Goal: Book appointment/travel/reservation

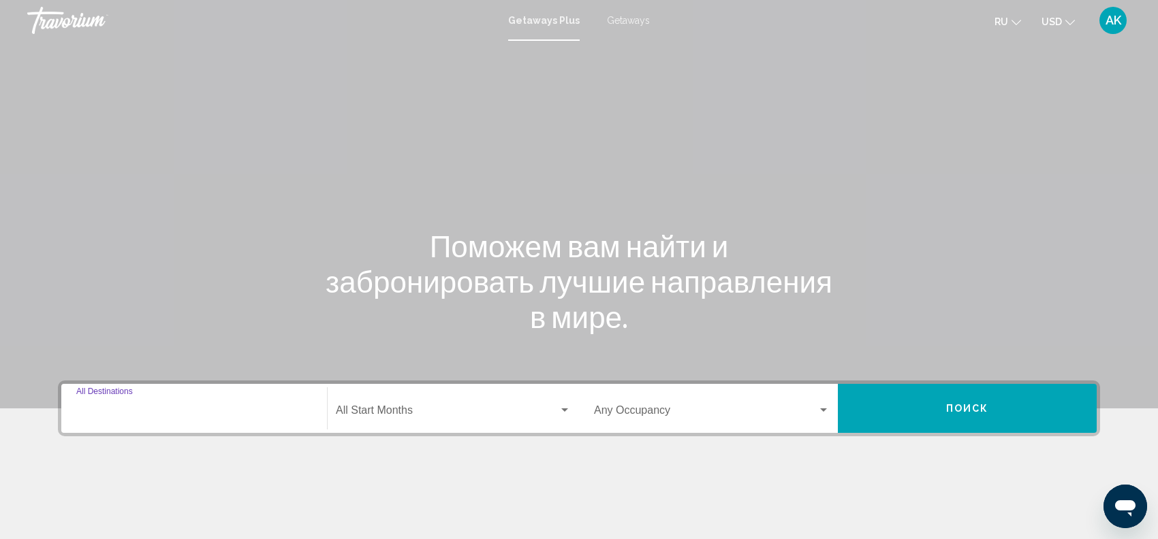
click at [121, 414] on input "Destination All Destinations" at bounding box center [194, 413] width 236 height 12
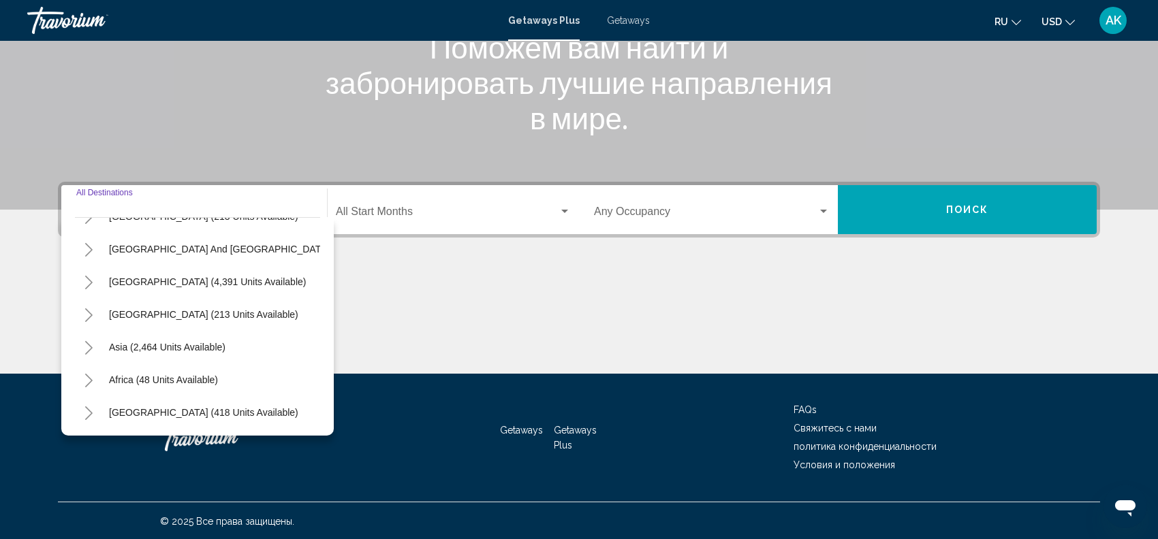
scroll to position [234, 0]
click at [93, 334] on button "Toggle Asia (2,464 units available)" at bounding box center [88, 347] width 27 height 27
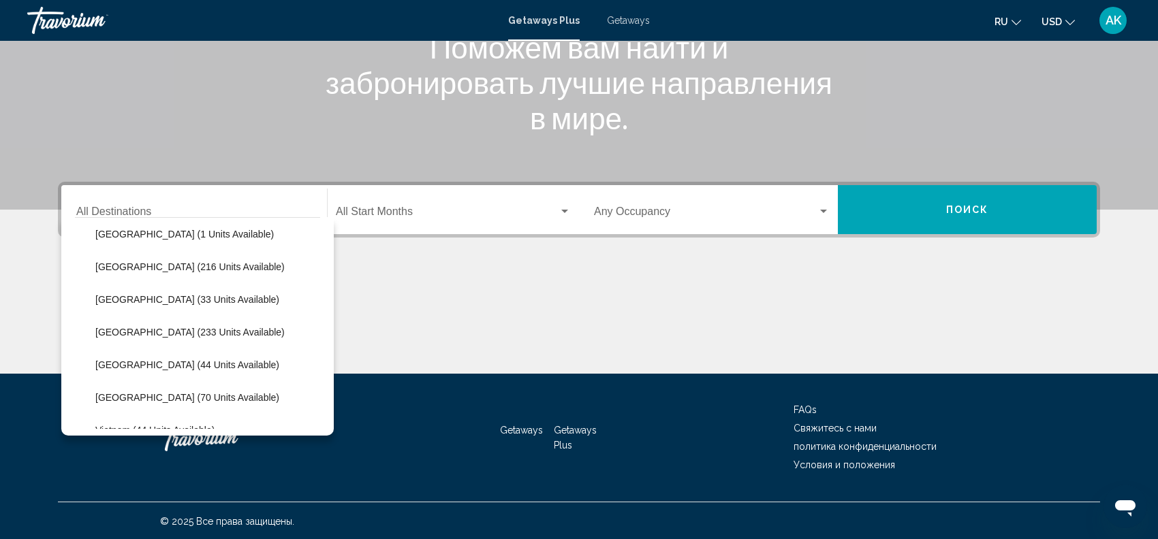
scroll to position [513, 0]
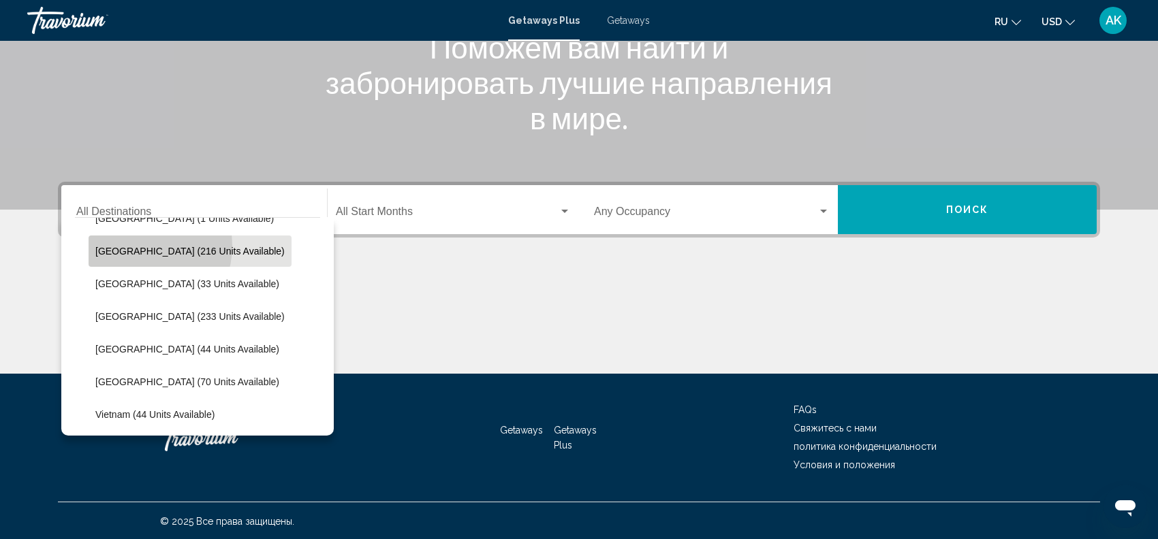
click at [136, 246] on span "[GEOGRAPHIC_DATA] (216 units available)" at bounding box center [189, 251] width 189 height 11
type input "**********"
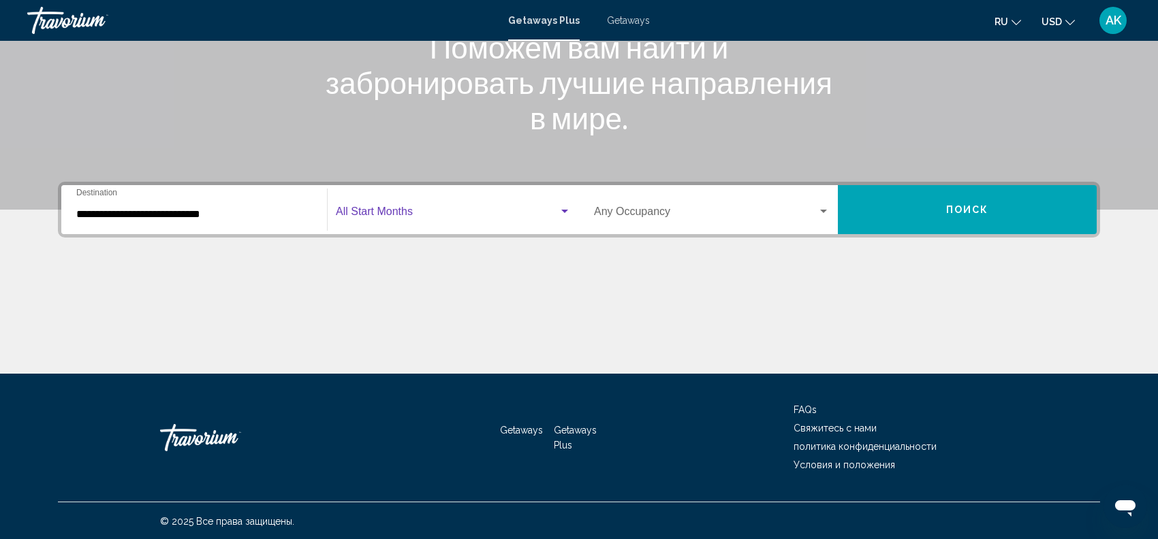
click at [459, 215] on span "Search widget" at bounding box center [447, 214] width 223 height 12
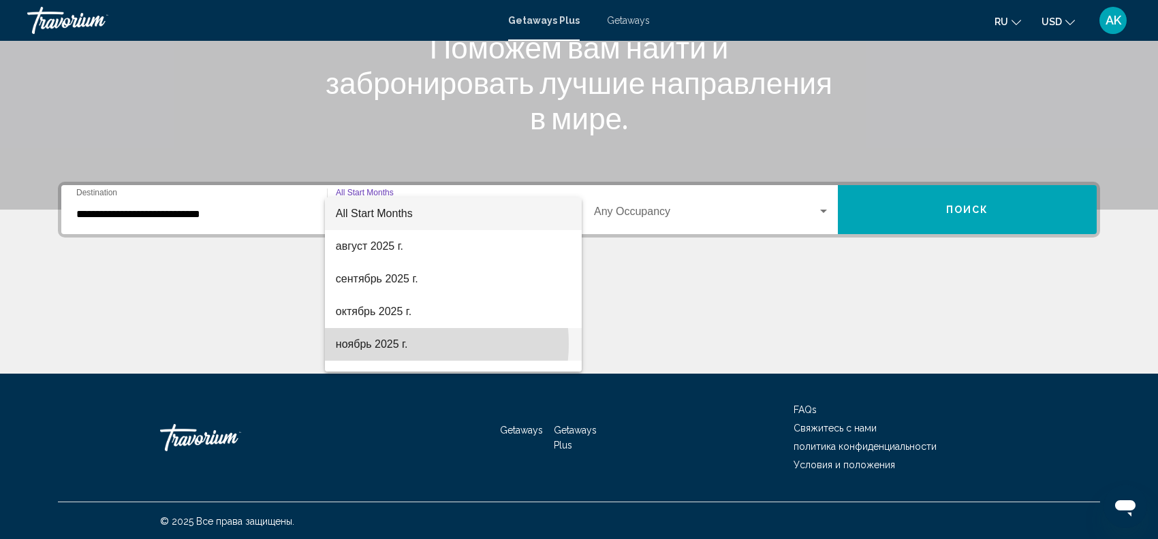
click at [407, 344] on span "ноябрь 2025 г." at bounding box center [453, 344] width 235 height 33
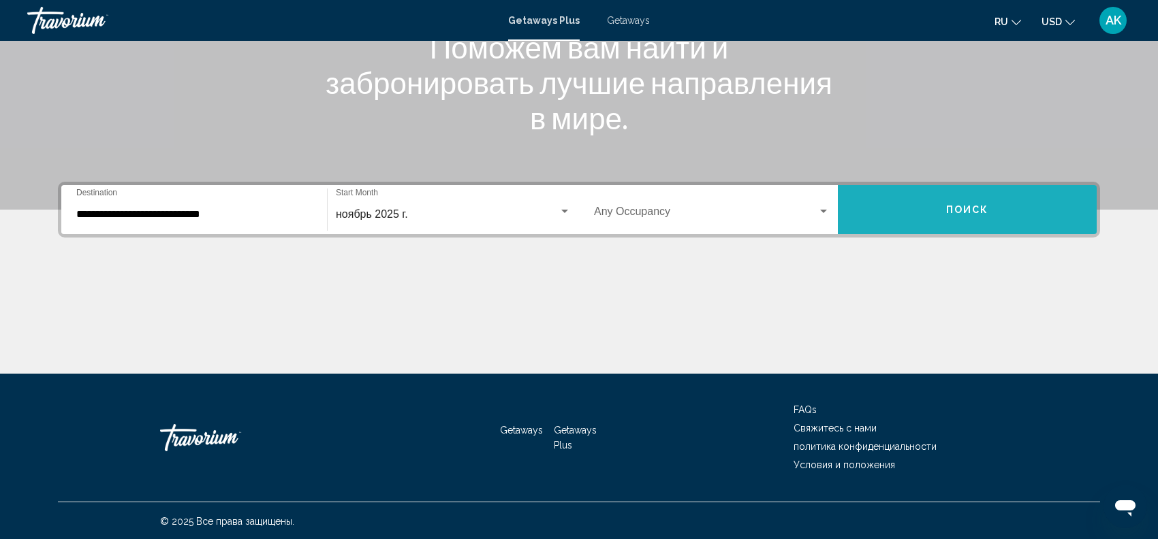
click at [919, 210] on button "Поиск" at bounding box center [967, 209] width 259 height 49
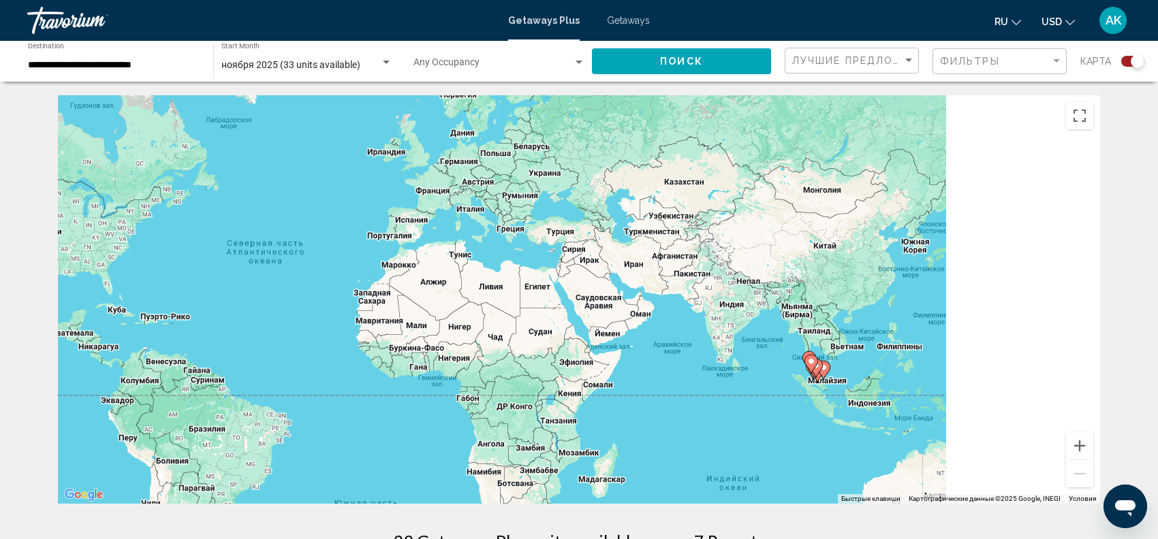
drag, startPoint x: 943, startPoint y: 332, endPoint x: 618, endPoint y: 303, distance: 326.1
click at [618, 303] on div "Чтобы активировать перетаскивание с помощью клавиатуры, нажмите Alt + Ввод. Пос…" at bounding box center [579, 299] width 1042 height 409
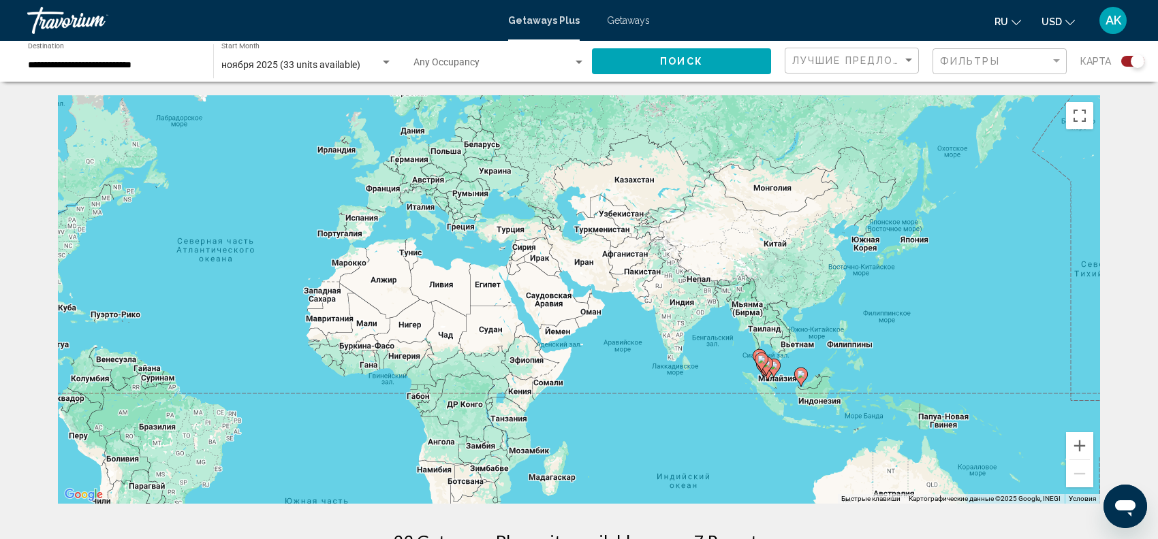
click at [783, 351] on div "Чтобы активировать перетаскивание с помощью клавиатуры, нажмите Alt + Ввод. Пос…" at bounding box center [579, 299] width 1042 height 409
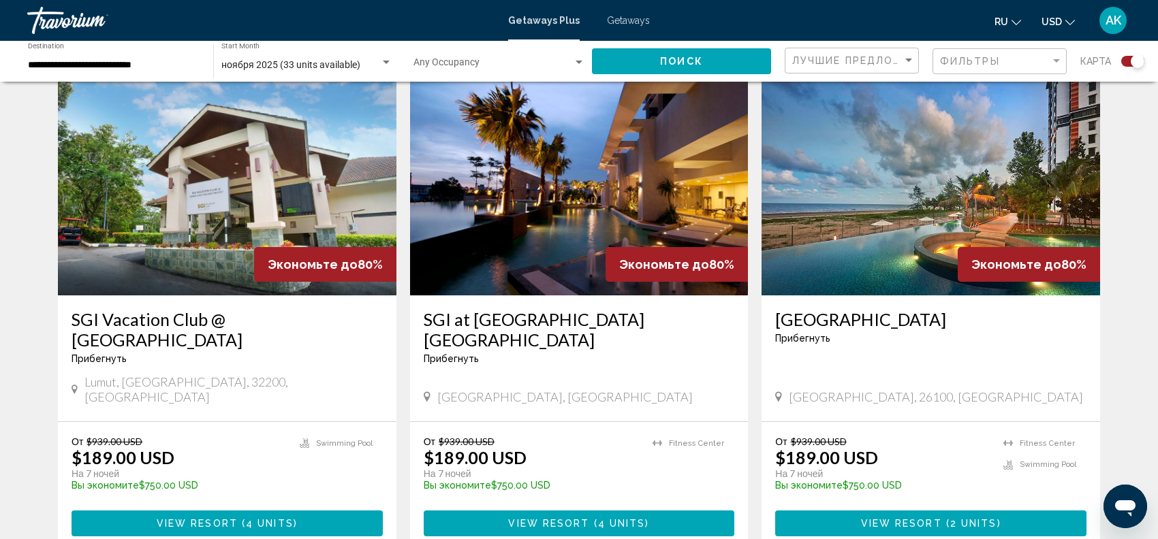
scroll to position [1008, 0]
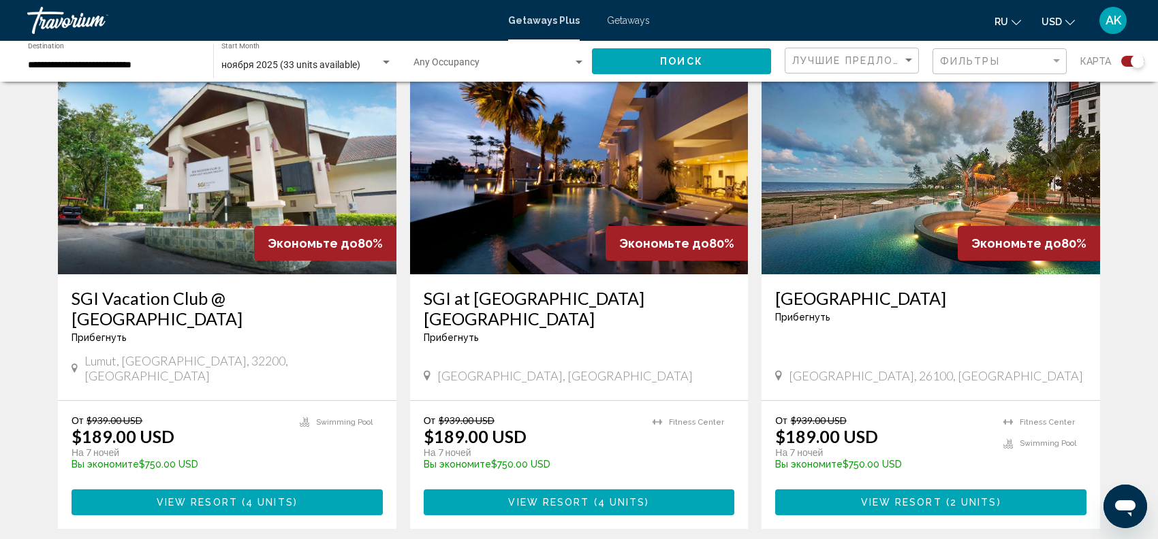
click at [556, 204] on img "Main content" at bounding box center [579, 166] width 338 height 218
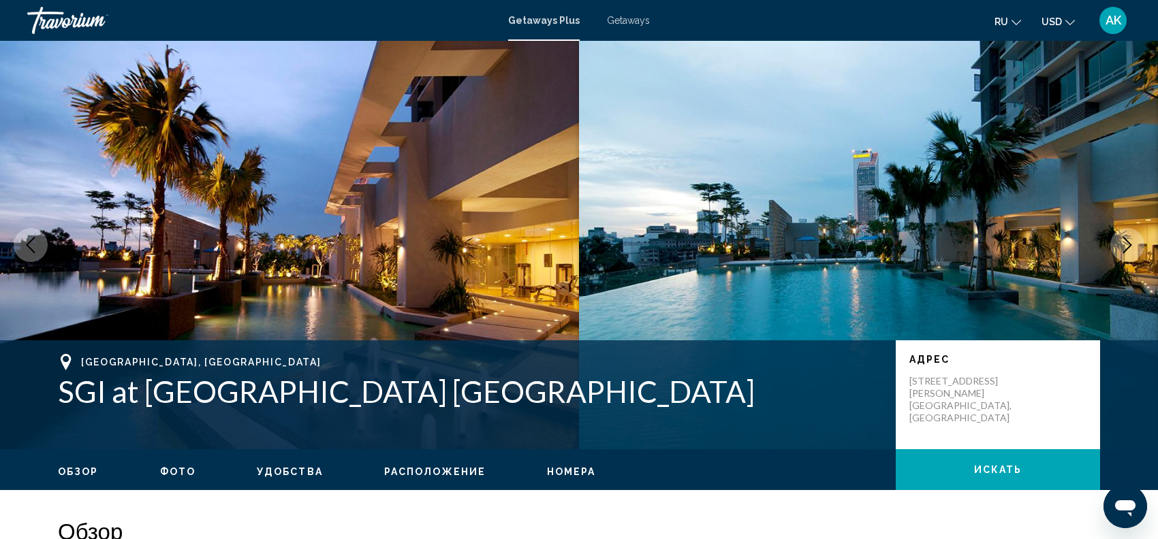
click at [1125, 236] on button "Next image" at bounding box center [1127, 245] width 34 height 34
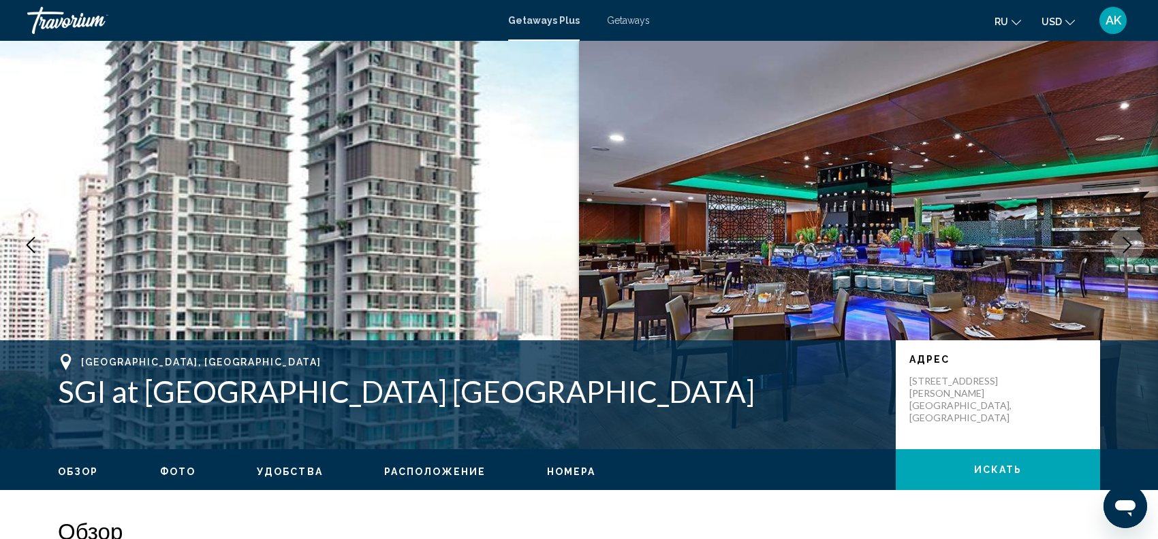
click at [1125, 236] on button "Next image" at bounding box center [1127, 245] width 34 height 34
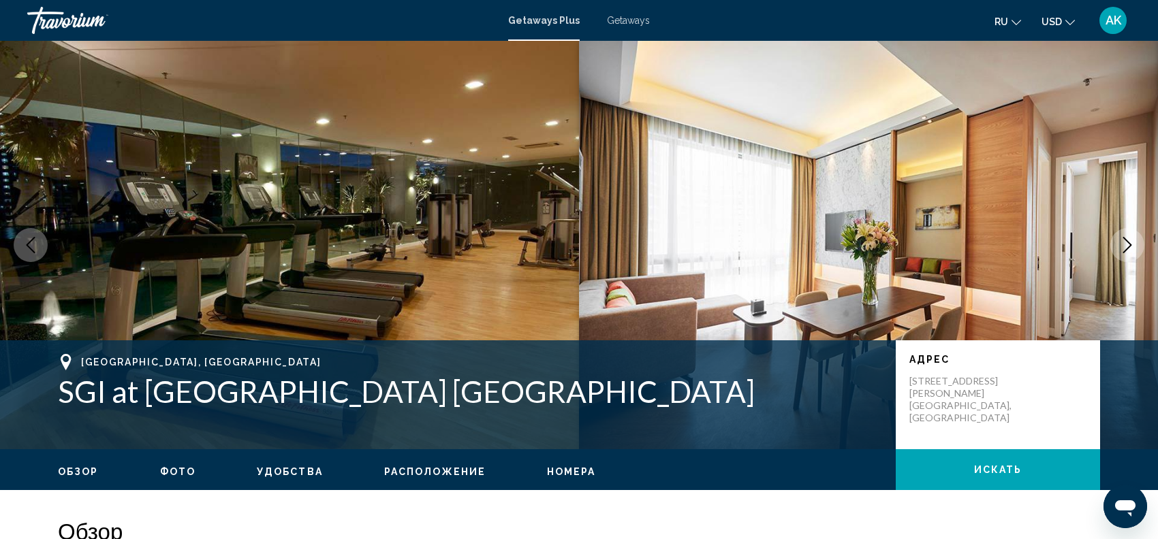
click at [1125, 237] on icon "Next image" at bounding box center [1127, 245] width 16 height 16
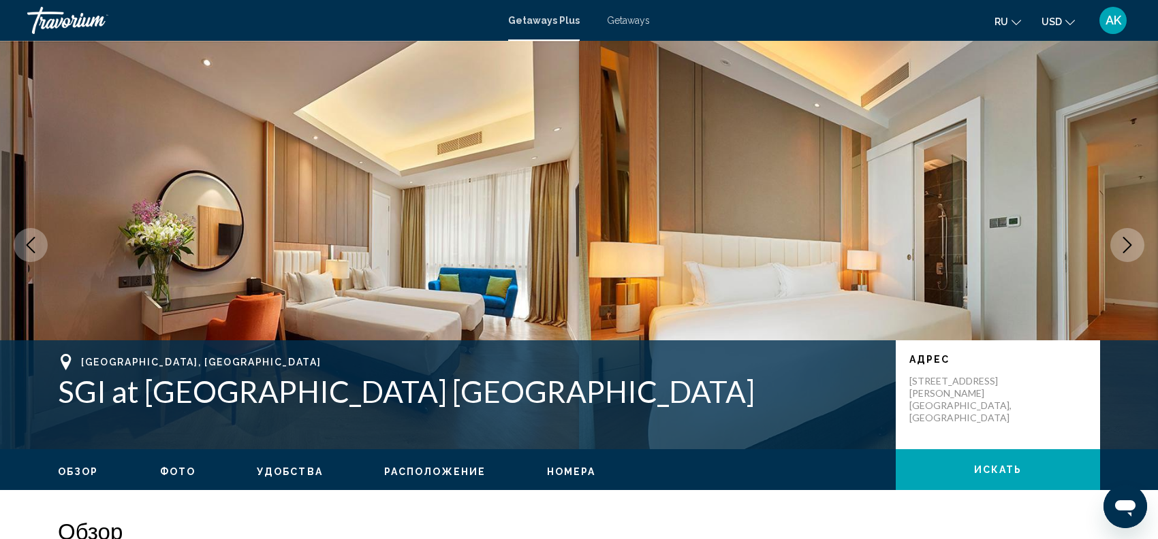
click at [1124, 237] on icon "Next image" at bounding box center [1127, 245] width 16 height 16
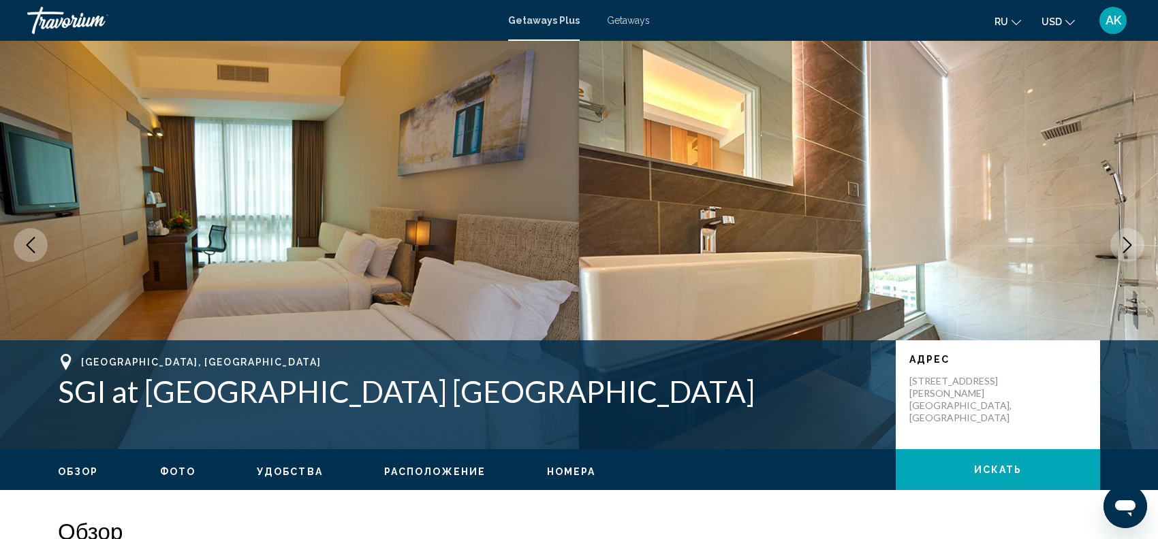
click at [1124, 237] on icon "Next image" at bounding box center [1127, 245] width 16 height 16
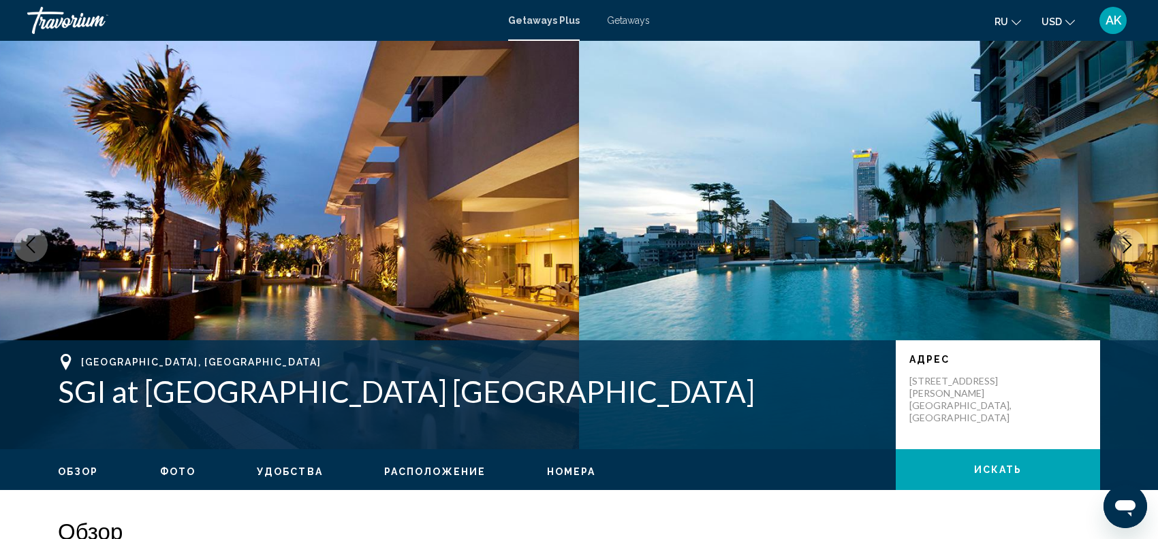
click at [1124, 238] on icon "Next image" at bounding box center [1127, 245] width 9 height 16
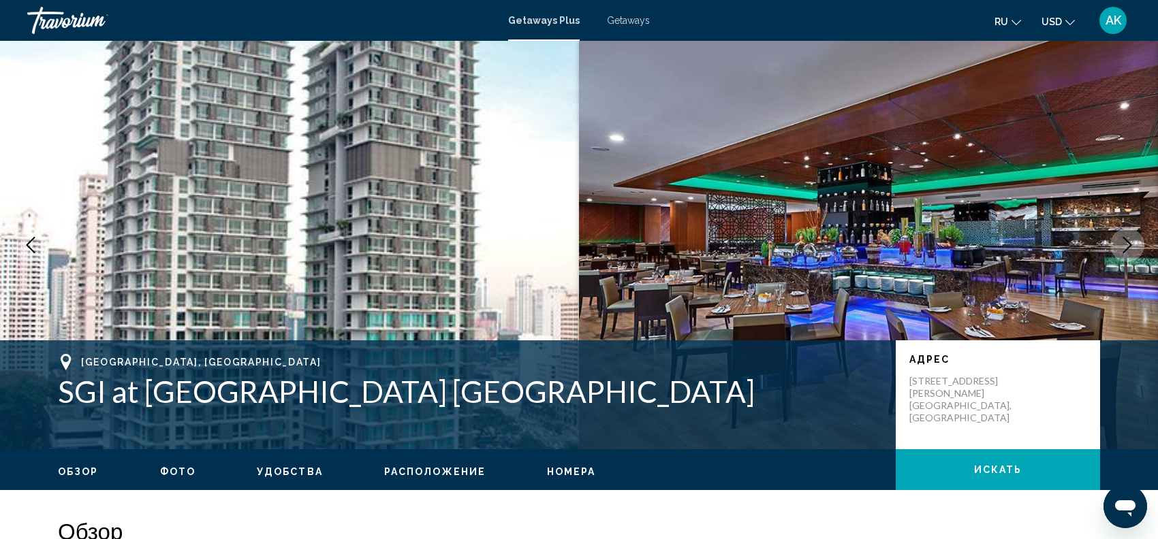
click at [1124, 238] on icon "Next image" at bounding box center [1127, 245] width 9 height 16
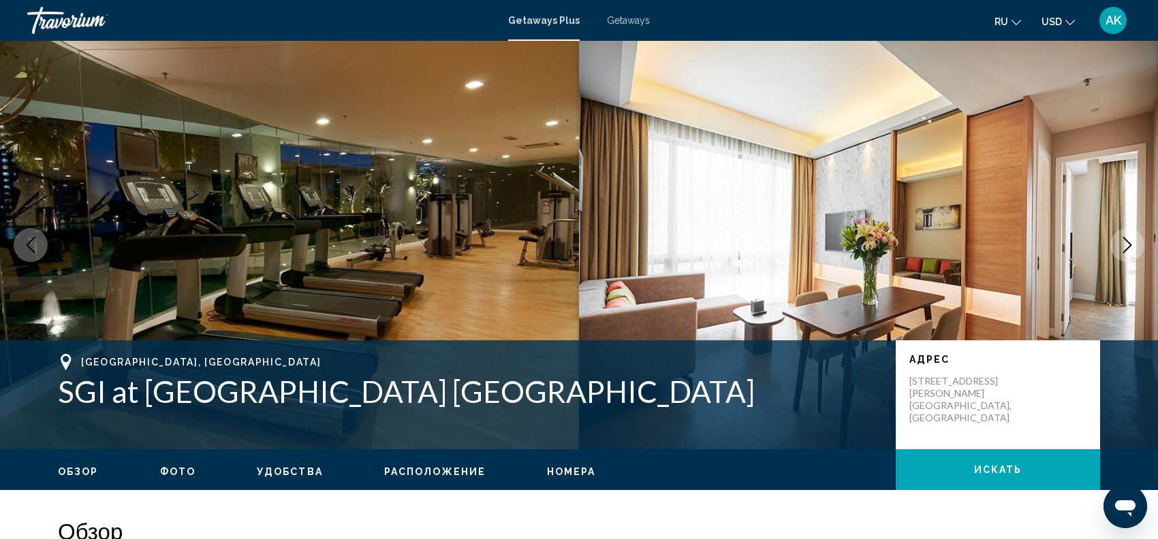
click at [1124, 238] on icon "Next image" at bounding box center [1127, 245] width 9 height 16
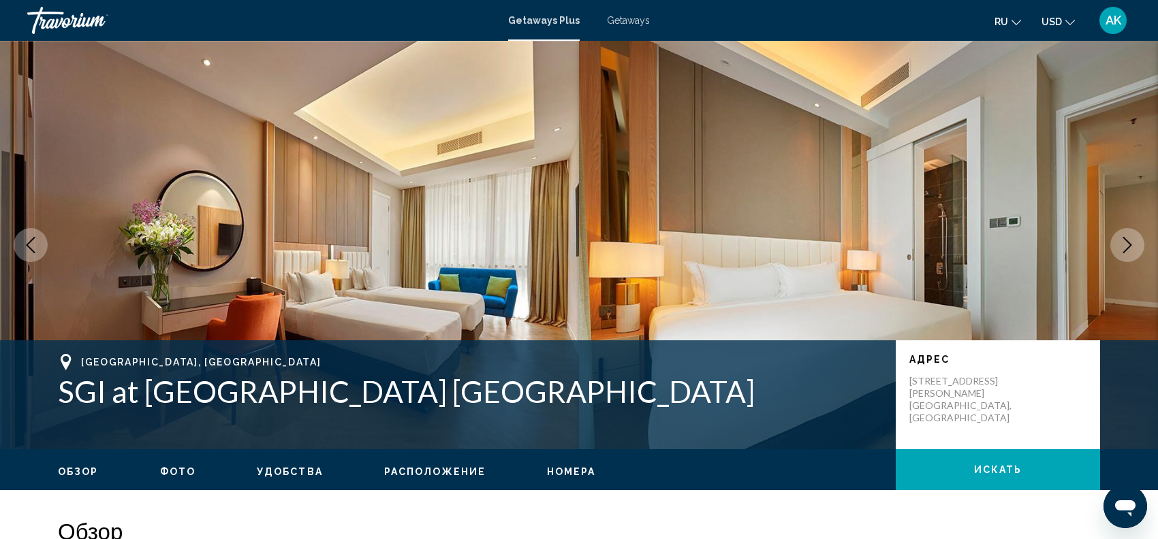
click at [1124, 238] on icon "Next image" at bounding box center [1127, 245] width 9 height 16
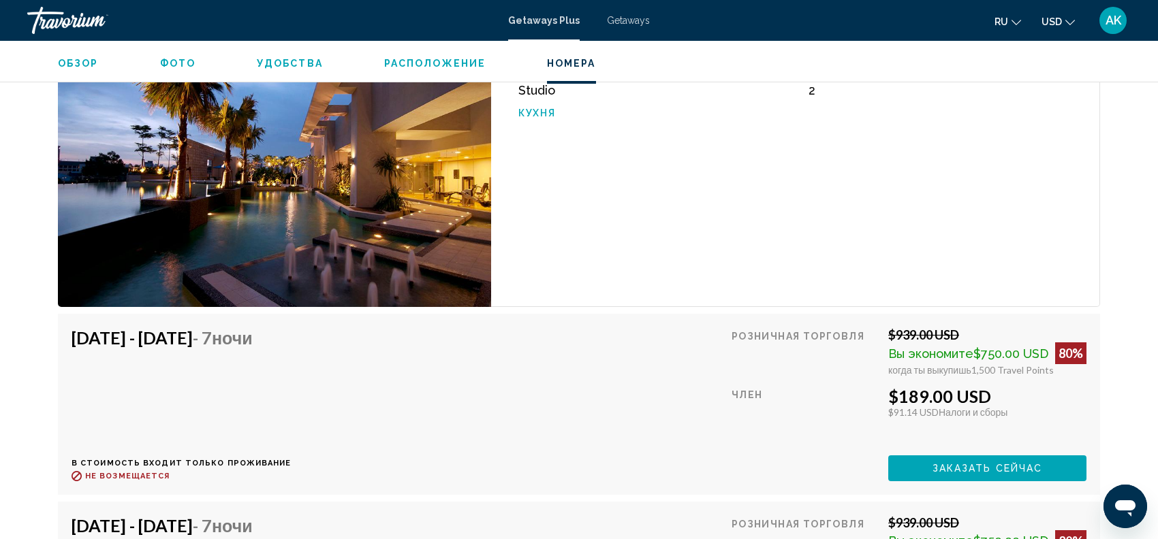
scroll to position [2119, 0]
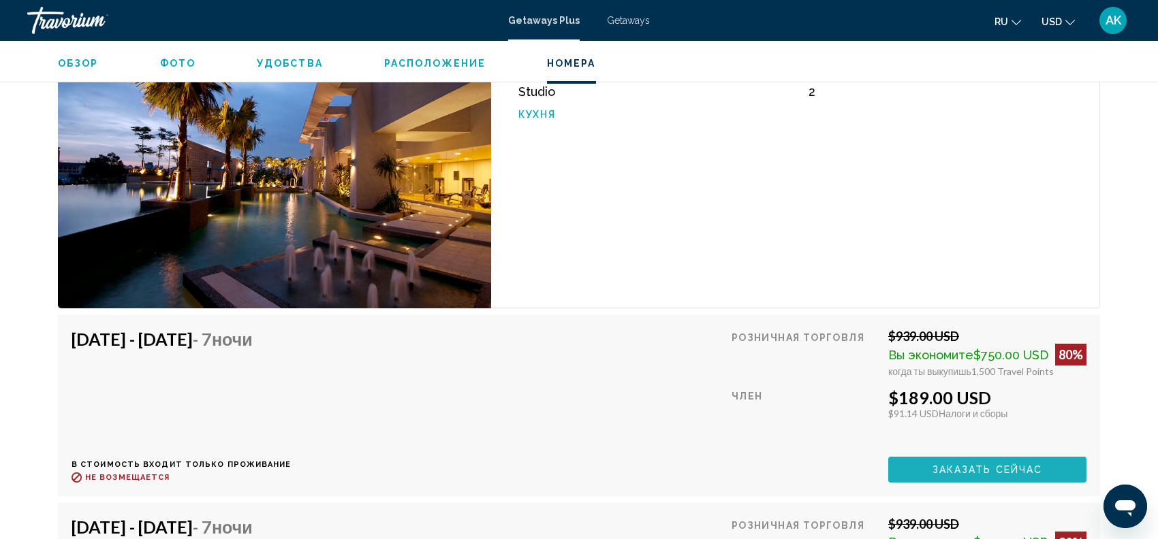
click at [989, 457] on button "Заказать сейчас" at bounding box center [987, 469] width 198 height 25
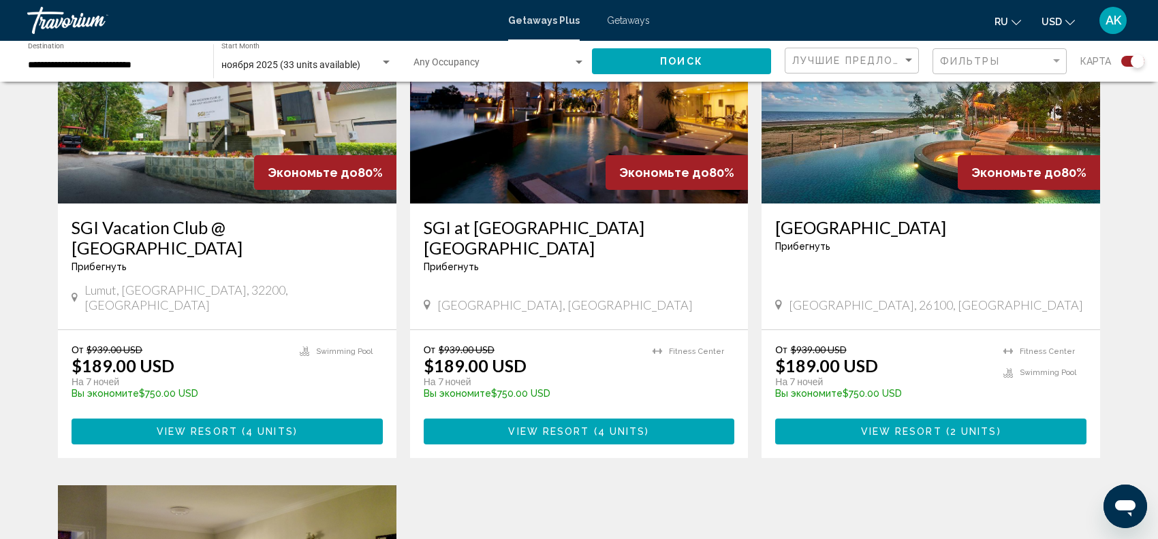
scroll to position [1080, 0]
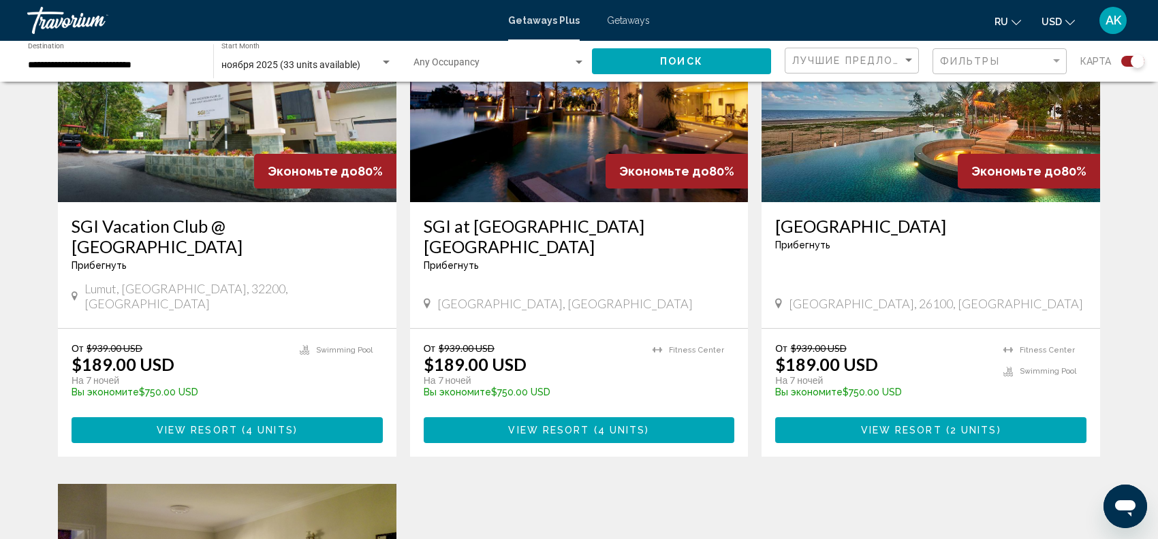
click at [933, 148] on img "Main content" at bounding box center [930, 93] width 338 height 218
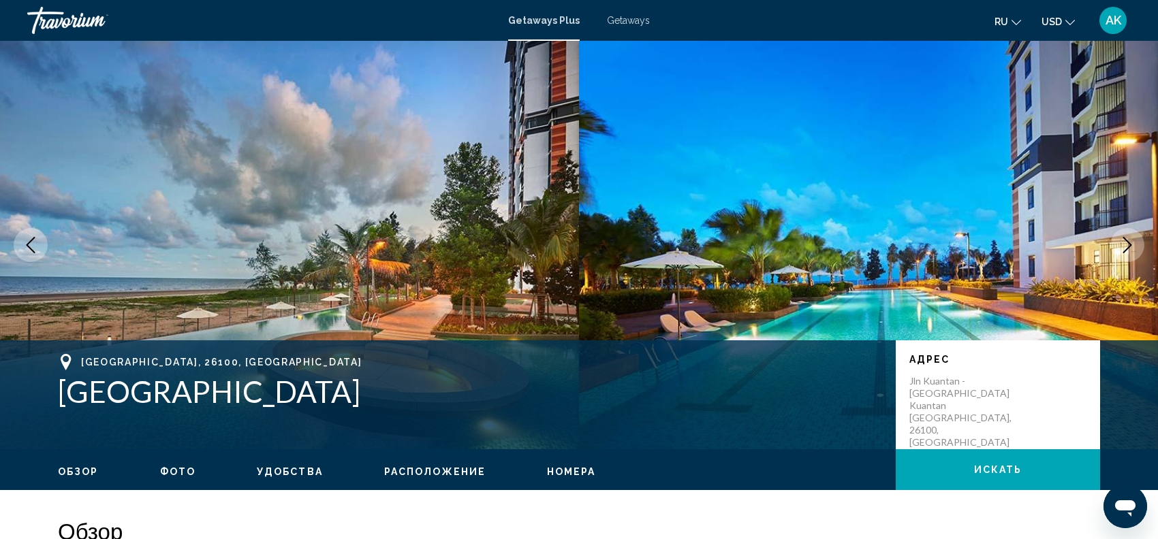
click at [1125, 245] on icon "Next image" at bounding box center [1127, 245] width 16 height 16
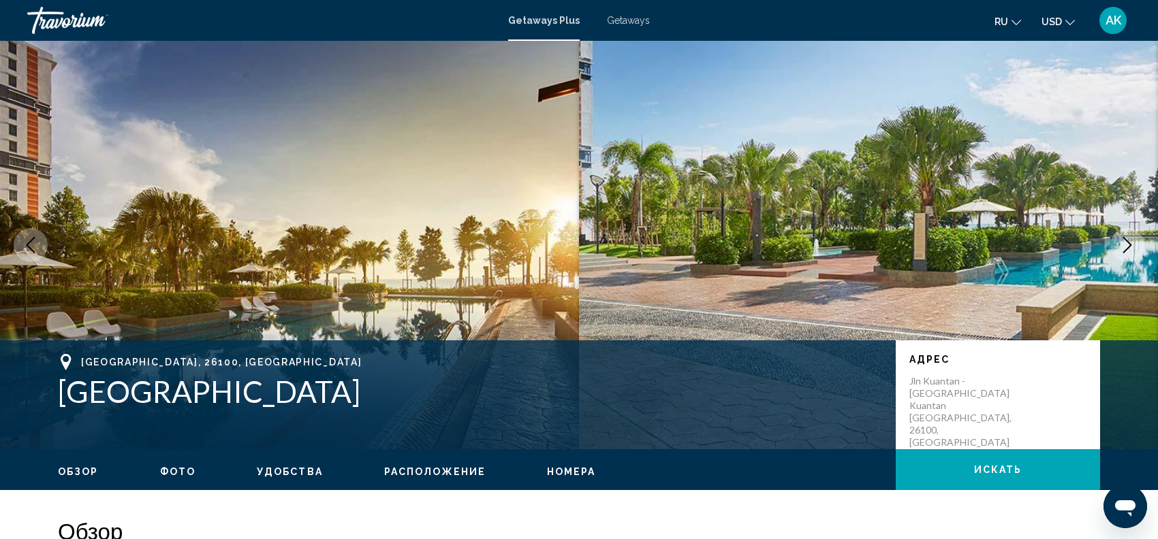
click at [1125, 245] on icon "Next image" at bounding box center [1127, 245] width 16 height 16
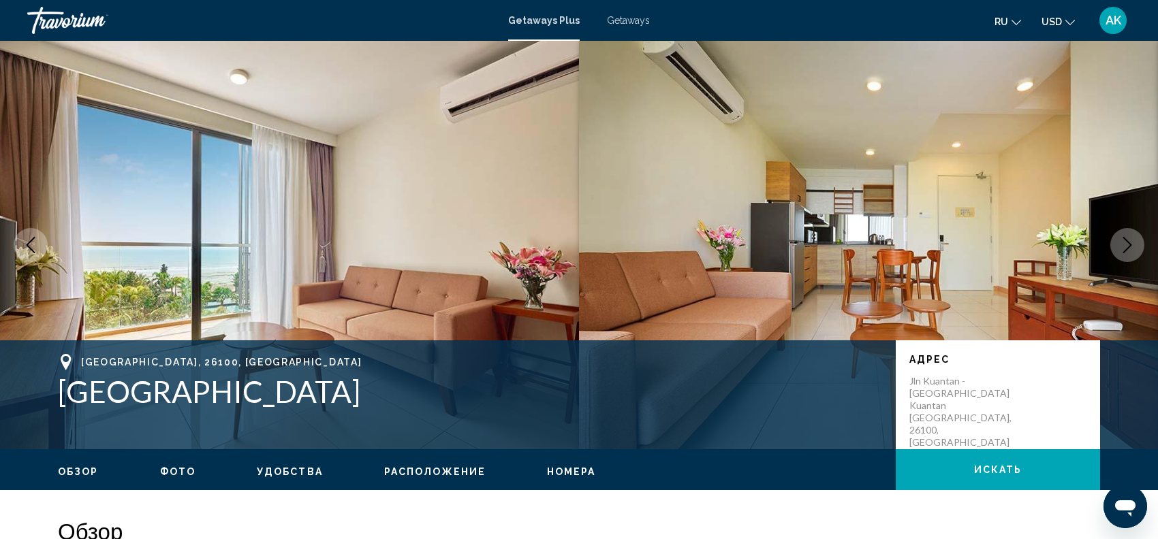
click at [1125, 245] on icon "Next image" at bounding box center [1127, 245] width 16 height 16
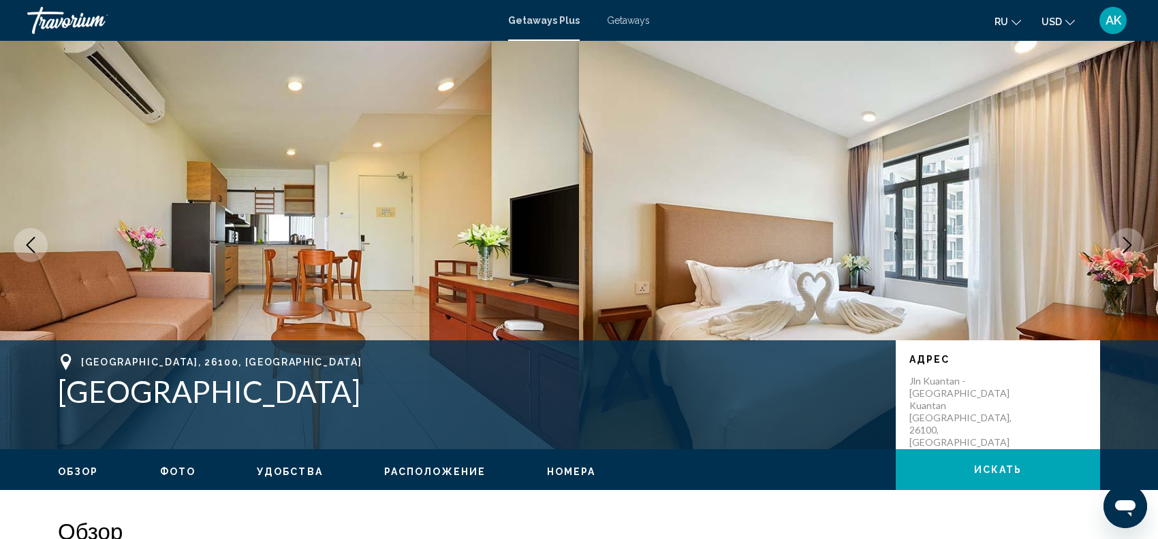
click at [1124, 246] on icon "Next image" at bounding box center [1127, 245] width 16 height 16
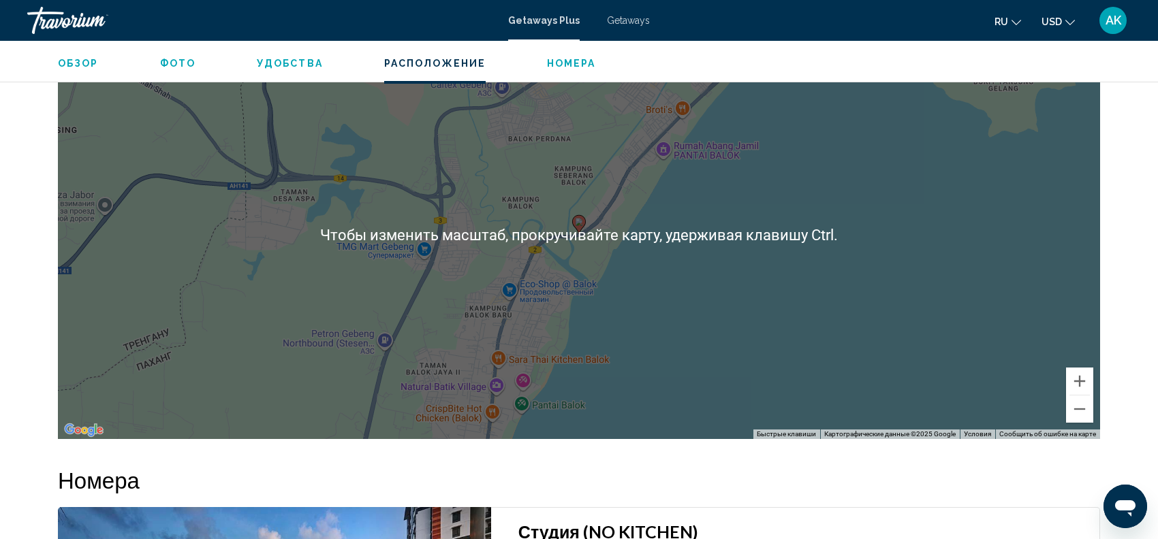
scroll to position [1471, 0]
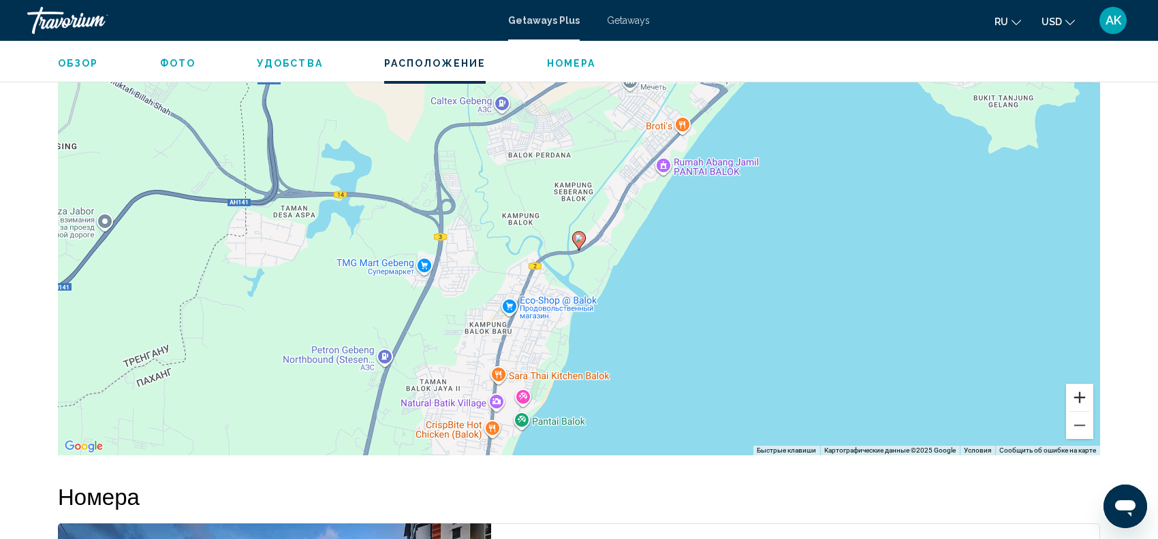
click at [1077, 385] on button "Увеличить" at bounding box center [1079, 397] width 27 height 27
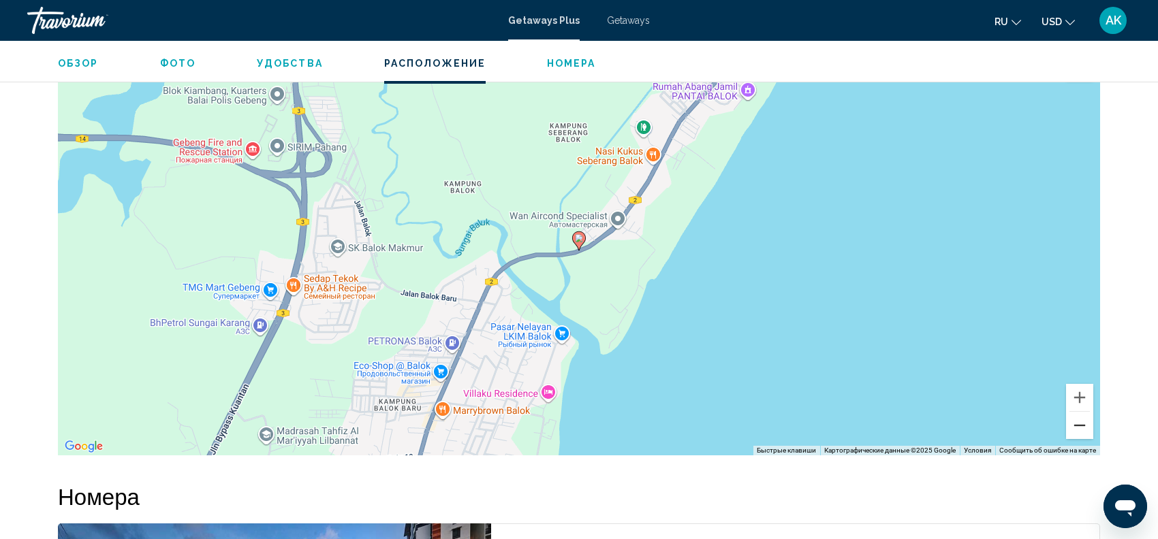
click at [1077, 412] on button "Уменьшить" at bounding box center [1079, 425] width 27 height 27
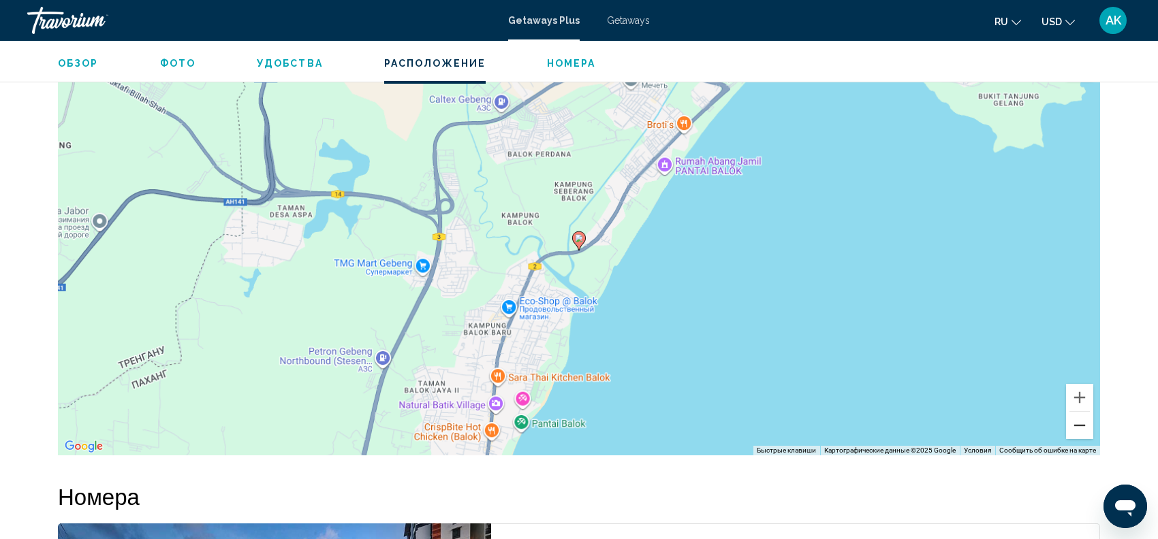
click at [1077, 412] on button "Уменьшить" at bounding box center [1079, 425] width 27 height 27
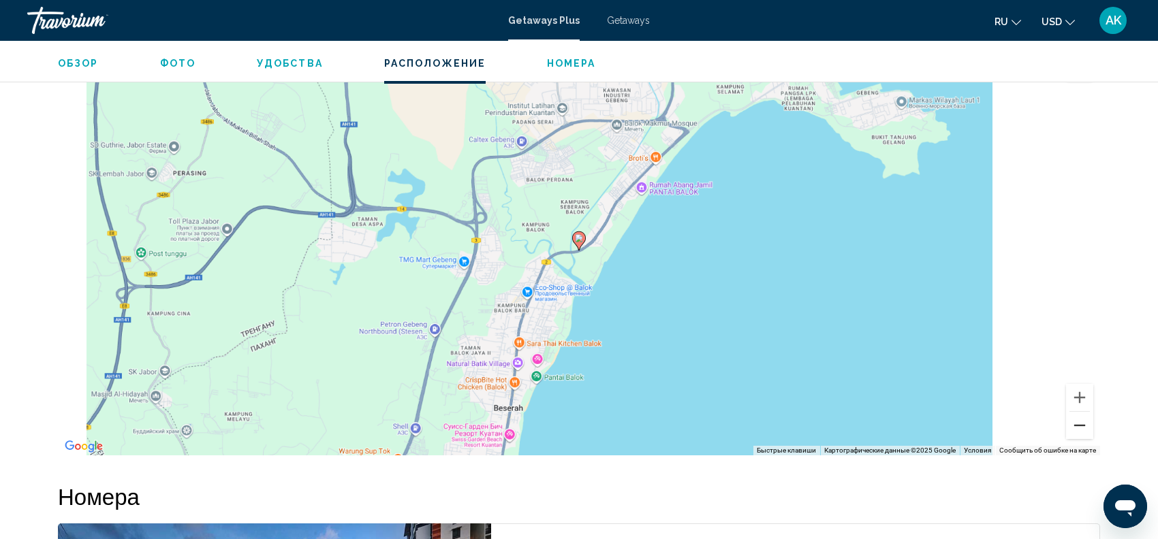
click at [1077, 412] on button "Уменьшить" at bounding box center [1079, 425] width 27 height 27
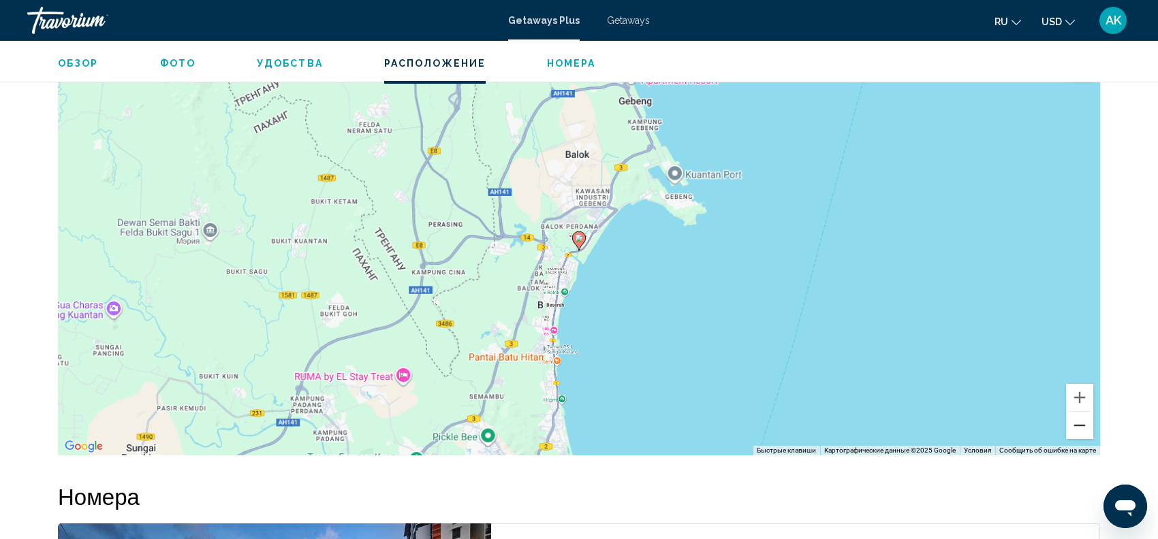
click at [1077, 412] on button "Уменьшить" at bounding box center [1079, 425] width 27 height 27
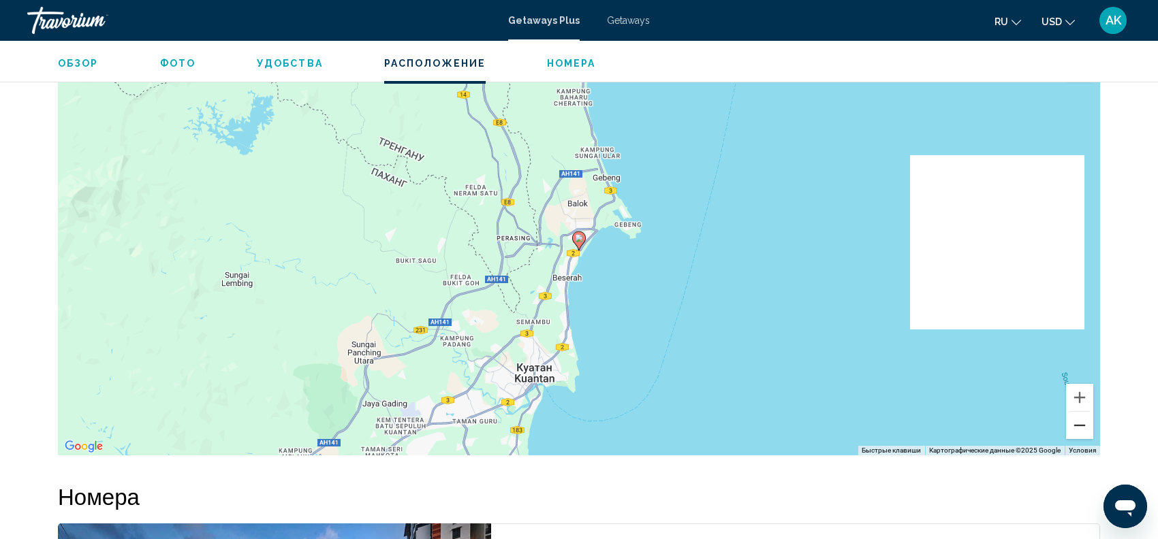
click at [1077, 412] on button "Уменьшить" at bounding box center [1079, 425] width 27 height 27
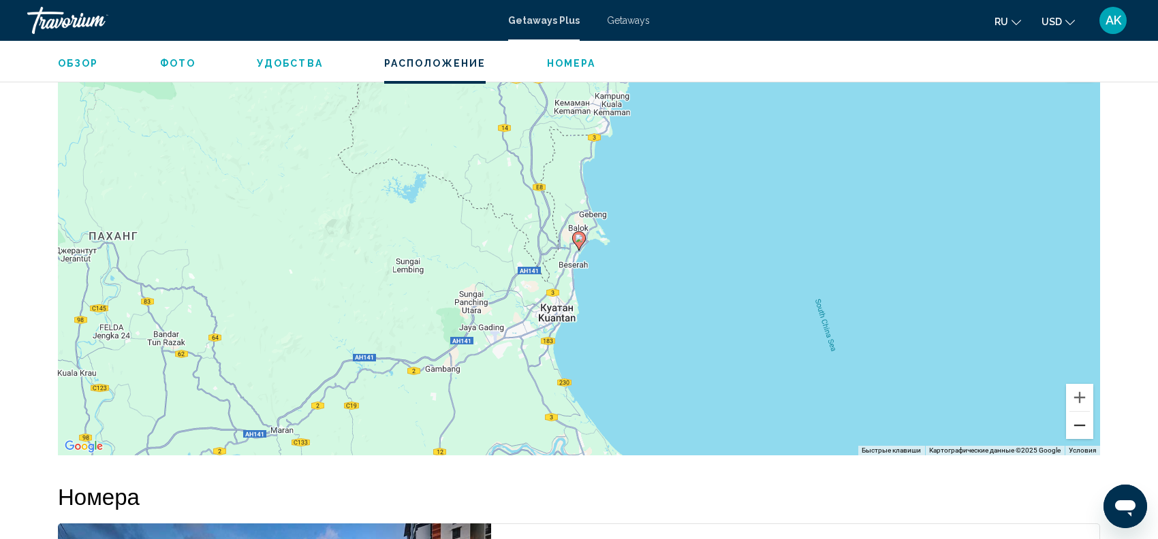
click at [1077, 412] on button "Уменьшить" at bounding box center [1079, 425] width 27 height 27
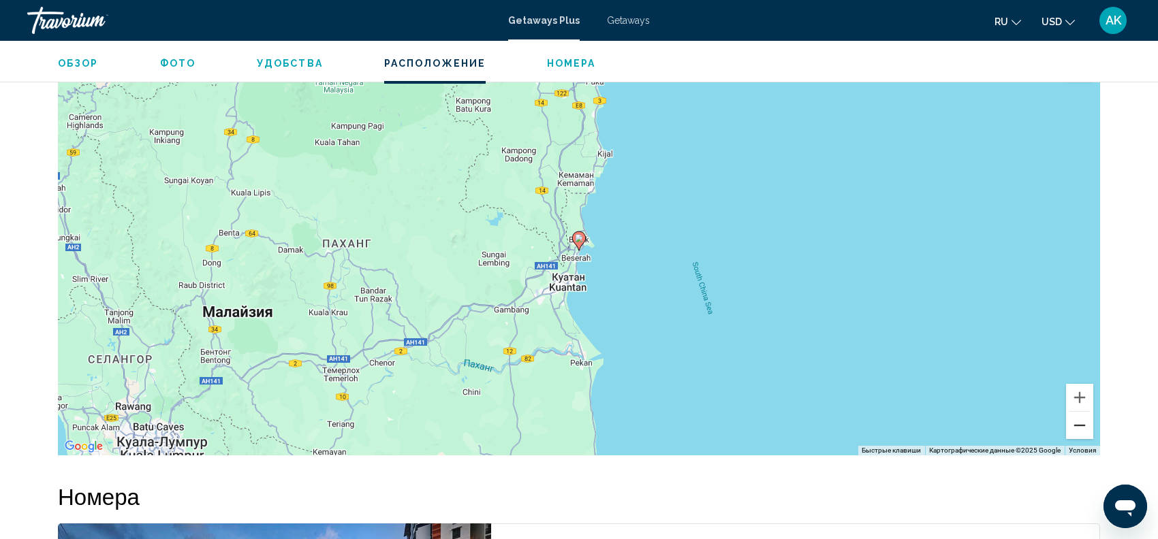
click at [1077, 412] on button "Уменьшить" at bounding box center [1079, 425] width 27 height 27
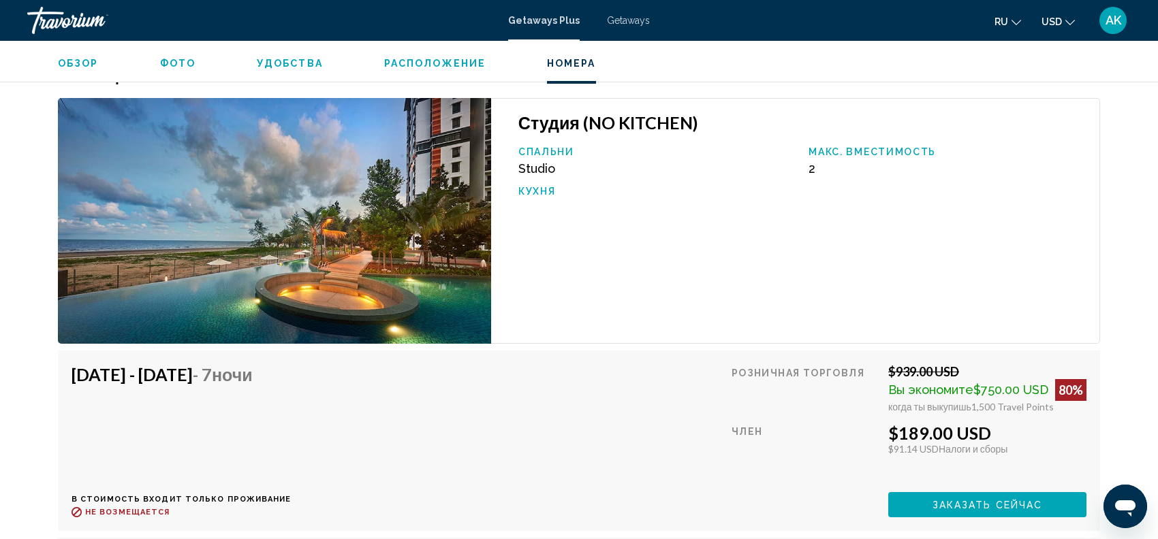
scroll to position [1903, 0]
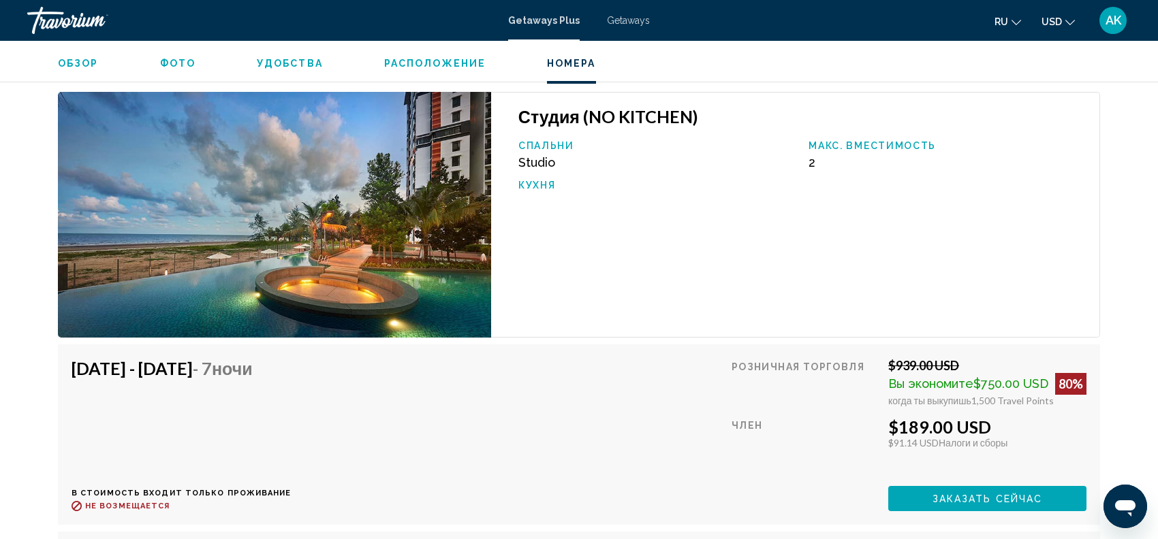
click at [940, 494] on span "Заказать сейчас" at bounding box center [987, 499] width 110 height 11
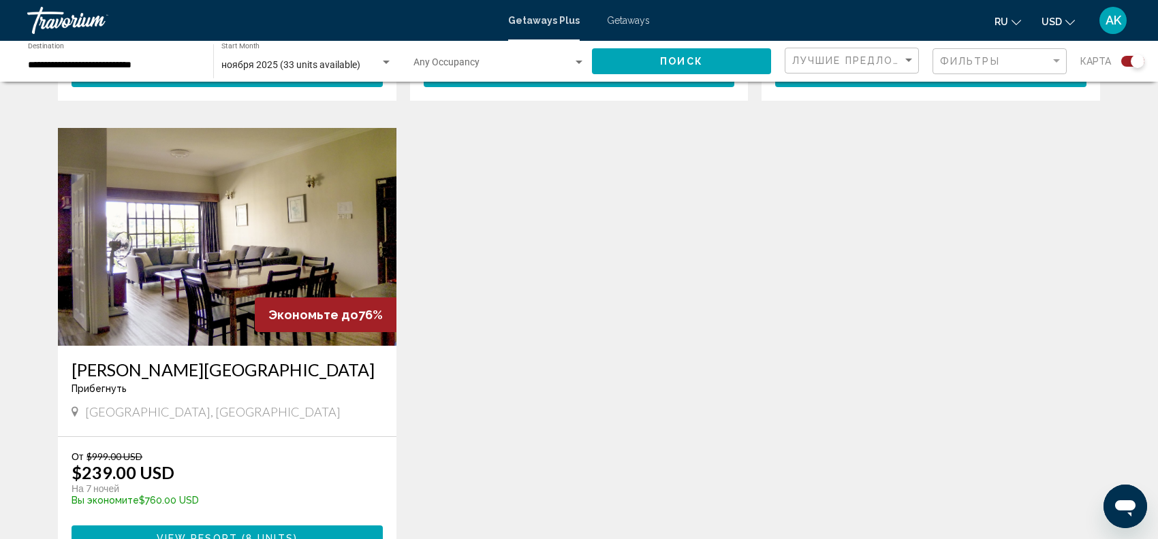
scroll to position [1461, 0]
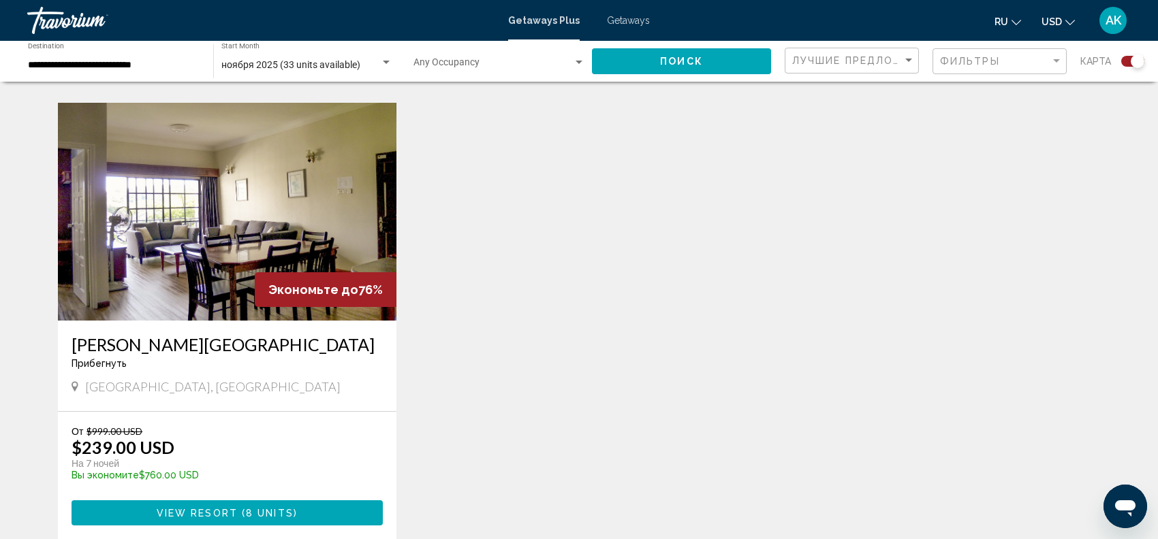
click at [202, 199] on img "Main content" at bounding box center [227, 212] width 338 height 218
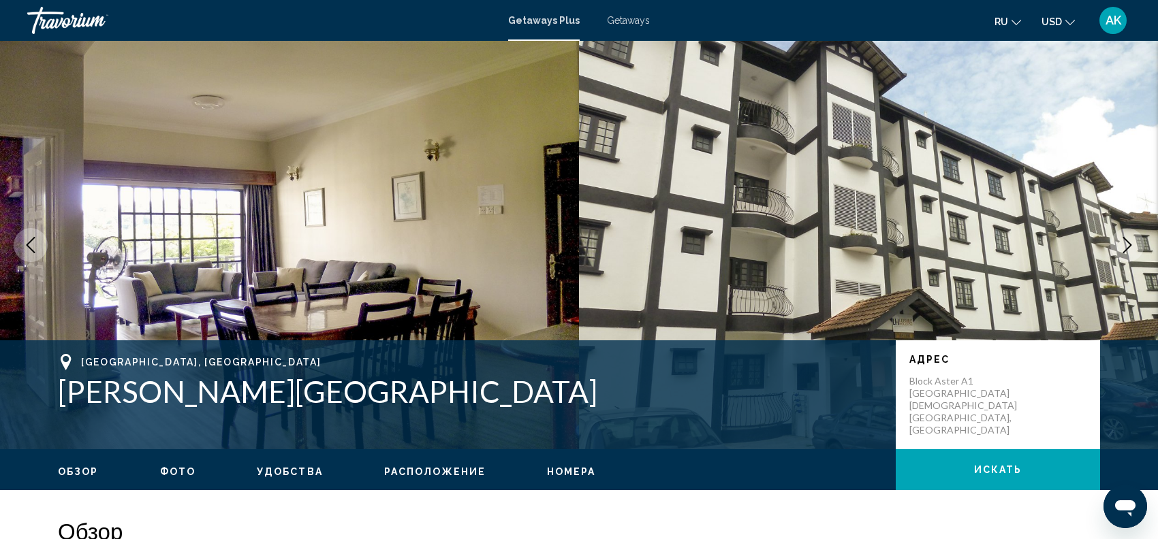
click at [1130, 238] on icon "Next image" at bounding box center [1127, 245] width 16 height 16
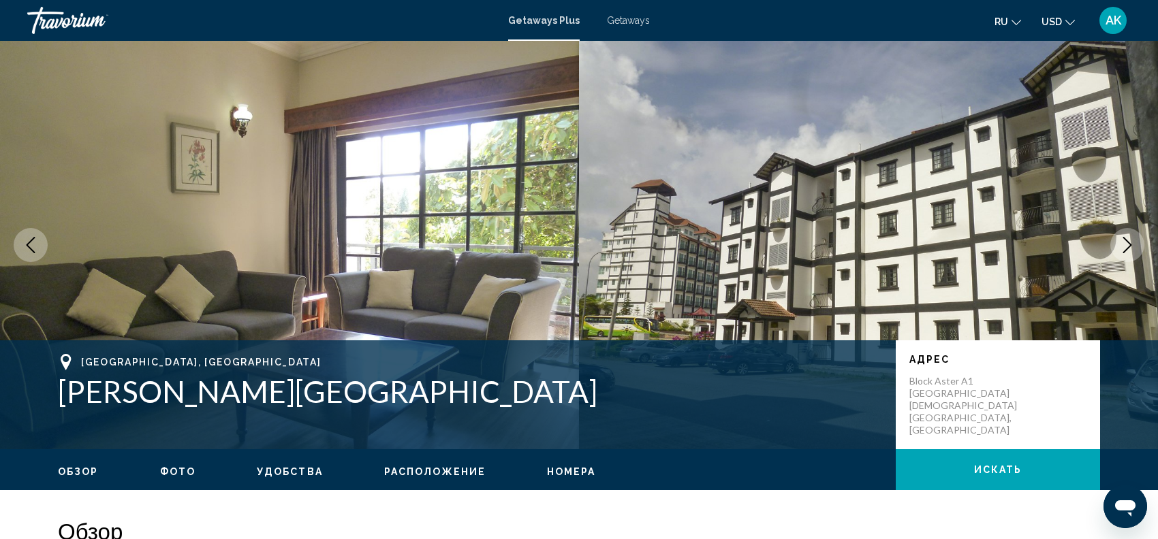
click at [1130, 238] on icon "Next image" at bounding box center [1127, 245] width 16 height 16
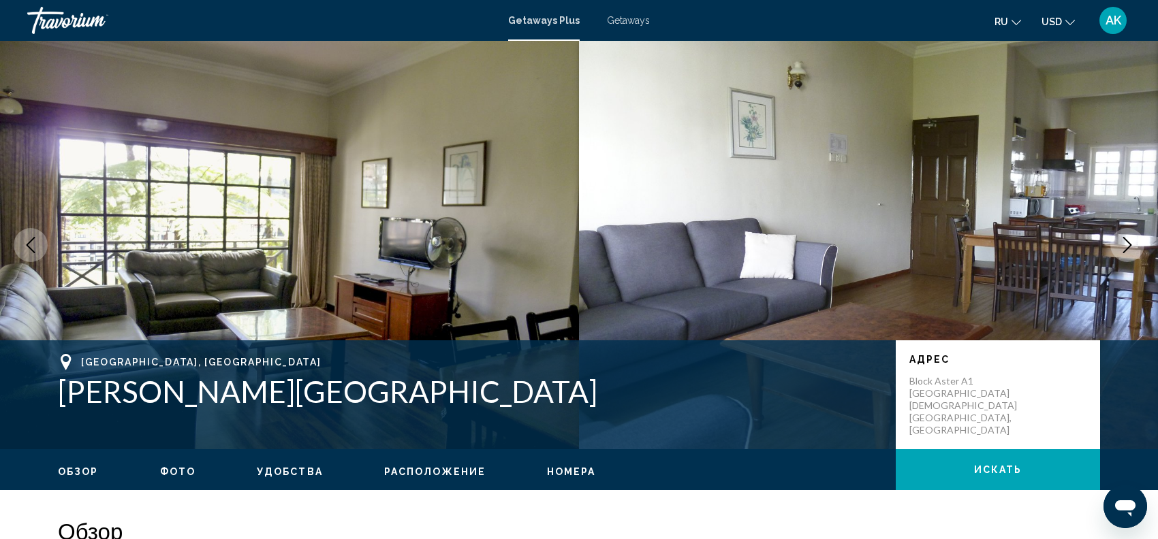
click at [1130, 238] on icon "Next image" at bounding box center [1127, 245] width 16 height 16
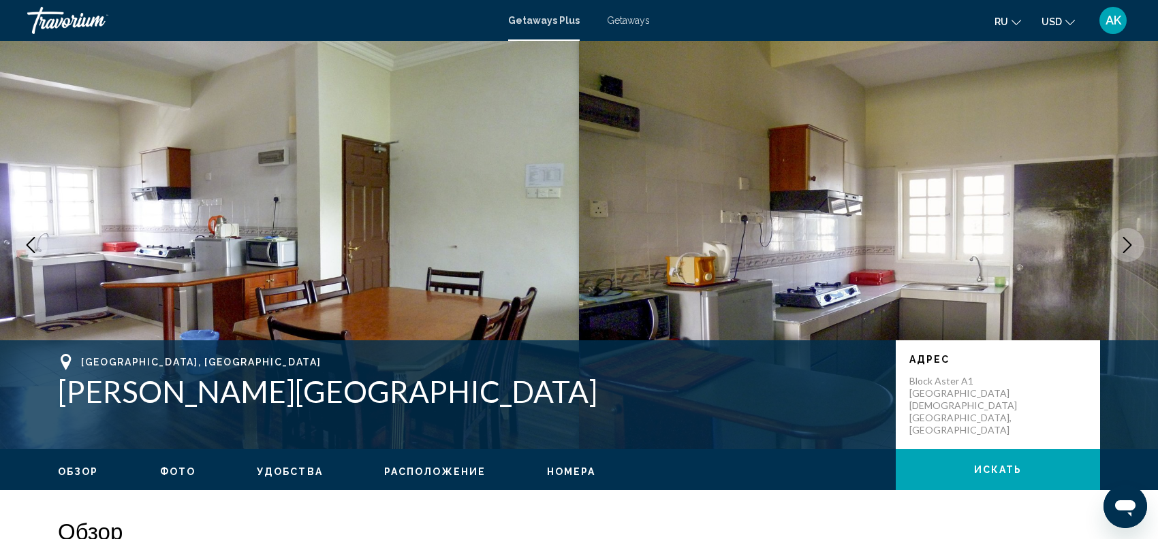
click at [1130, 238] on icon "Next image" at bounding box center [1127, 245] width 16 height 16
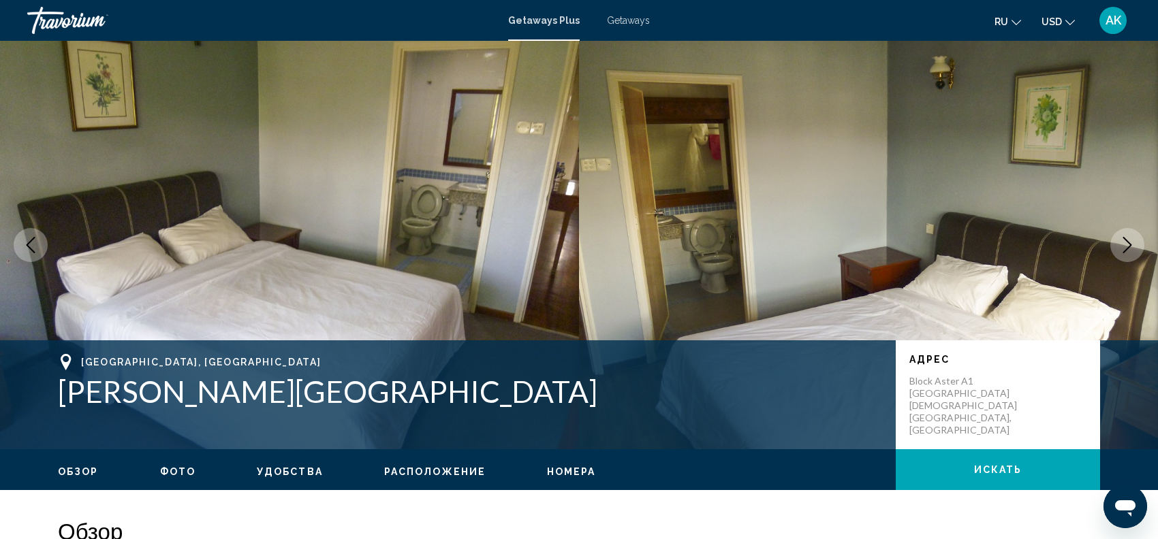
click at [1130, 240] on icon "Next image" at bounding box center [1127, 245] width 16 height 16
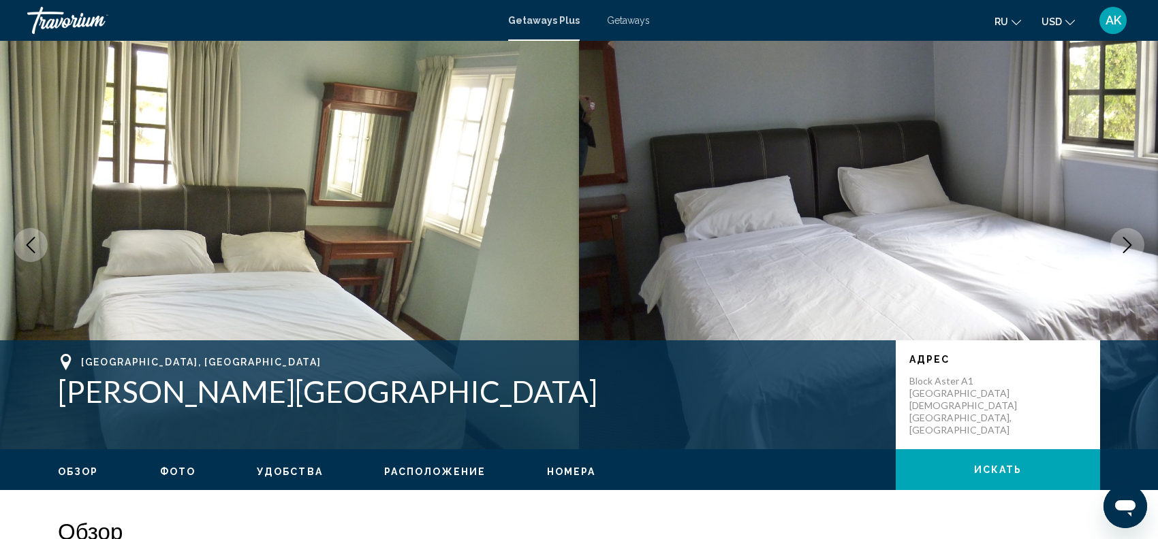
click at [1130, 240] on icon "Next image" at bounding box center [1127, 245] width 16 height 16
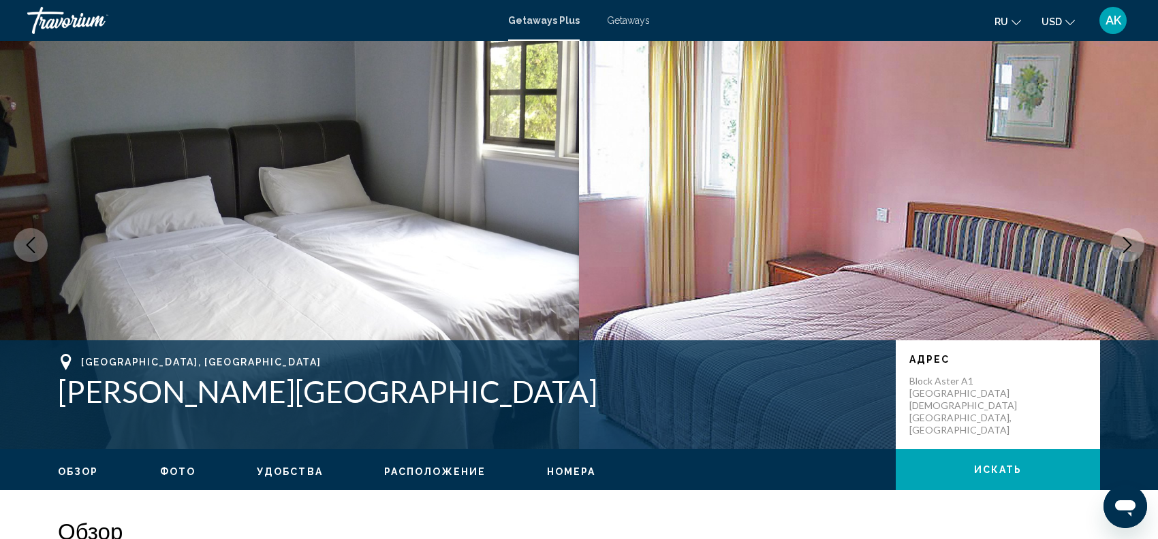
click at [1130, 240] on icon "Next image" at bounding box center [1127, 245] width 16 height 16
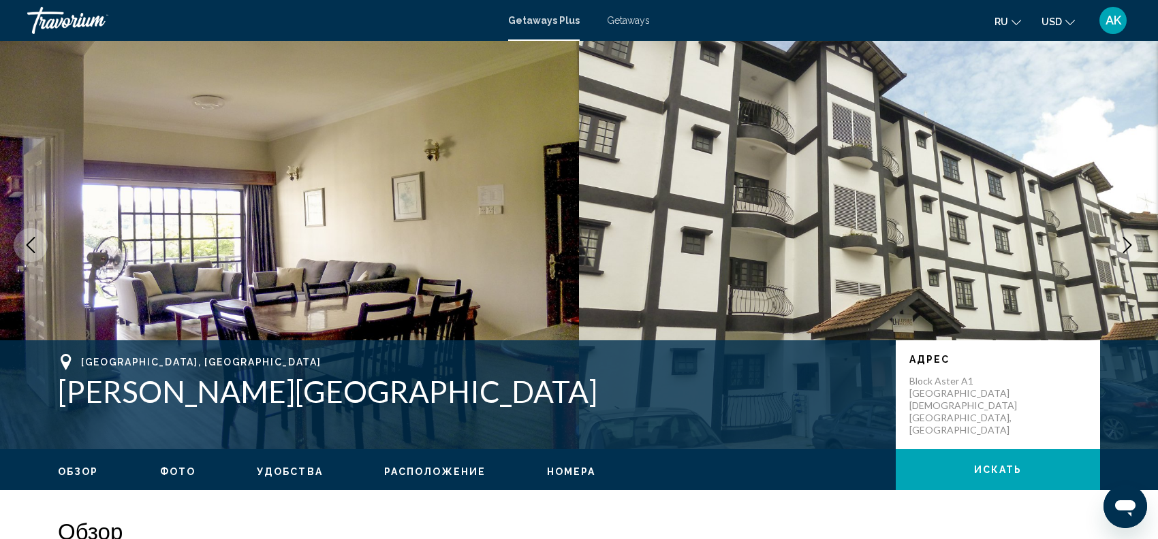
click at [1130, 240] on icon "Next image" at bounding box center [1127, 245] width 16 height 16
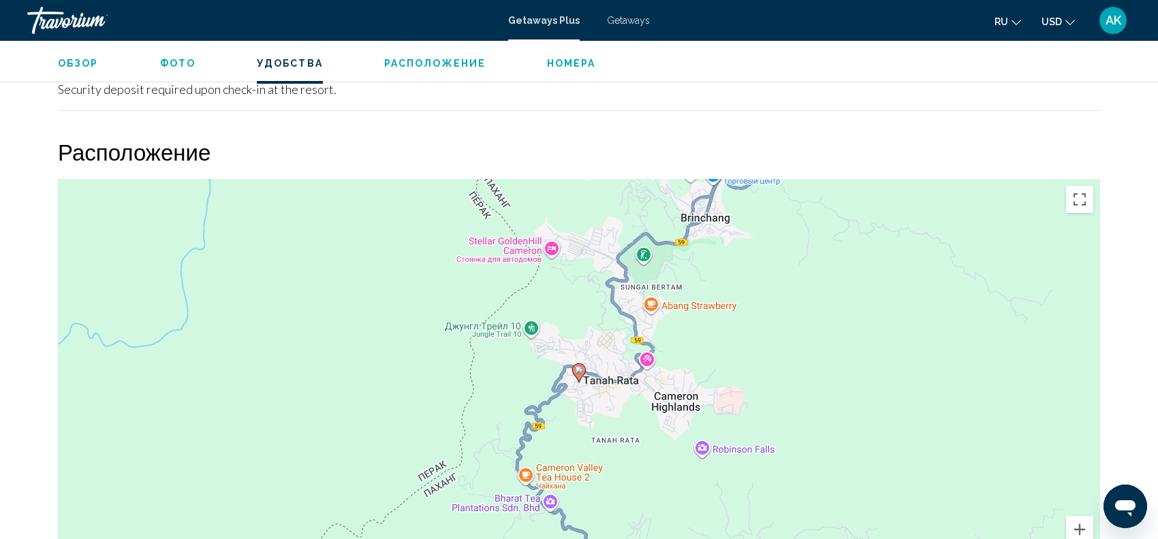
scroll to position [1655, 0]
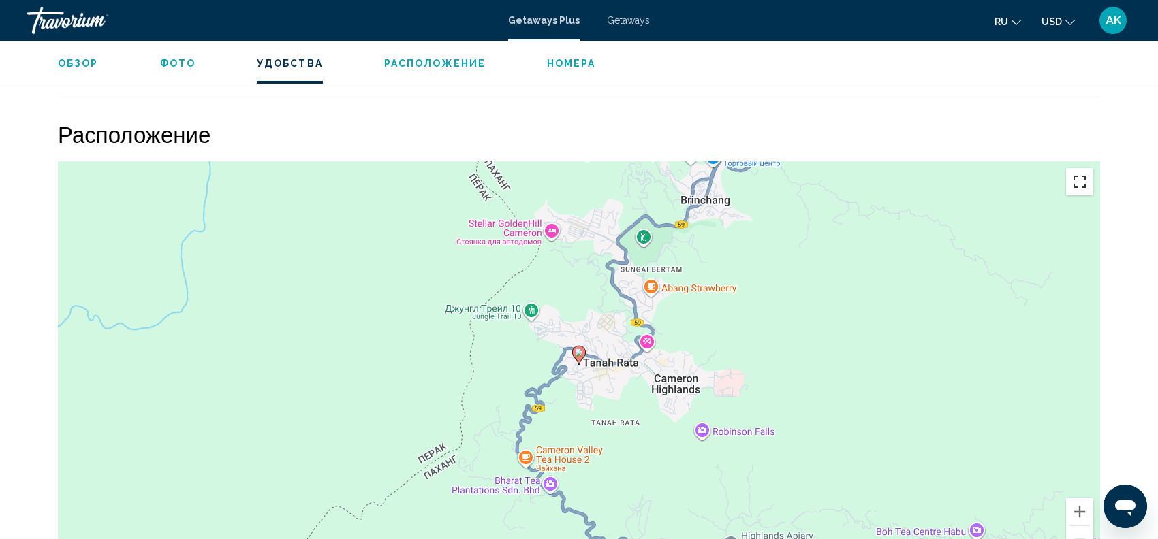
click at [1079, 184] on button "Включить полноэкранный режим" at bounding box center [1079, 181] width 27 height 27
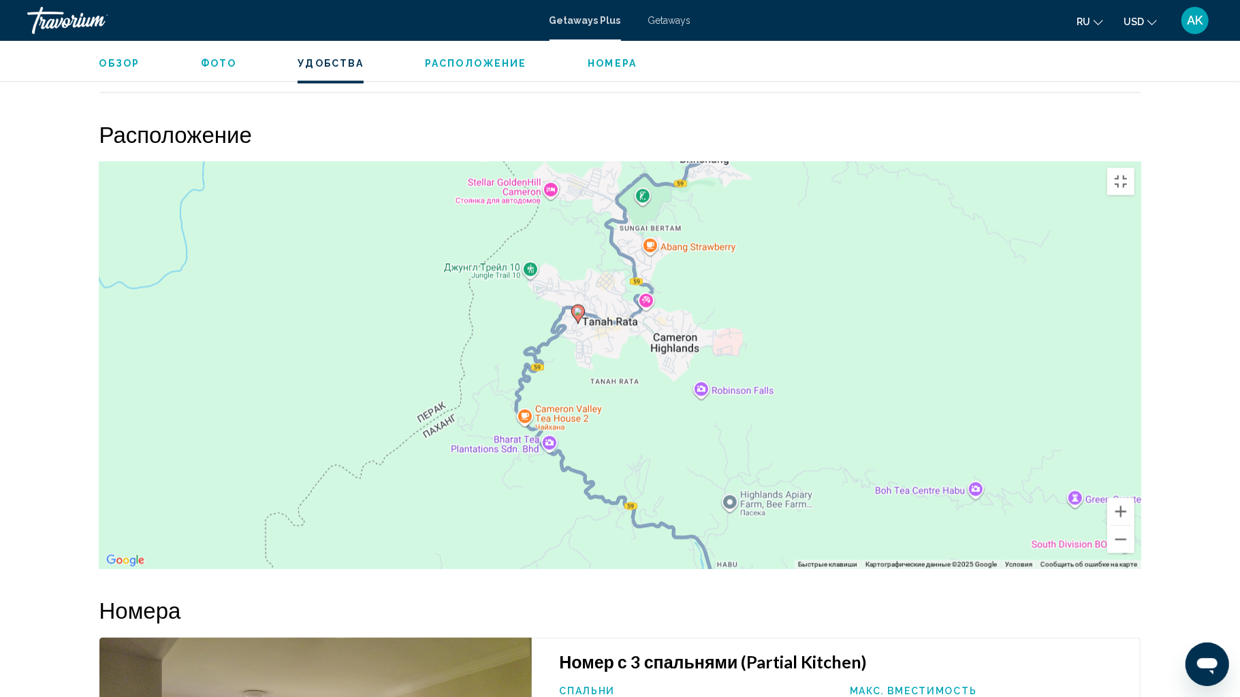
drag, startPoint x: 813, startPoint y: 377, endPoint x: 766, endPoint y: 334, distance: 64.1
click at [766, 334] on div "Чтобы активировать перетаскивание с помощью клавиатуры, нажмите Alt + Ввод. Пос…" at bounding box center [620, 365] width 1042 height 409
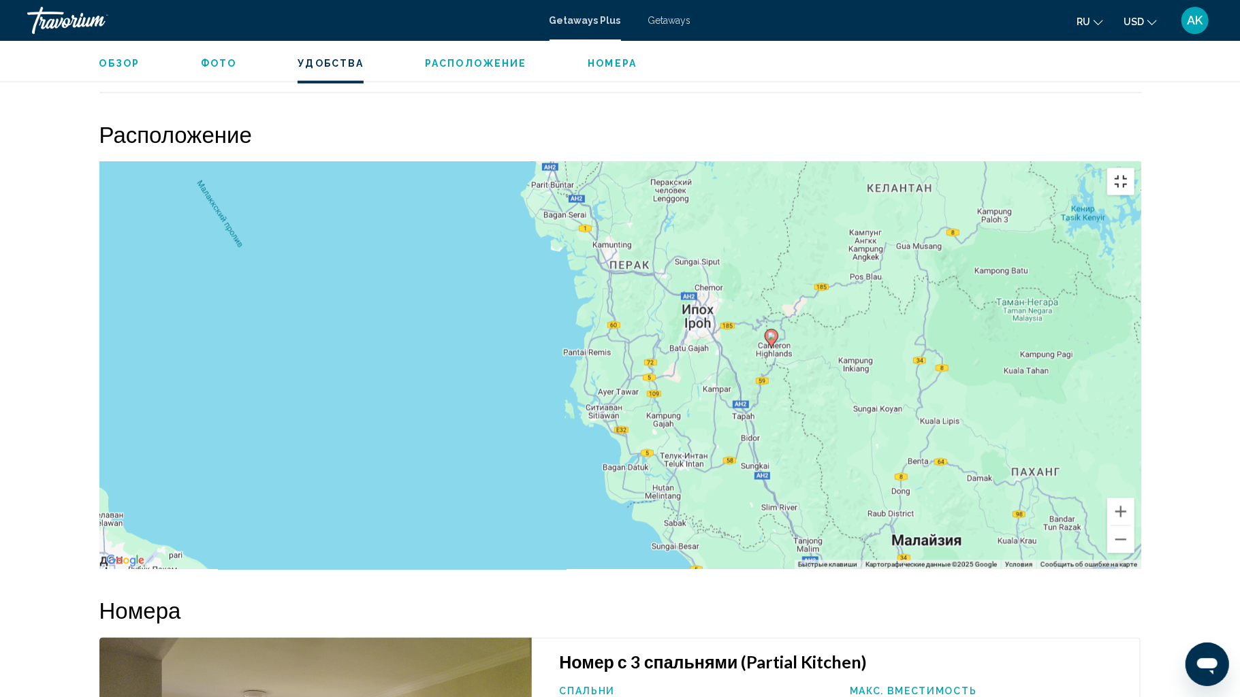
click at [1134, 168] on button "Включить полноэкранный режим" at bounding box center [1120, 181] width 27 height 27
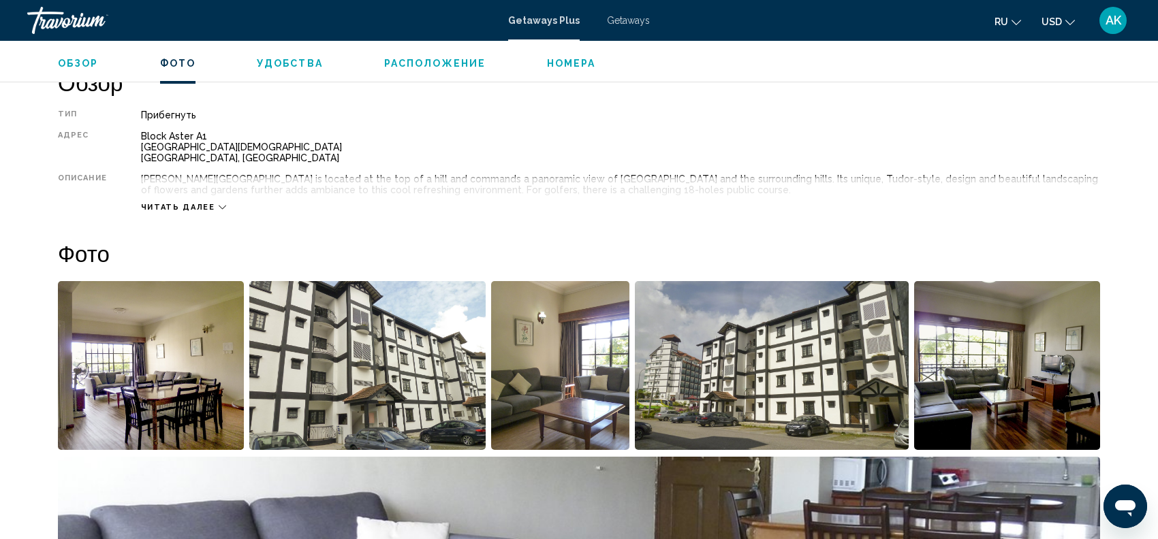
scroll to position [287, 0]
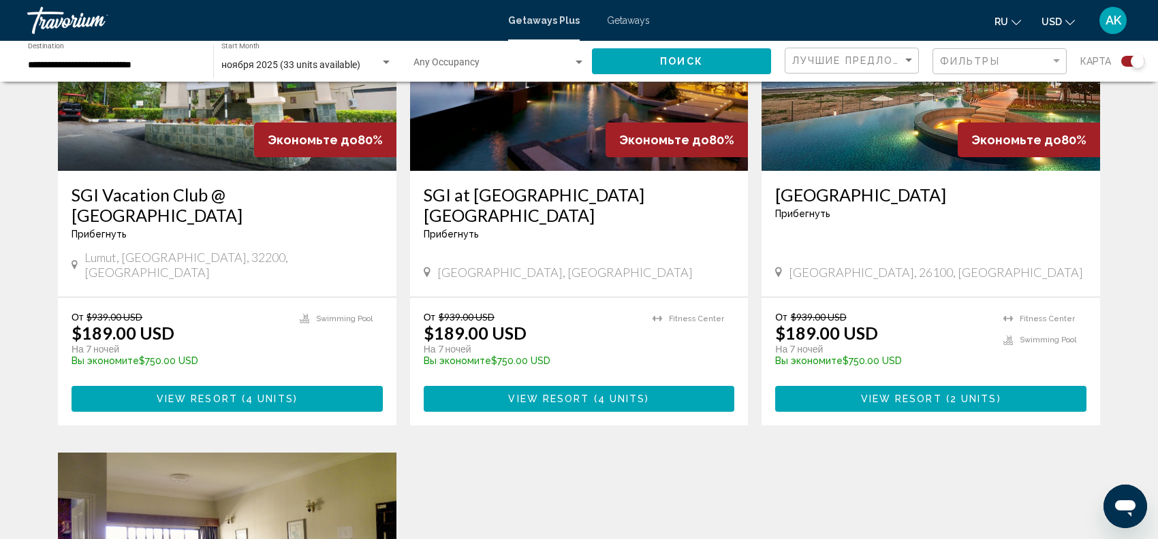
scroll to position [1117, 0]
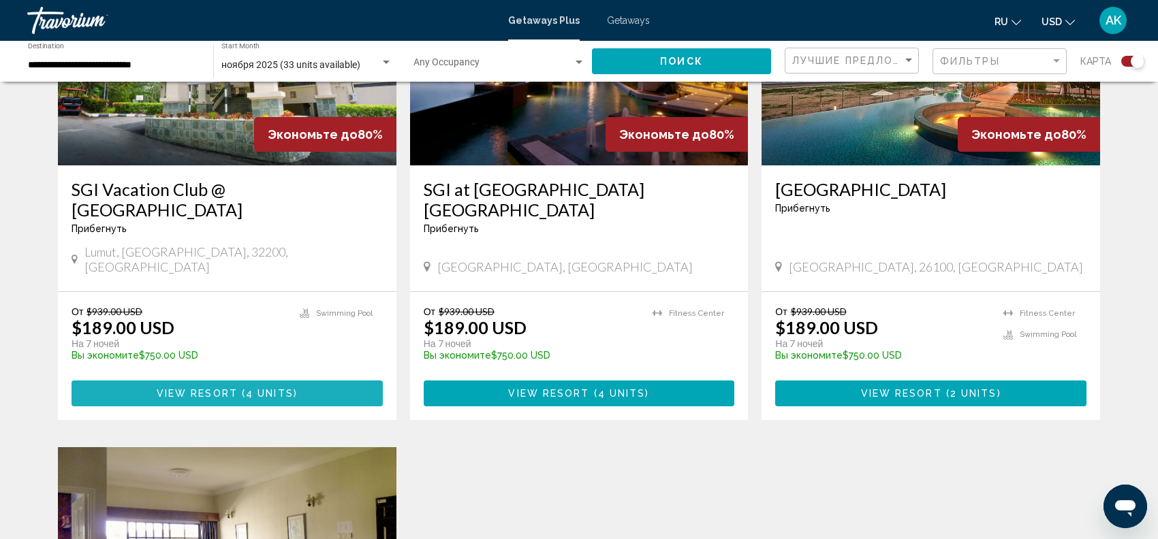
click at [264, 389] on span "4 units" at bounding box center [270, 394] width 48 height 11
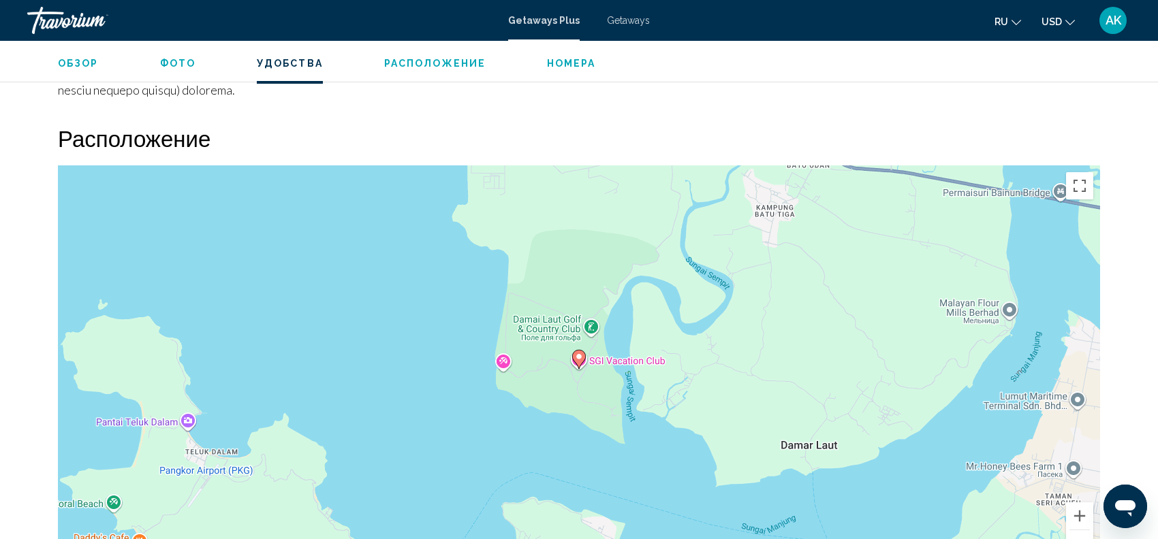
scroll to position [1477, 0]
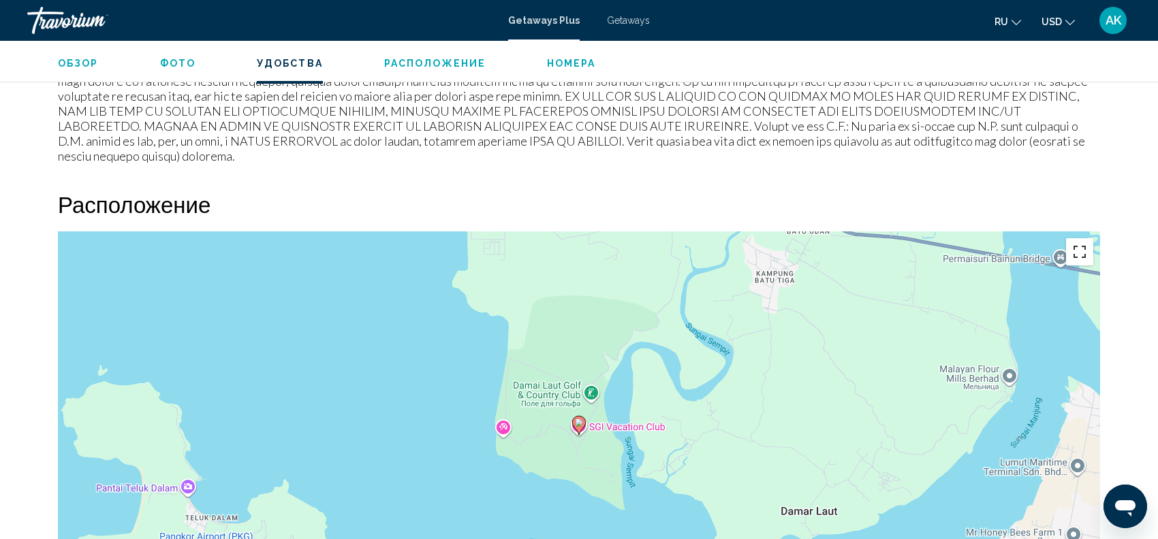
click at [1077, 238] on button "Включить полноэкранный режим" at bounding box center [1079, 251] width 27 height 27
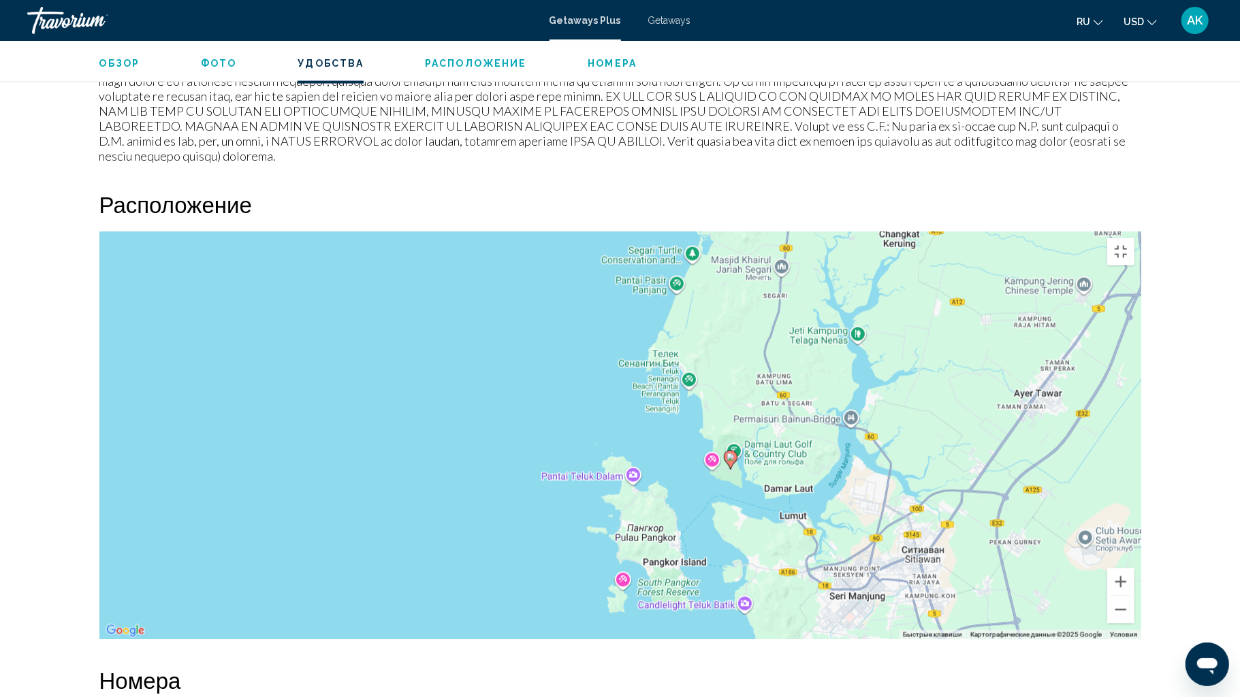
drag, startPoint x: 942, startPoint y: 401, endPoint x: 804, endPoint y: 396, distance: 138.3
click at [804, 396] on div "Чтобы активировать перетаскивание с помощью клавиатуры, нажмите Alt + Ввод. Пос…" at bounding box center [620, 436] width 1042 height 409
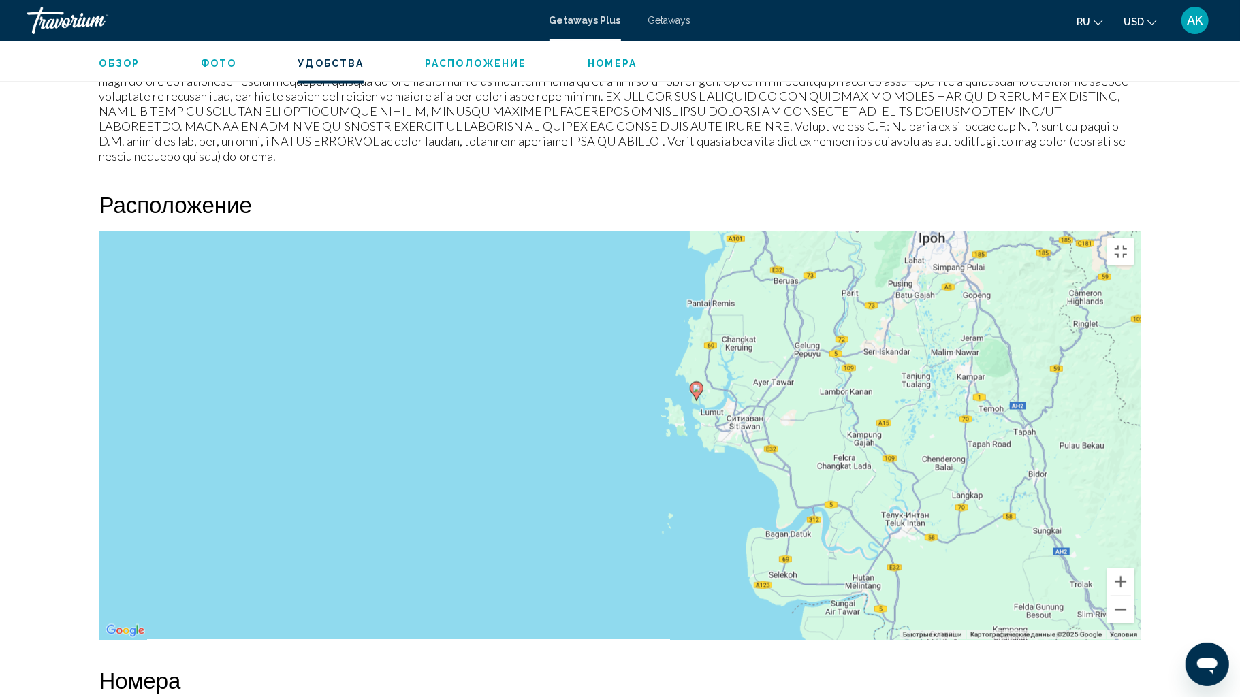
drag, startPoint x: 880, startPoint y: 433, endPoint x: 791, endPoint y: 354, distance: 118.6
click at [791, 354] on div "Чтобы активировать перетаскивание с помощью клавиатуры, нажмите Alt + Ввод. Пос…" at bounding box center [620, 436] width 1042 height 409
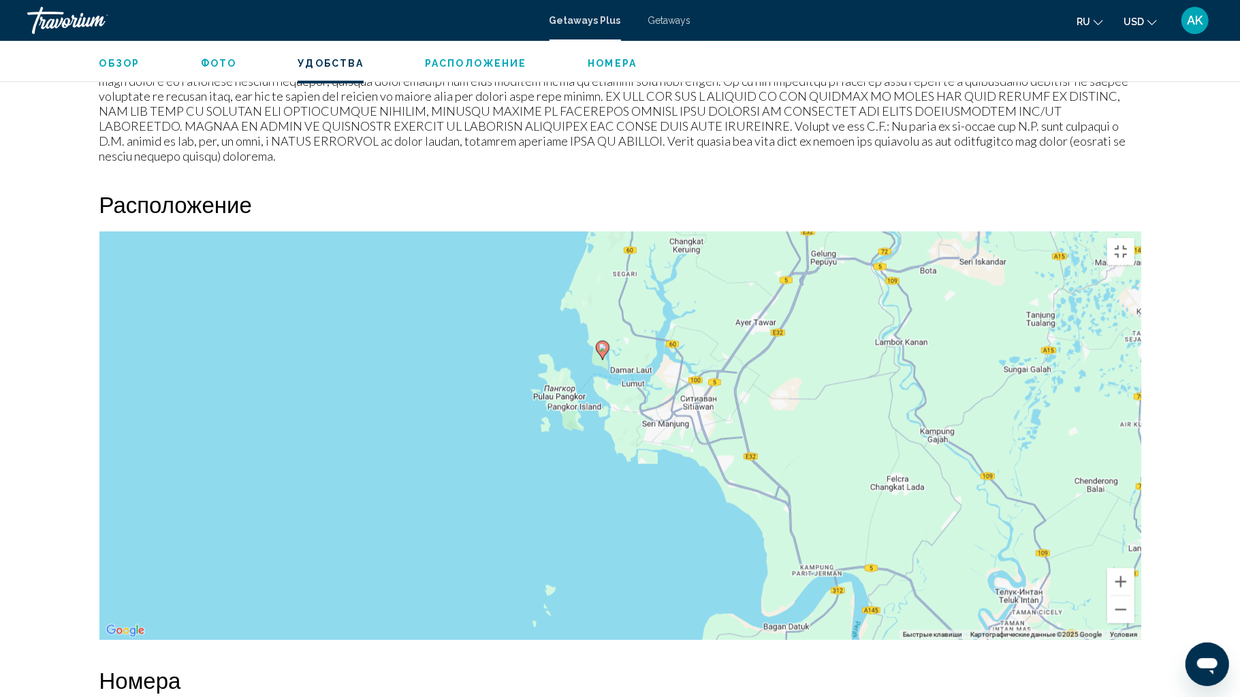
click at [715, 336] on div "Чтобы активировать перетаскивание с помощью клавиатуры, нажмите Alt + Ввод. Пос…" at bounding box center [620, 436] width 1042 height 409
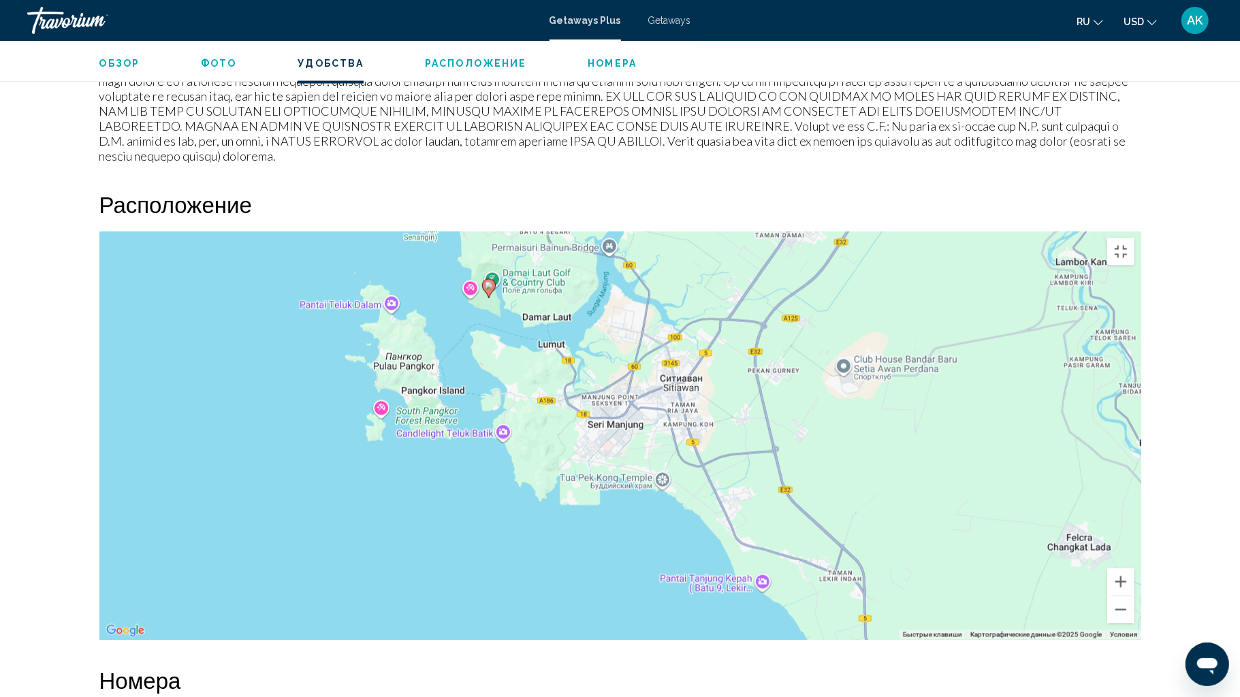
click at [908, 509] on div "Чтобы активировать перетаскивание с помощью клавиатуры, нажмите Alt + Ввод. Пос…" at bounding box center [620, 436] width 1042 height 409
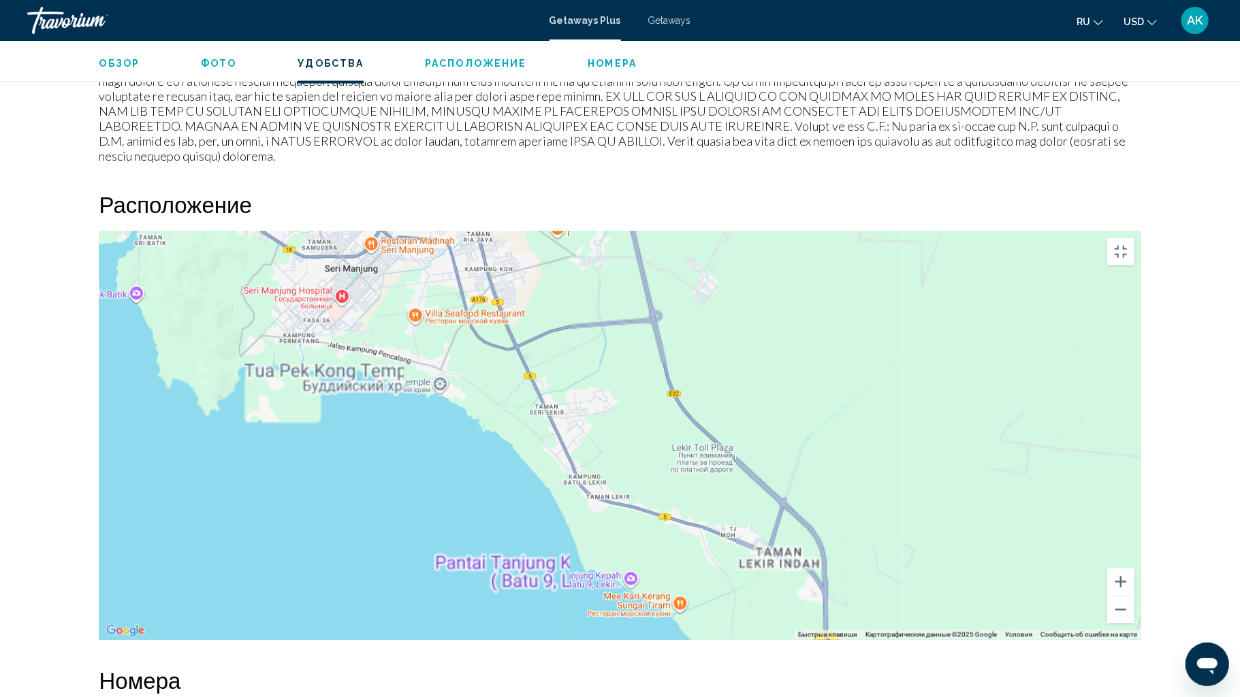
click at [908, 509] on div "Чтобы активировать перетаскивание с помощью клавиатуры, нажмите Alt + Ввод. Пос…" at bounding box center [620, 436] width 1042 height 409
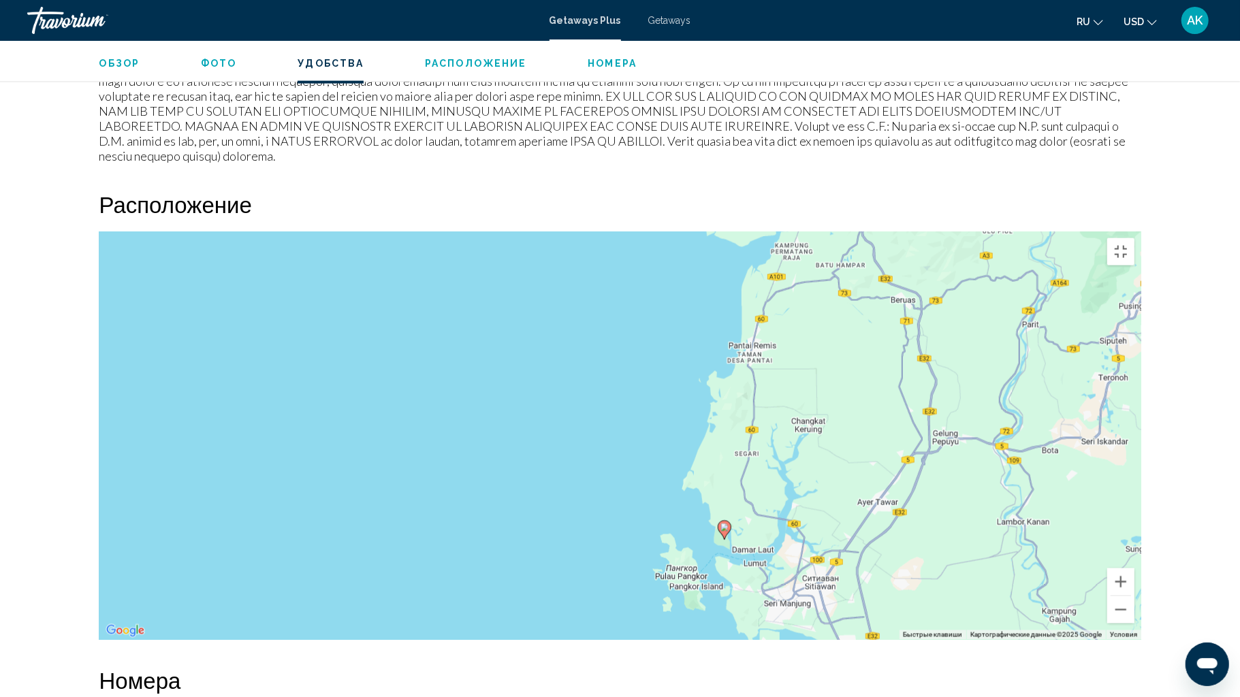
drag, startPoint x: 749, startPoint y: 330, endPoint x: 876, endPoint y: 496, distance: 208.9
click at [876, 496] on div "Чтобы активировать перетаскивание с помощью клавиатуры, нажмите Alt + Ввод. Пос…" at bounding box center [620, 436] width 1042 height 409
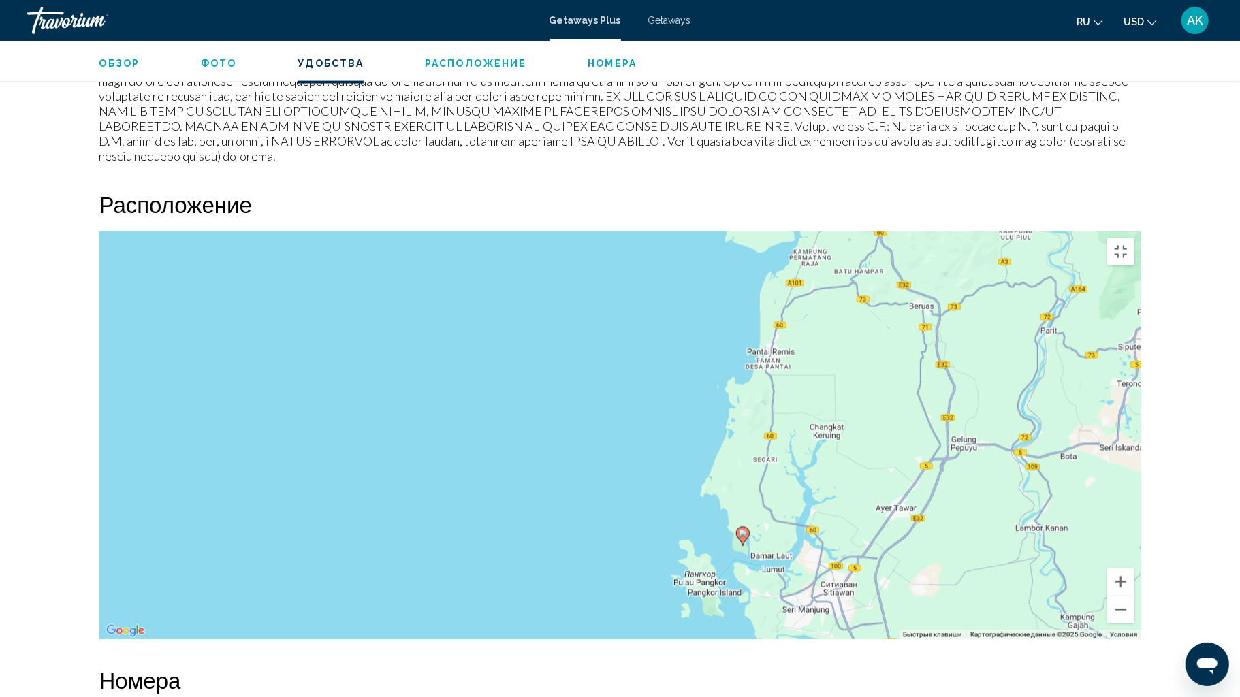
click at [876, 403] on div "Чтобы активировать перетаскивание с помощью клавиатуры, нажмите Alt + Ввод. Пос…" at bounding box center [620, 436] width 1042 height 409
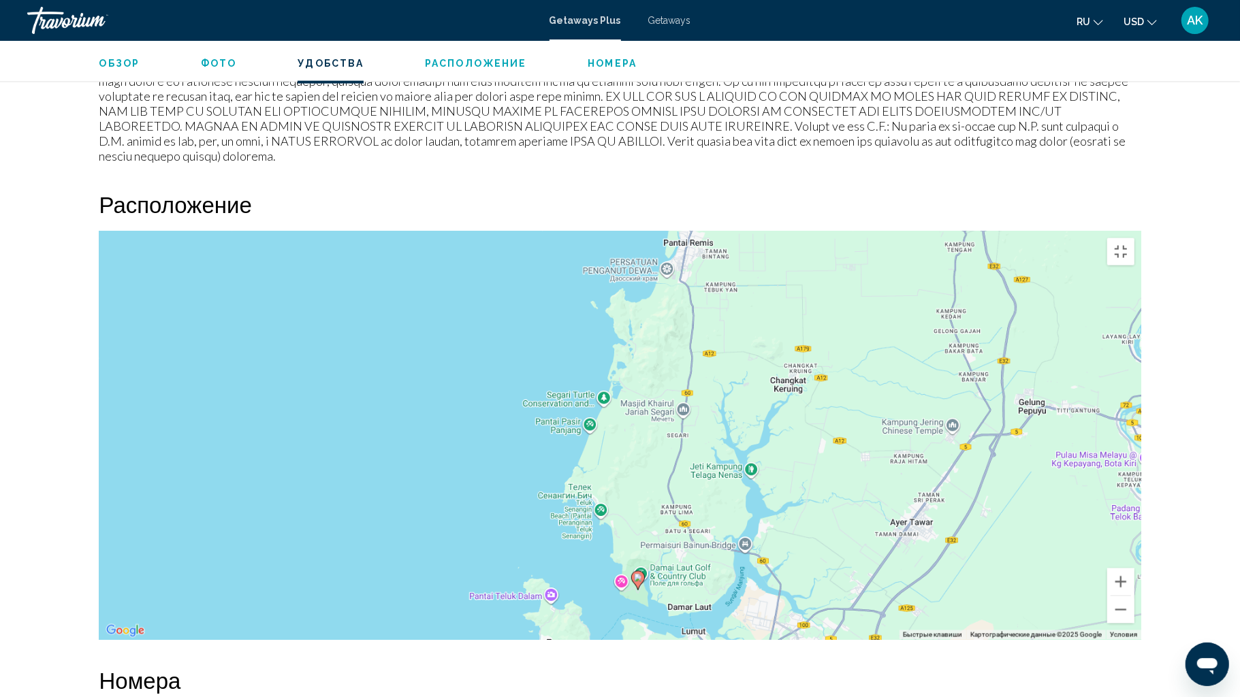
click at [876, 403] on div "Чтобы активировать перетаскивание с помощью клавиатуры, нажмите Alt + Ввод. Пос…" at bounding box center [620, 436] width 1042 height 409
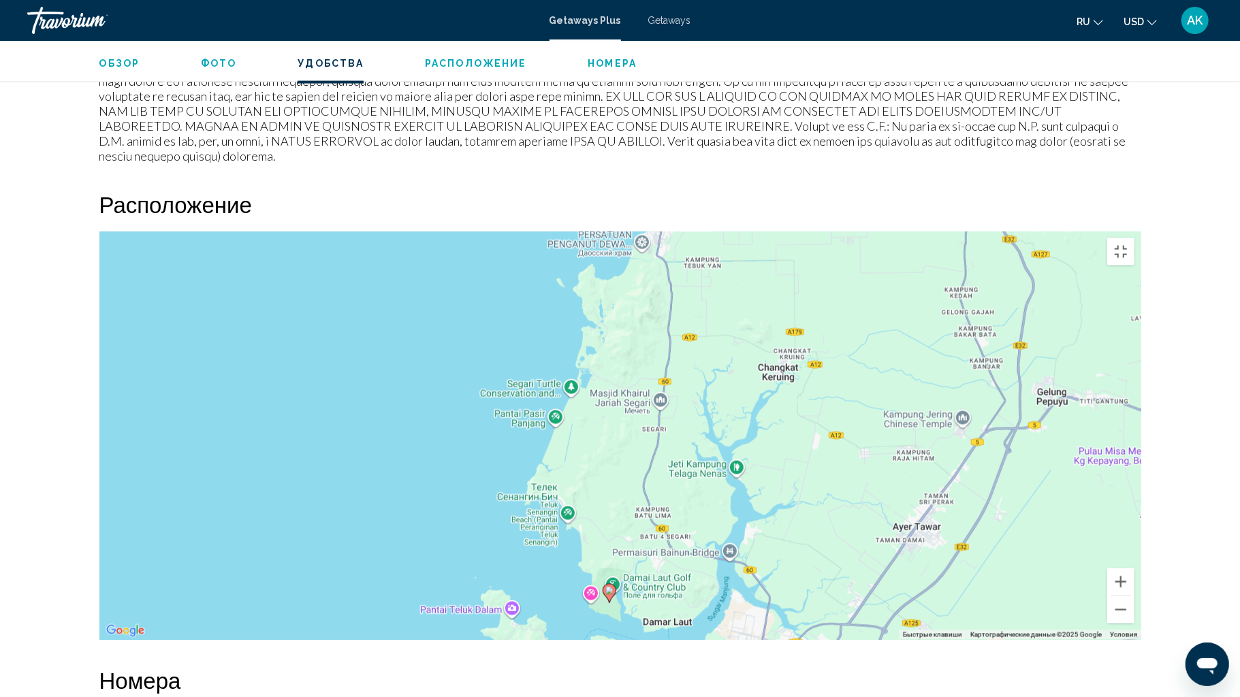
click at [876, 403] on div "Чтобы активировать перетаскивание с помощью клавиатуры, нажмите Alt + Ввод. Пос…" at bounding box center [620, 436] width 1042 height 409
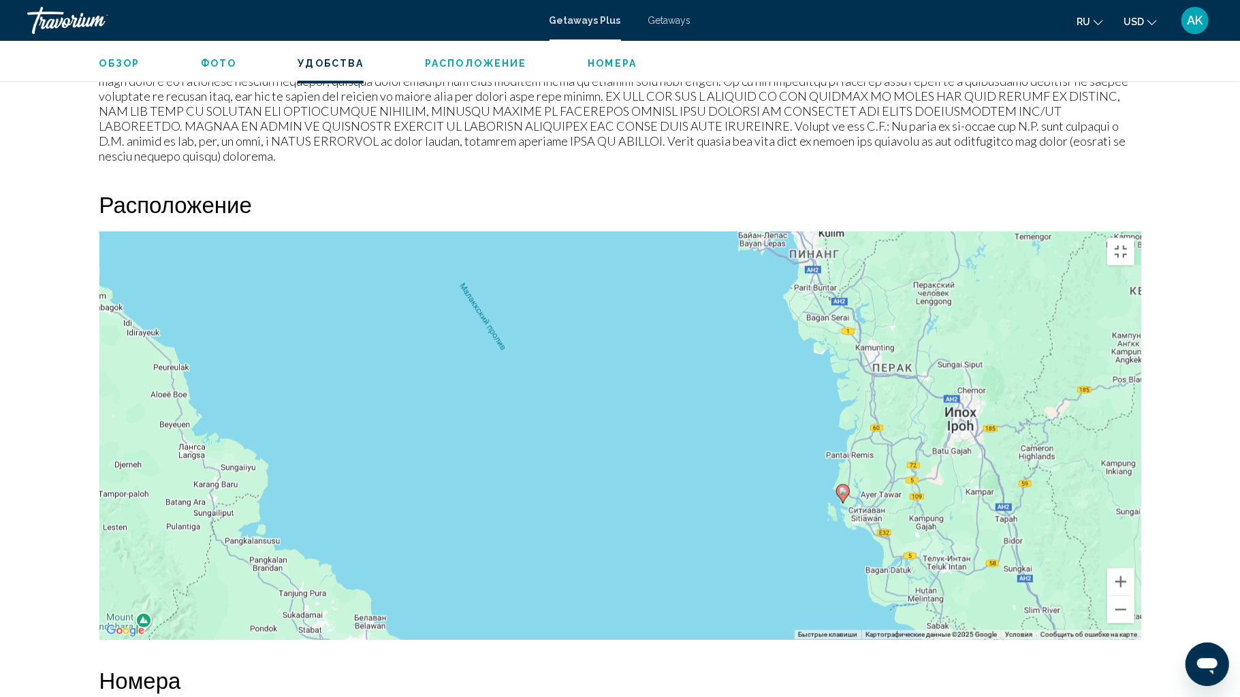
click at [878, 403] on div "Чтобы активировать перетаскивание с помощью клавиатуры, нажмите Alt + Ввод. Пос…" at bounding box center [620, 436] width 1042 height 409
click at [1134, 238] on button "Включить полноэкранный режим" at bounding box center [1120, 251] width 27 height 27
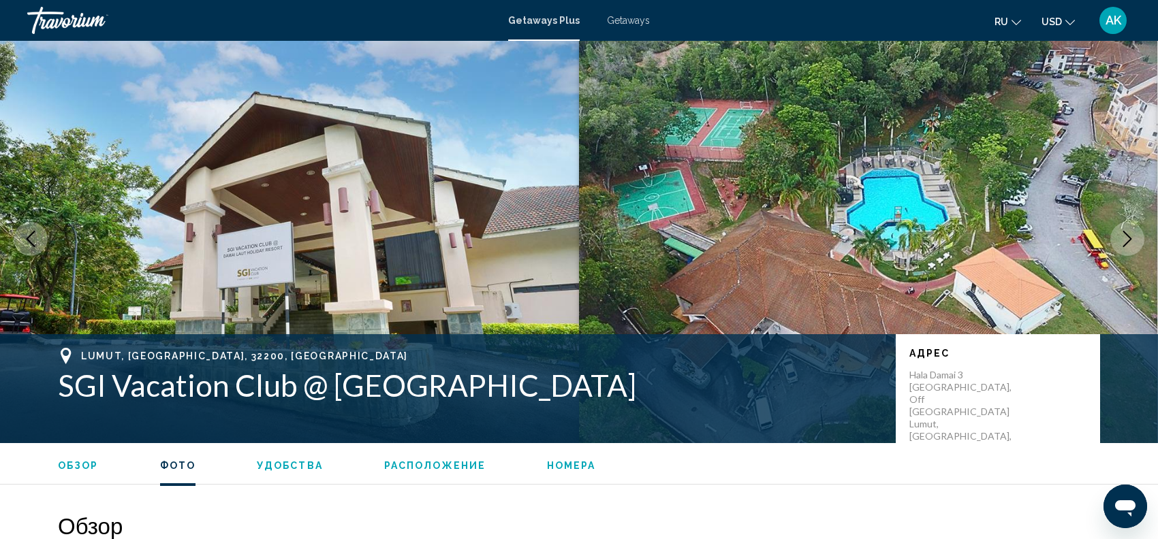
scroll to position [0, 0]
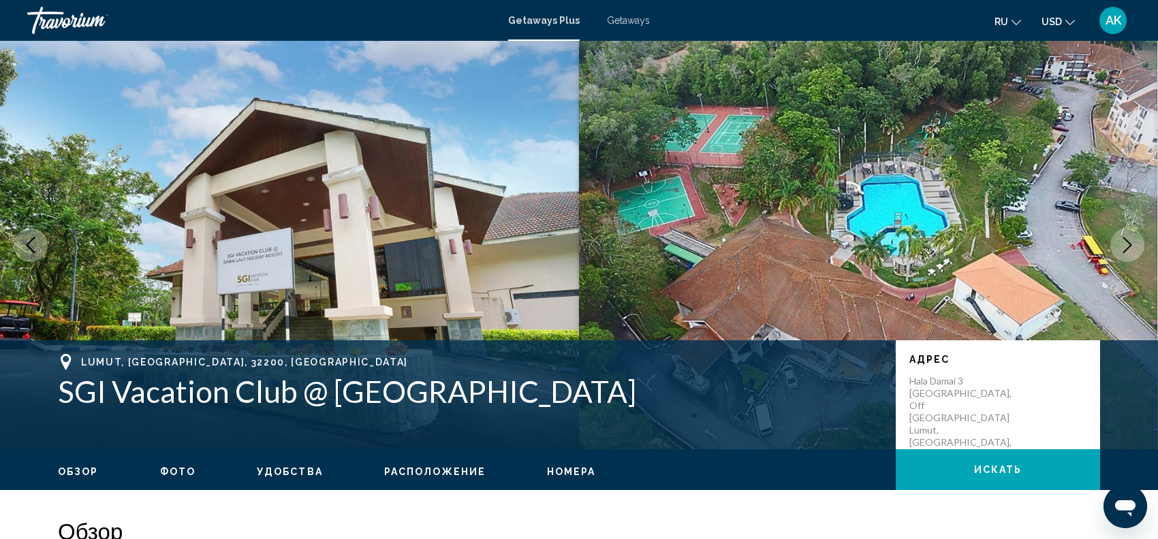
click at [1134, 243] on icon "Next image" at bounding box center [1127, 245] width 16 height 16
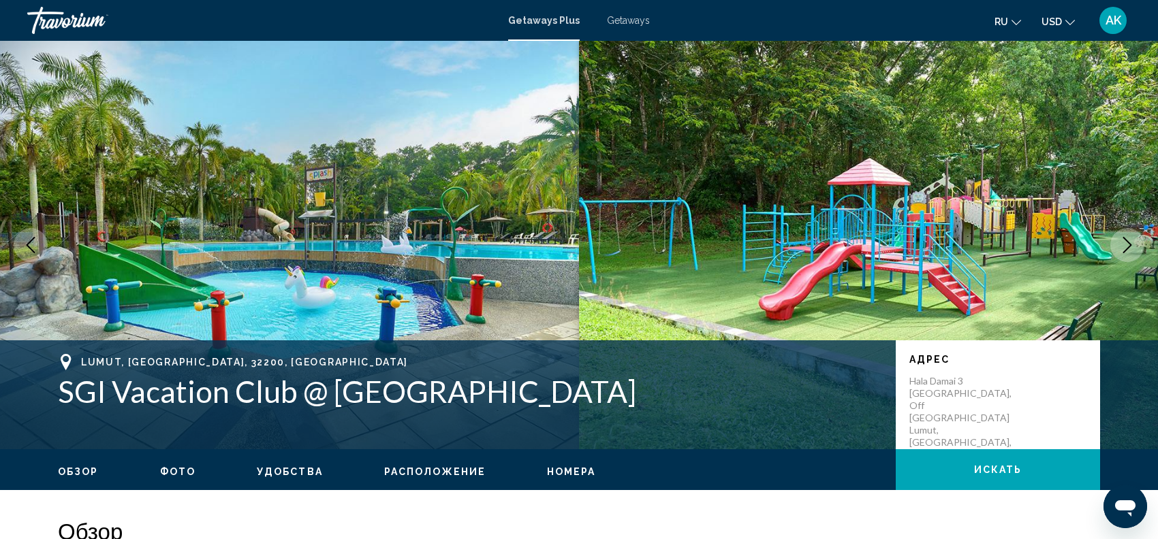
click at [1134, 243] on icon "Next image" at bounding box center [1127, 245] width 16 height 16
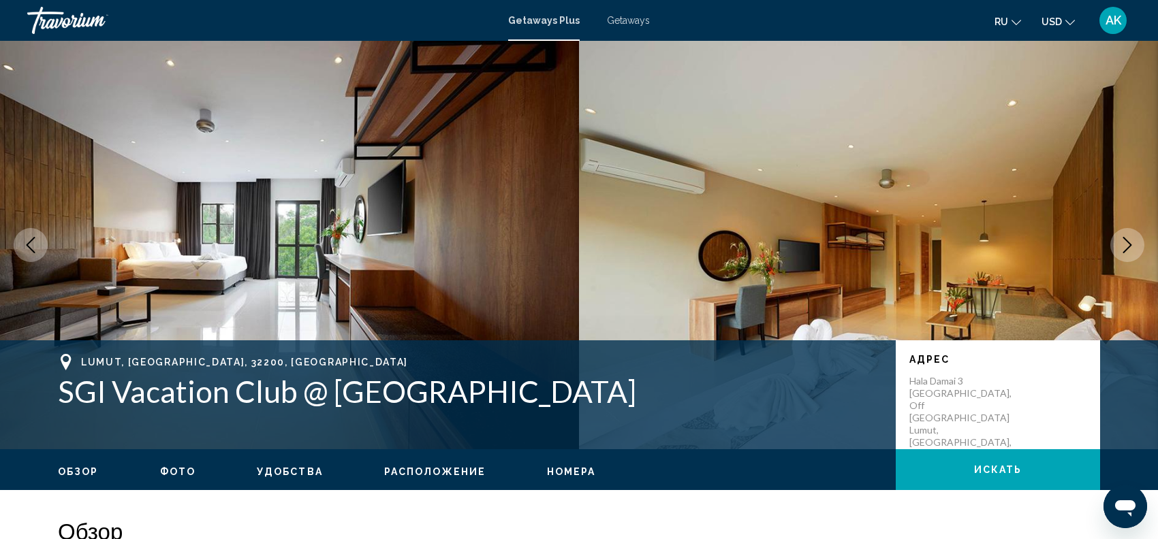
click at [1134, 243] on icon "Next image" at bounding box center [1127, 245] width 16 height 16
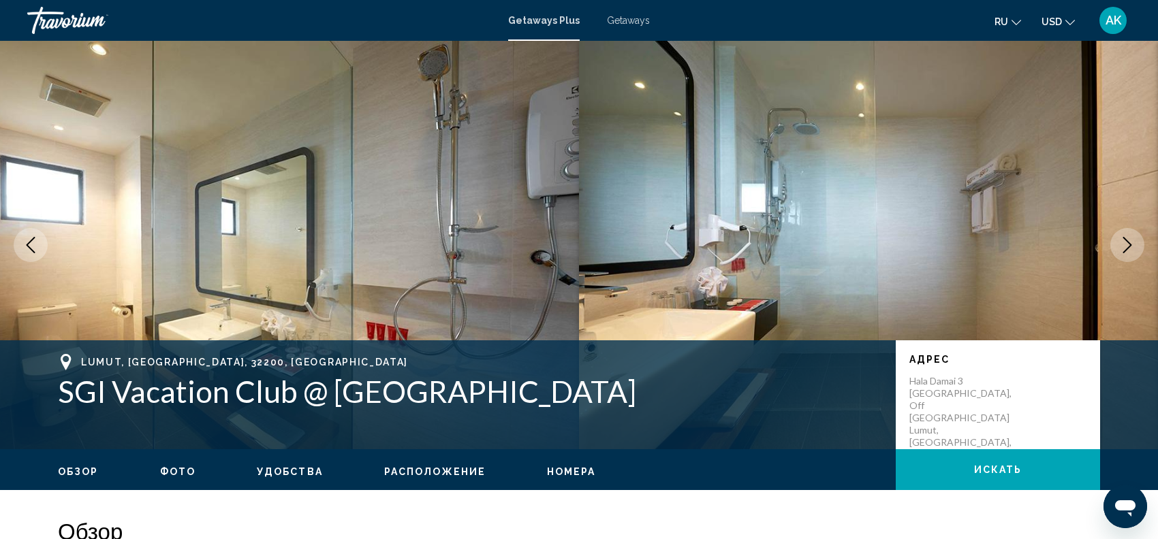
click at [31, 238] on icon "Previous image" at bounding box center [30, 245] width 16 height 16
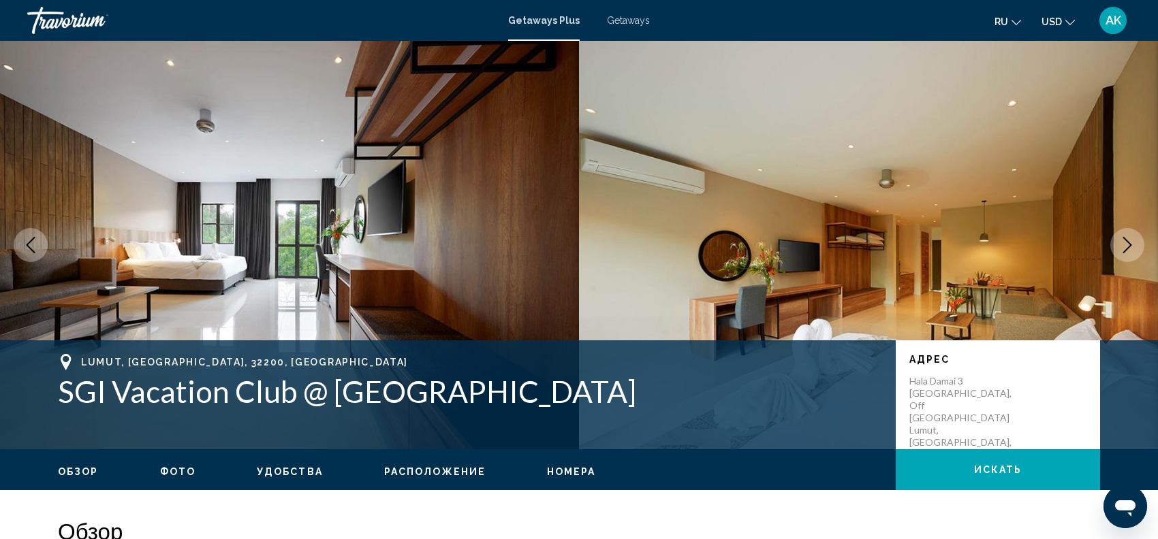
click at [1123, 233] on button "Next image" at bounding box center [1127, 245] width 34 height 34
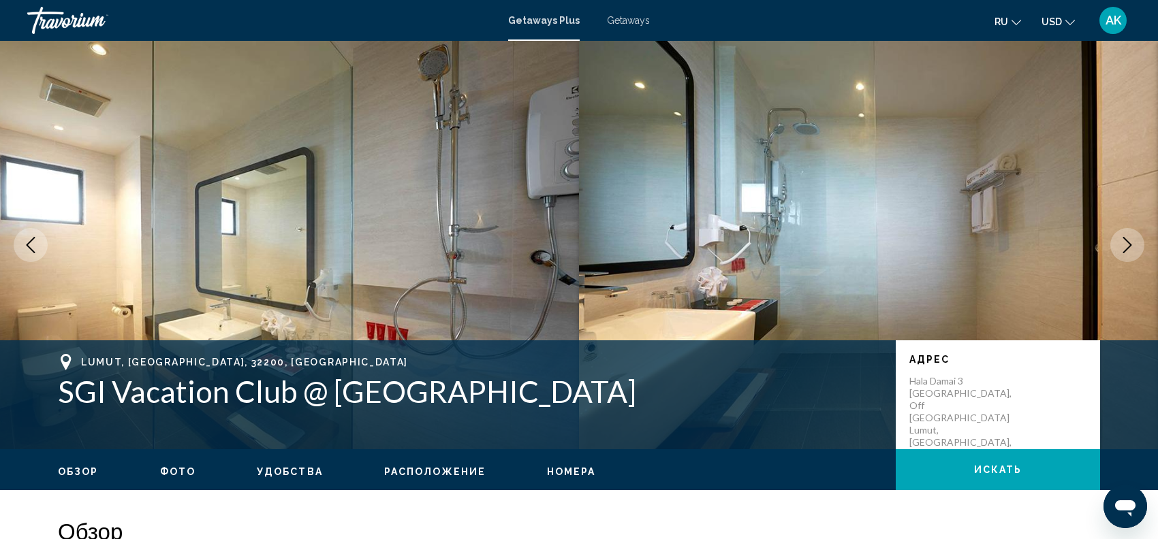
click at [1123, 234] on button "Next image" at bounding box center [1127, 245] width 34 height 34
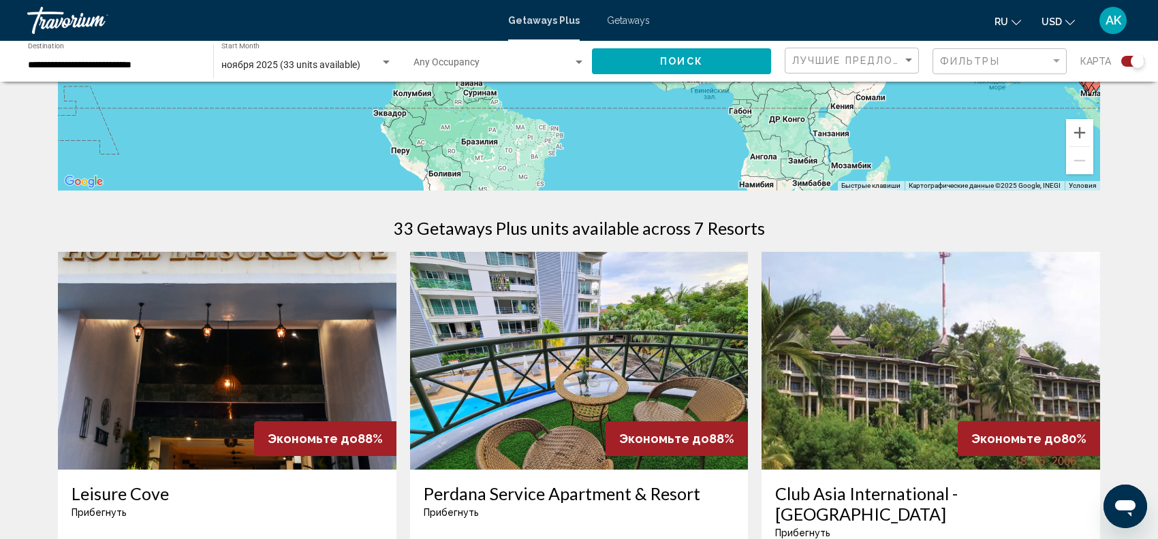
scroll to position [324, 0]
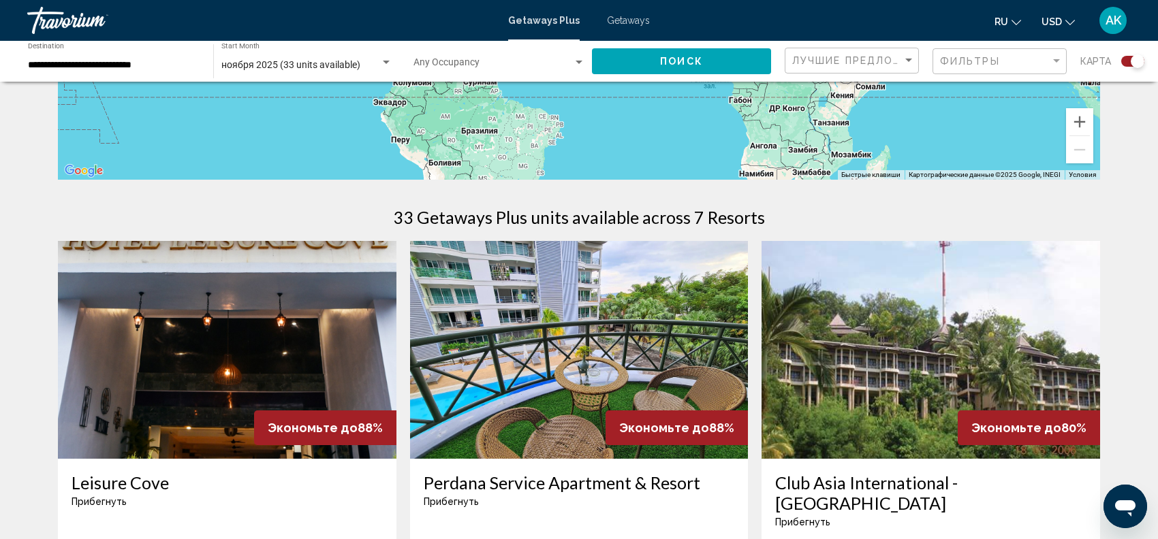
click at [266, 375] on img "Main content" at bounding box center [227, 350] width 338 height 218
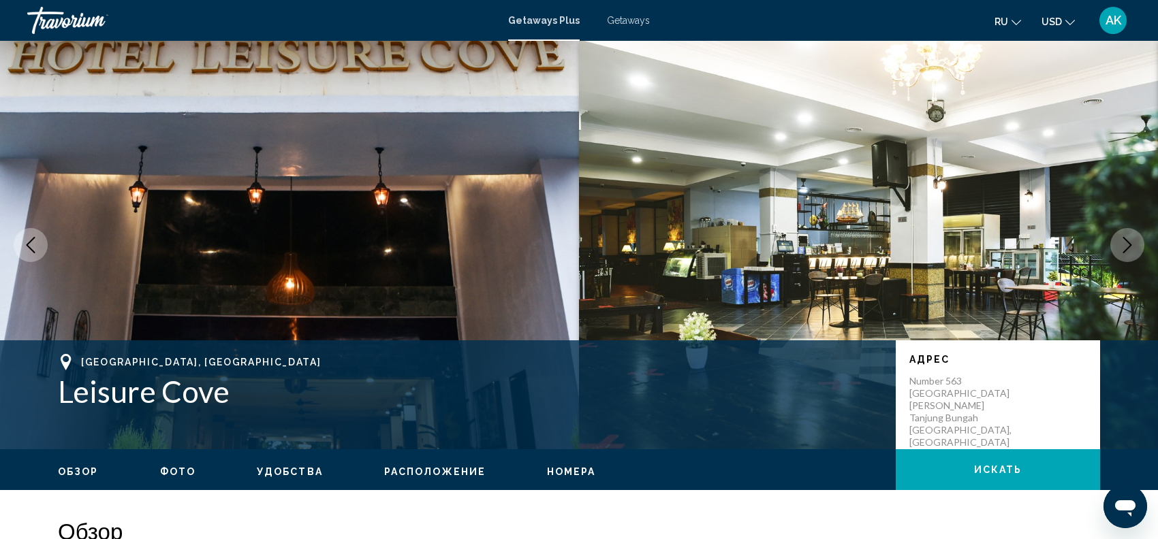
click at [1128, 241] on icon "Next image" at bounding box center [1127, 245] width 9 height 16
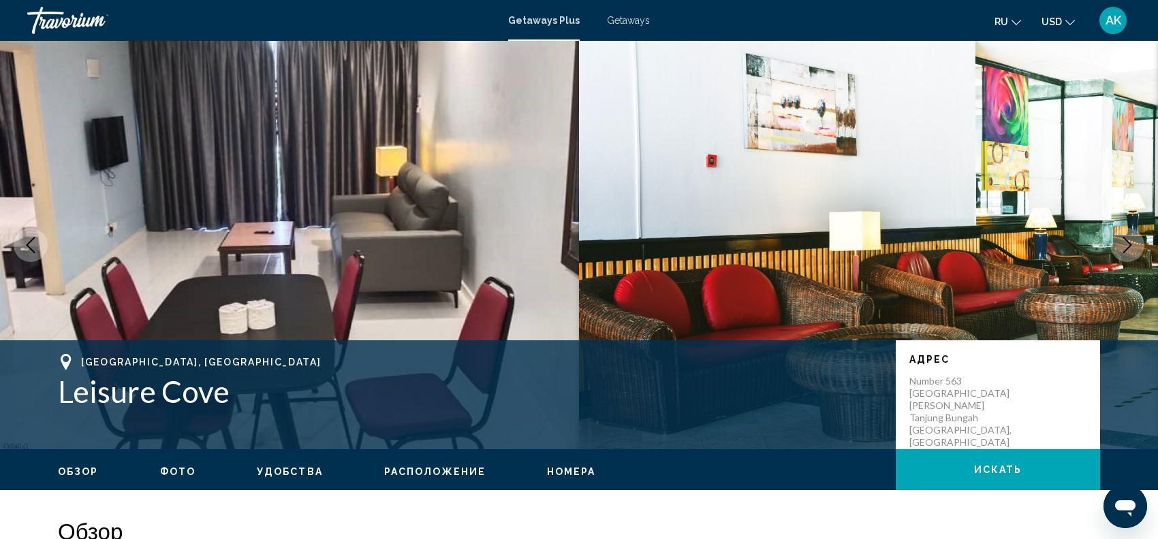
click at [1128, 241] on icon "Next image" at bounding box center [1127, 245] width 9 height 16
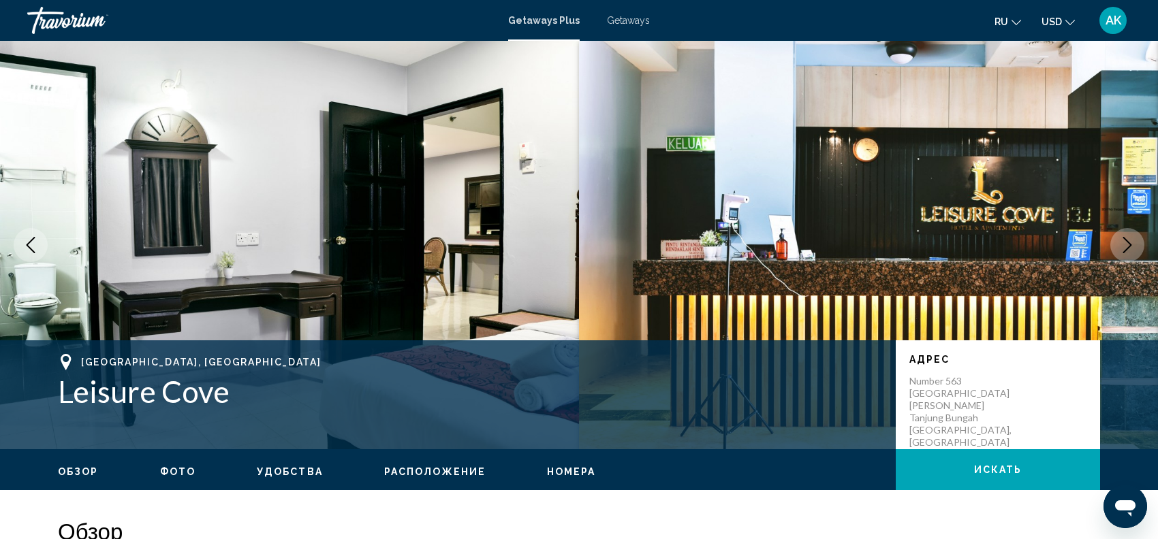
click at [1128, 241] on icon "Next image" at bounding box center [1127, 245] width 9 height 16
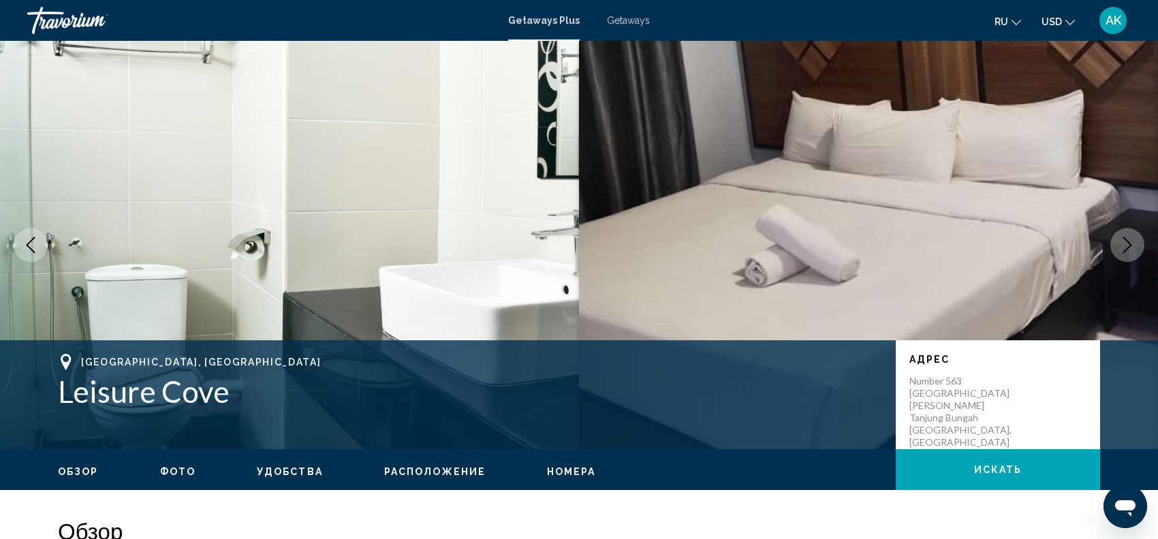
click at [1128, 241] on icon "Next image" at bounding box center [1127, 245] width 9 height 16
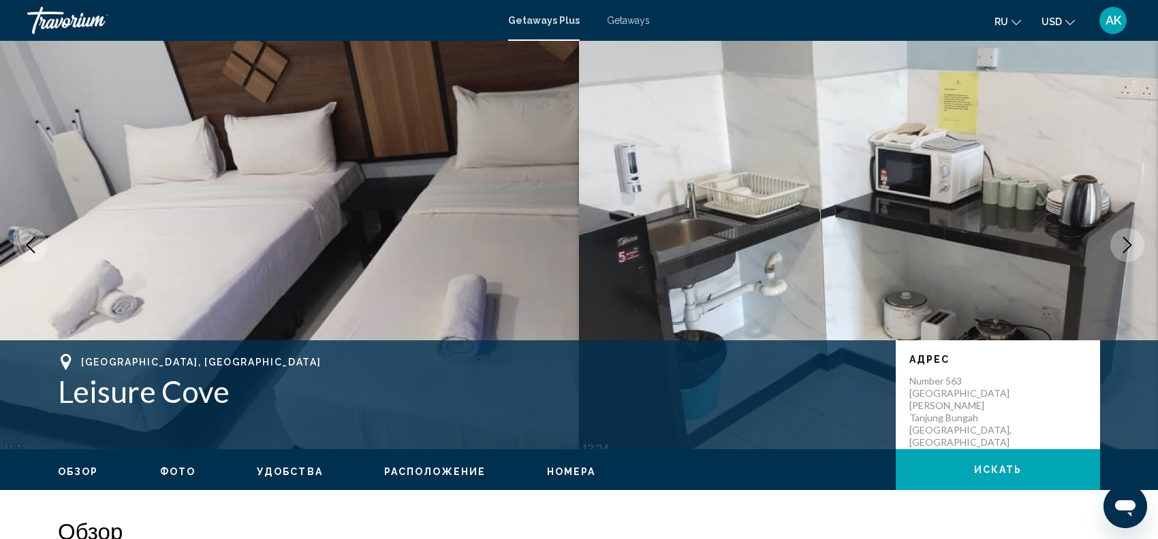
click at [1128, 241] on icon "Next image" at bounding box center [1127, 245] width 9 height 16
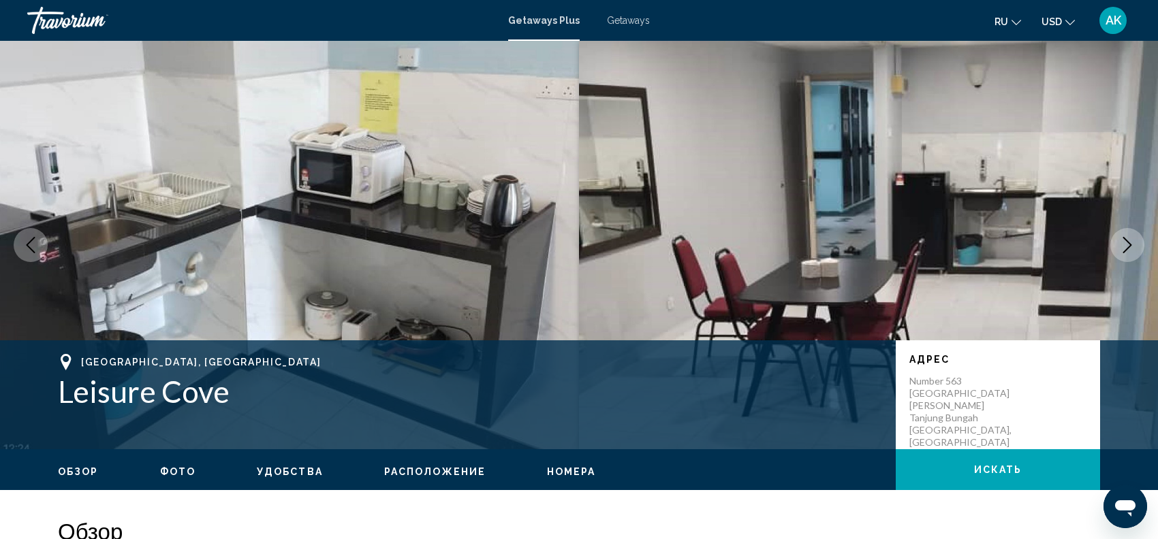
click at [1128, 241] on icon "Next image" at bounding box center [1127, 245] width 9 height 16
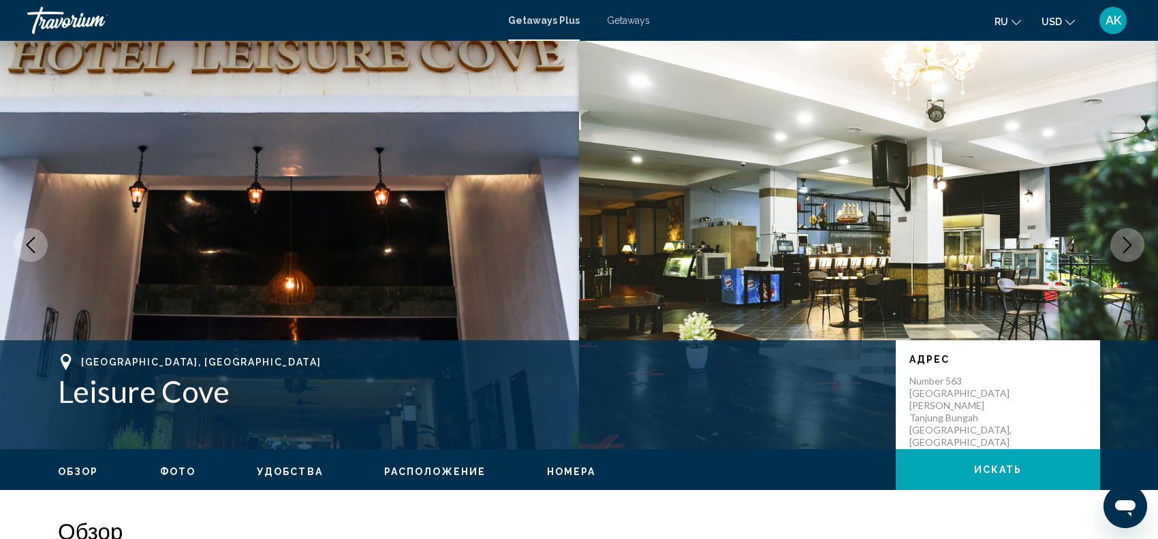
click at [1128, 242] on icon "Next image" at bounding box center [1127, 245] width 9 height 16
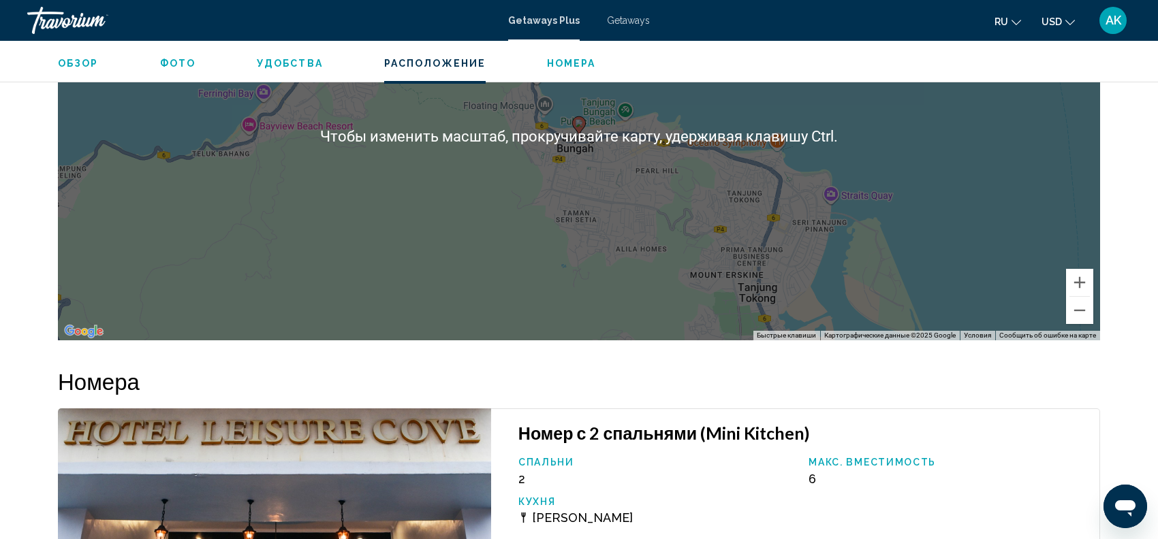
scroll to position [1809, 0]
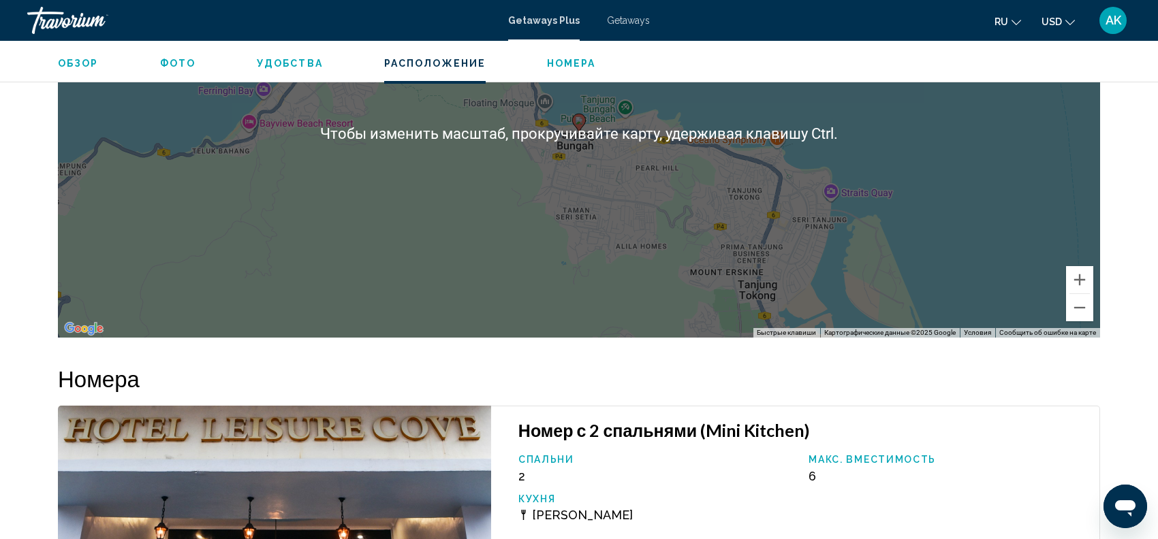
click at [804, 176] on div "Чтобы активировать перетаскивание с помощью клавиатуры, нажмите Alt + Ввод. Пос…" at bounding box center [579, 133] width 1042 height 409
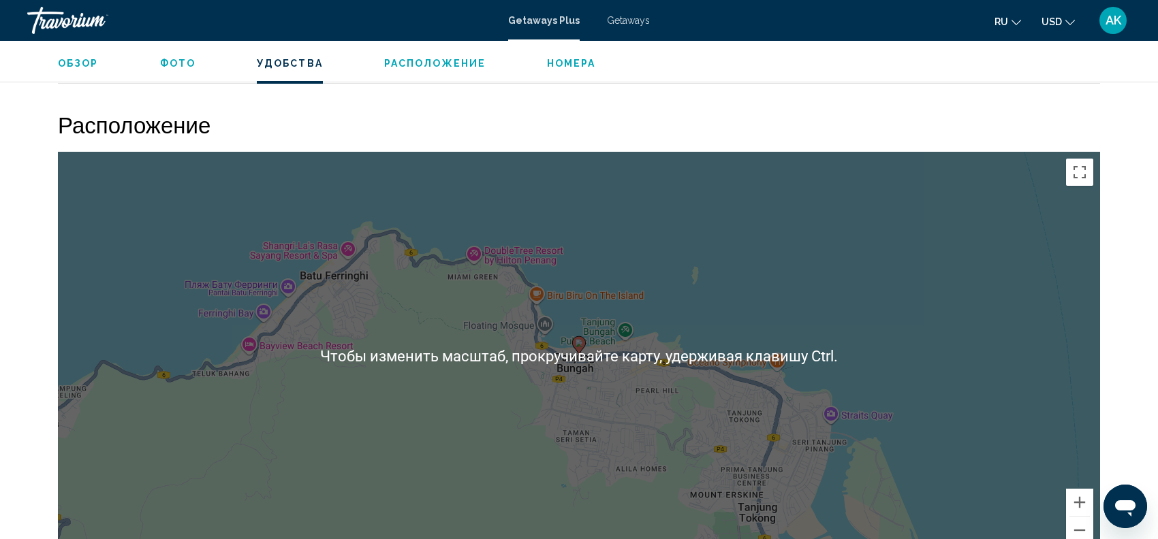
scroll to position [1550, 0]
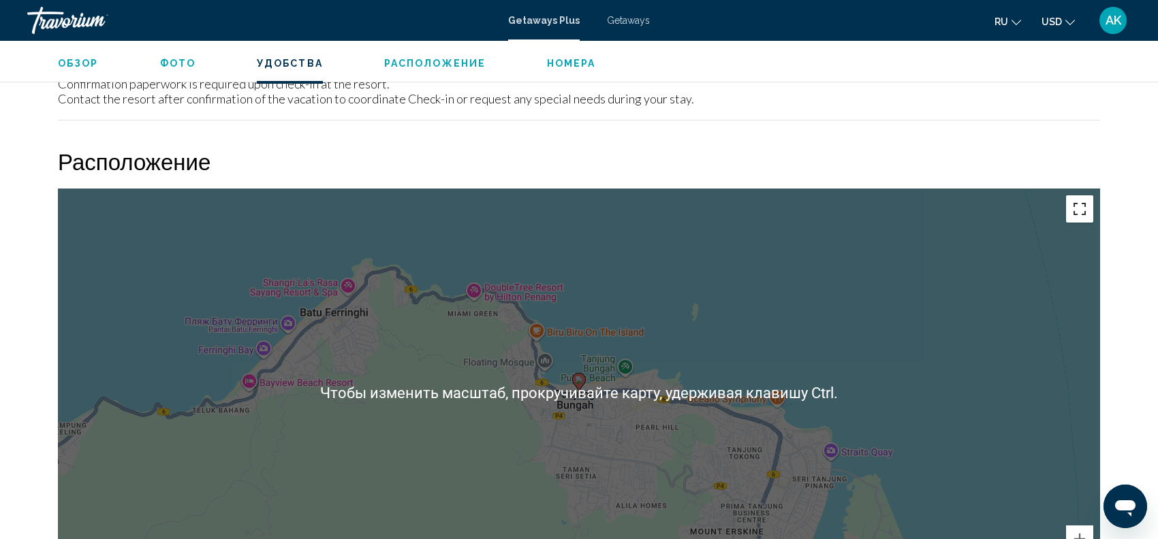
click at [1080, 210] on button "Включить полноэкранный режим" at bounding box center [1079, 208] width 27 height 27
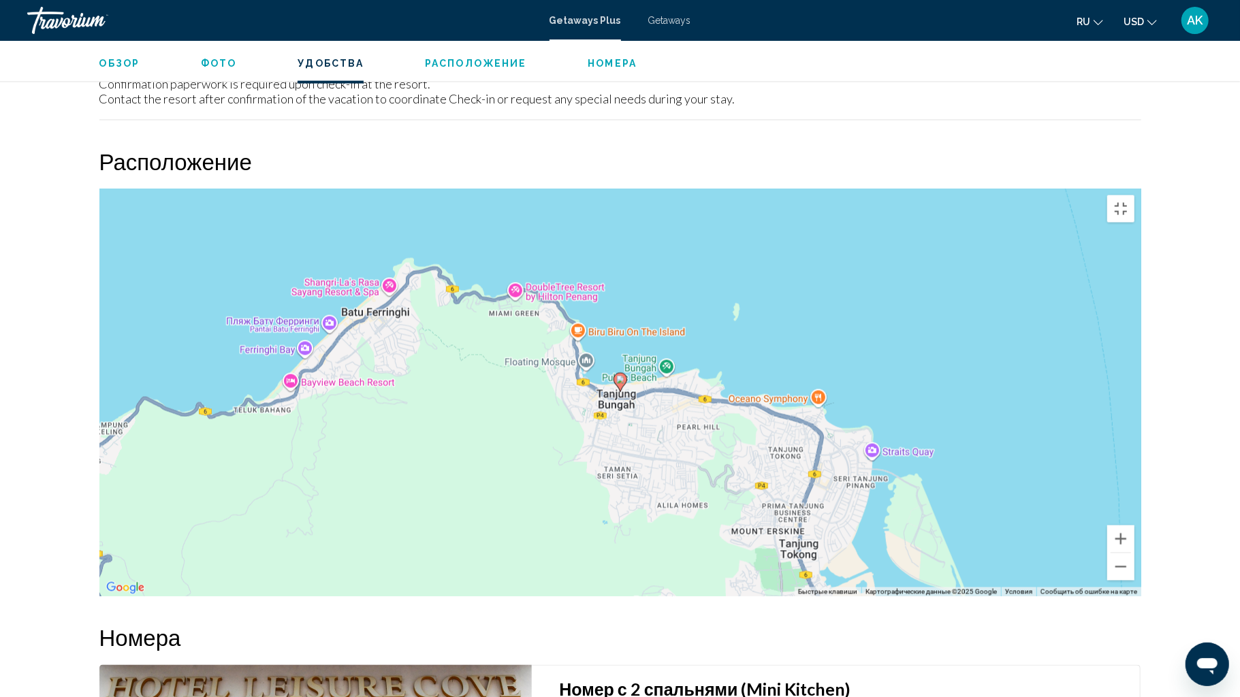
click at [877, 364] on div "Чтобы активировать перетаскивание с помощью клавиатуры, нажмите Alt + Ввод. Пос…" at bounding box center [620, 393] width 1042 height 409
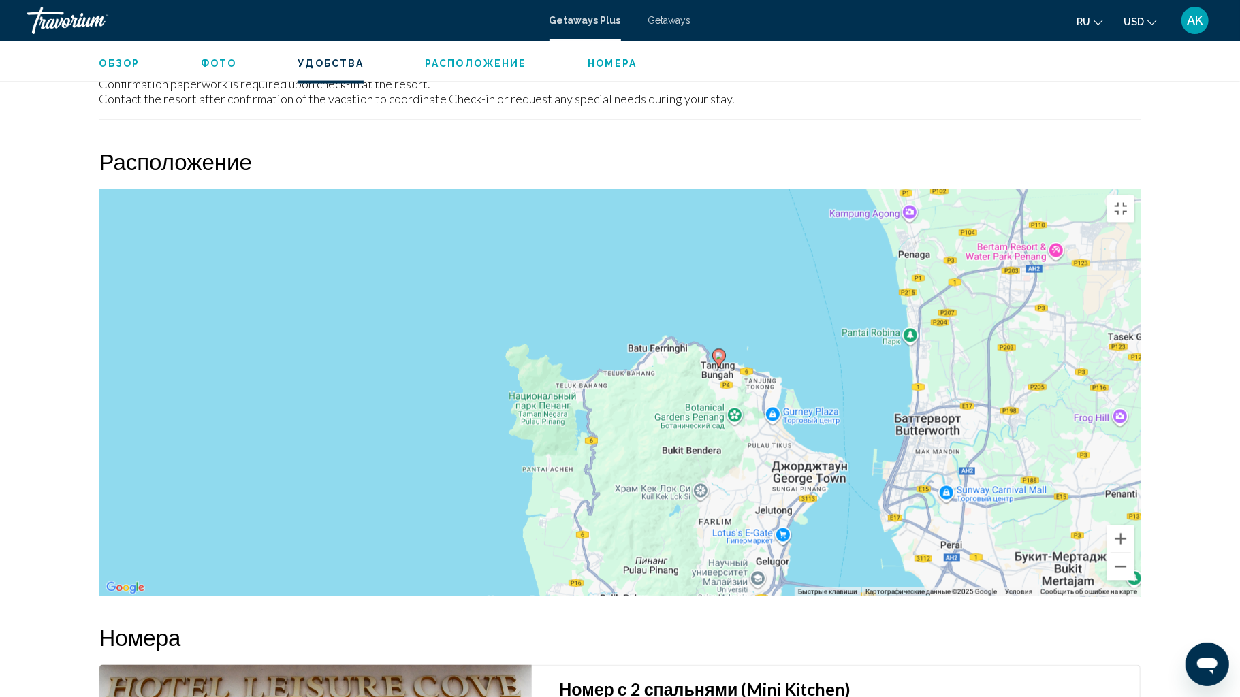
drag, startPoint x: 918, startPoint y: 373, endPoint x: 821, endPoint y: 336, distance: 103.7
click at [821, 336] on div "Чтобы активировать перетаскивание с помощью клавиатуры, нажмите Alt + Ввод. Пос…" at bounding box center [620, 393] width 1042 height 409
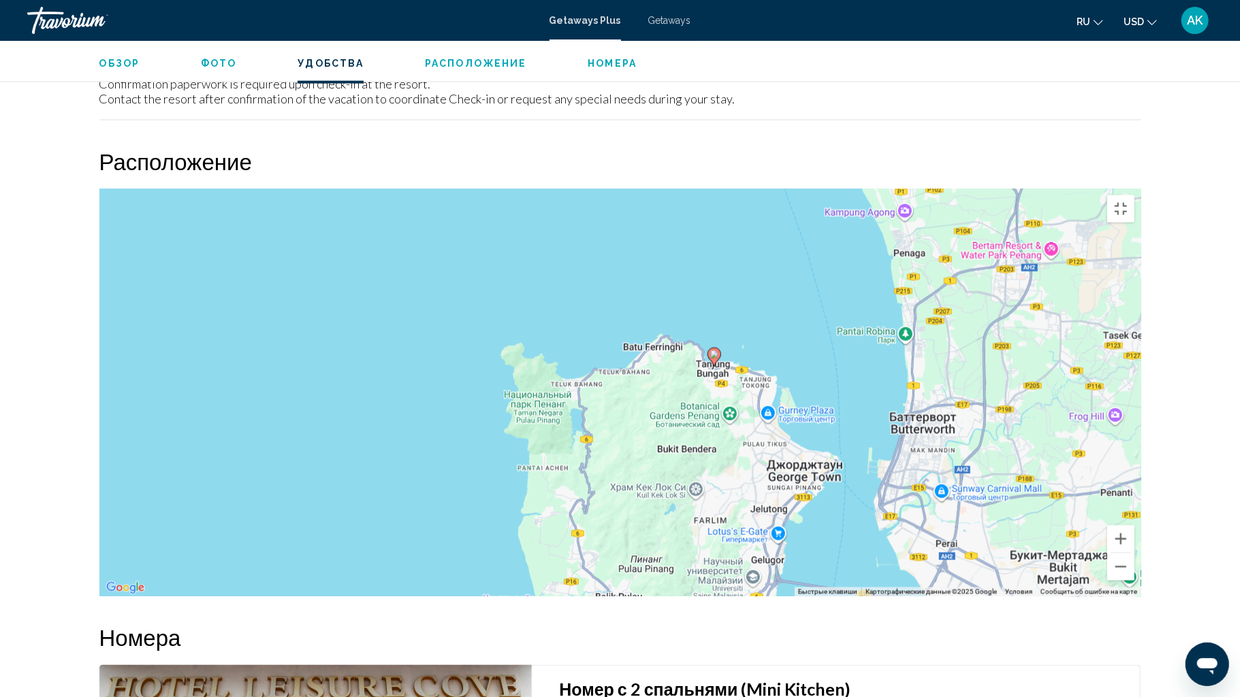
click at [854, 420] on div "Чтобы активировать перетаскивание с помощью клавиатуры, нажмите Alt + Ввод. Пос…" at bounding box center [620, 393] width 1042 height 409
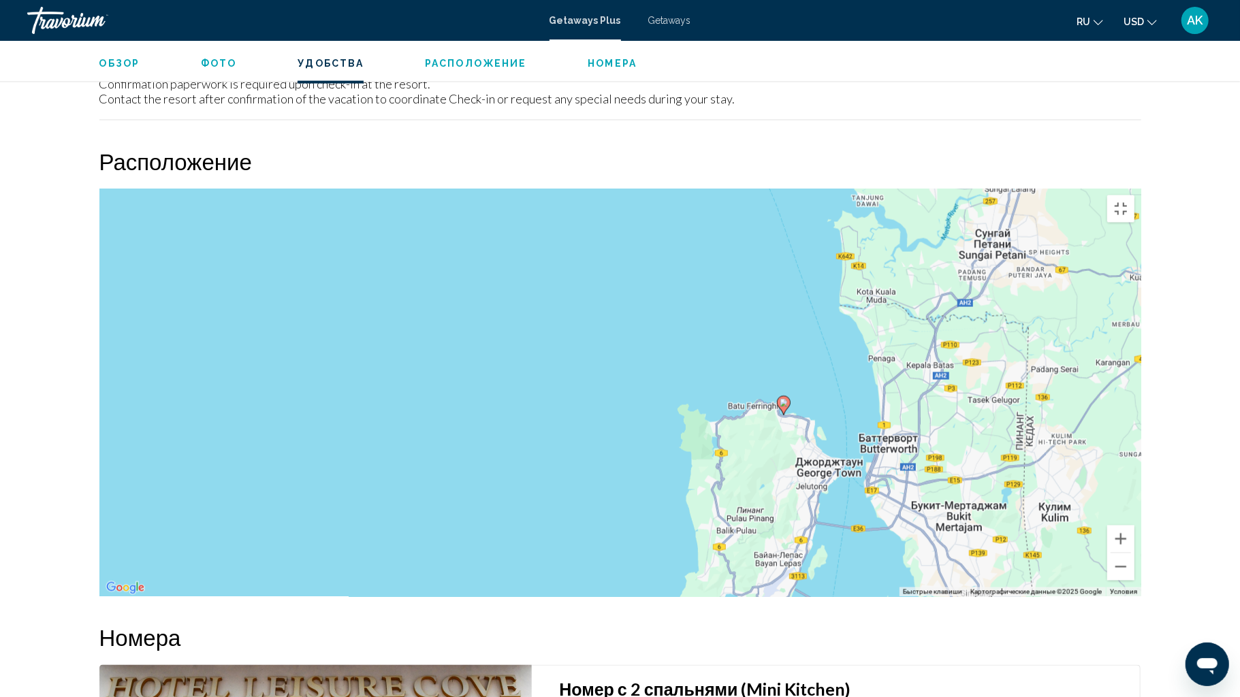
click at [866, 451] on div "Чтобы активировать перетаскивание с помощью клавиатуры, нажмите Alt + Ввод. Пос…" at bounding box center [620, 393] width 1042 height 409
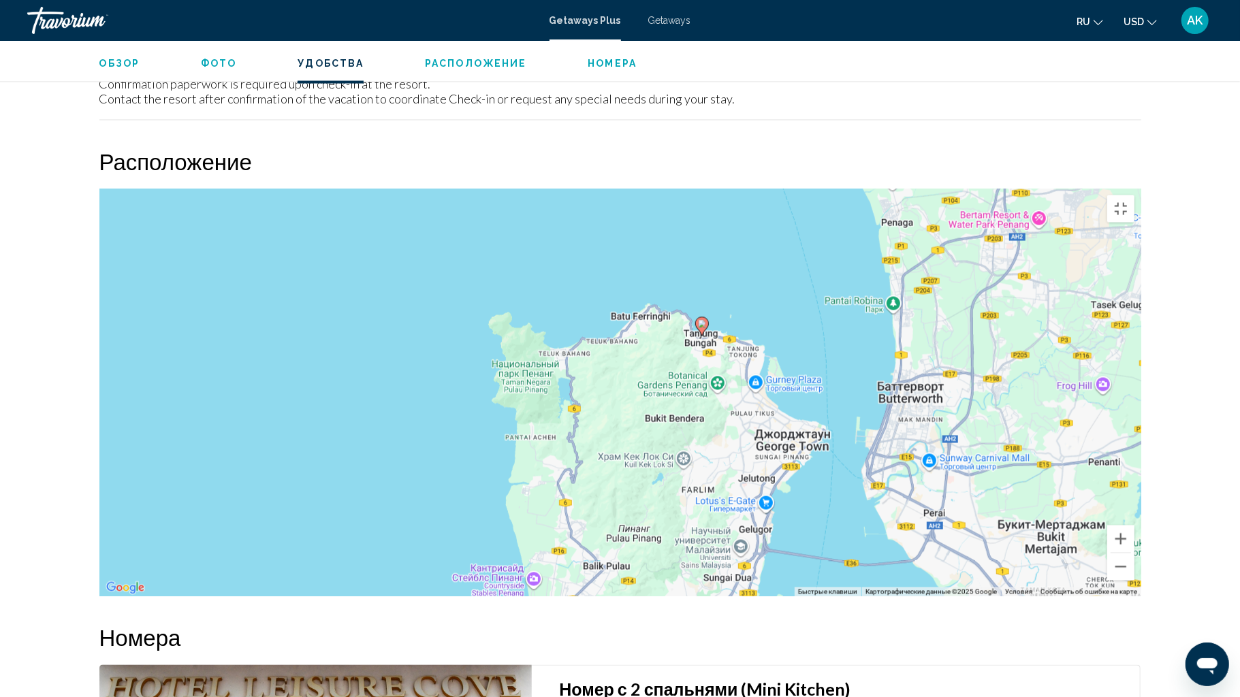
click at [817, 442] on div "Чтобы активировать перетаскивание с помощью клавиатуры, нажмите Alt + Ввод. Пос…" at bounding box center [620, 393] width 1042 height 409
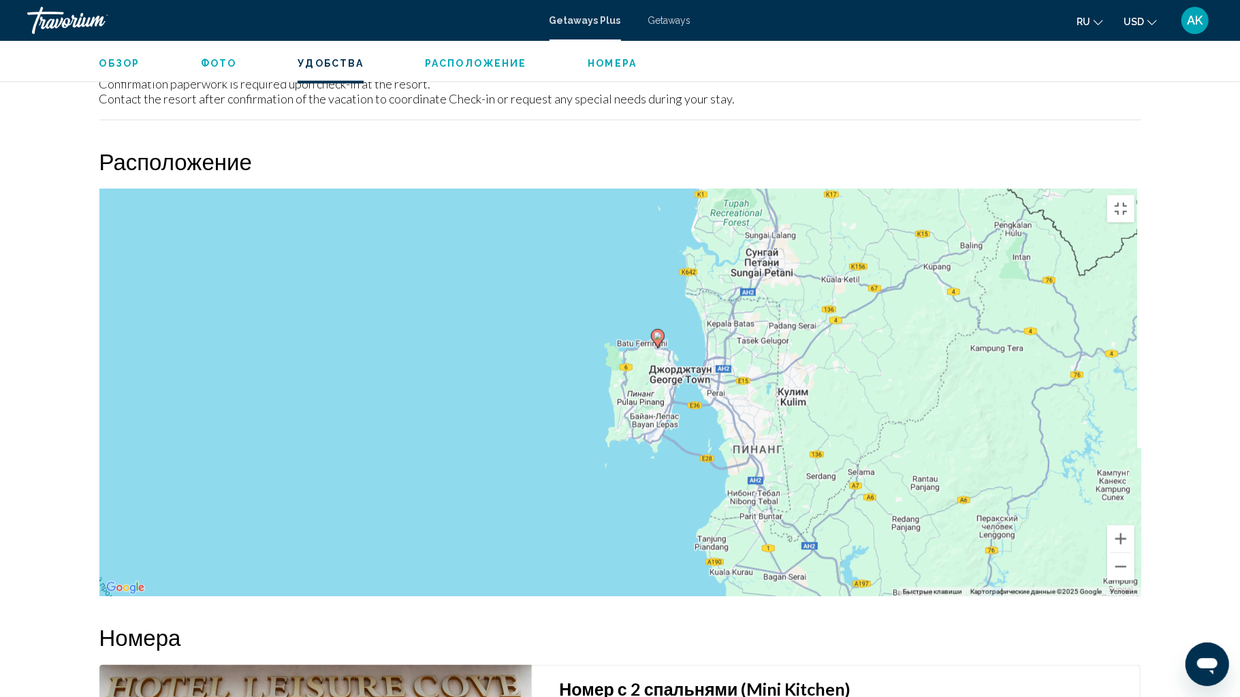
drag, startPoint x: 867, startPoint y: 492, endPoint x: 708, endPoint y: 363, distance: 204.3
click at [708, 363] on div "Чтобы активировать перетаскивание с помощью клавиатуры, нажмите Alt + Ввод. Пос…" at bounding box center [620, 393] width 1042 height 409
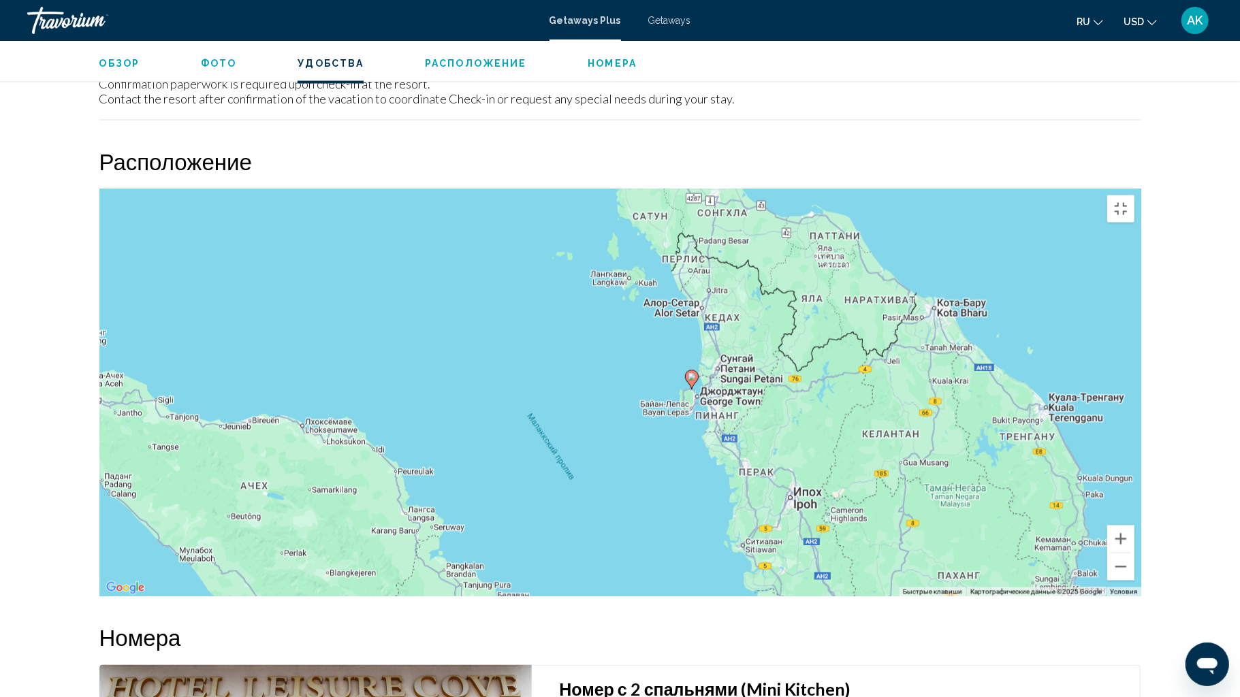
click at [560, 539] on div "Чтобы активировать перетаскивание с помощью клавиатуры, нажмите Alt + Ввод. Пос…" at bounding box center [620, 393] width 1042 height 409
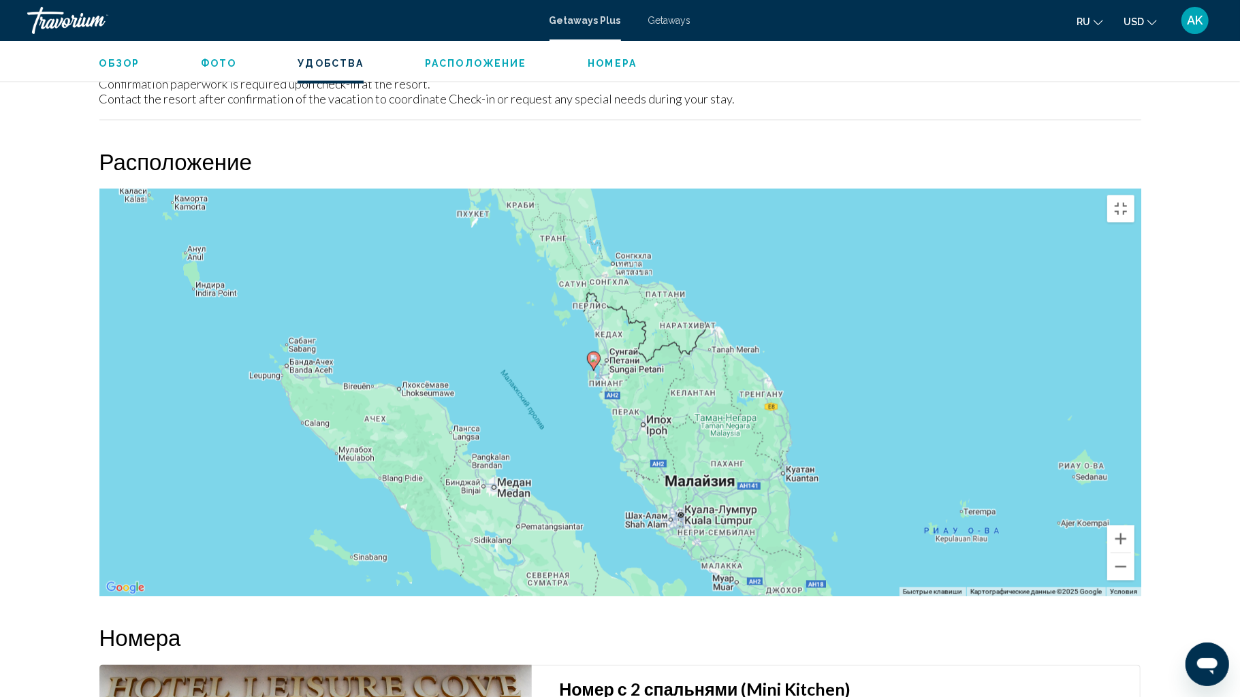
drag, startPoint x: 616, startPoint y: 552, endPoint x: 578, endPoint y: 411, distance: 145.2
click at [578, 411] on div "Чтобы активировать перетаскивание с помощью клавиатуры, нажмите Alt + Ввод. Пос…" at bounding box center [620, 393] width 1042 height 409
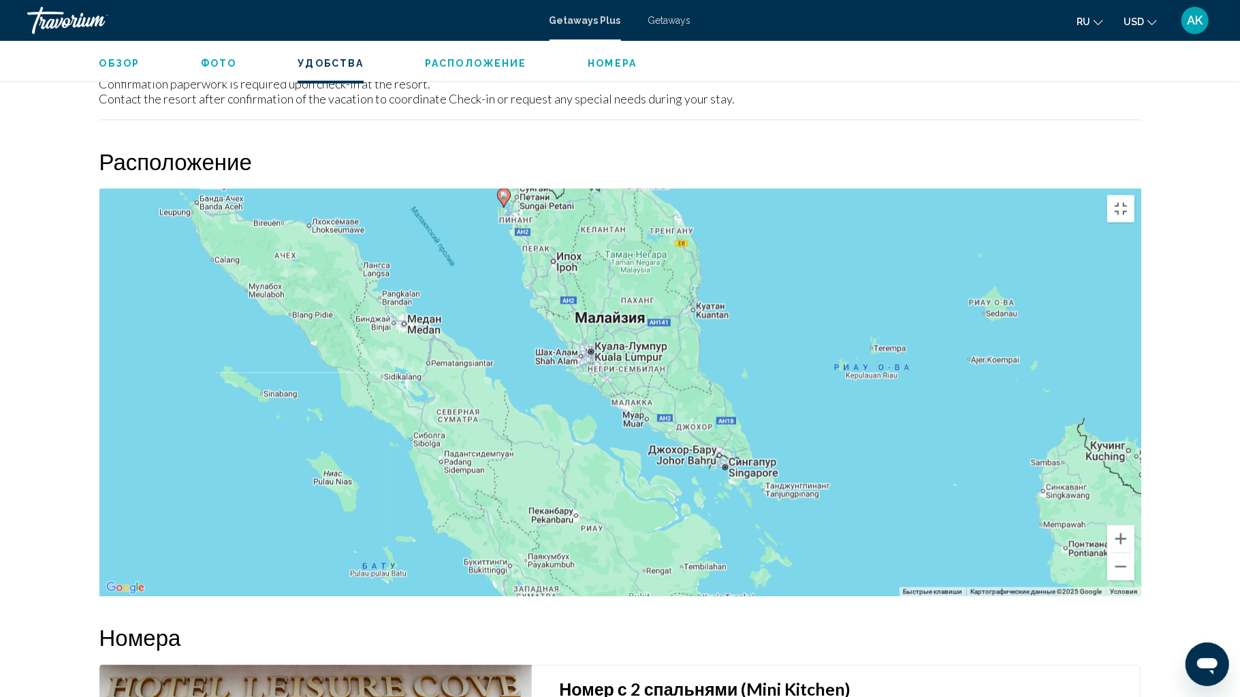
drag, startPoint x: 635, startPoint y: 568, endPoint x: 546, endPoint y: 407, distance: 184.4
click at [546, 407] on div "Чтобы активировать перетаскивание с помощью клавиатуры, нажмите Alt + Ввод. Пос…" at bounding box center [620, 393] width 1042 height 409
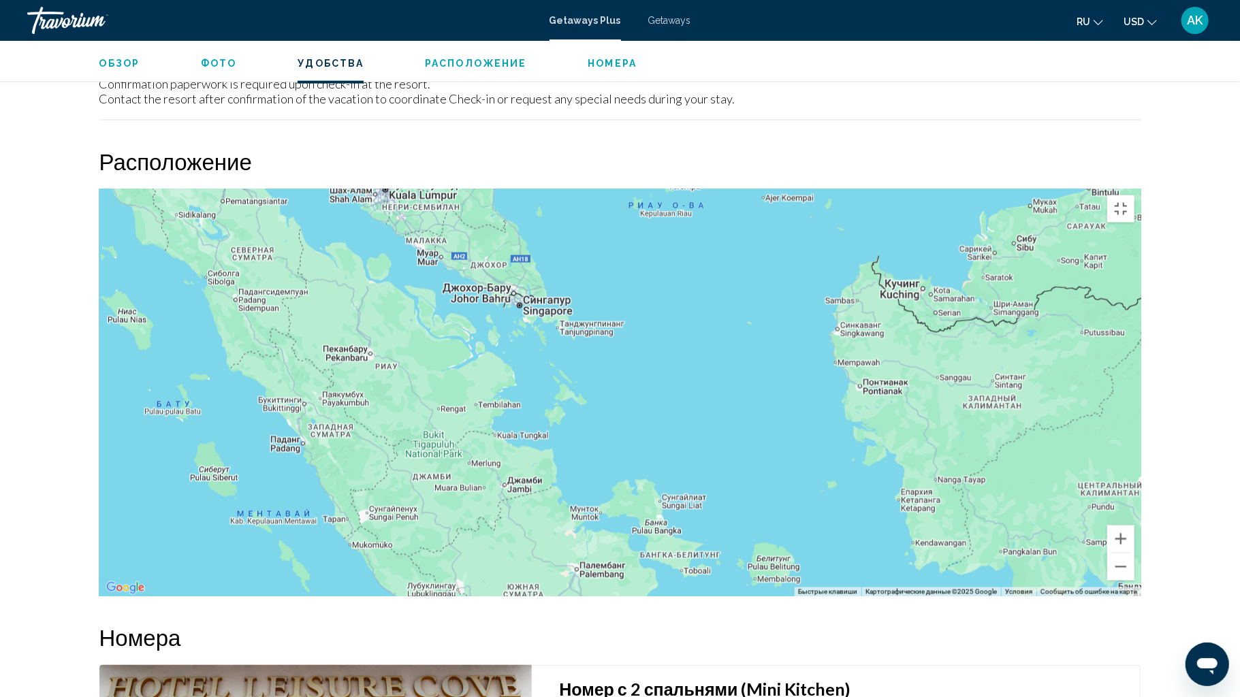
drag, startPoint x: 720, startPoint y: 542, endPoint x: 513, endPoint y: 377, distance: 264.6
click at [513, 377] on div "Чтобы активировать перетаскивание с помощью клавиатуры, нажмите Alt + Ввод. Пос…" at bounding box center [620, 393] width 1042 height 409
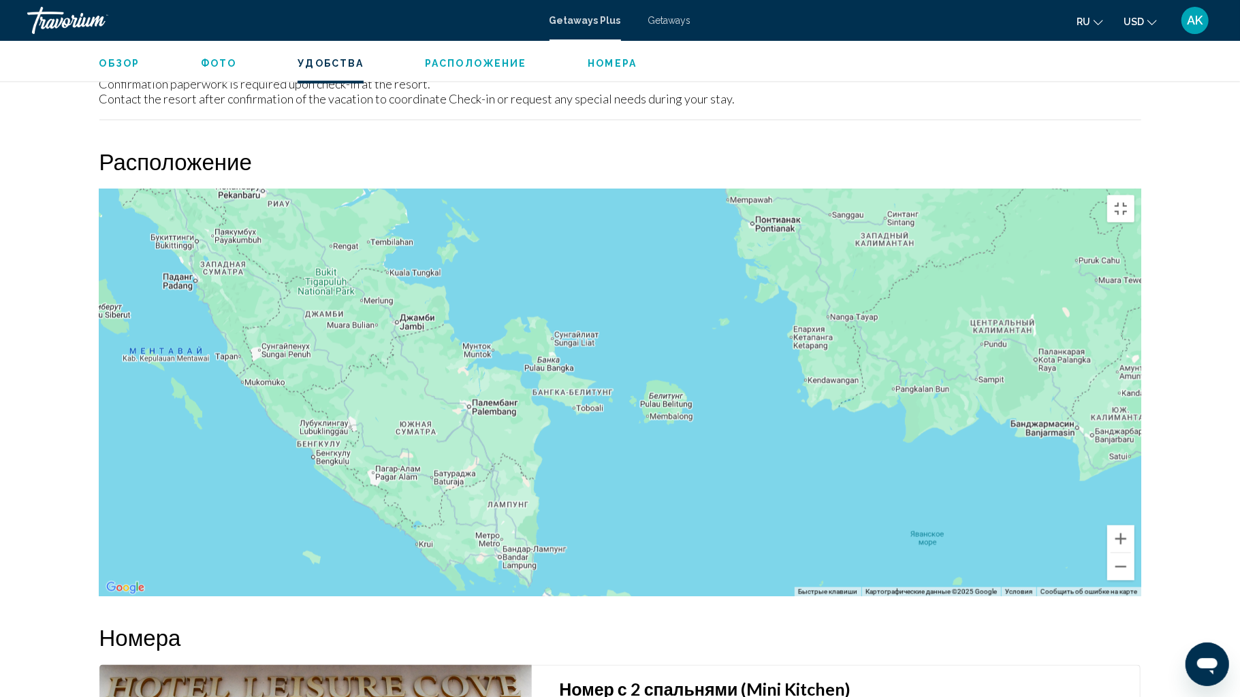
drag, startPoint x: 657, startPoint y: 597, endPoint x: 546, endPoint y: 429, distance: 201.5
click at [546, 429] on div "Чтобы активировать перетаскивание с помощью клавиатуры, нажмите Alt + Ввод. Пос…" at bounding box center [620, 393] width 1042 height 409
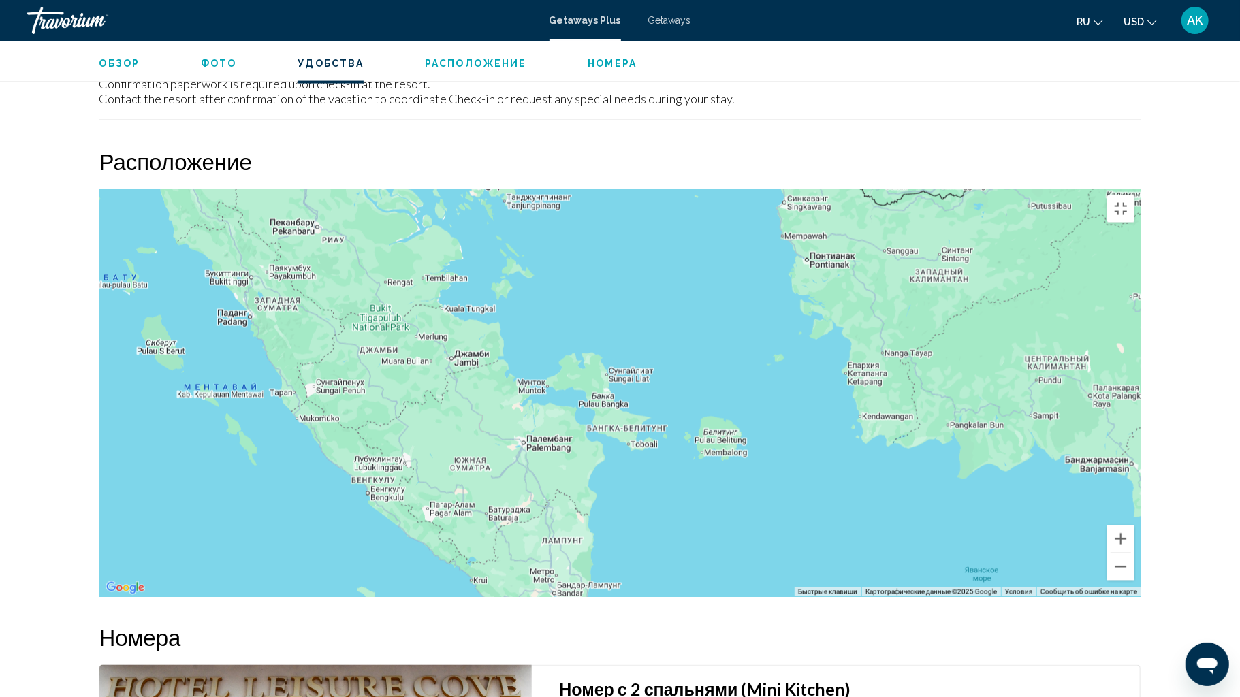
drag, startPoint x: 377, startPoint y: 421, endPoint x: 483, endPoint y: 488, distance: 125.2
click at [483, 488] on div "Main content" at bounding box center [620, 393] width 1042 height 409
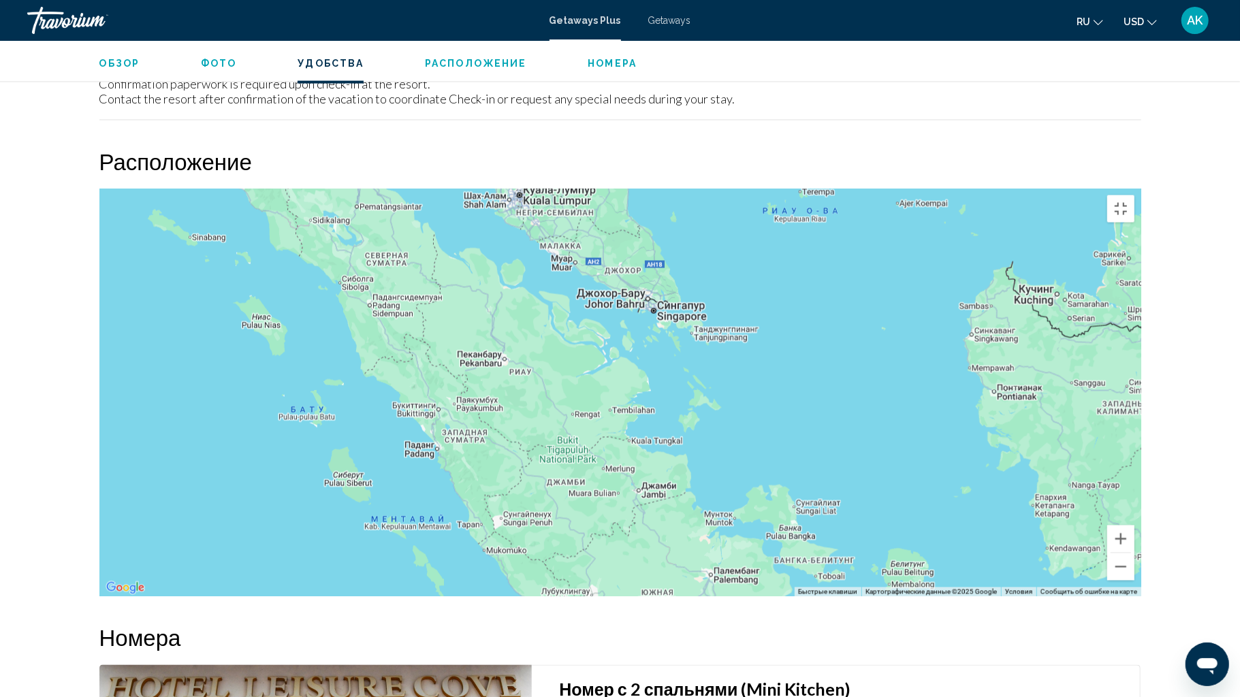
drag, startPoint x: 391, startPoint y: 394, endPoint x: 470, endPoint y: 463, distance: 105.2
click at [470, 463] on div "Чтобы активировать перетаскивание с помощью клавиатуры, нажмите Alt + Ввод. Пос…" at bounding box center [620, 393] width 1042 height 409
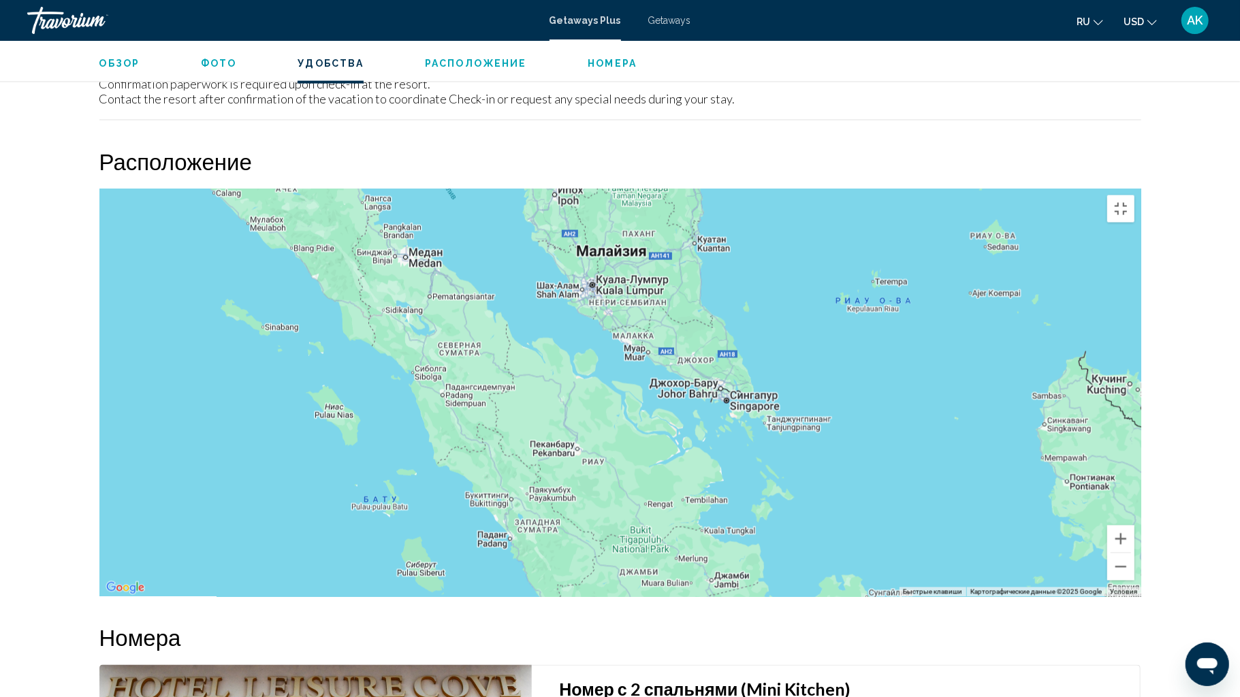
drag, startPoint x: 429, startPoint y: 309, endPoint x: 502, endPoint y: 400, distance: 116.8
click at [502, 400] on div "Чтобы активировать перетаскивание с помощью клавиатуры, нажмите Alt + Ввод. Пос…" at bounding box center [620, 393] width 1042 height 409
click at [447, 313] on div "Чтобы активировать перетаскивание с помощью клавиатуры, нажмите Alt + Ввод. Пос…" at bounding box center [620, 393] width 1042 height 409
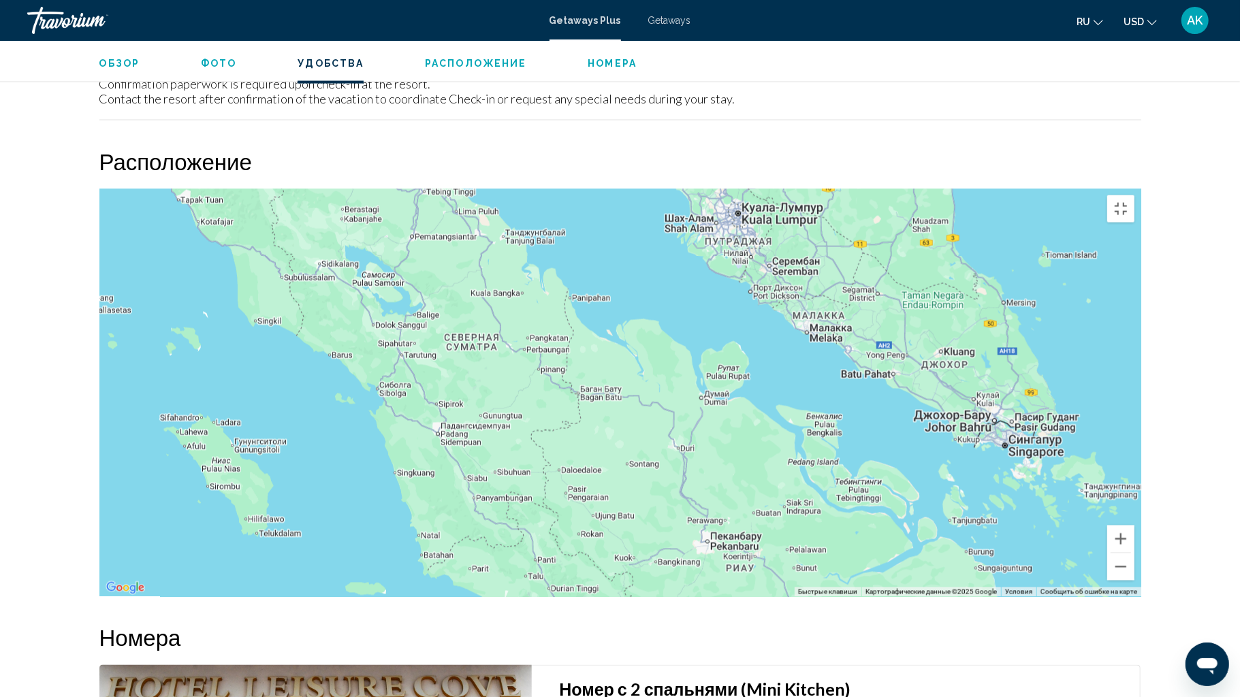
click at [654, 490] on div "Чтобы активировать перетаскивание с помощью клавиатуры, нажмите Alt + Ввод. Пос…" at bounding box center [620, 393] width 1042 height 409
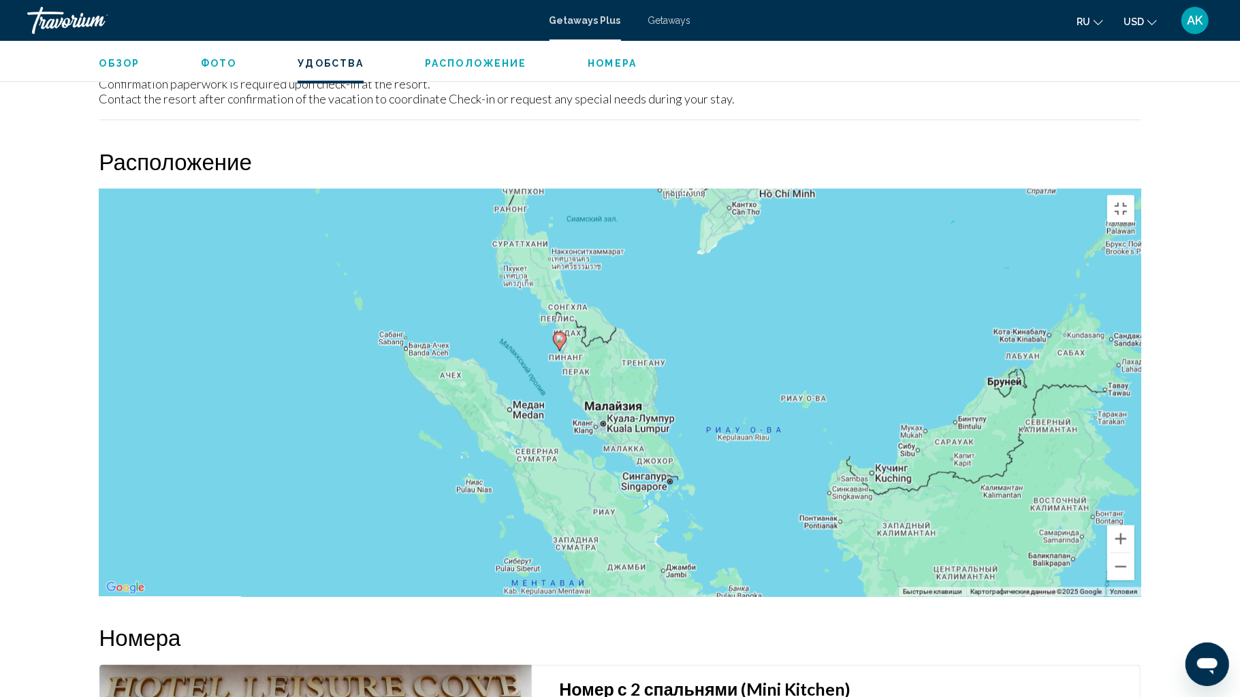
drag, startPoint x: 812, startPoint y: 530, endPoint x: 736, endPoint y: 496, distance: 83.5
click at [736, 496] on div "Чтобы активировать перетаскивание с помощью клавиатуры, нажмите Alt + Ввод. Пос…" at bounding box center [620, 393] width 1042 height 409
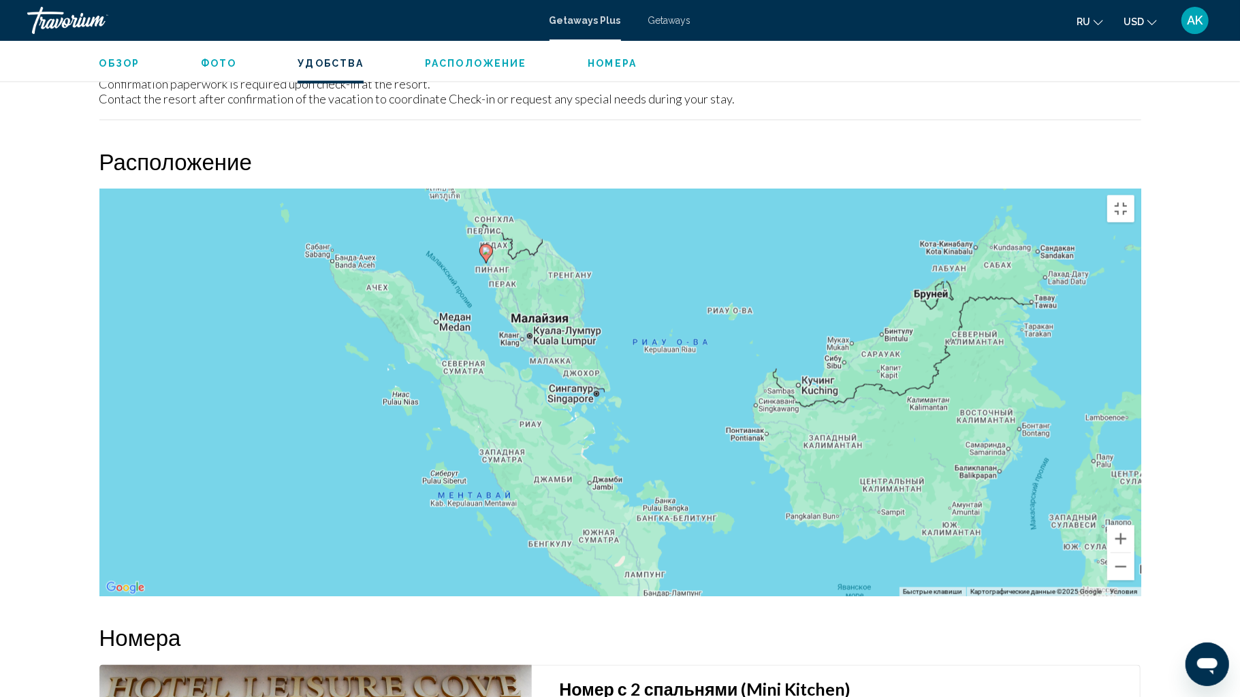
drag, startPoint x: 759, startPoint y: 600, endPoint x: 685, endPoint y: 511, distance: 115.6
click at [685, 511] on div "Чтобы активировать перетаскивание с помощью клавиатуры, нажмите Alt + Ввод. Пос…" at bounding box center [620, 393] width 1042 height 409
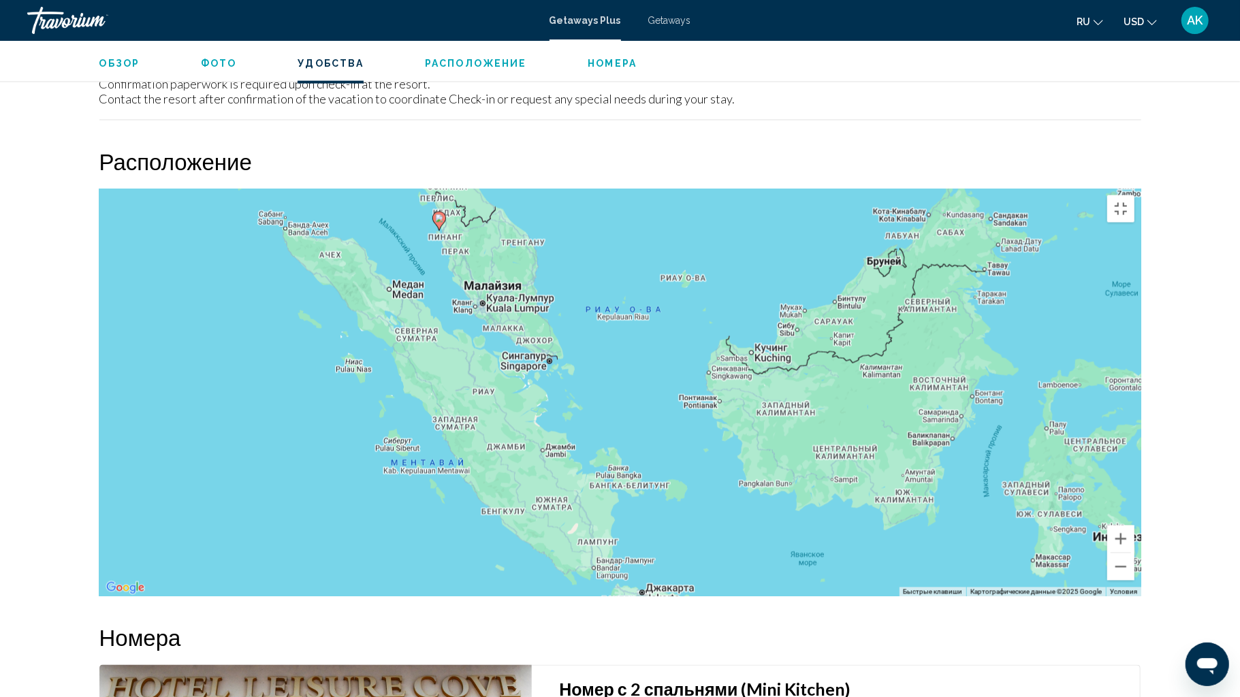
drag, startPoint x: 712, startPoint y: 557, endPoint x: 665, endPoint y: 526, distance: 56.7
click at [665, 526] on div "Чтобы активировать перетаскивание с помощью клавиатуры, нажмите Alt + Ввод. Пос…" at bounding box center [620, 393] width 1042 height 409
click at [747, 539] on div "Чтобы активировать перетаскивание с помощью клавиатуры, нажмите Alt + Ввод. Пос…" at bounding box center [620, 393] width 1042 height 409
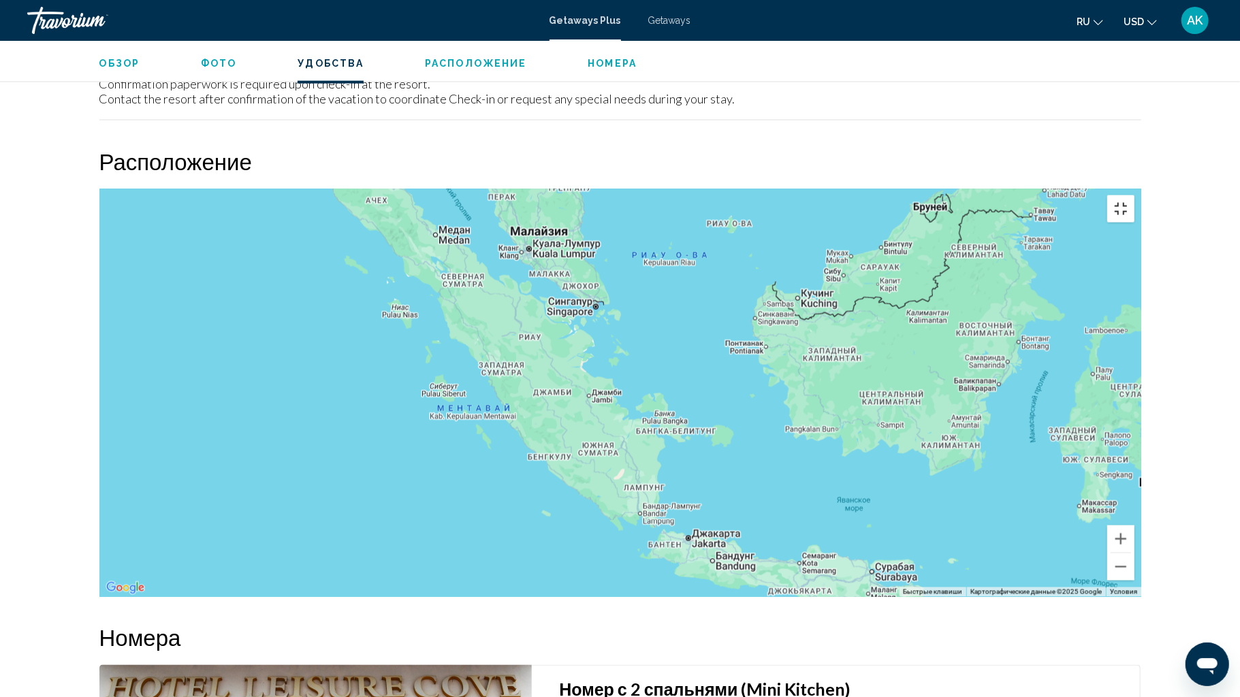
click at [1134, 195] on button "Включить полноэкранный режим" at bounding box center [1120, 208] width 27 height 27
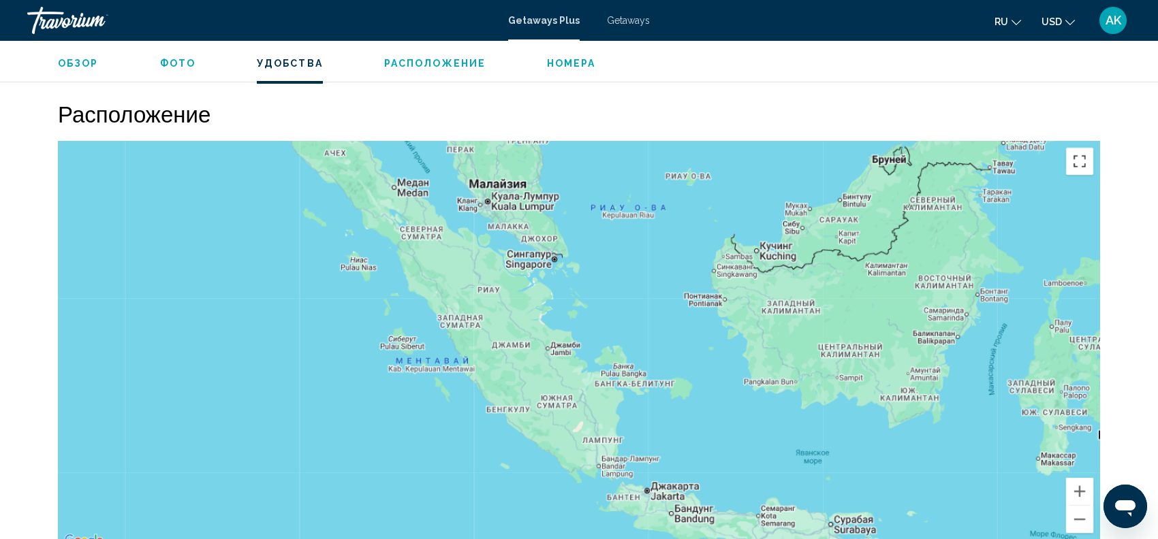
scroll to position [1595, 0]
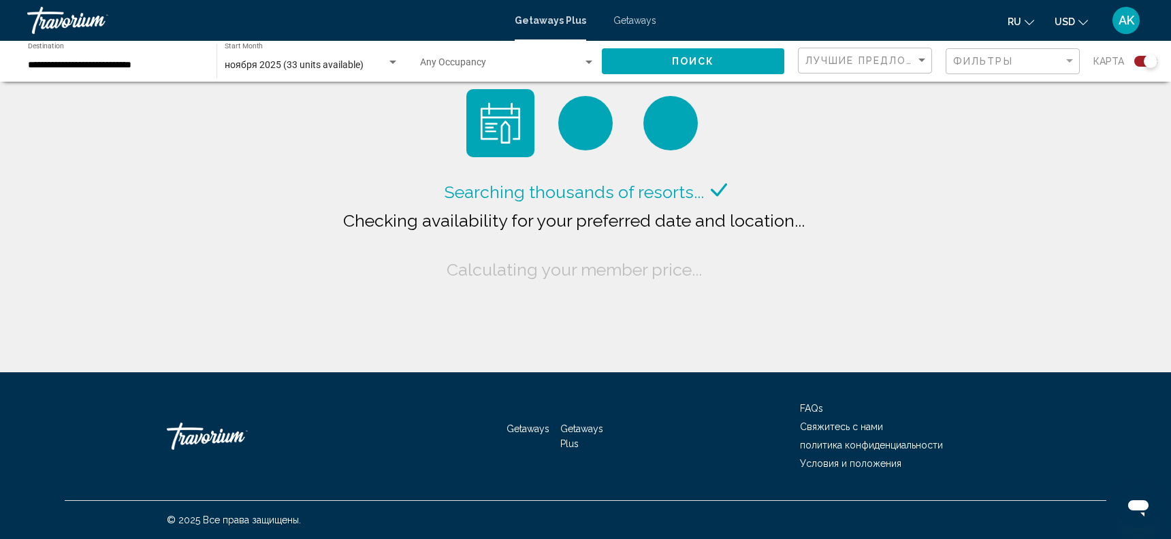
click at [161, 66] on input "**********" at bounding box center [115, 65] width 175 height 11
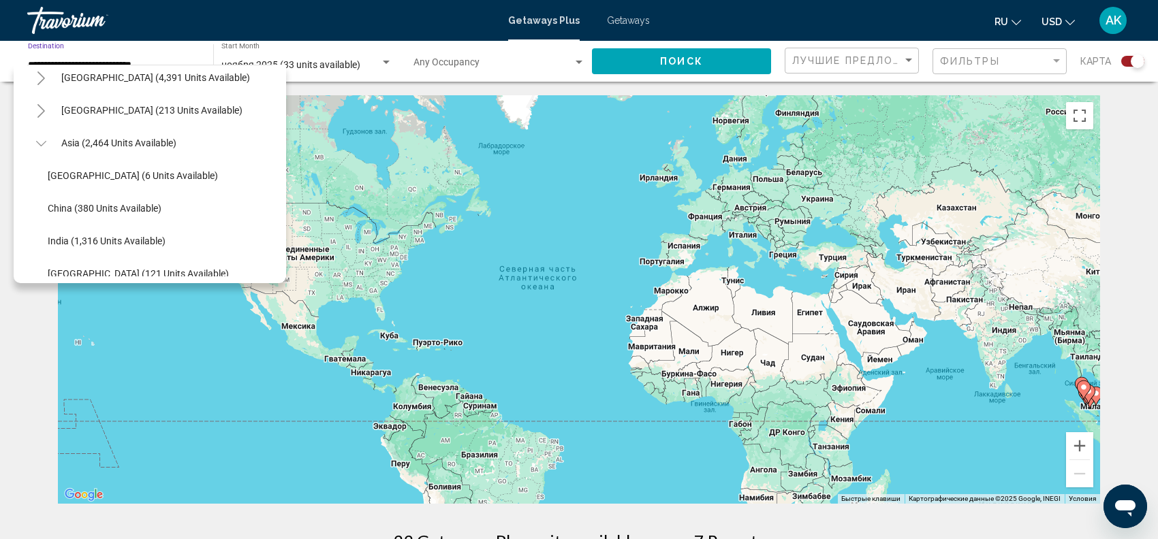
scroll to position [263, 0]
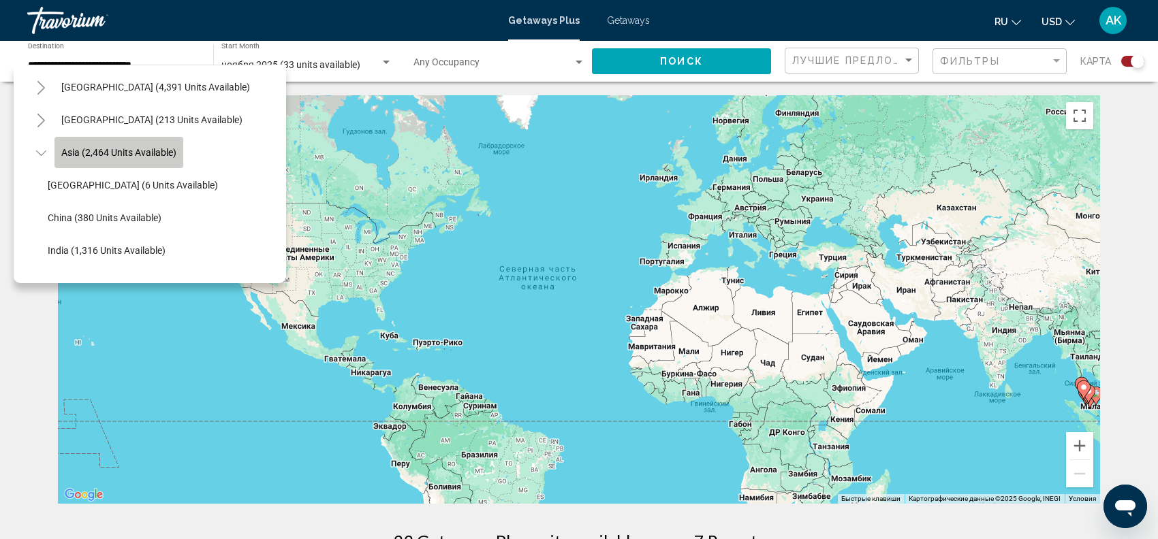
click at [104, 151] on span "Asia (2,464 units available)" at bounding box center [118, 152] width 115 height 11
type input "**********"
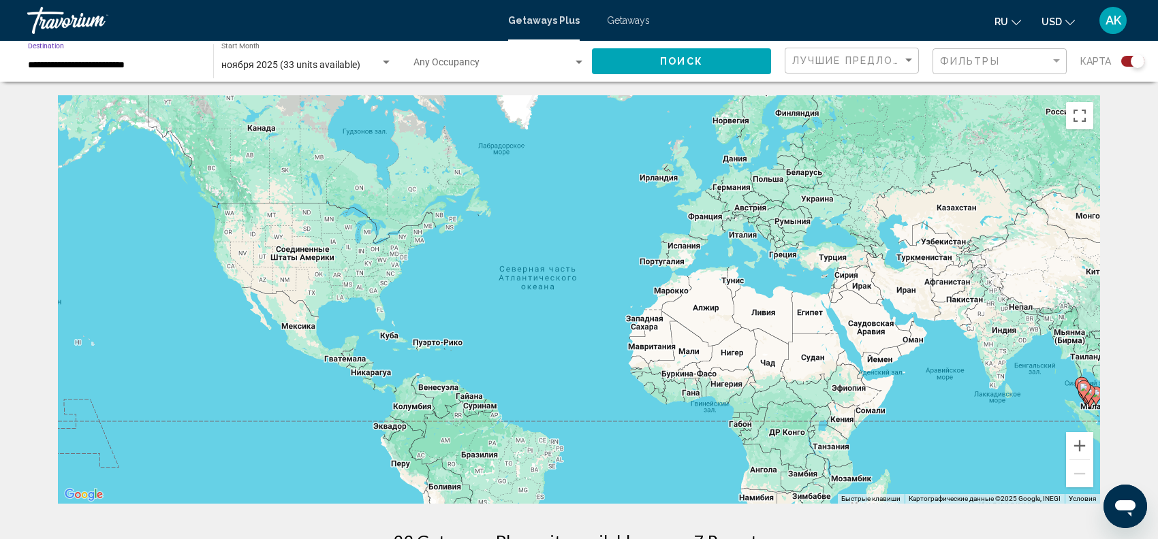
click at [703, 59] on button "Поиск" at bounding box center [681, 60] width 179 height 25
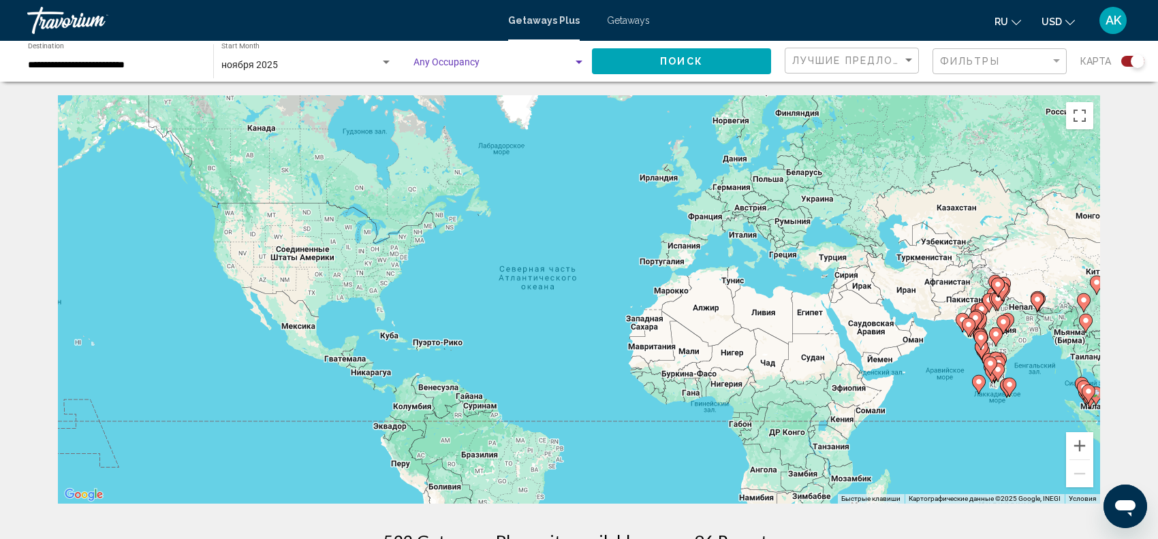
click at [575, 58] on div "Search widget" at bounding box center [579, 62] width 12 height 11
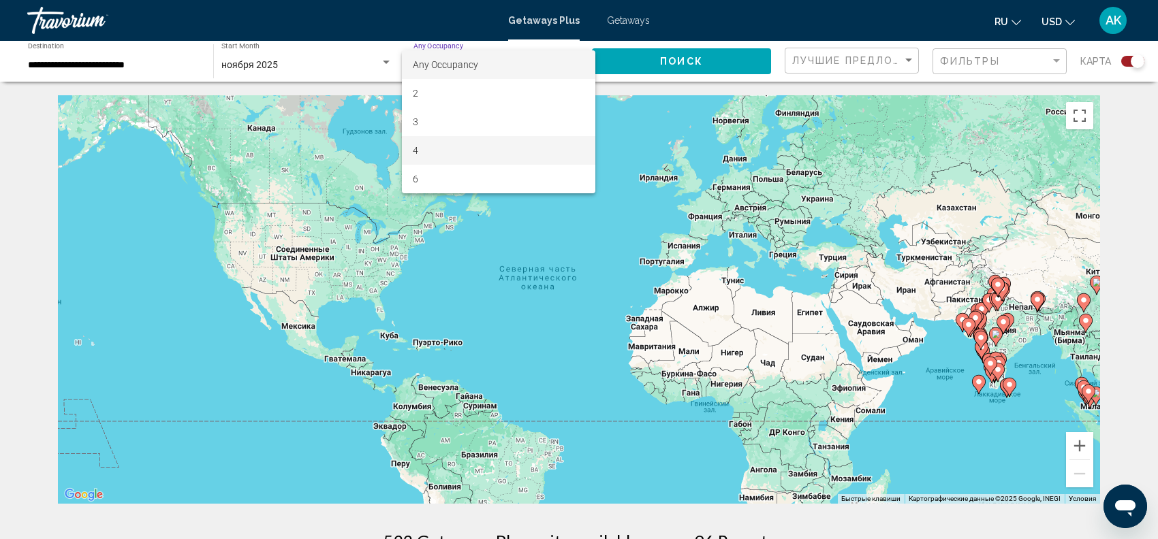
click at [477, 146] on span "4" at bounding box center [499, 150] width 172 height 29
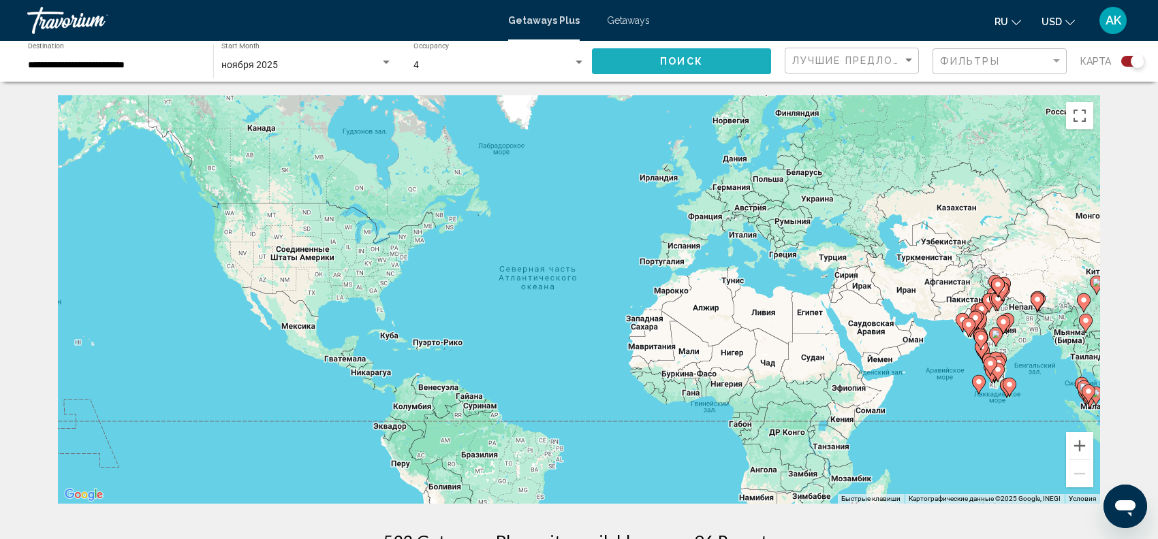
click at [674, 58] on span "Поиск" at bounding box center [681, 62] width 43 height 11
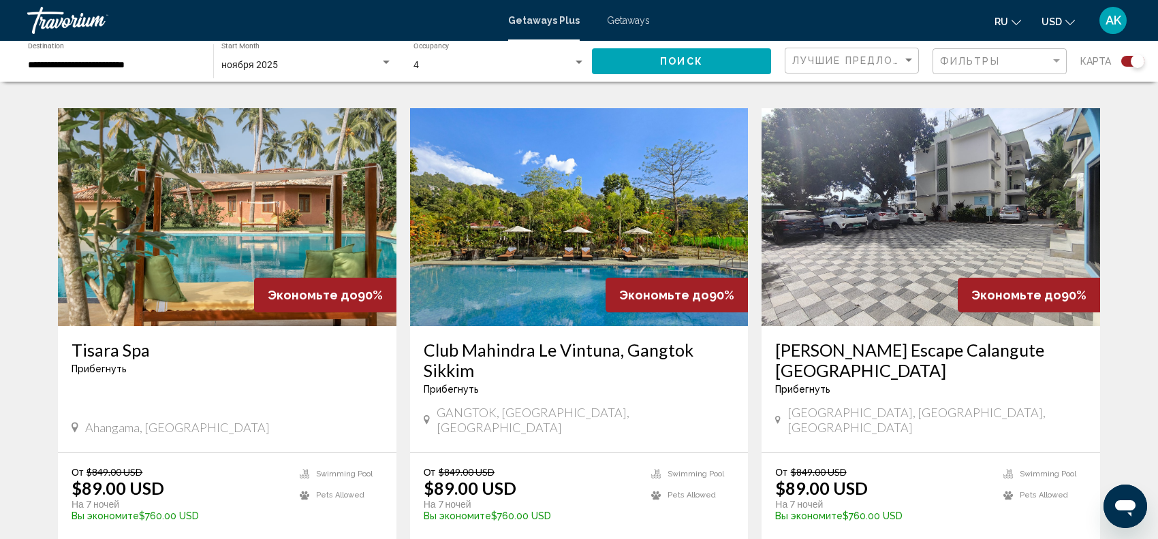
scroll to position [951, 0]
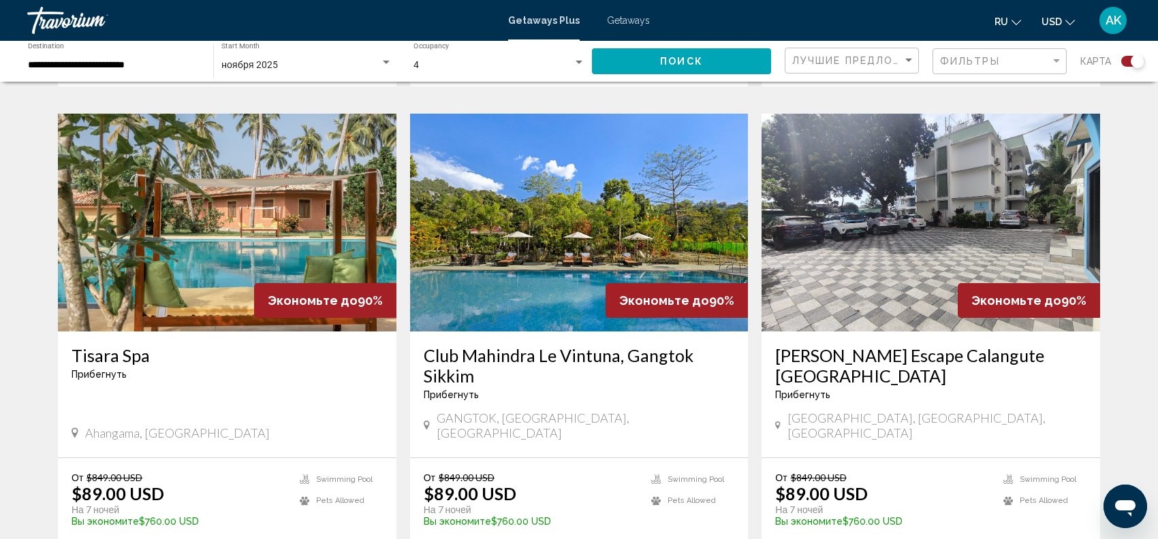
click at [208, 259] on img "Main content" at bounding box center [227, 223] width 338 height 218
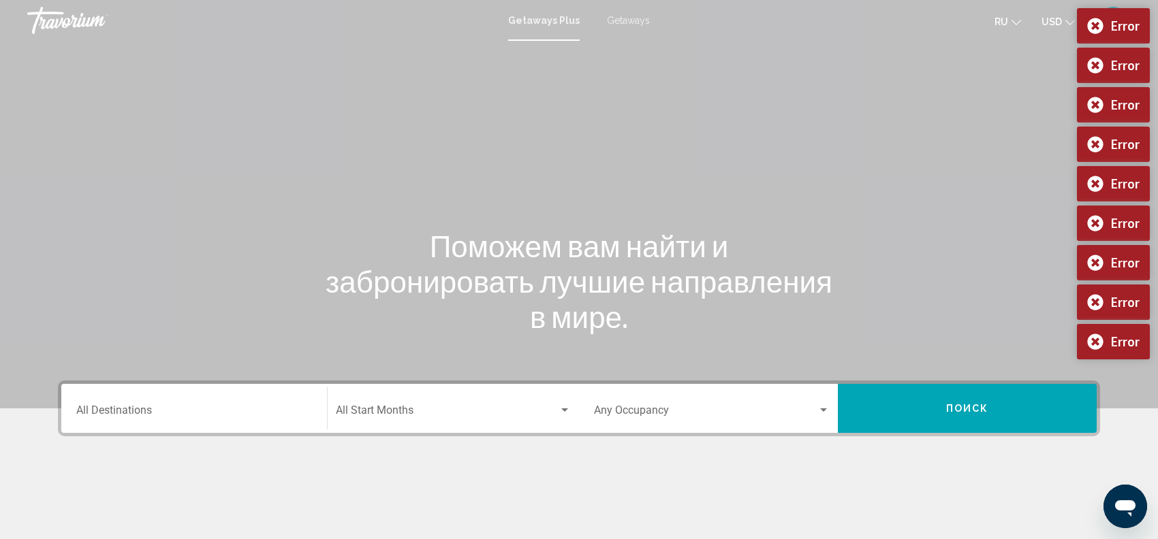
click at [187, 401] on div "Destination All Destinations" at bounding box center [194, 408] width 236 height 43
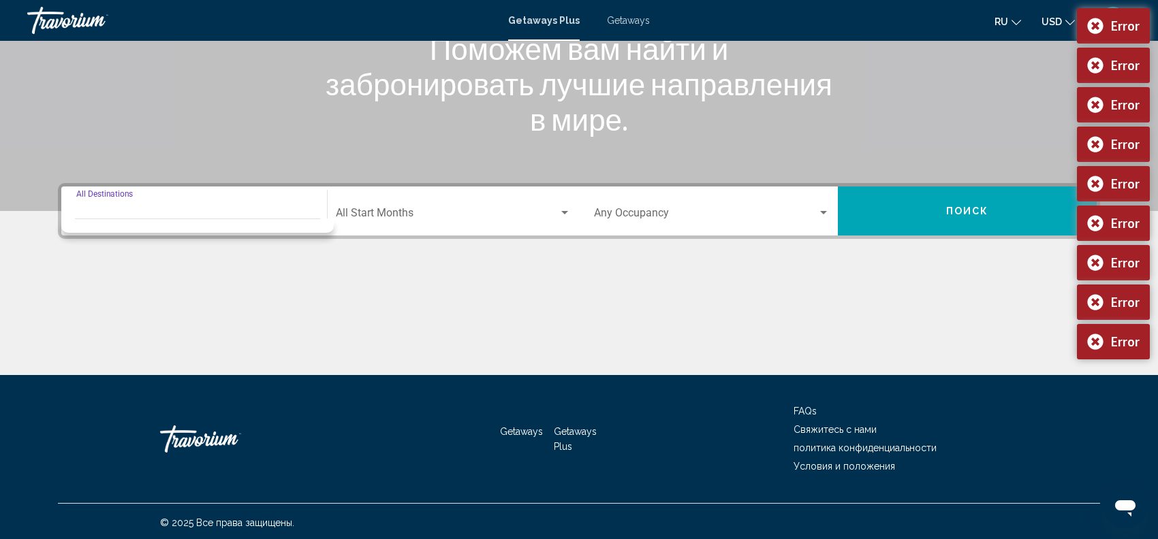
scroll to position [199, 0]
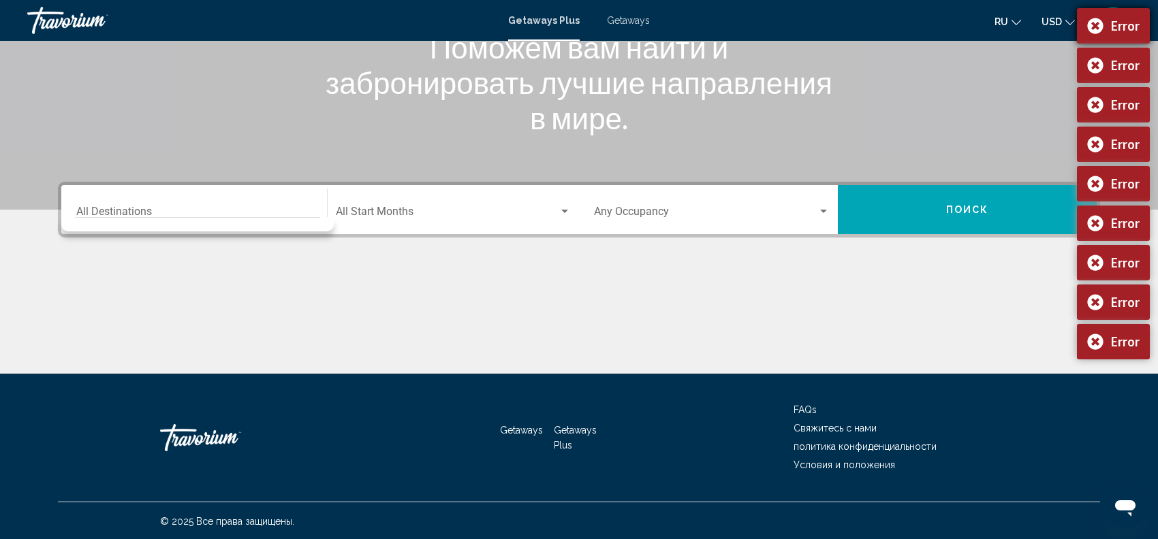
click at [1085, 20] on div "Error" at bounding box center [1113, 25] width 73 height 35
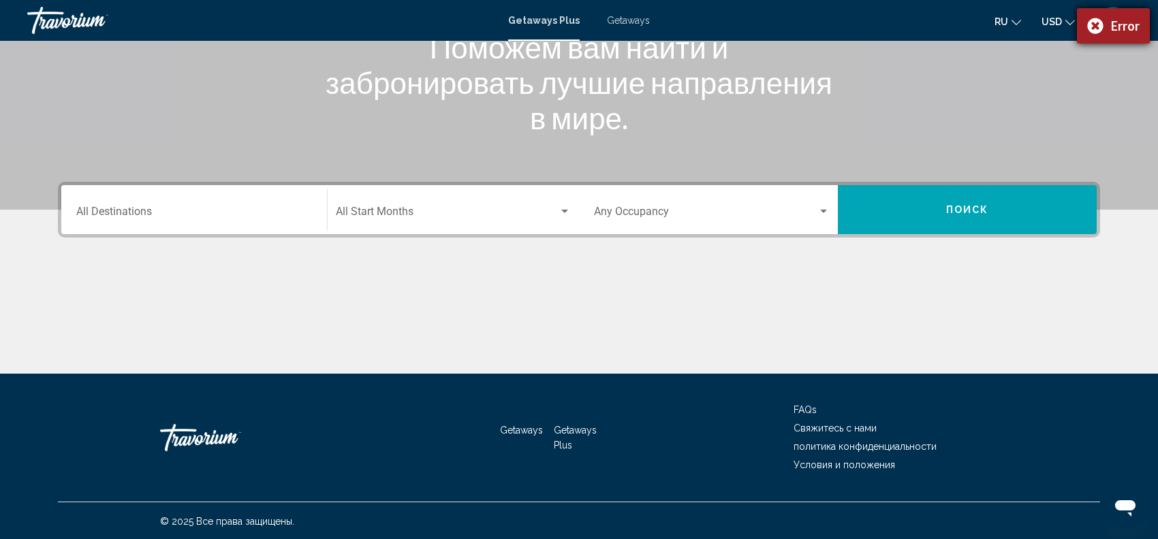
click at [1090, 22] on div "Error" at bounding box center [1113, 25] width 73 height 35
click at [186, 213] on input "Destination All Destinations" at bounding box center [194, 214] width 236 height 12
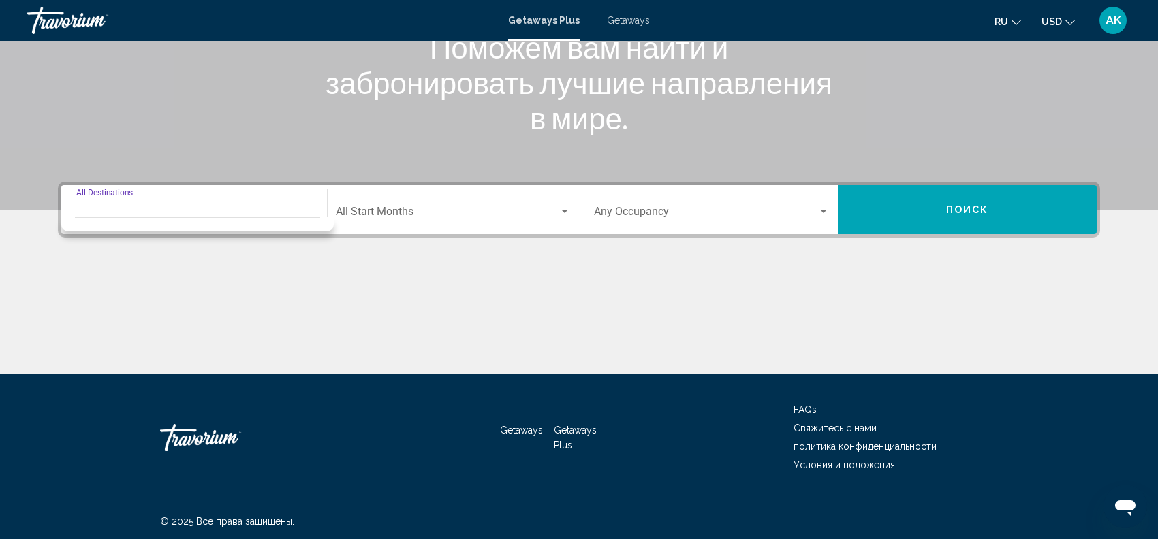
click at [186, 214] on input "Destination All Destinations" at bounding box center [194, 214] width 236 height 12
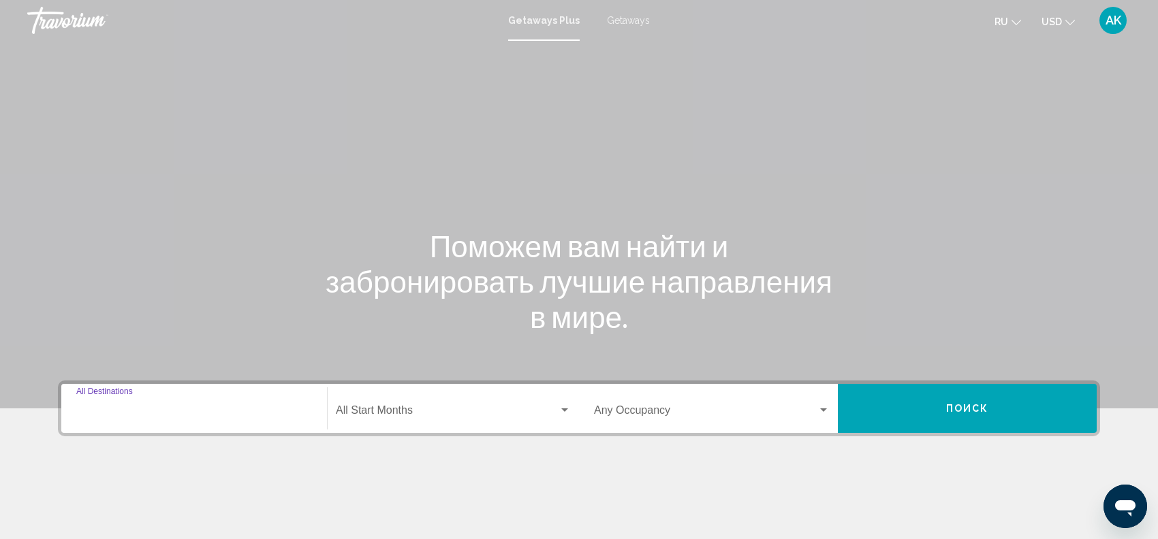
click at [131, 412] on input "Destination All Destinations" at bounding box center [194, 413] width 236 height 12
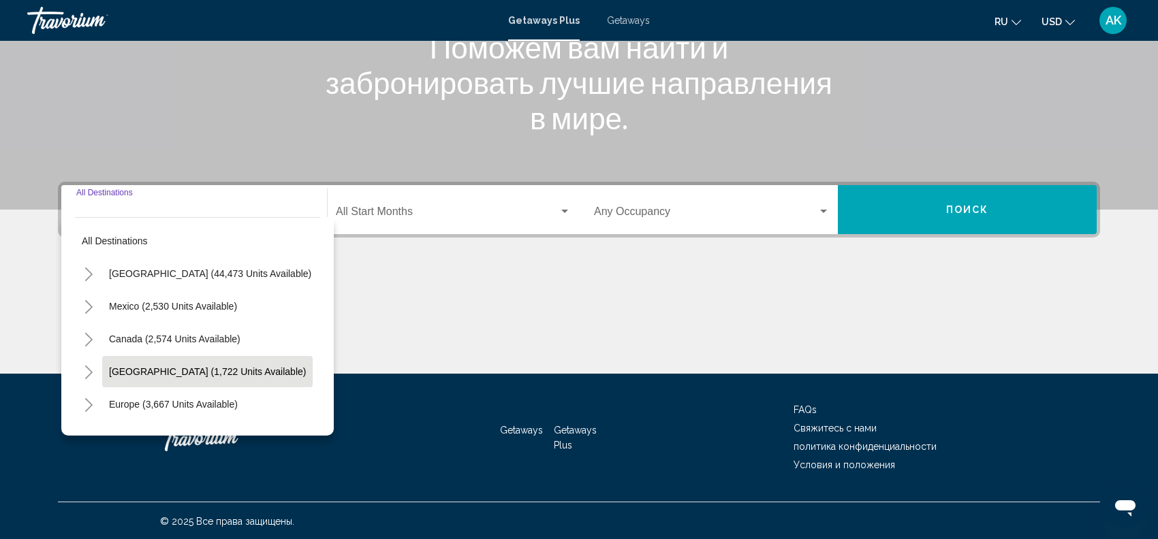
scroll to position [234, 0]
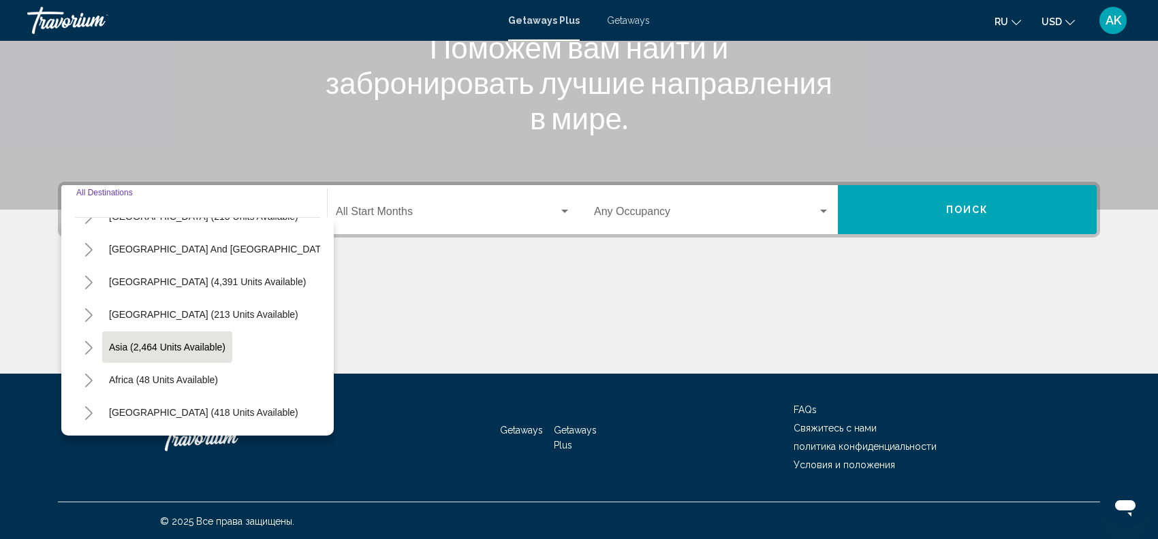
click at [155, 332] on button "Asia (2,464 units available)" at bounding box center [167, 347] width 130 height 31
type input "**********"
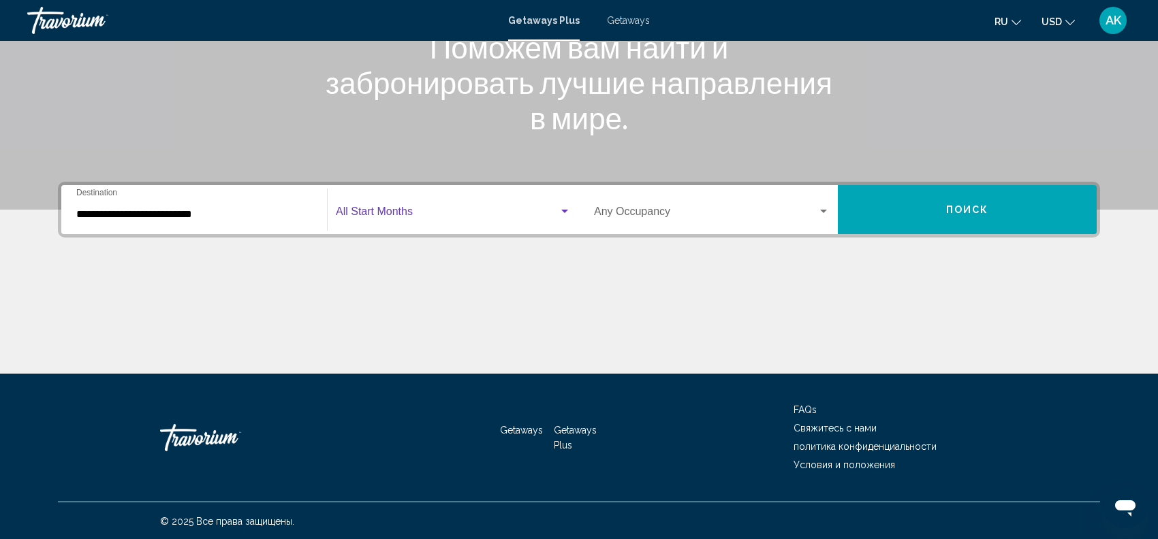
click at [557, 208] on span "Search widget" at bounding box center [447, 214] width 223 height 12
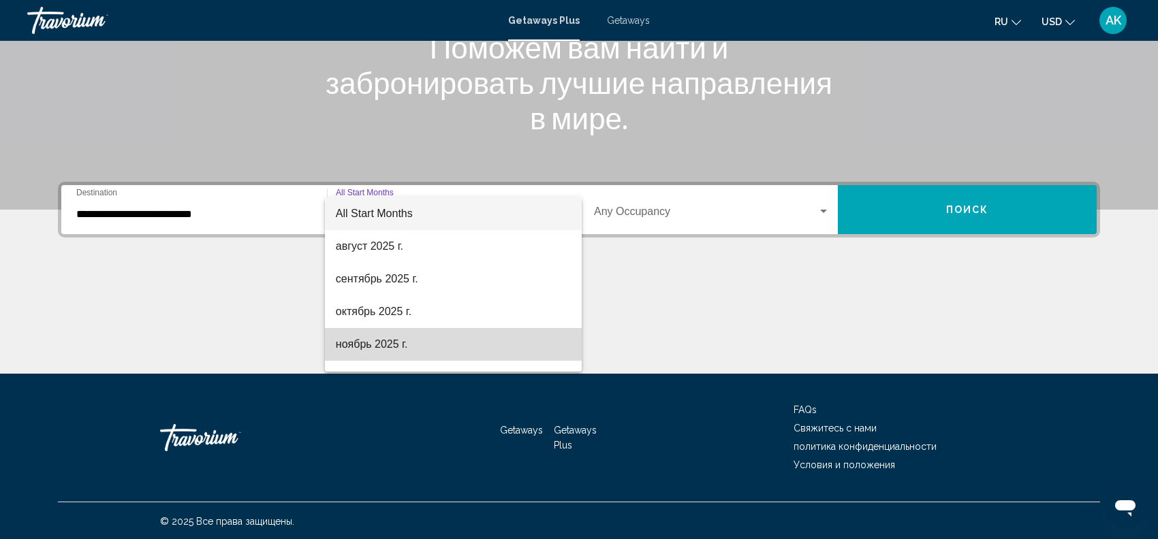
click at [466, 330] on span "ноябрь 2025 г." at bounding box center [453, 344] width 235 height 33
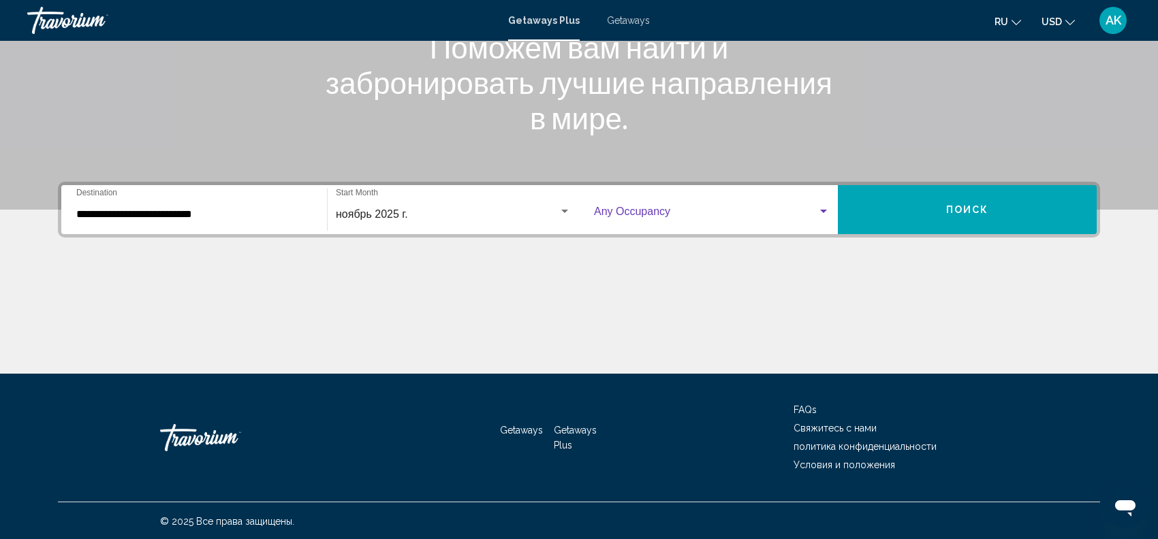
click at [823, 210] on div "Search widget" at bounding box center [823, 211] width 7 height 3
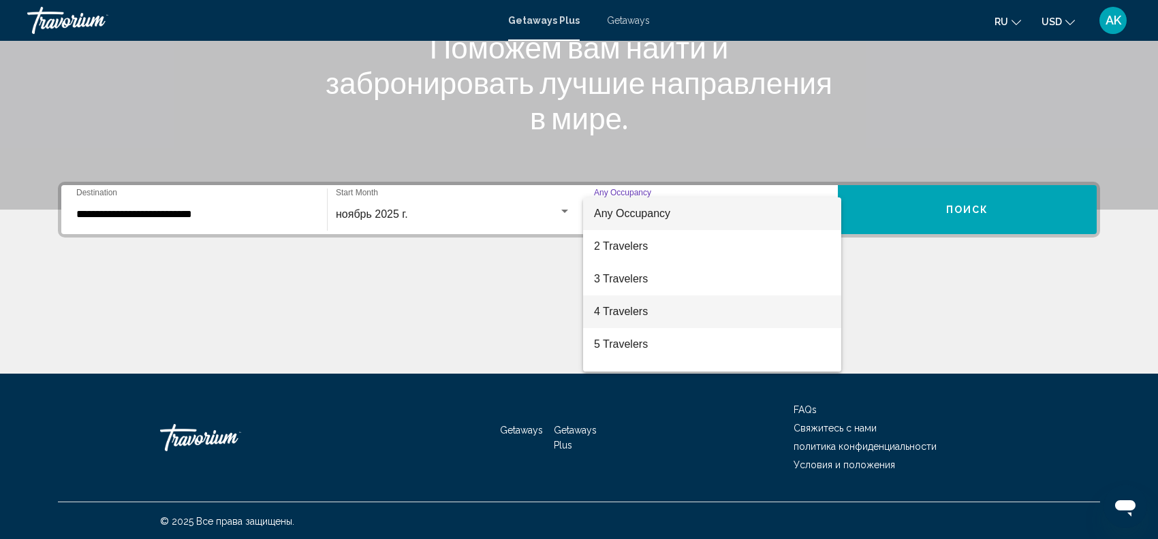
click at [759, 300] on span "4 Travelers" at bounding box center [712, 312] width 236 height 33
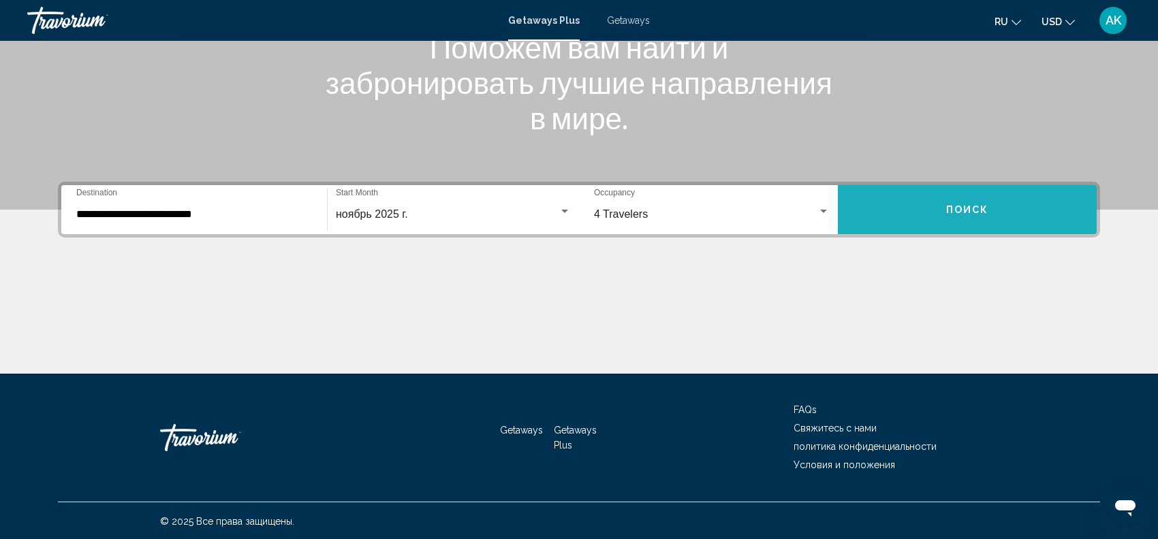
click at [944, 211] on button "Поиск" at bounding box center [967, 209] width 259 height 49
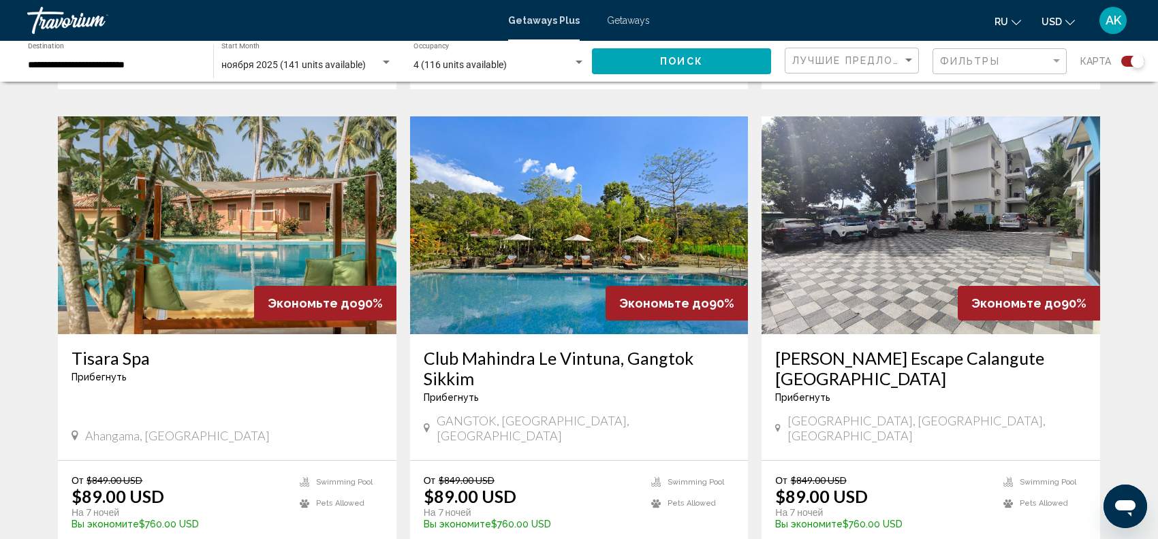
scroll to position [983, 0]
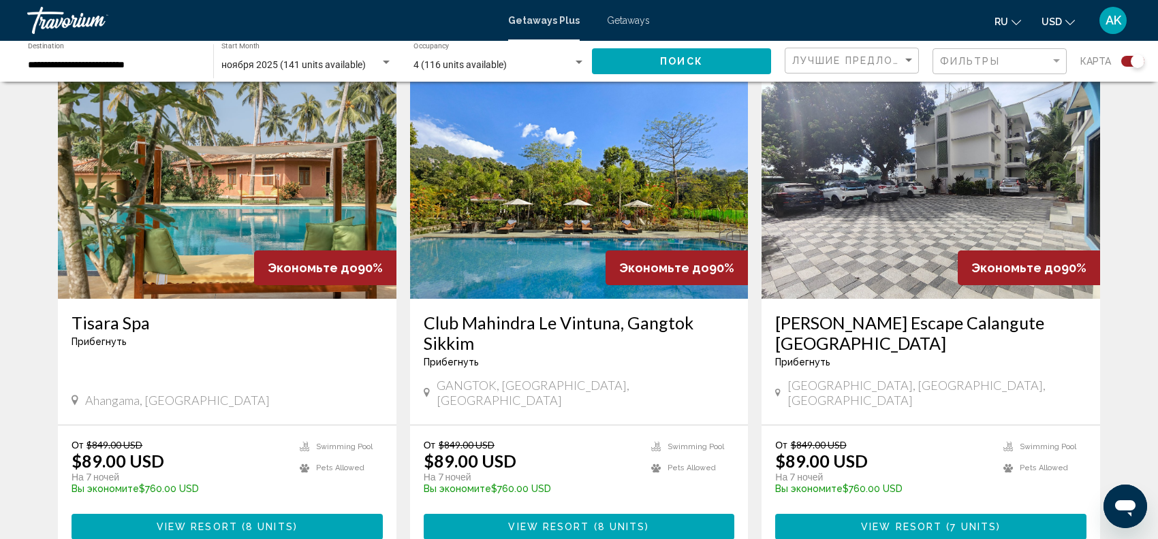
click at [234, 257] on img "Main content" at bounding box center [227, 190] width 338 height 218
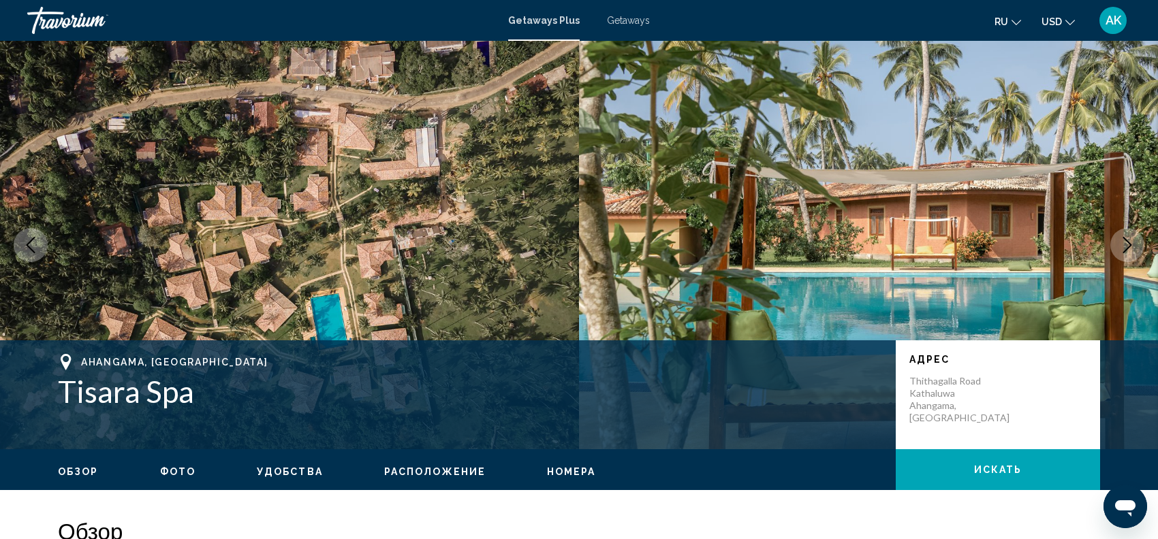
click at [1126, 244] on icon "Next image" at bounding box center [1127, 245] width 16 height 16
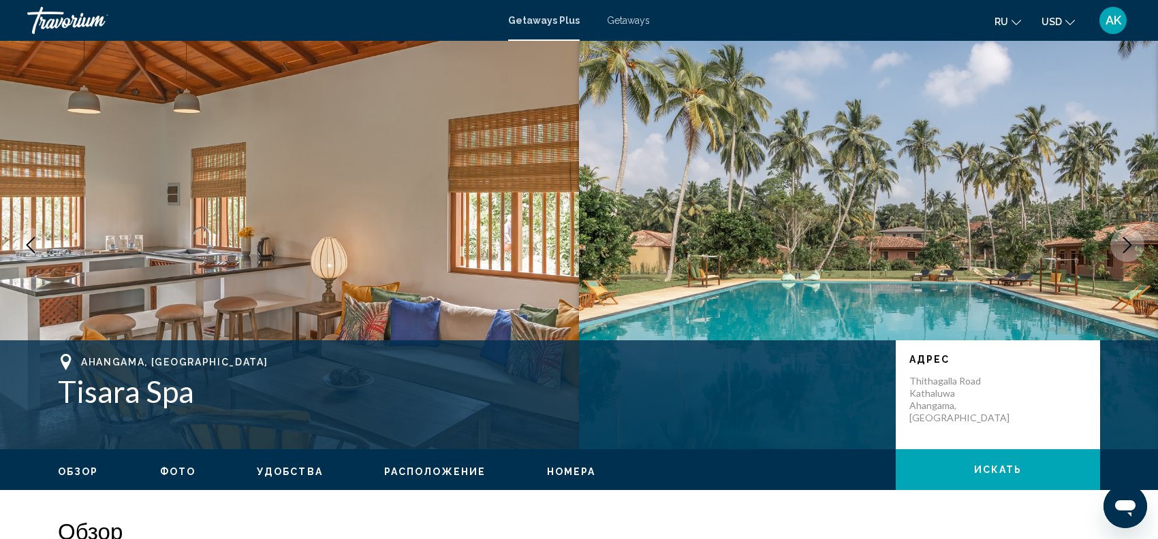
click at [1126, 244] on icon "Next image" at bounding box center [1127, 245] width 16 height 16
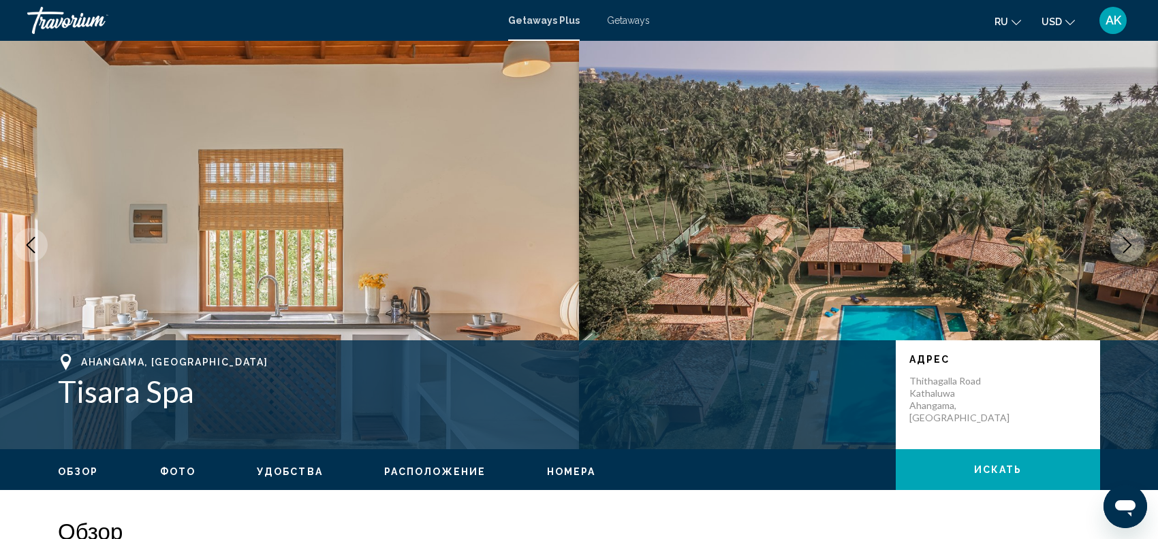
click at [1126, 245] on icon "Next image" at bounding box center [1127, 245] width 16 height 16
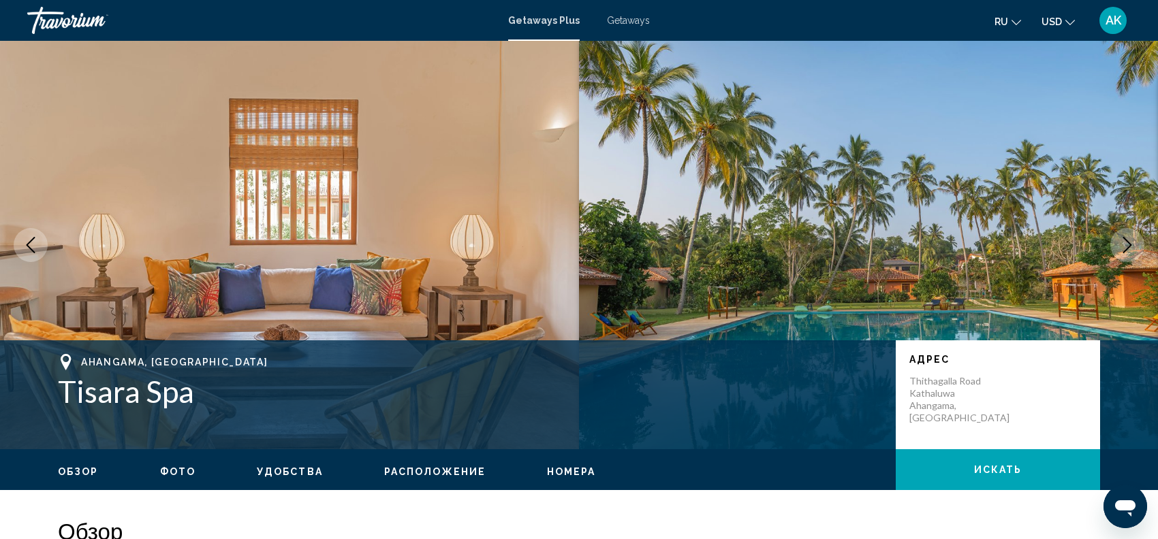
click at [1126, 245] on icon "Next image" at bounding box center [1127, 245] width 16 height 16
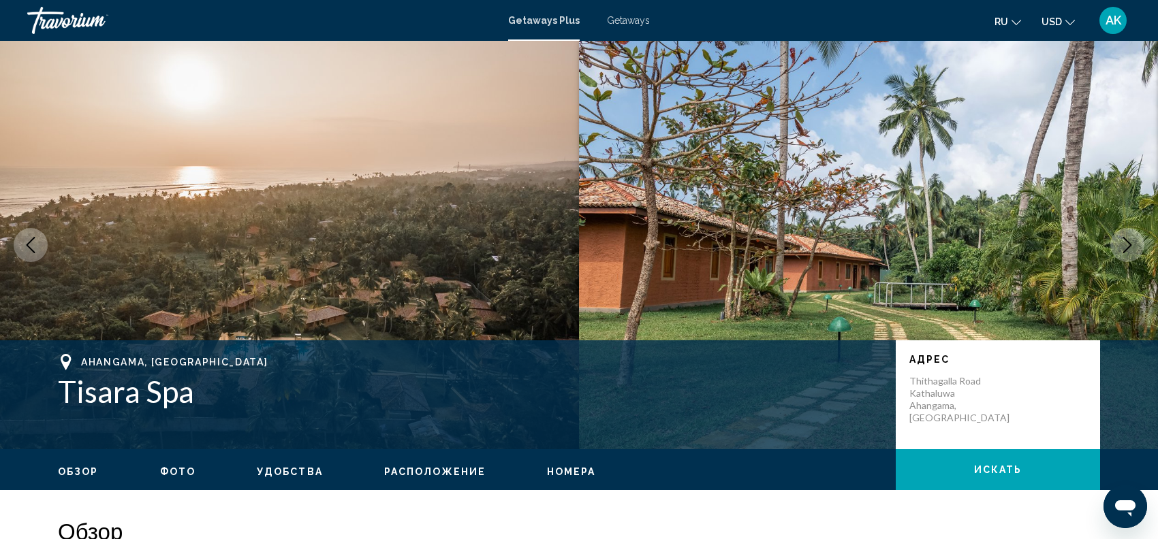
click at [1126, 246] on icon "Next image" at bounding box center [1127, 245] width 16 height 16
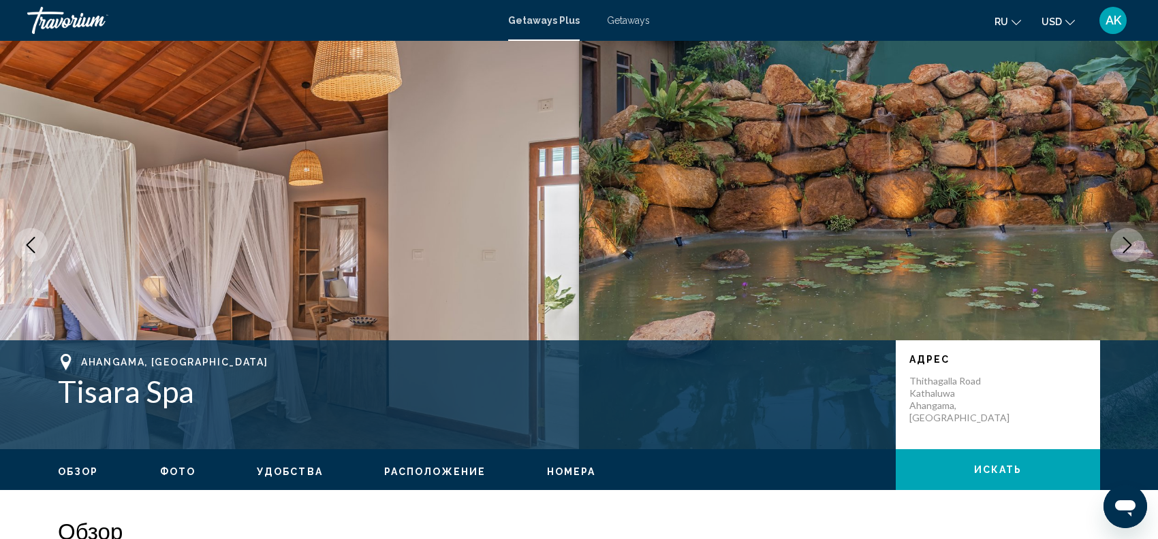
click at [1126, 246] on icon "Next image" at bounding box center [1127, 245] width 16 height 16
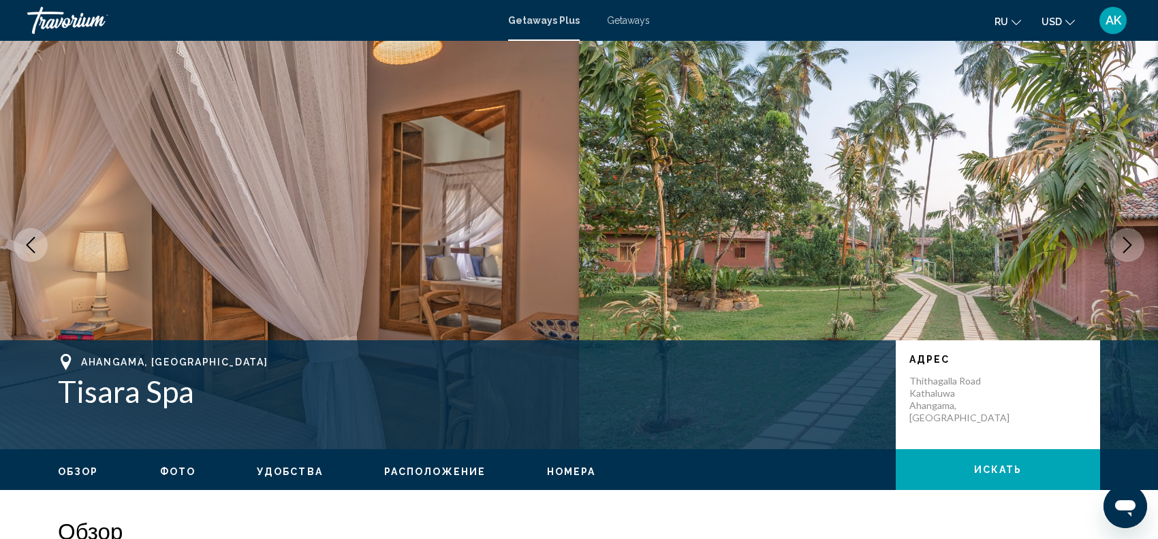
click at [1126, 246] on icon "Next image" at bounding box center [1127, 245] width 16 height 16
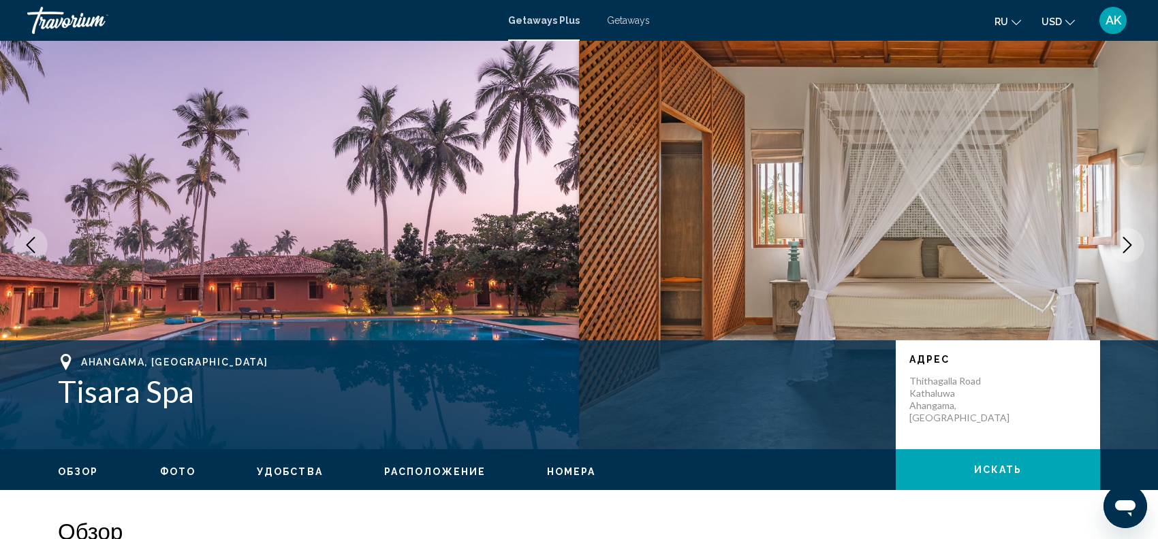
click at [1126, 246] on icon "Next image" at bounding box center [1127, 245] width 16 height 16
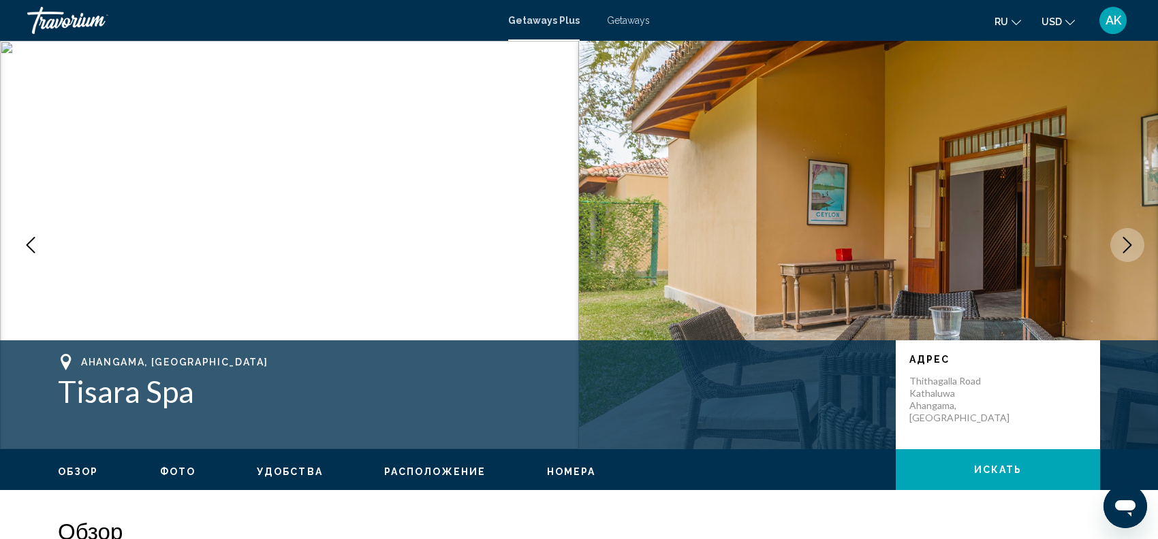
click at [1126, 248] on icon "Next image" at bounding box center [1127, 245] width 16 height 16
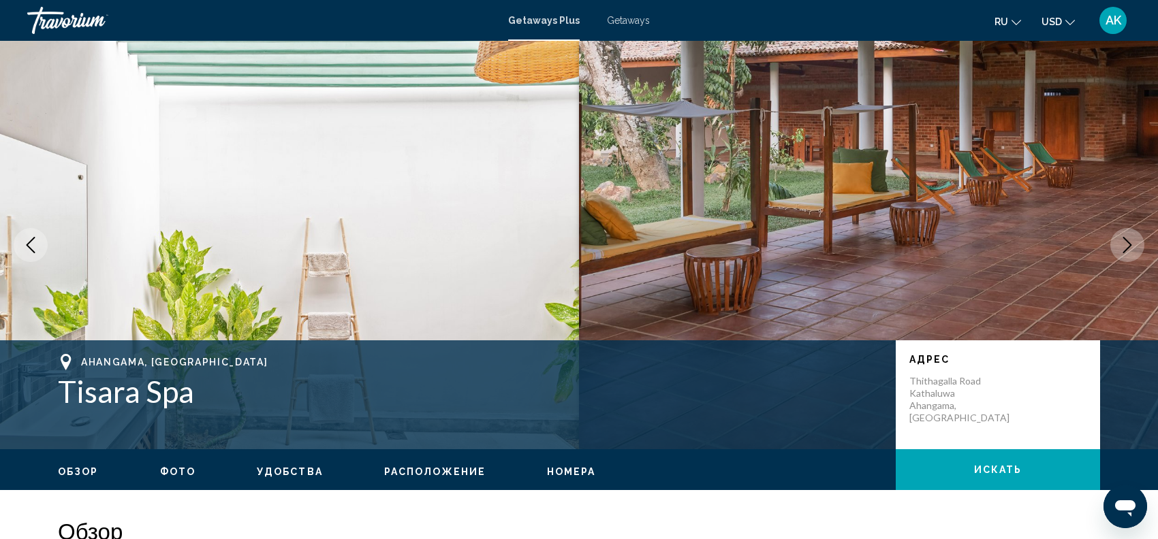
click at [1126, 248] on icon "Next image" at bounding box center [1127, 245] width 16 height 16
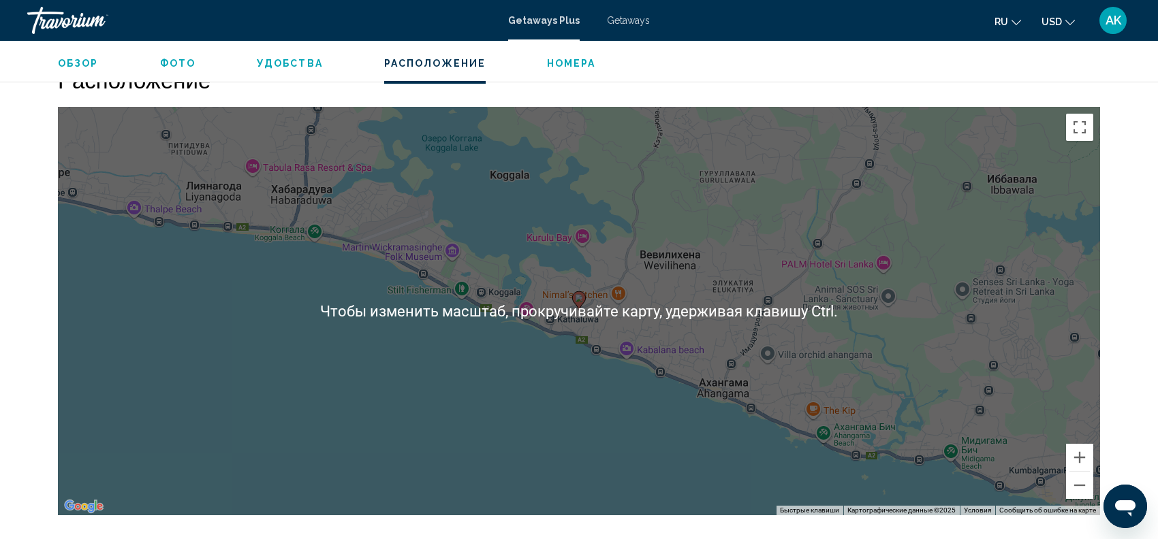
scroll to position [1701, 0]
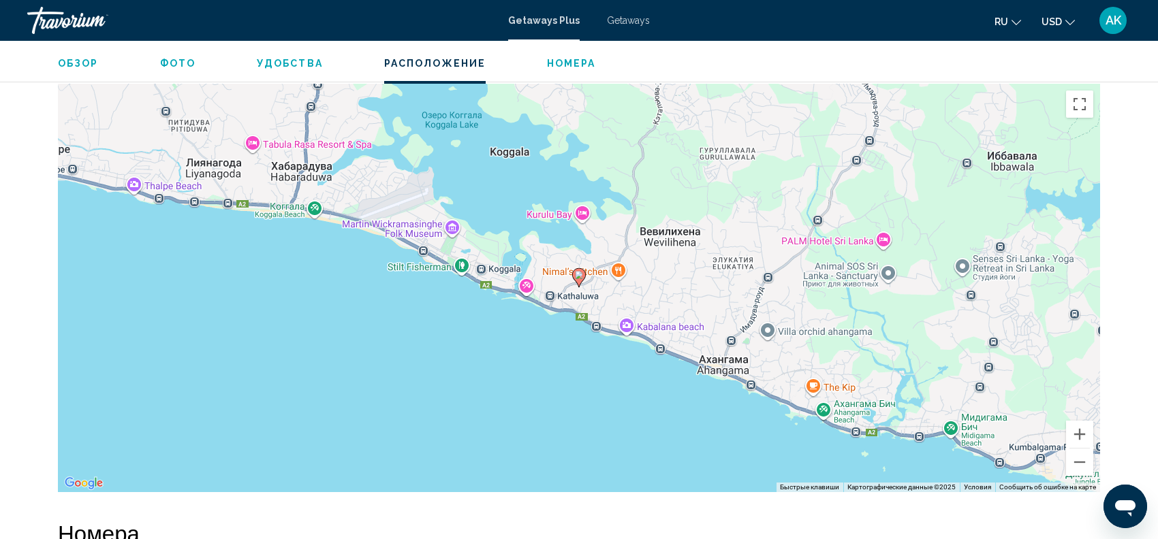
click at [722, 304] on div "Чтобы активировать перетаскивание с помощью клавиатуры, нажмите Alt + Ввод. Пос…" at bounding box center [579, 288] width 1042 height 409
click at [1080, 460] on button "Уменьшить" at bounding box center [1079, 462] width 27 height 27
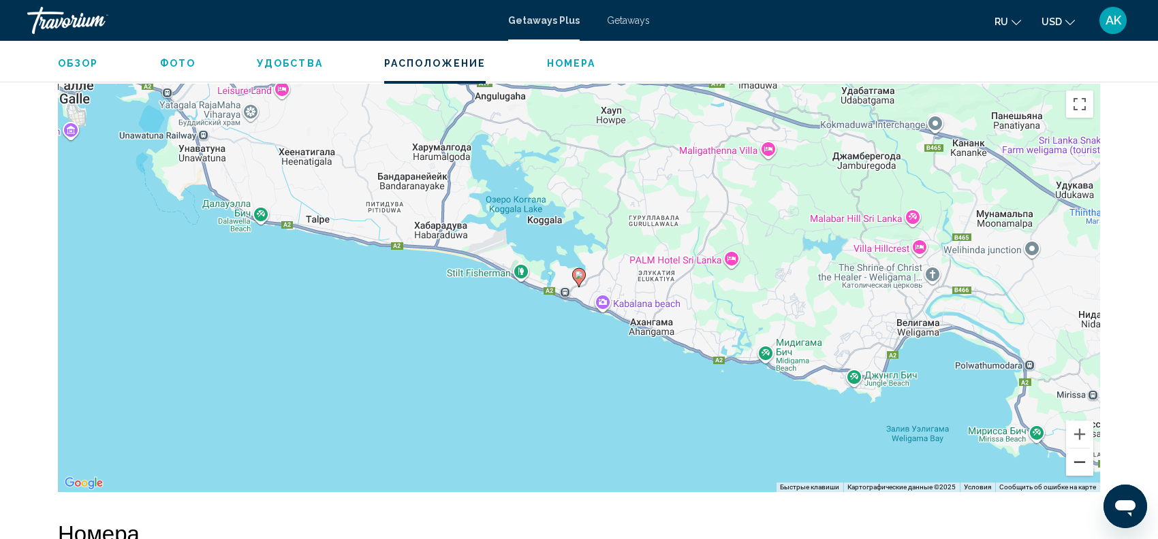
click at [1079, 460] on button "Уменьшить" at bounding box center [1079, 462] width 27 height 27
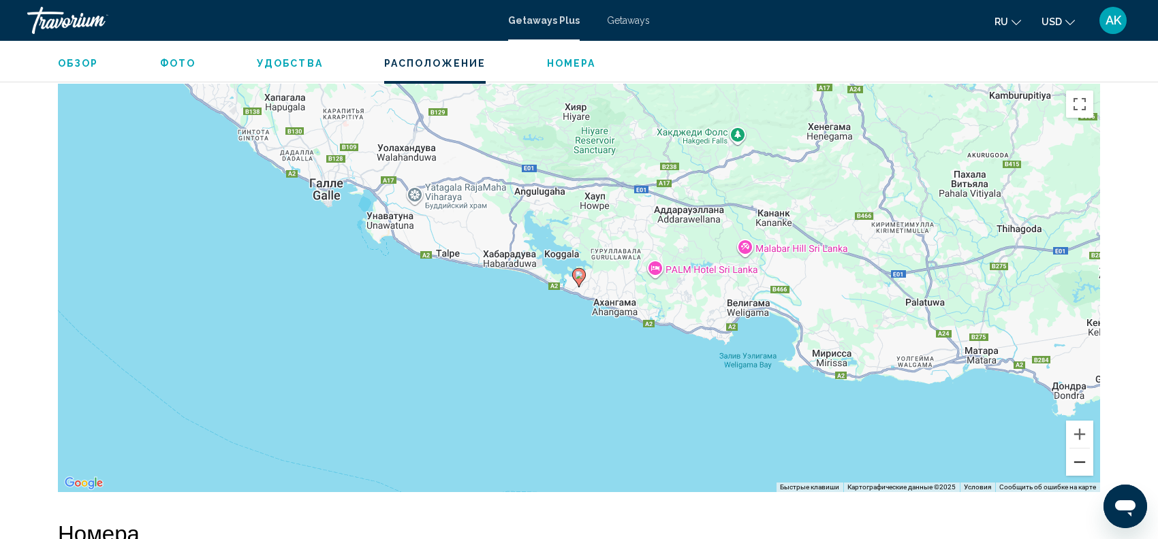
click at [1079, 461] on button "Уменьшить" at bounding box center [1079, 462] width 27 height 27
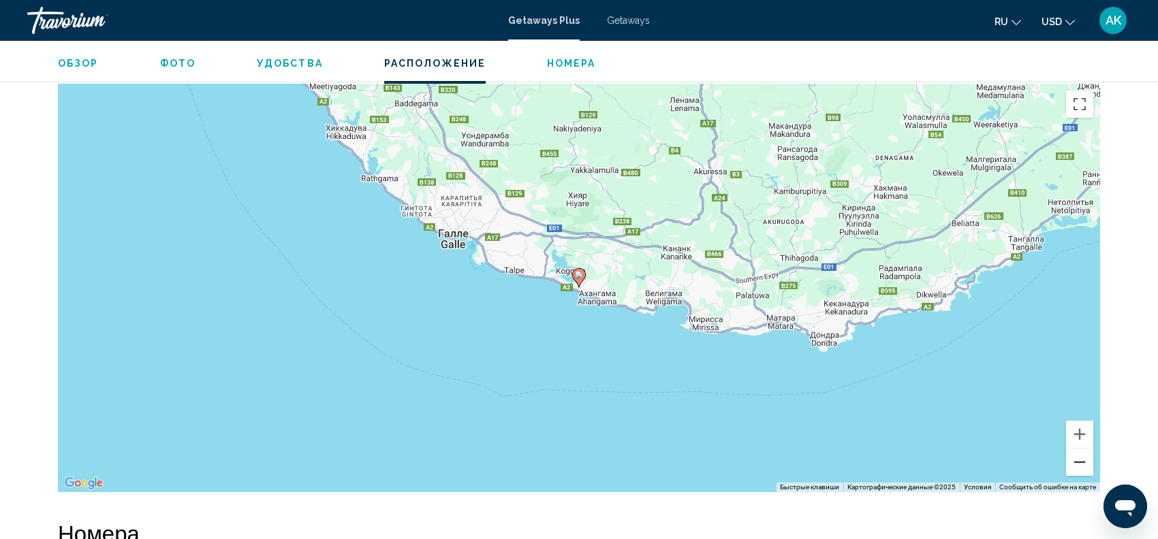
click at [1079, 461] on button "Уменьшить" at bounding box center [1079, 462] width 27 height 27
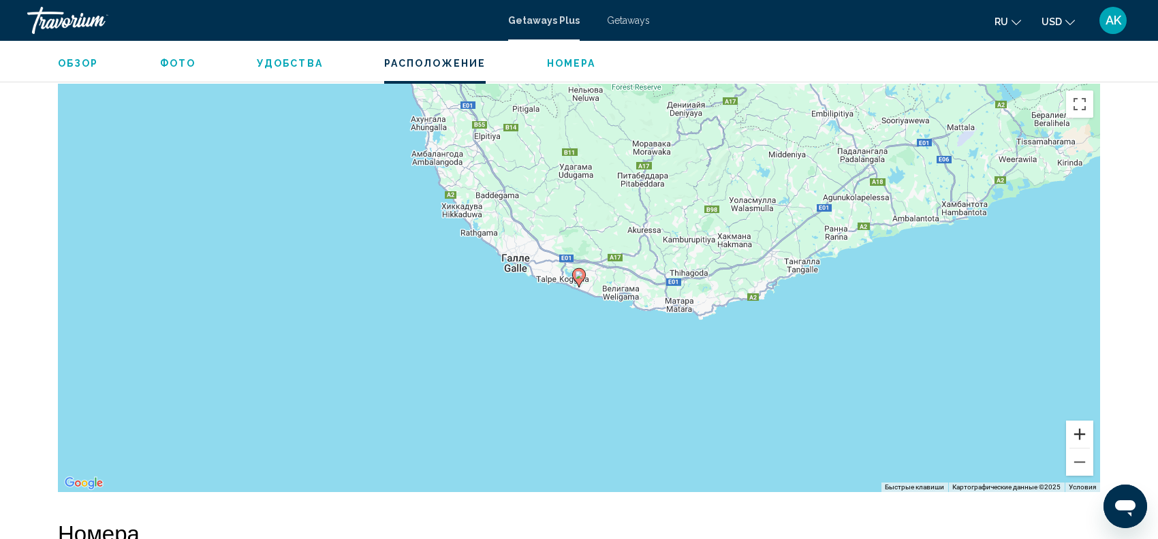
click at [1085, 434] on button "Увеличить" at bounding box center [1079, 434] width 27 height 27
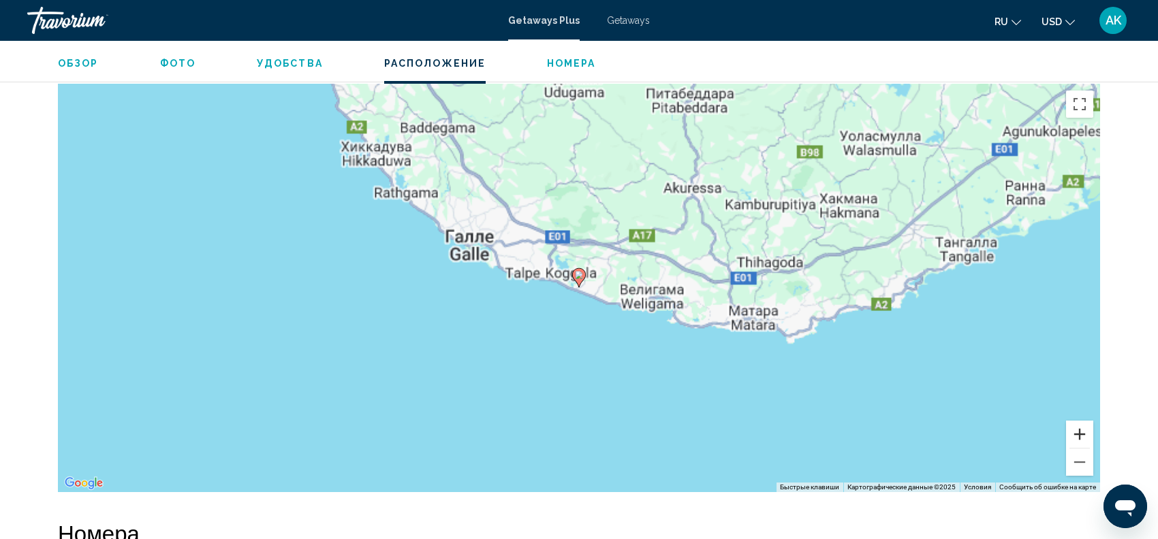
click at [1085, 434] on button "Увеличить" at bounding box center [1079, 434] width 27 height 27
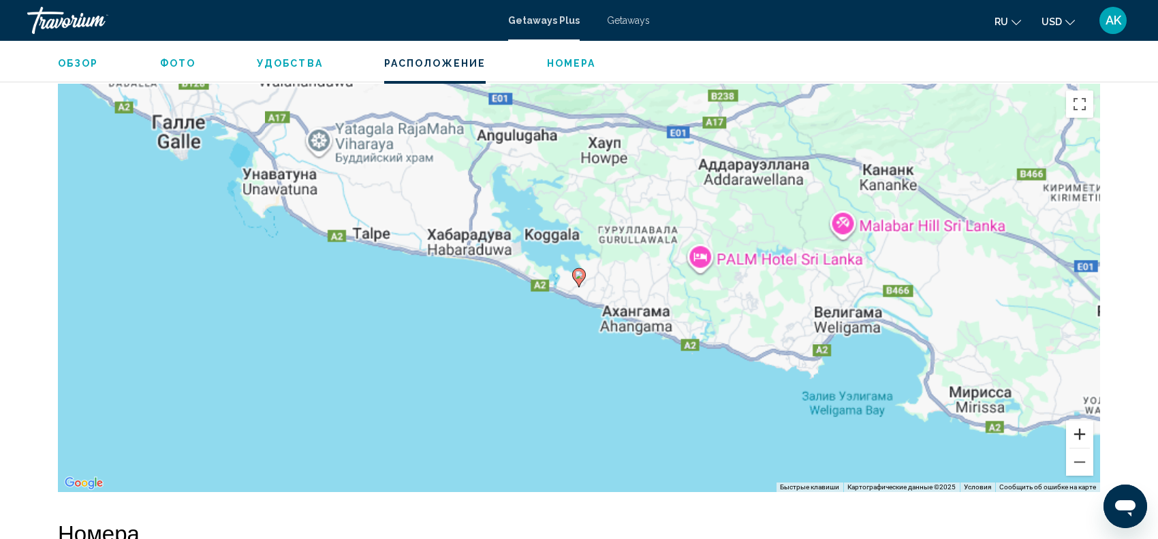
click at [1084, 434] on button "Увеличить" at bounding box center [1079, 434] width 27 height 27
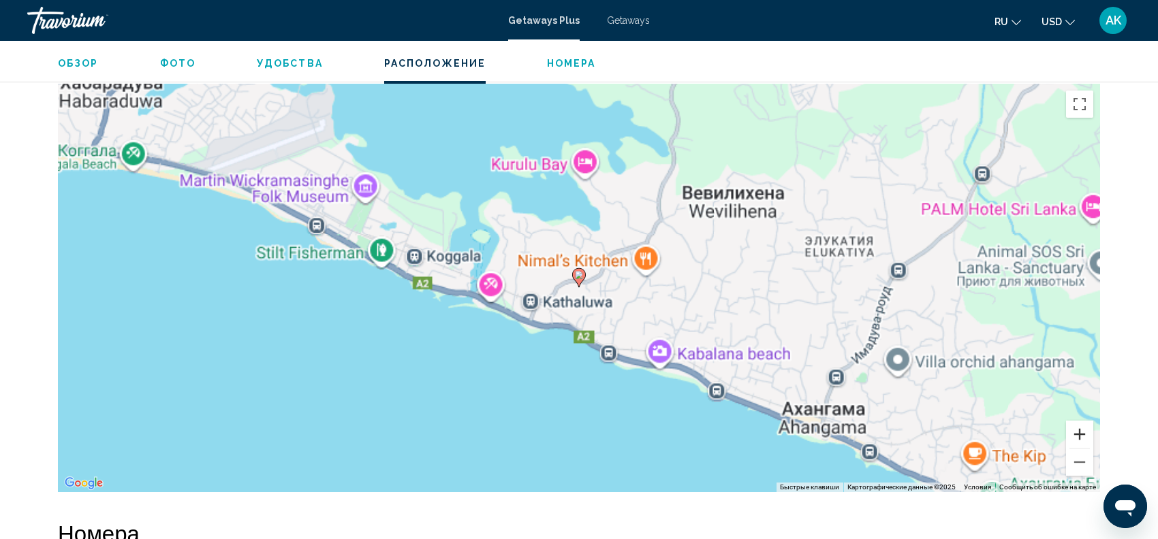
click at [1083, 434] on button "Увеличить" at bounding box center [1079, 434] width 27 height 27
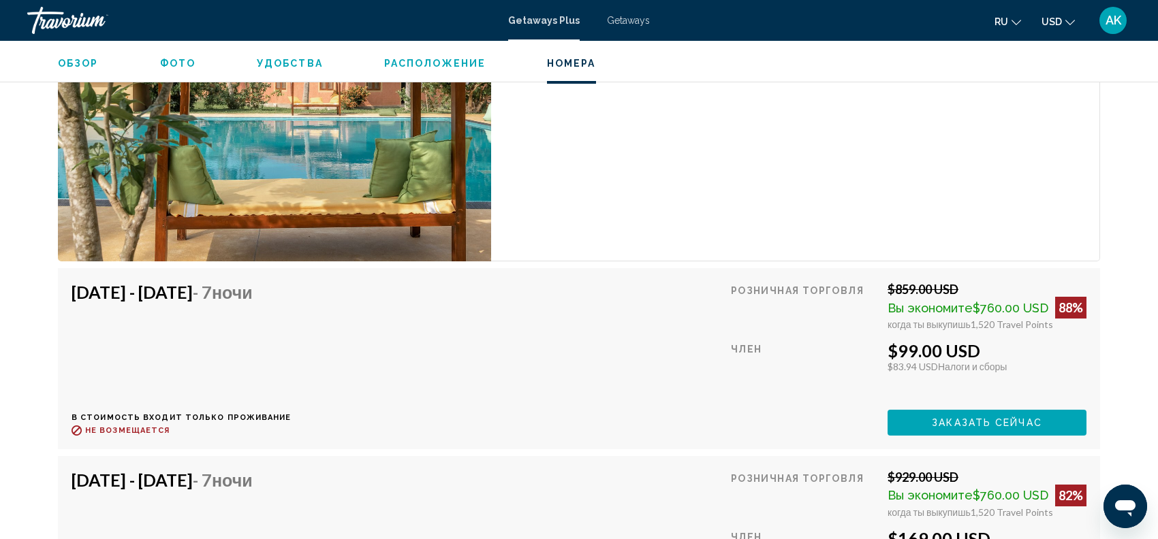
scroll to position [2327, 0]
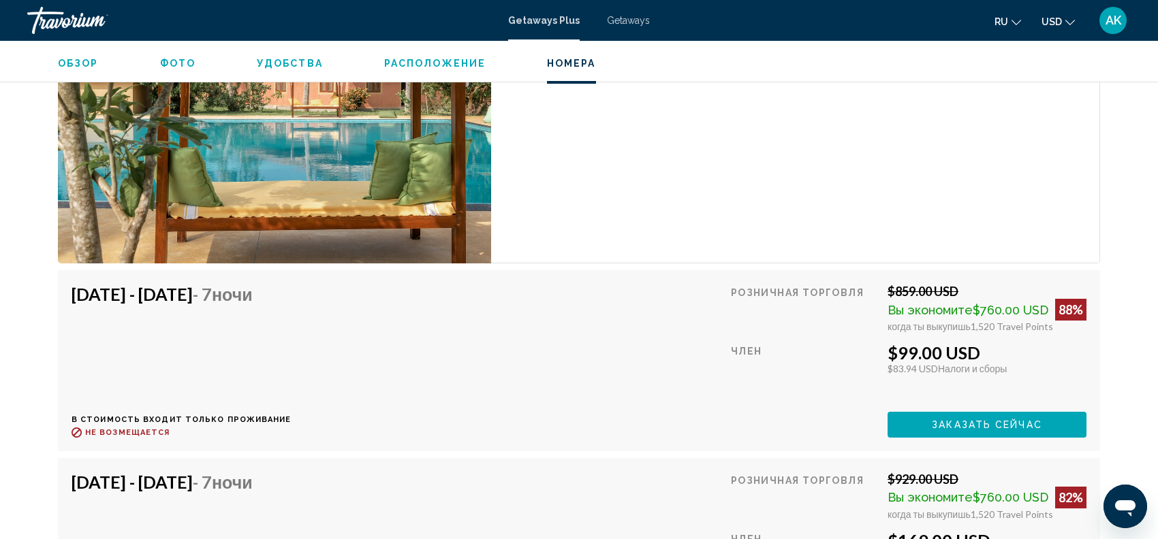
click at [989, 423] on span "Заказать сейчас" at bounding box center [987, 425] width 110 height 11
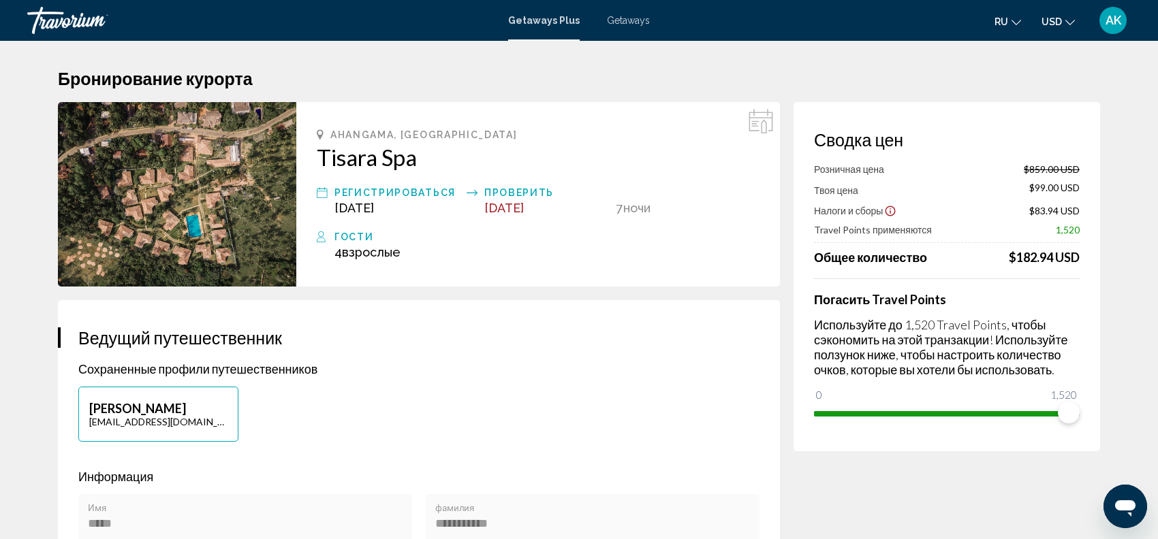
click at [580, 404] on div "[PERSON_NAME] [EMAIL_ADDRESS][DOMAIN_NAME]" at bounding box center [418, 421] width 695 height 69
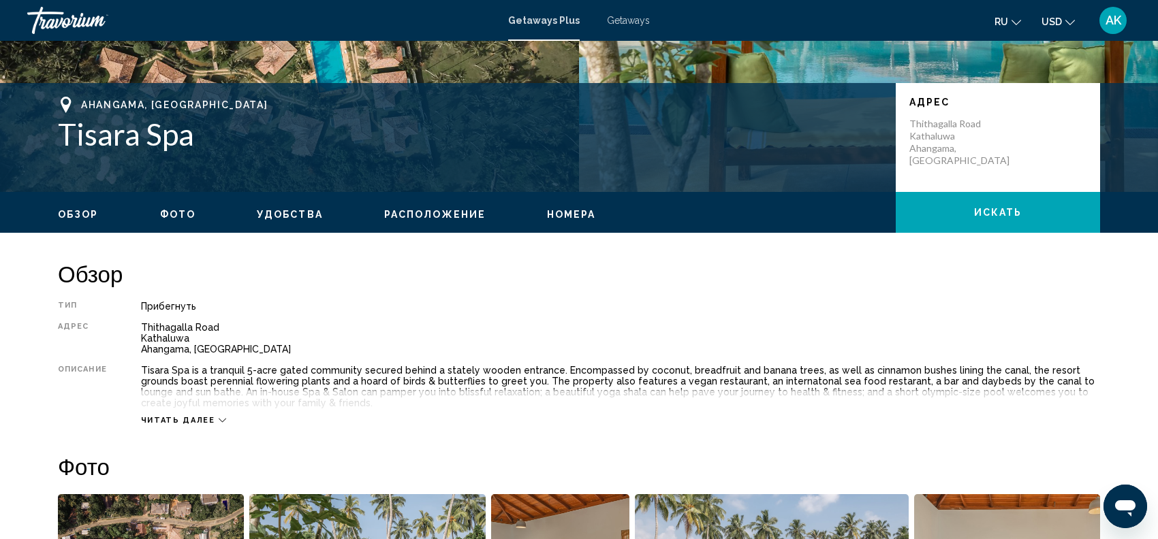
scroll to position [278, 0]
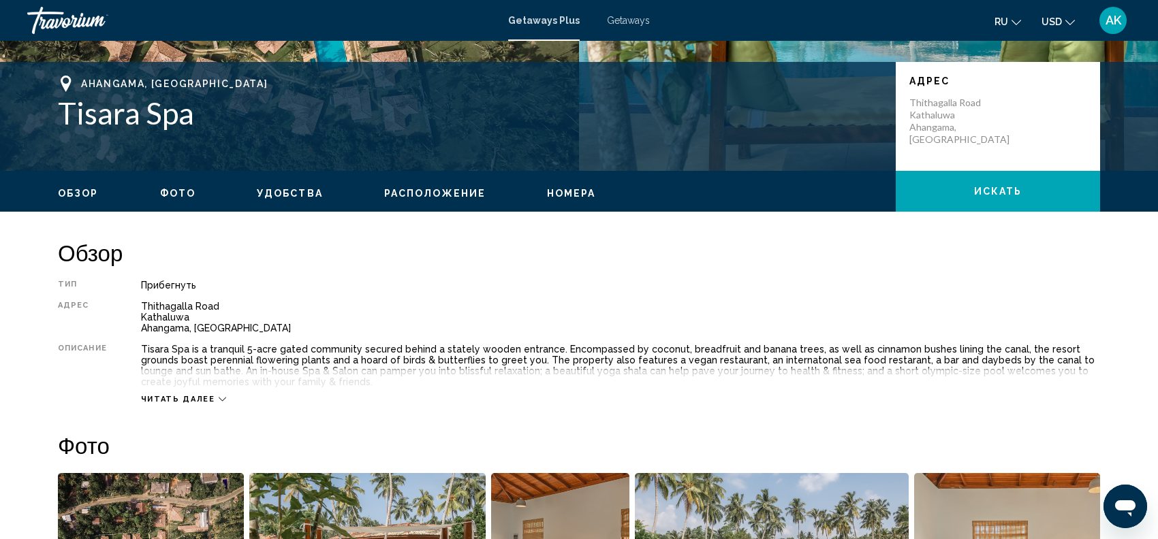
click at [184, 396] on span "Читать далее" at bounding box center [178, 399] width 74 height 9
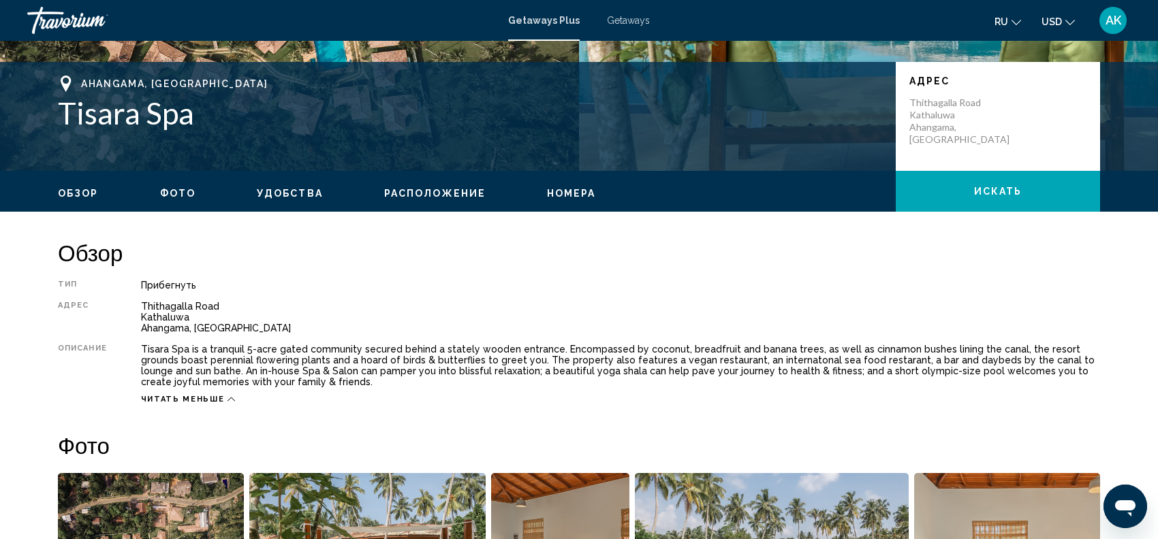
click at [133, 305] on div "Тип Прибегнуть Все включено Нет «все включено» Адрес Thithagalla Road [GEOGRAPH…" at bounding box center [579, 342] width 1042 height 125
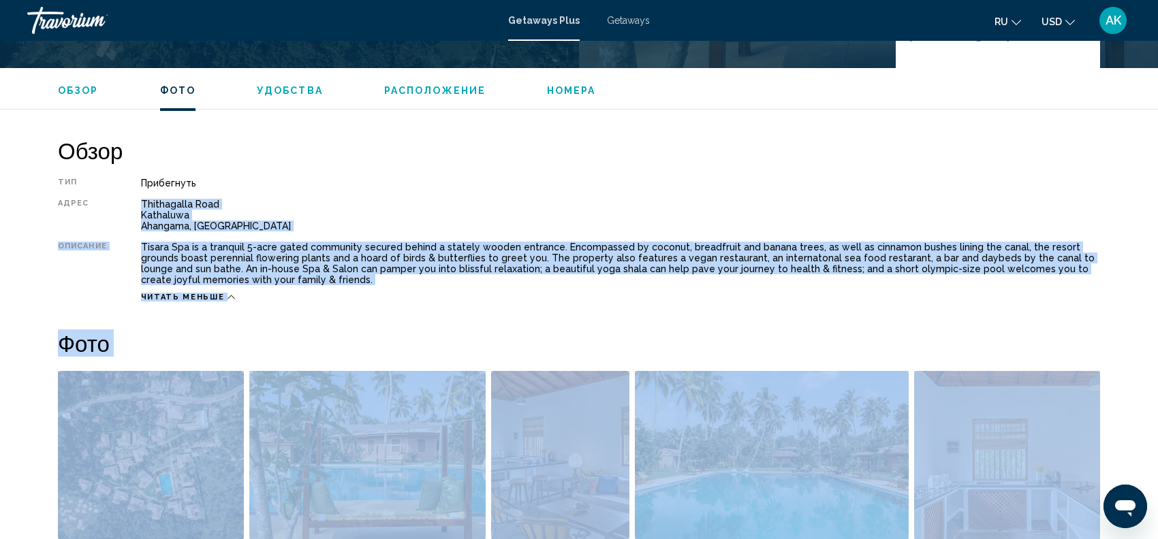
scroll to position [742, 0]
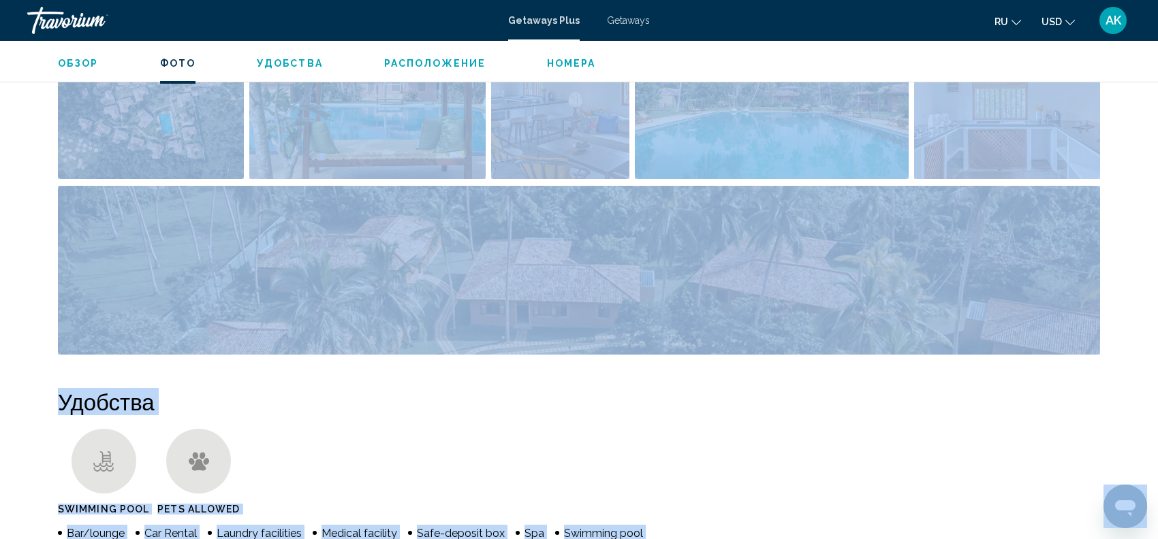
copy div "[GEOGRAPHIC_DATA], [GEOGRAPHIC_DATA] Описание Tisara Spa is a tranquil 5-acre g…"
click at [396, 402] on h2 "Удобства" at bounding box center [579, 401] width 1042 height 27
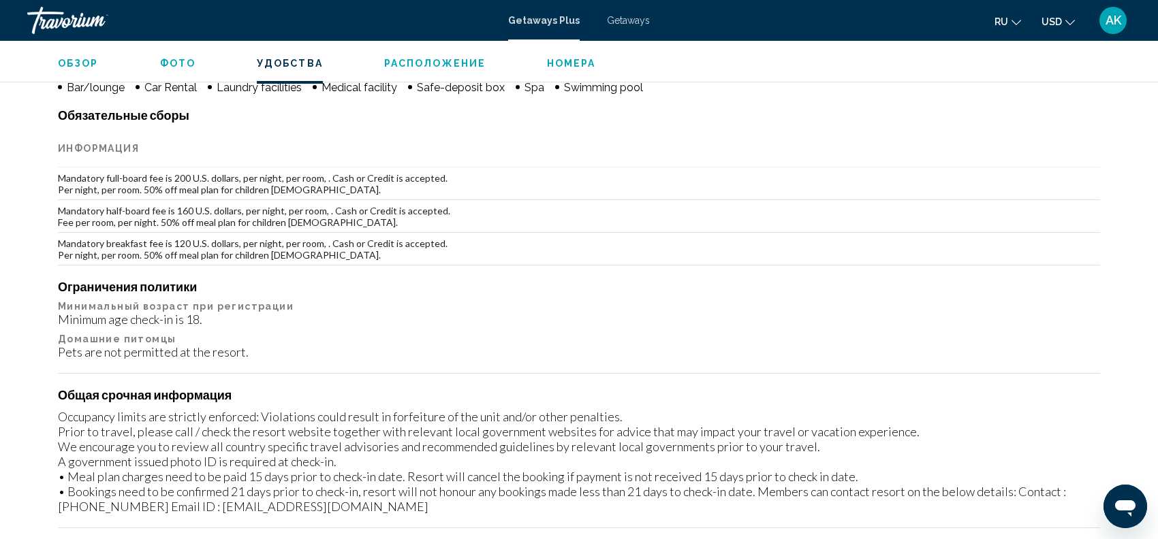
scroll to position [1181, 0]
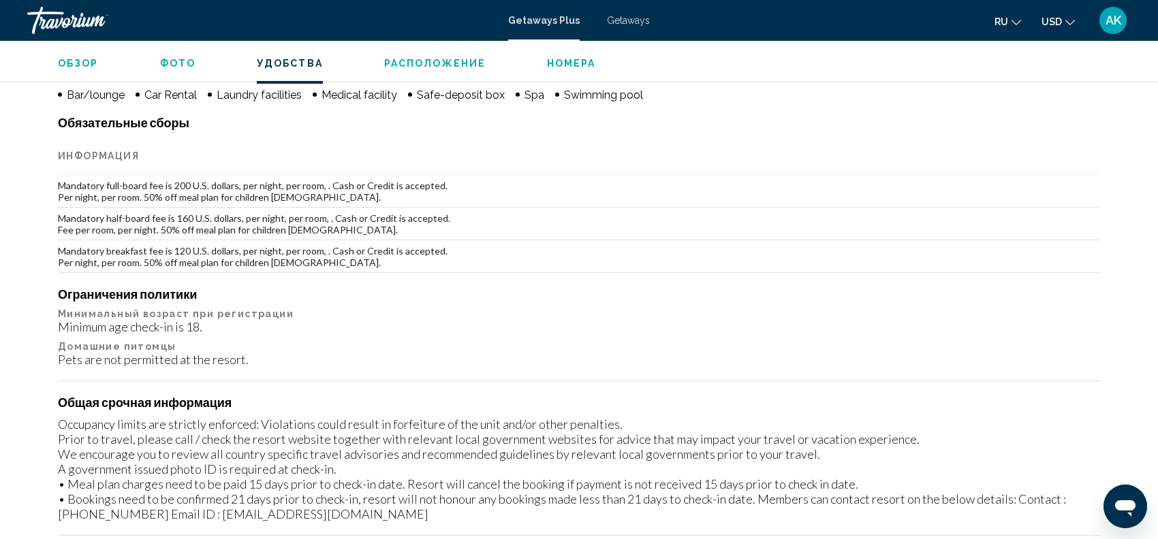
click at [60, 184] on td "Mandatory full-board fee is 200 U.S. dollars, per night, per room, . Cash or Cr…" at bounding box center [579, 191] width 1042 height 33
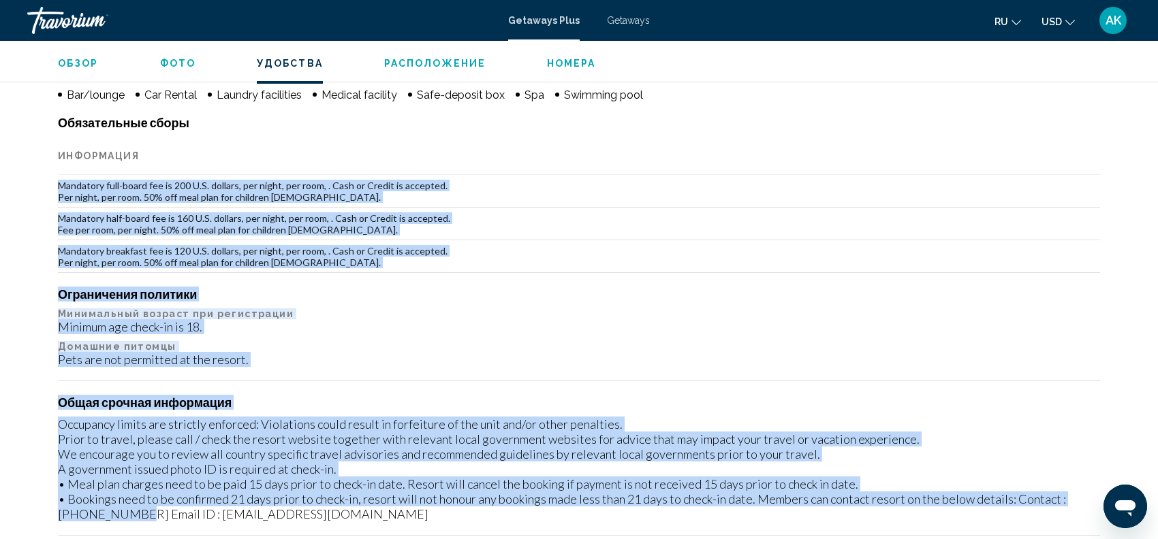
copy div "Loremipsu dolo-sitam con ad 274 E.S. doeiusm, tem incid, utl etdo, . Magn al En…"
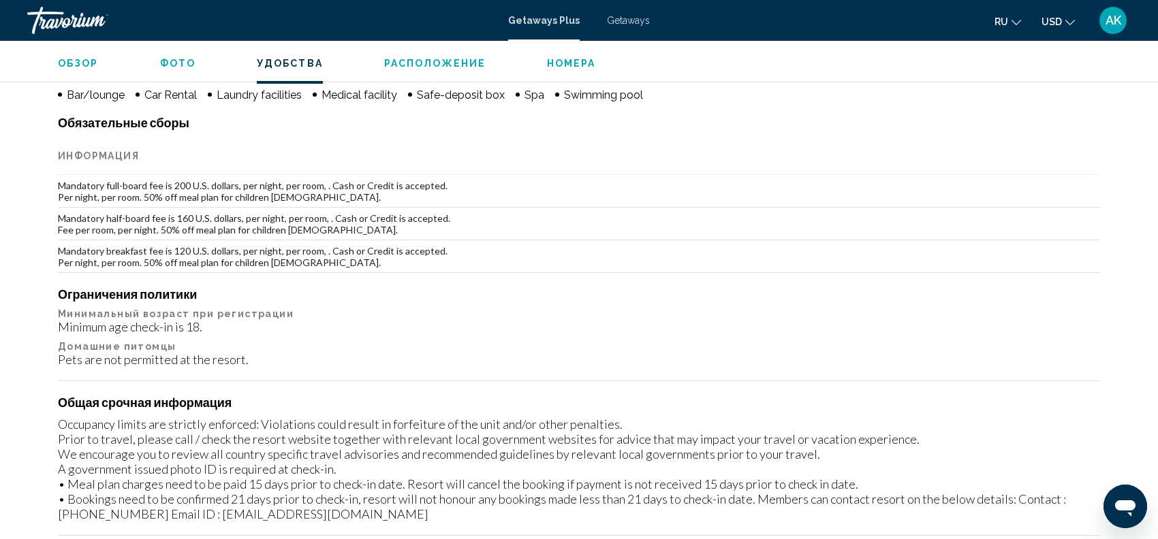
click at [503, 154] on th "Информация" at bounding box center [579, 156] width 1042 height 38
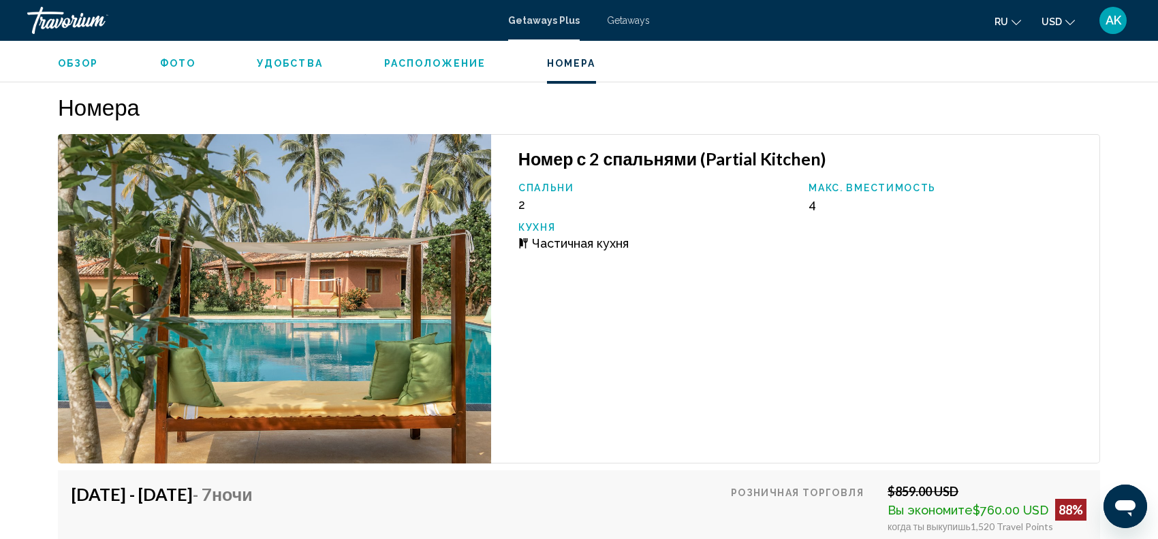
scroll to position [2137, 0]
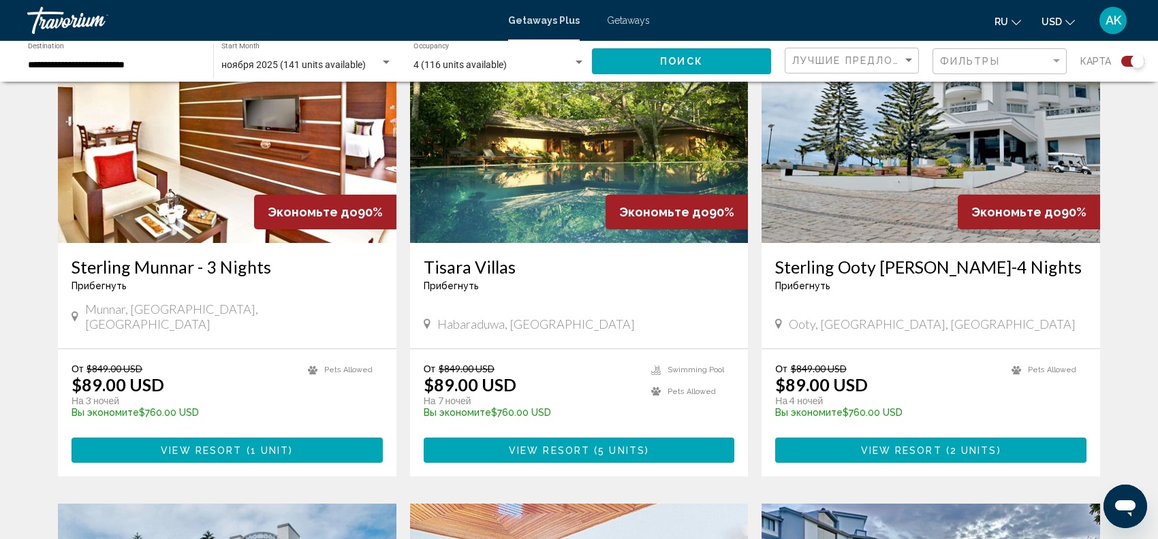
scroll to position [1543, 0]
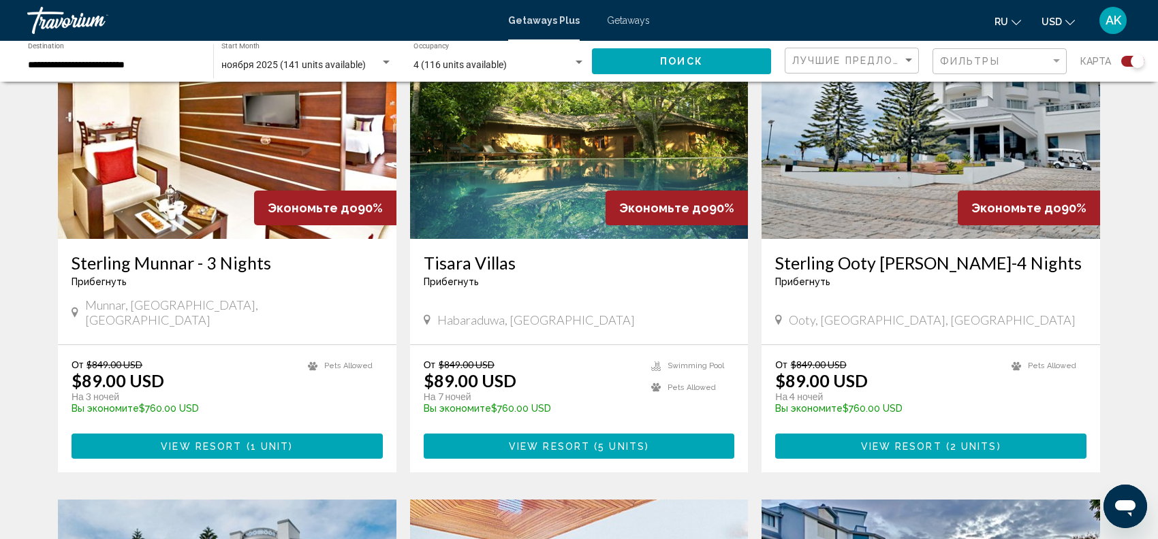
click at [549, 441] on span "View Resort" at bounding box center [549, 446] width 81 height 11
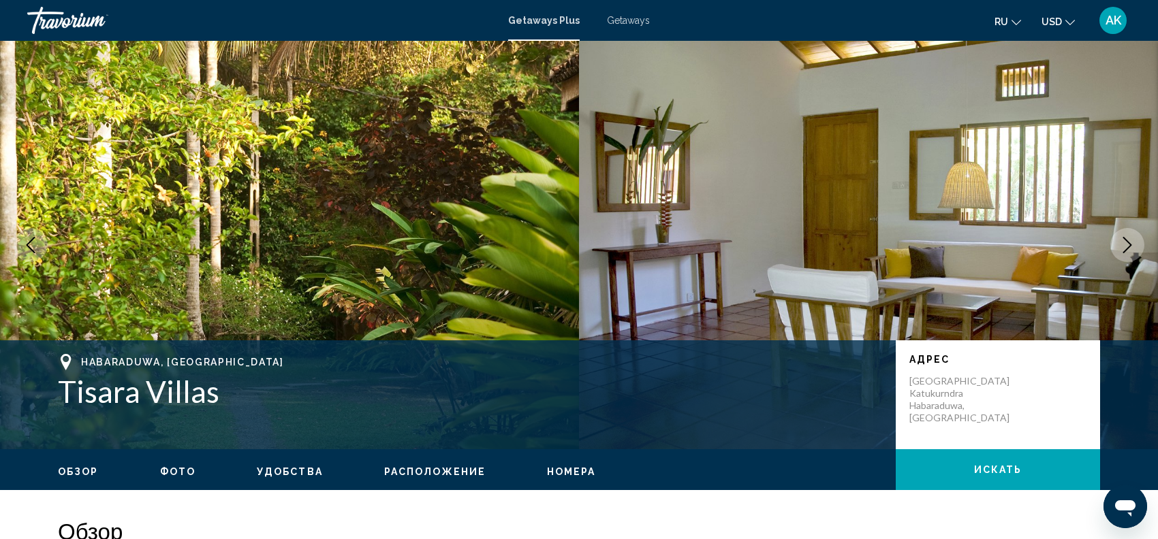
click at [1134, 246] on icon "Next image" at bounding box center [1127, 245] width 16 height 16
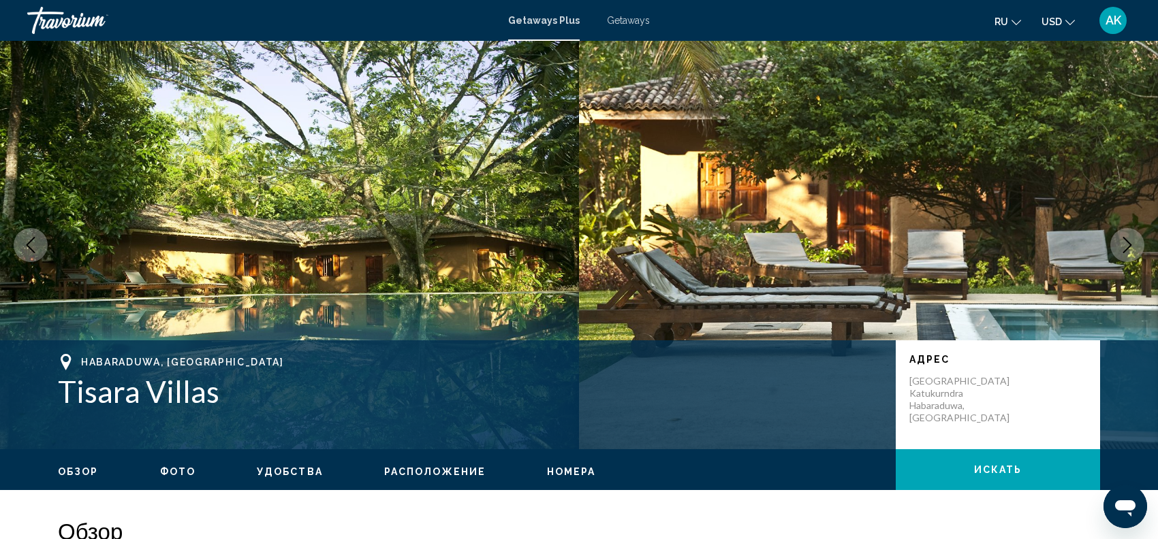
click at [1134, 246] on icon "Next image" at bounding box center [1127, 245] width 16 height 16
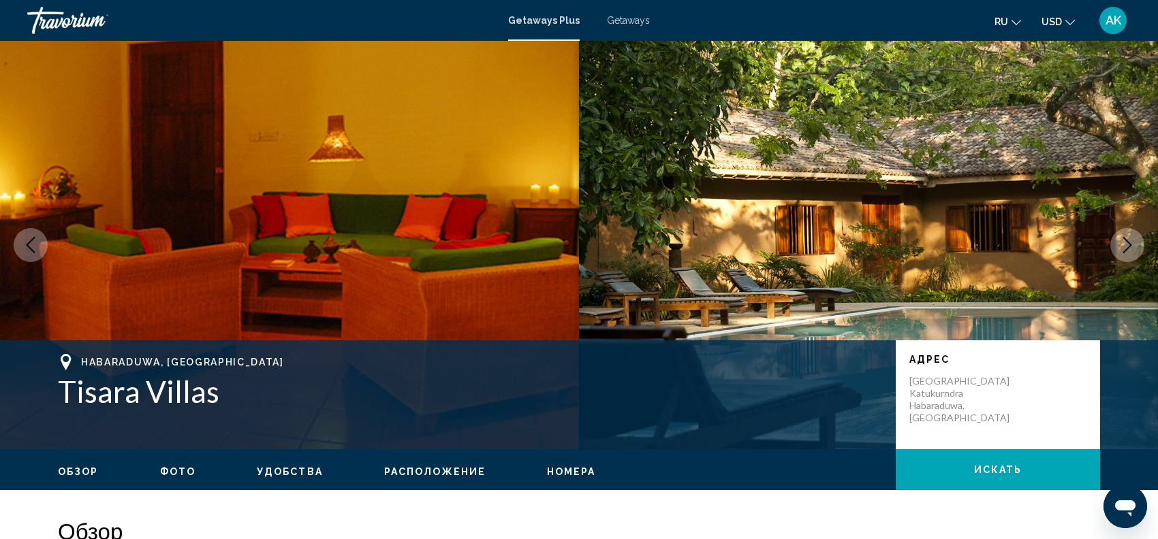
click at [1134, 246] on icon "Next image" at bounding box center [1127, 245] width 16 height 16
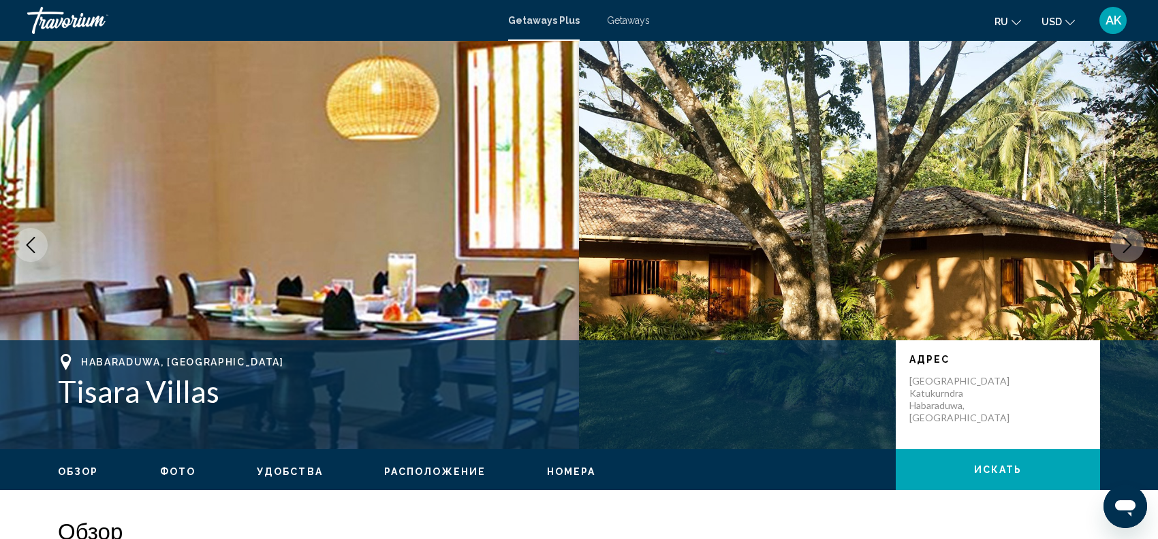
click at [1134, 246] on icon "Next image" at bounding box center [1127, 245] width 16 height 16
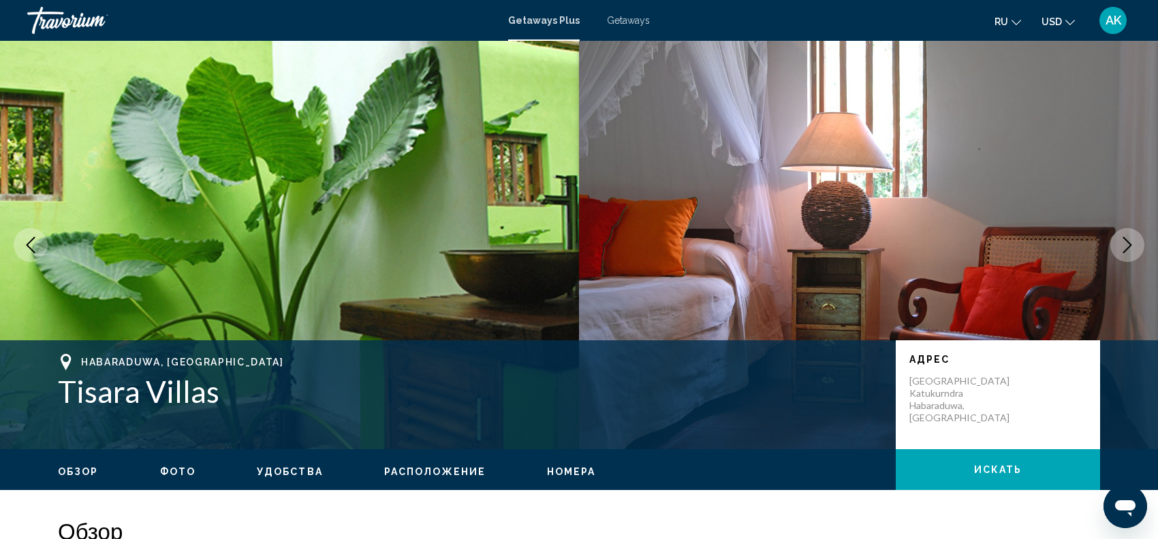
click at [1134, 246] on icon "Next image" at bounding box center [1127, 245] width 16 height 16
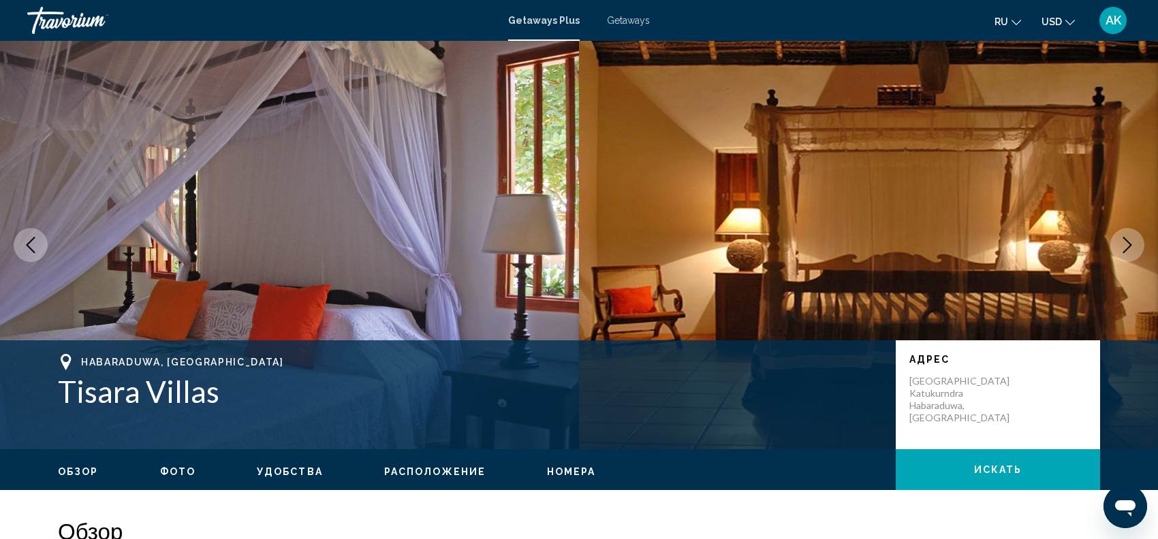
click at [1134, 246] on icon "Next image" at bounding box center [1127, 245] width 16 height 16
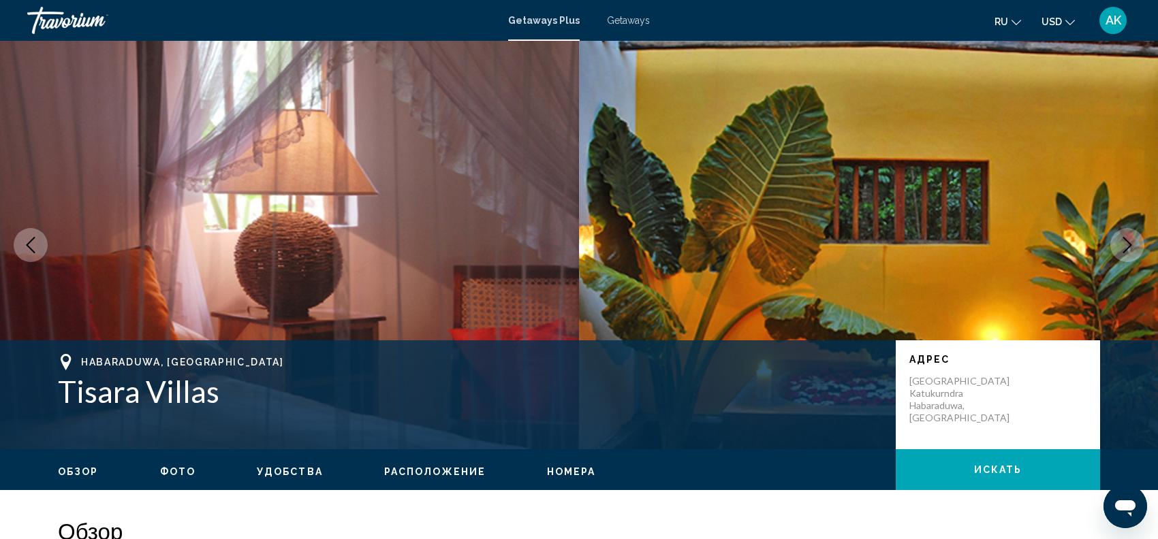
click at [1133, 248] on icon "Next image" at bounding box center [1127, 245] width 16 height 16
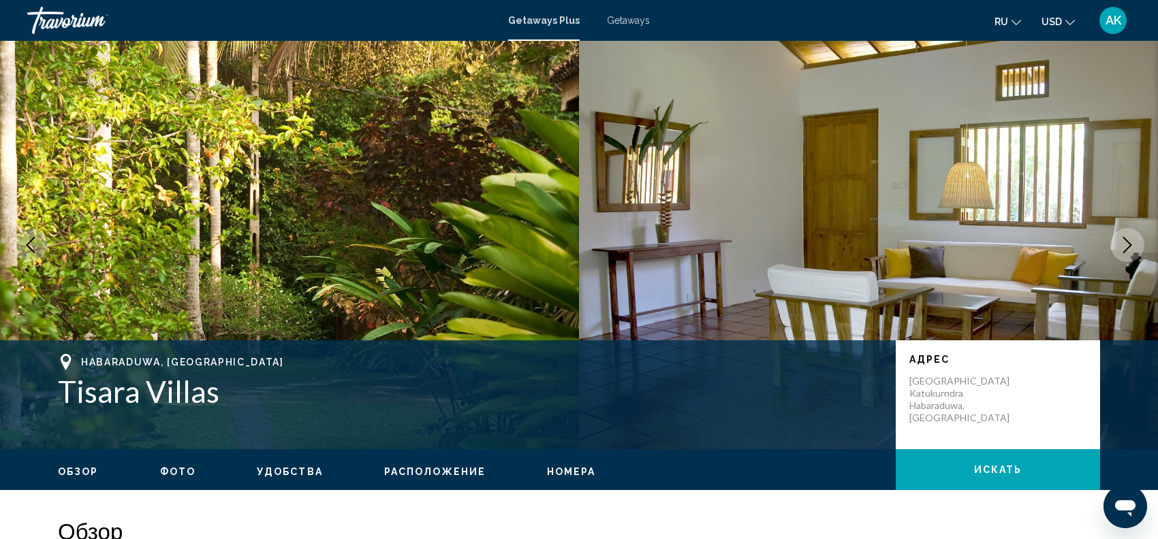
click at [1133, 248] on icon "Next image" at bounding box center [1127, 245] width 16 height 16
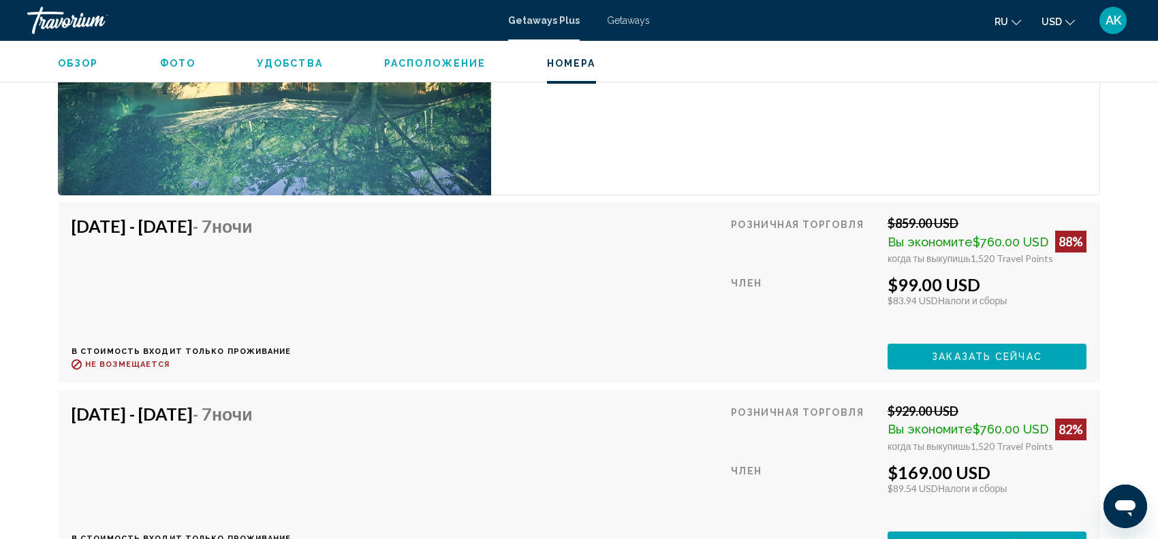
scroll to position [2400, 0]
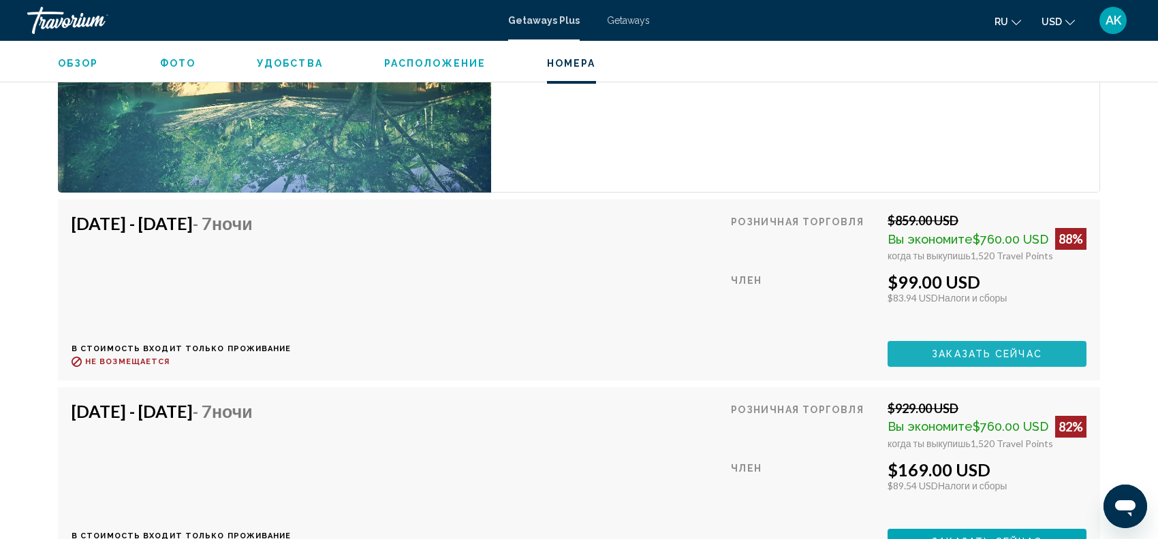
click at [993, 347] on button "Заказать сейчас" at bounding box center [986, 353] width 199 height 25
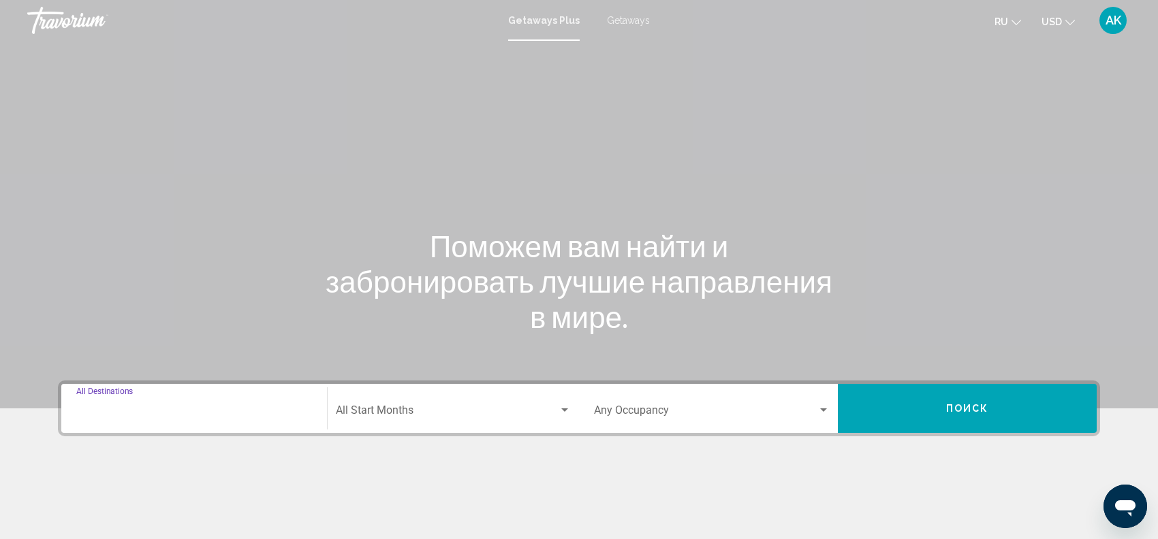
click at [112, 407] on input "Destination All Destinations" at bounding box center [194, 413] width 236 height 12
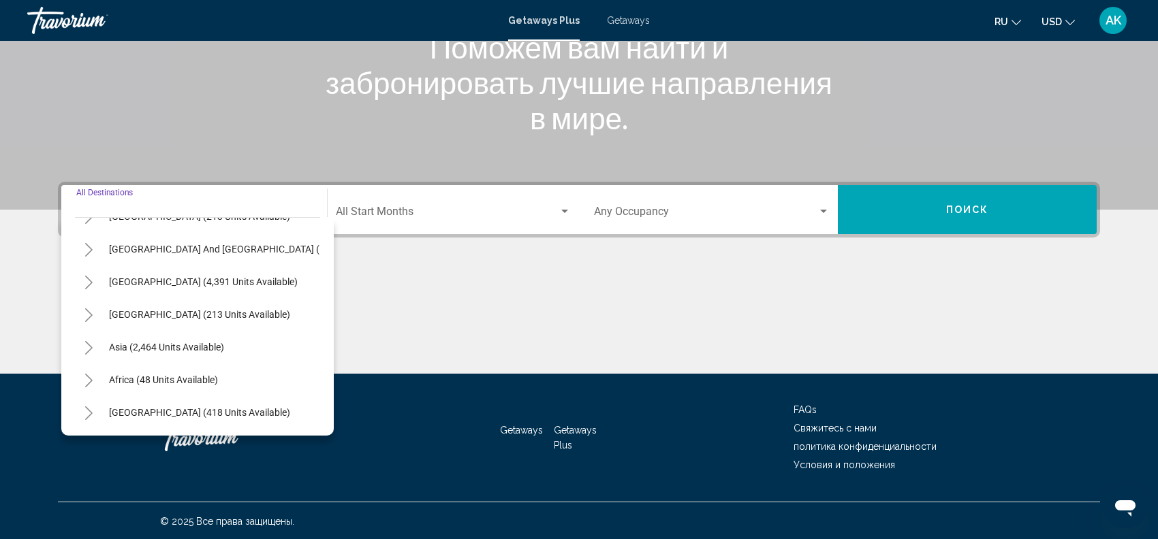
scroll to position [234, 0]
click at [91, 341] on icon "Toggle Asia (2,464 units available)" at bounding box center [89, 348] width 10 height 14
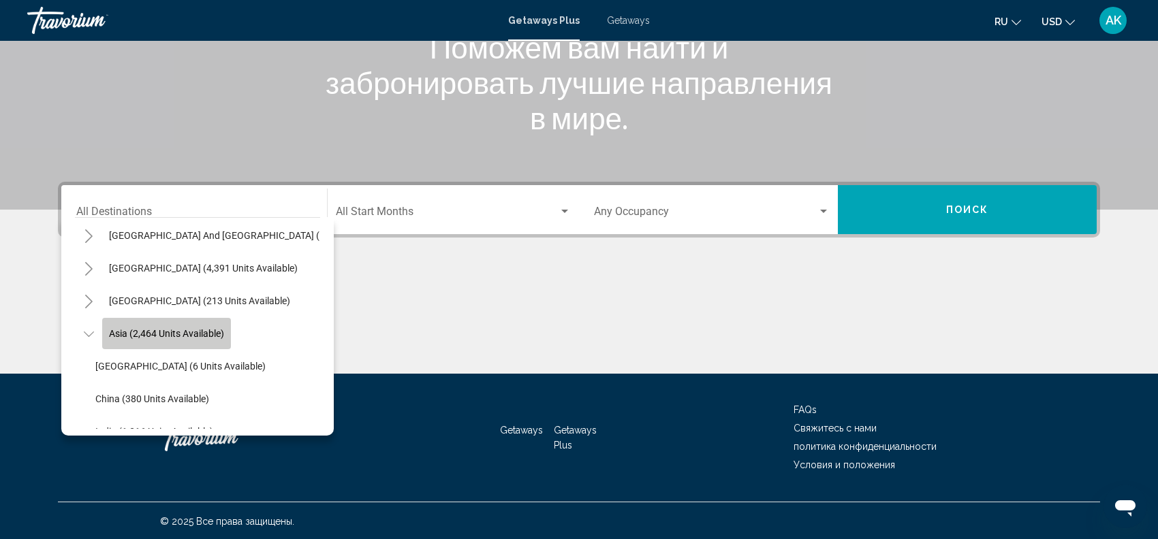
click at [178, 330] on span "Asia (2,464 units available)" at bounding box center [166, 333] width 115 height 11
type input "**********"
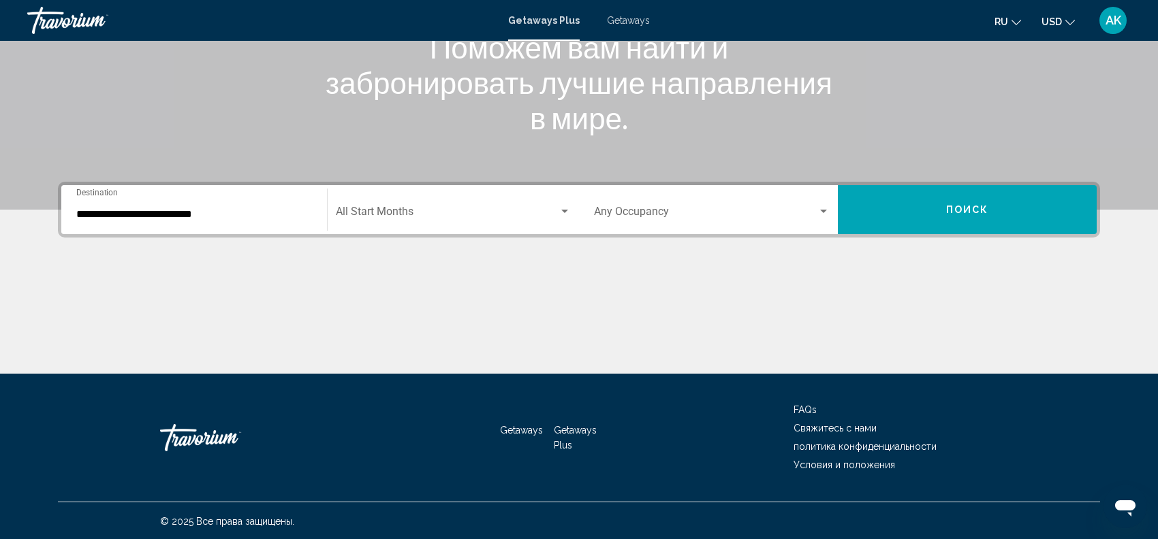
click at [475, 206] on div "Start Month All Start Months" at bounding box center [453, 210] width 235 height 43
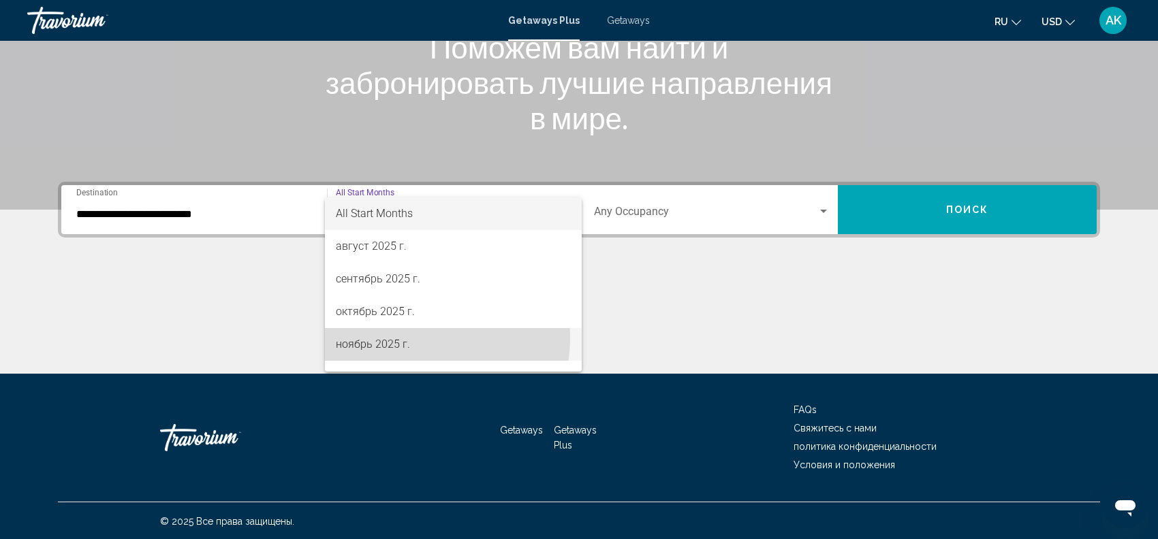
click at [422, 338] on span "ноябрь 2025 г." at bounding box center [453, 344] width 235 height 33
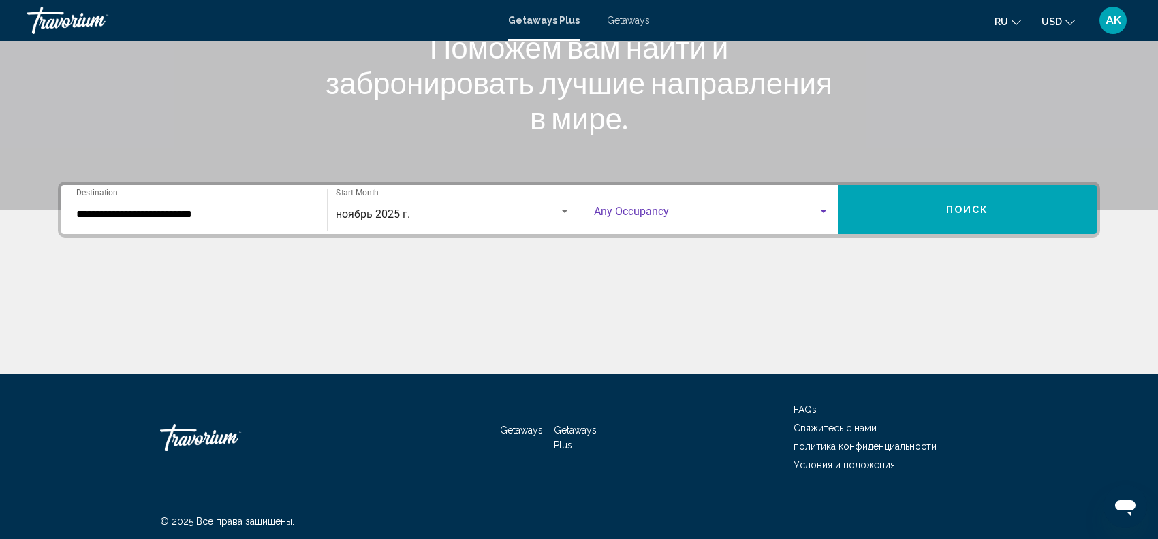
click at [655, 208] on span "Search widget" at bounding box center [705, 214] width 223 height 12
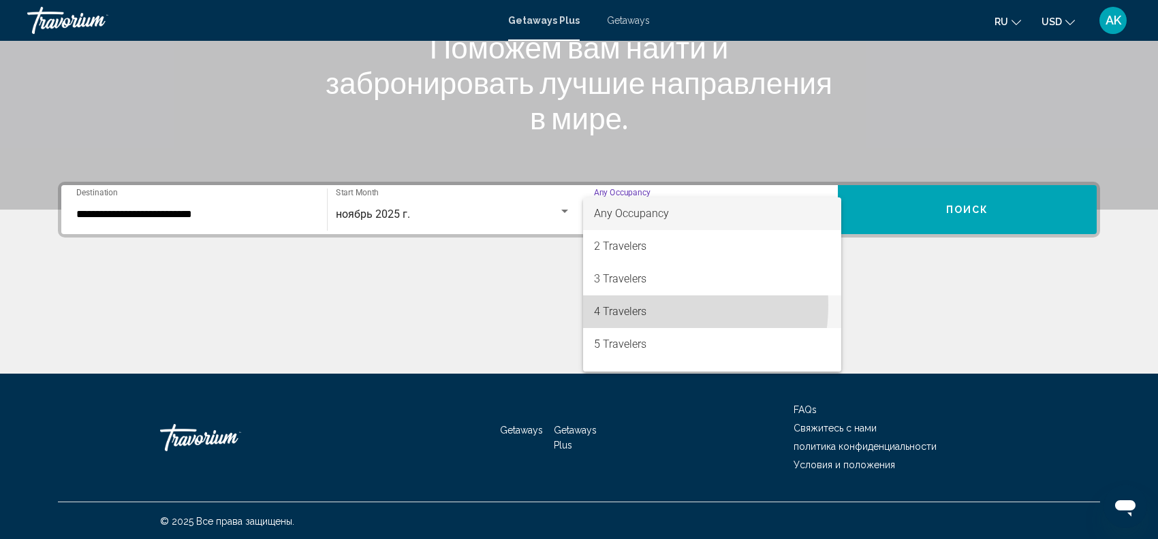
click at [633, 305] on span "4 Travelers" at bounding box center [712, 312] width 236 height 33
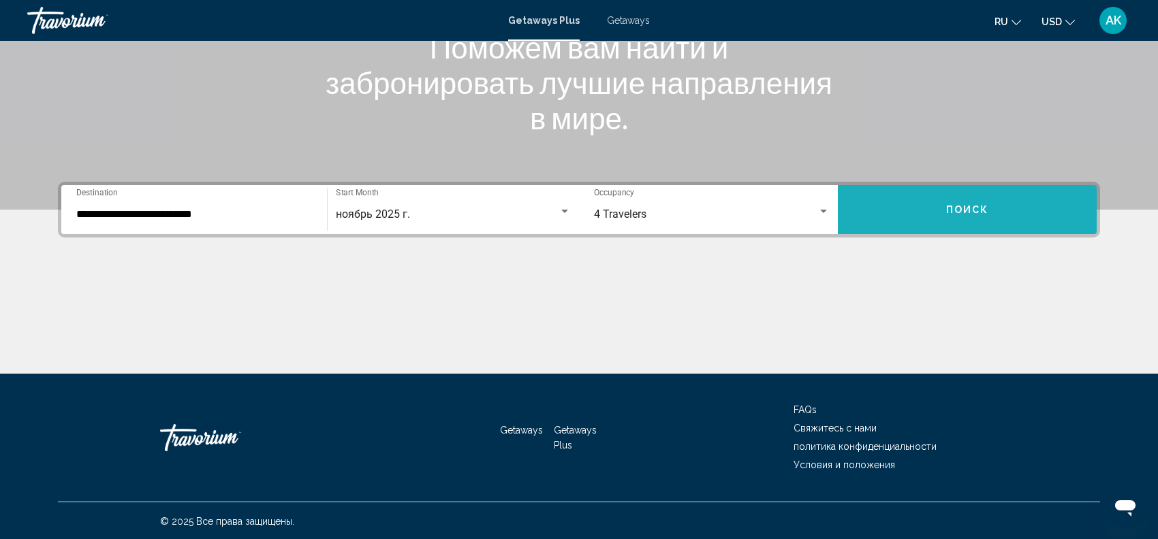
click at [975, 200] on button "Поиск" at bounding box center [967, 209] width 259 height 49
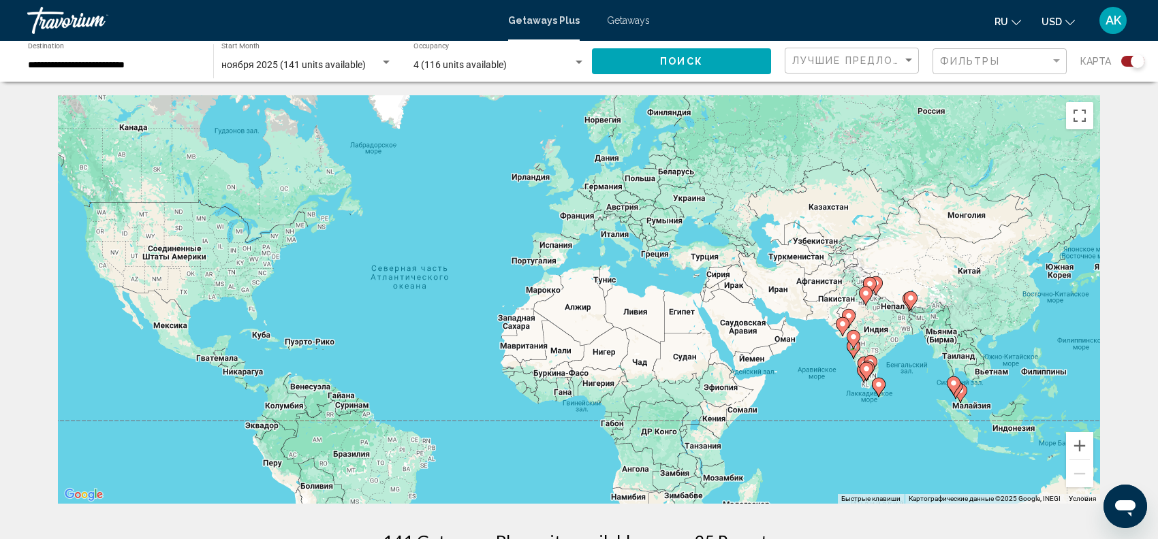
drag, startPoint x: 1063, startPoint y: 372, endPoint x: 933, endPoint y: 371, distance: 130.1
click at [933, 371] on div "Чтобы активировать перетаскивание с помощью клавиатуры, нажмите Alt + Ввод. Пос…" at bounding box center [579, 299] width 1042 height 409
click at [955, 390] on icon "Main content" at bounding box center [953, 386] width 12 height 18
click at [955, 390] on gmp-advanced-marker "Main content" at bounding box center [953, 386] width 14 height 20
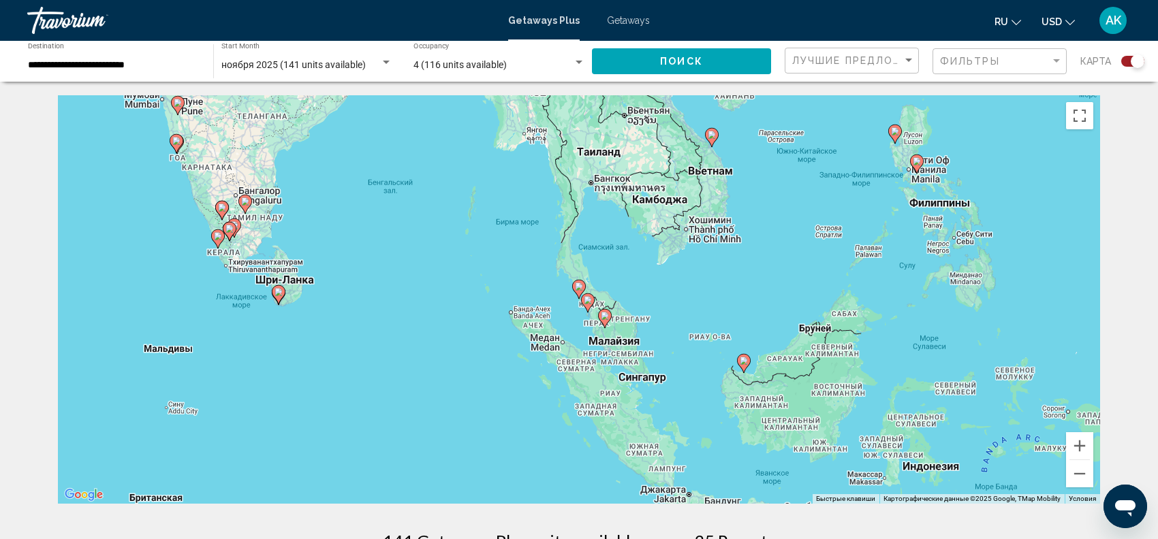
click at [557, 300] on div "Чтобы активировать перетаскивание с помощью клавиатуры, нажмите Alt + Ввод. Пос…" at bounding box center [579, 299] width 1042 height 409
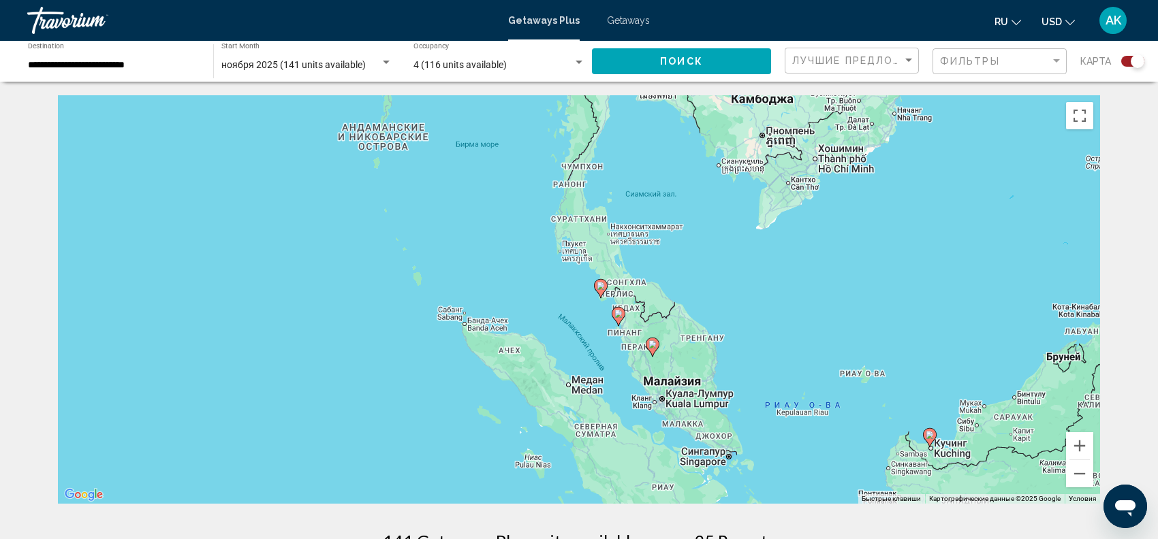
click at [599, 282] on image "Main content" at bounding box center [600, 286] width 8 height 8
type input "**********"
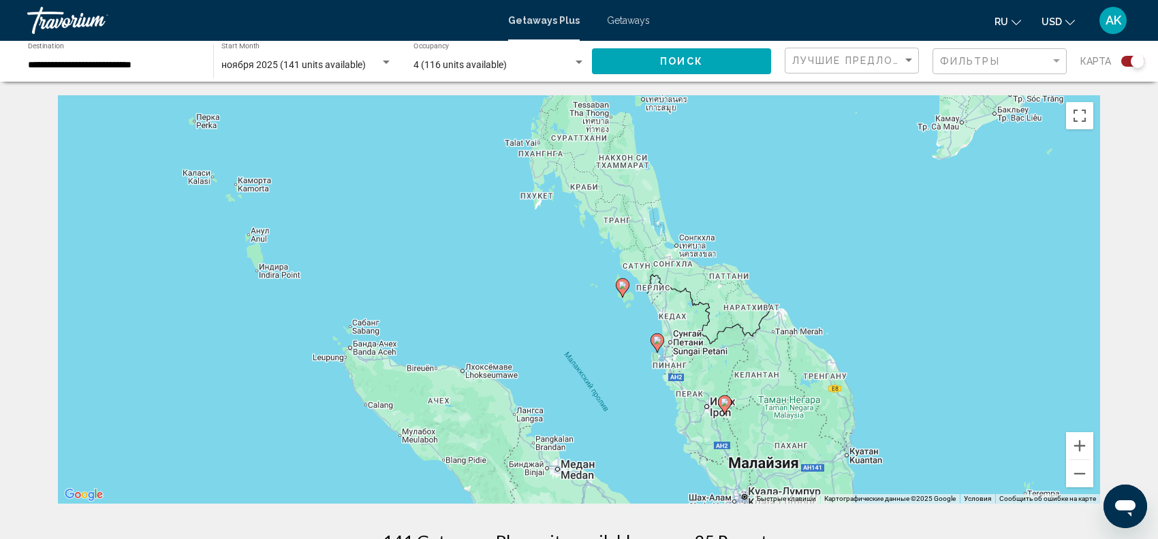
click at [621, 281] on icon "Main content" at bounding box center [622, 288] width 12 height 18
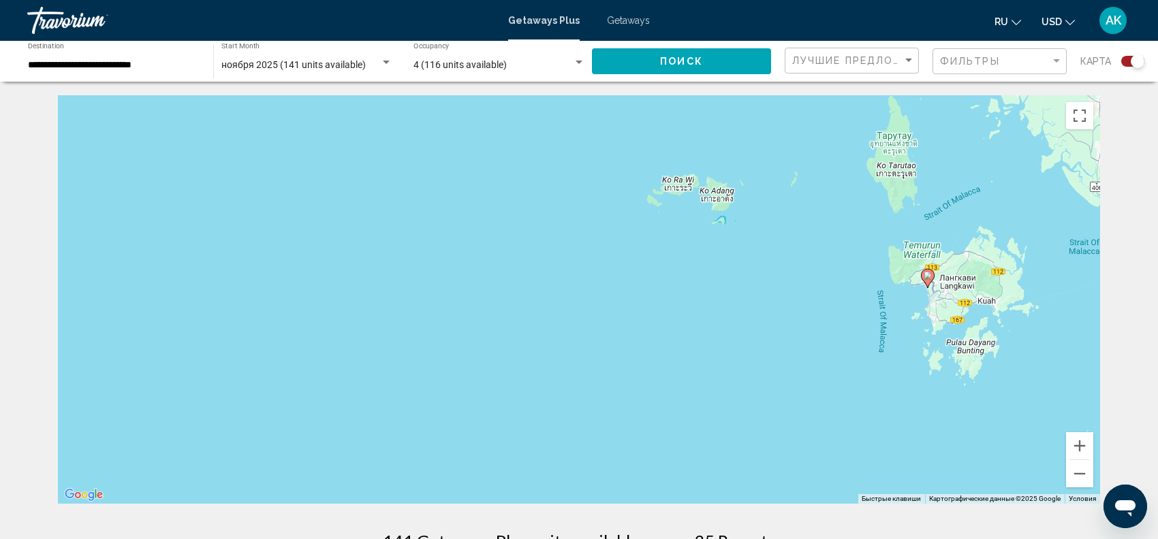
click at [933, 271] on gmp-advanced-marker "Main content" at bounding box center [928, 278] width 14 height 20
click at [933, 271] on div "Чтобы активировать перетаскивание с помощью клавиатуры, нажмите Alt + Ввод. Пос…" at bounding box center [579, 299] width 1042 height 409
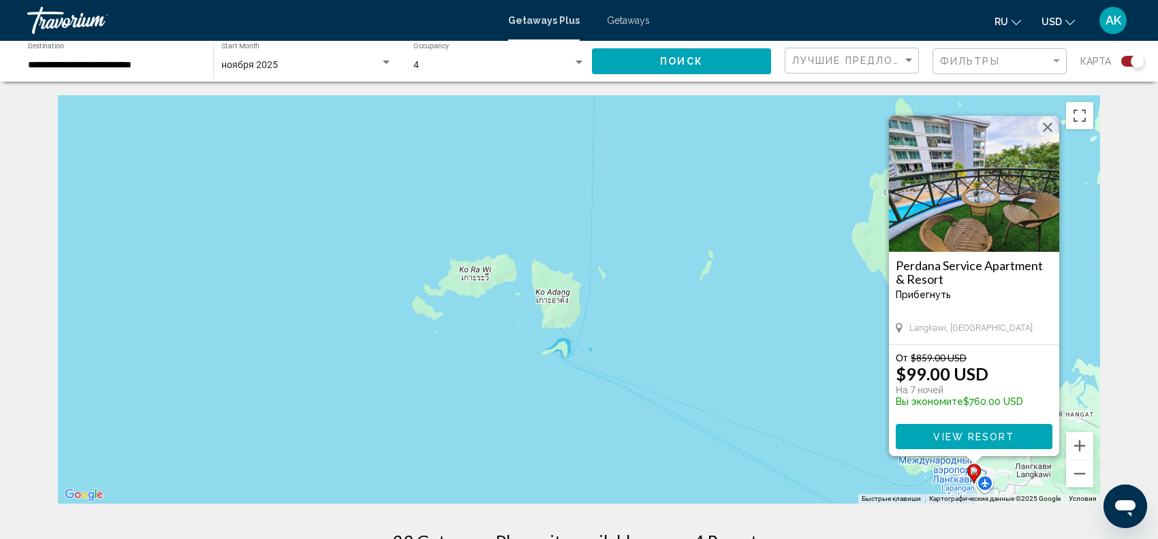
click at [976, 219] on img "Main content" at bounding box center [974, 184] width 170 height 136
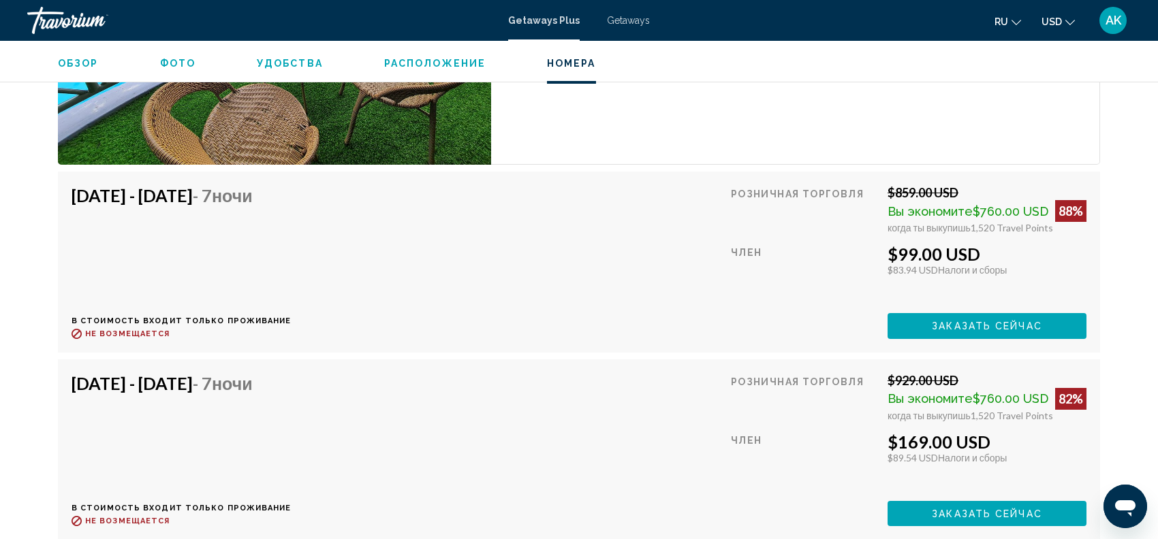
scroll to position [2449, 0]
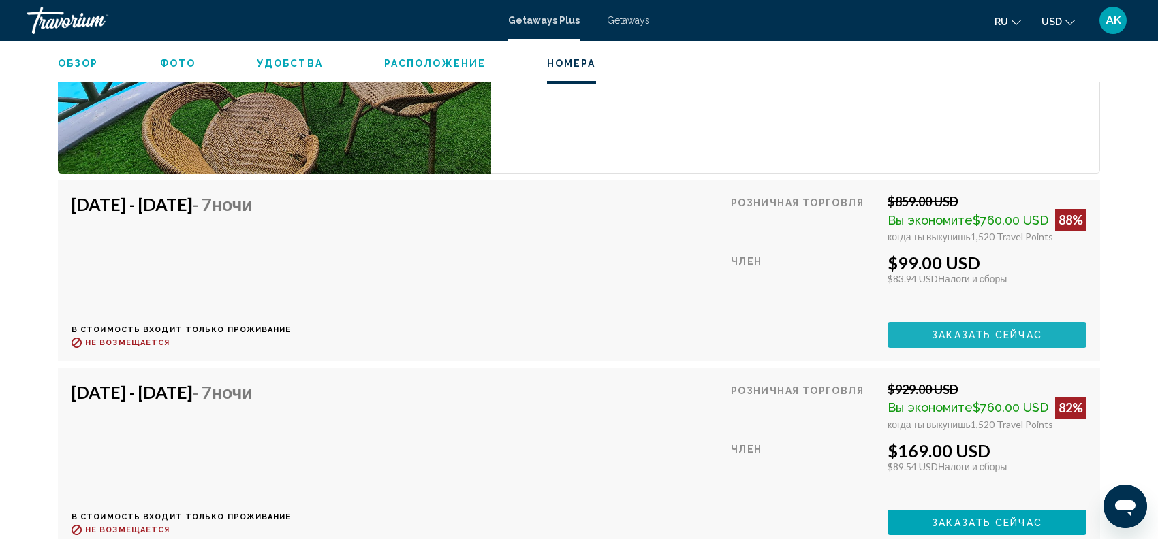
click at [919, 332] on button "Заказать сейчас" at bounding box center [986, 334] width 199 height 25
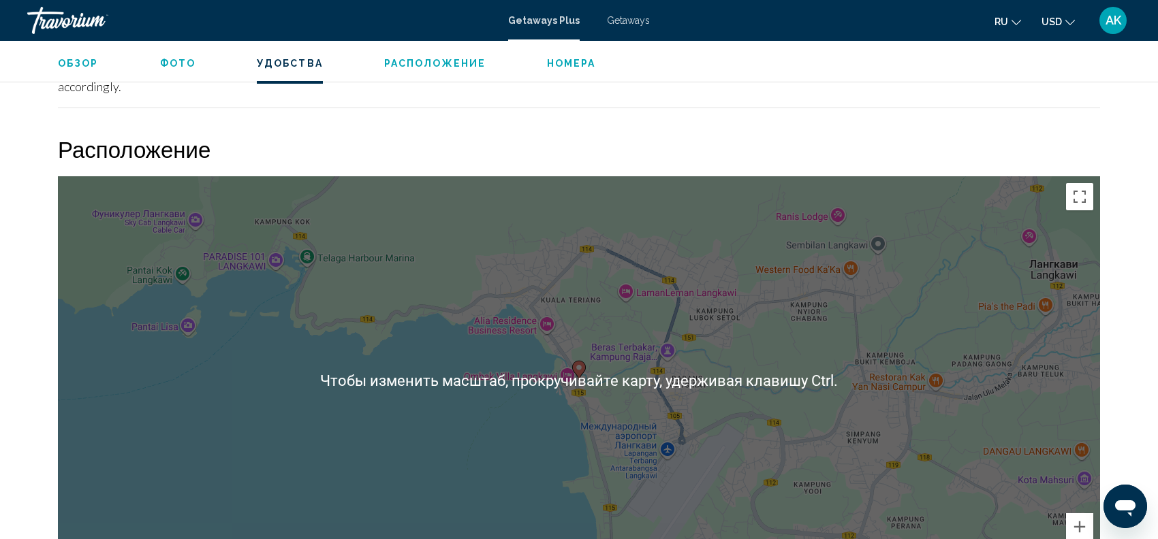
scroll to position [1586, 0]
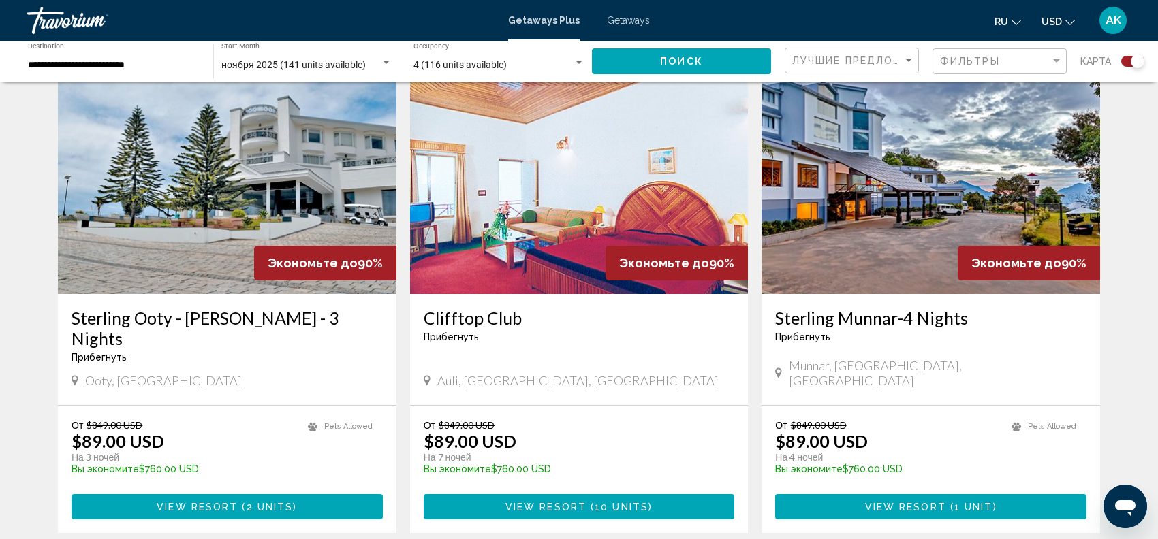
scroll to position [1973, 0]
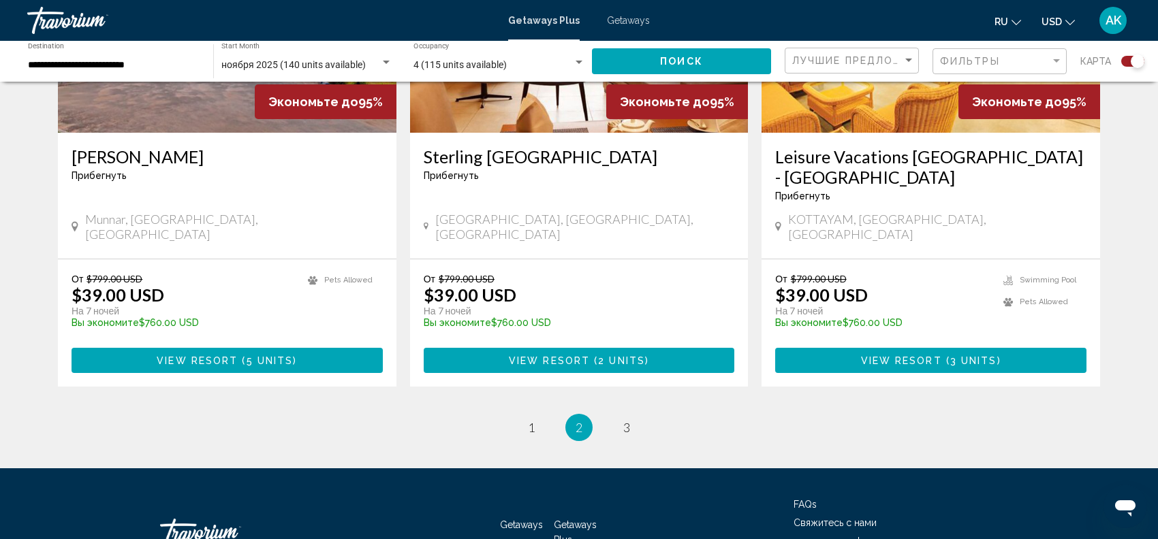
scroll to position [2095, 0]
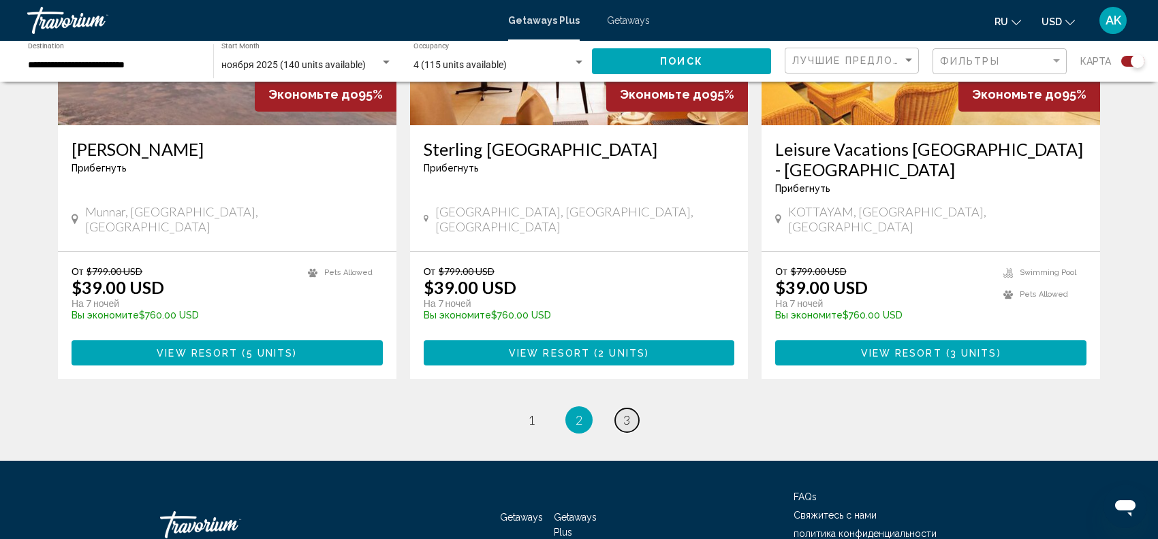
click at [625, 413] on span "3" at bounding box center [626, 420] width 7 height 15
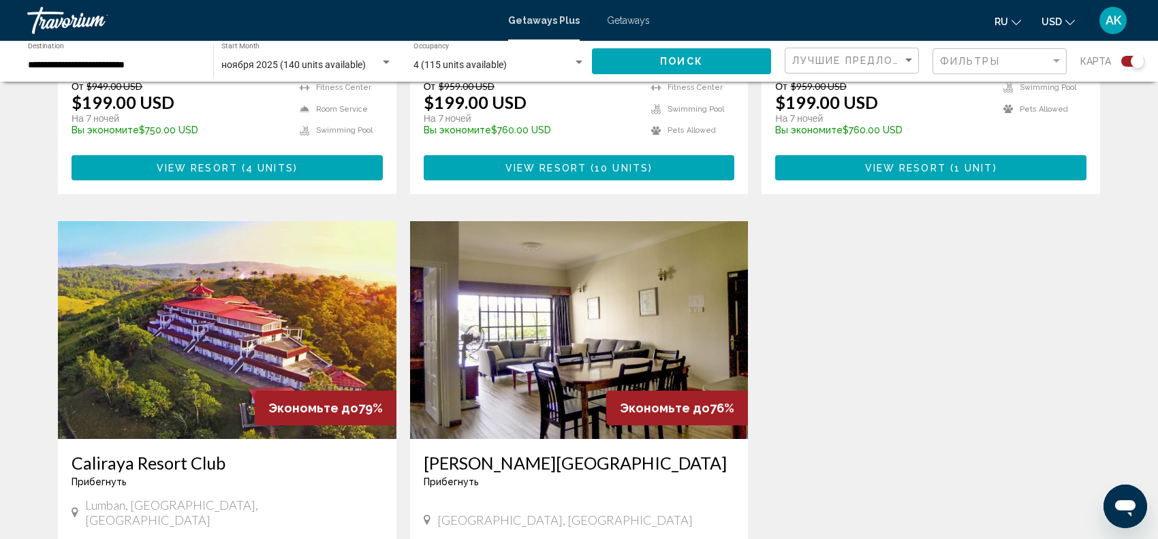
scroll to position [1813, 0]
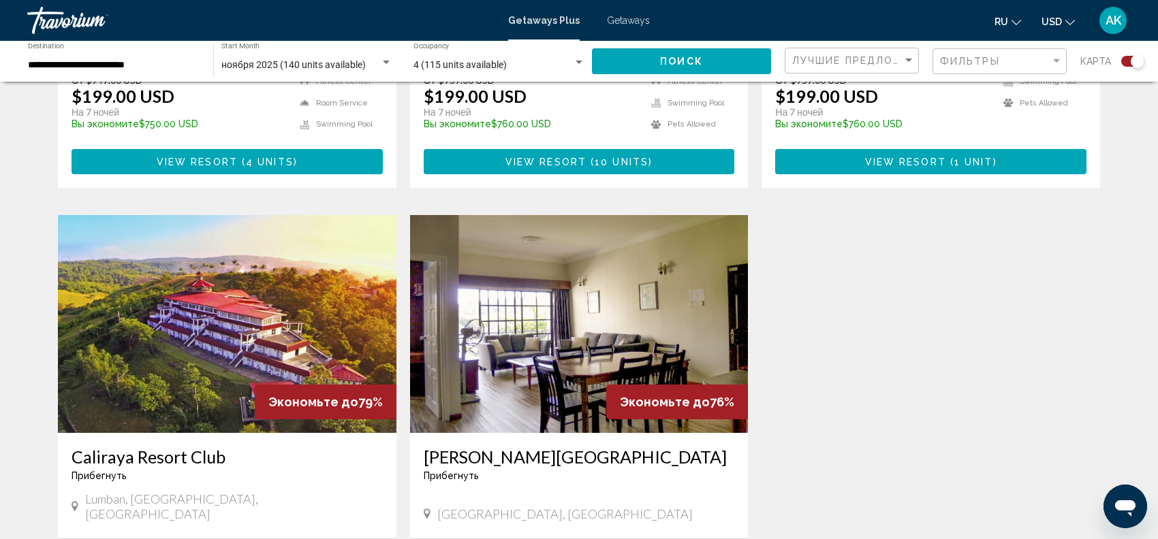
click at [259, 301] on img "Main content" at bounding box center [227, 324] width 338 height 218
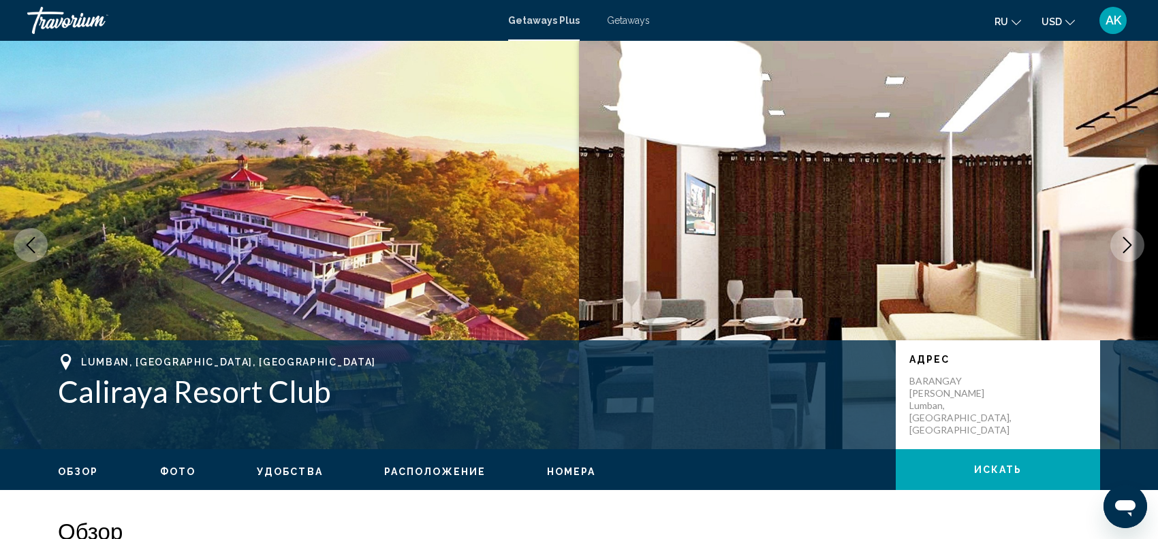
click at [1123, 240] on icon "Next image" at bounding box center [1127, 245] width 16 height 16
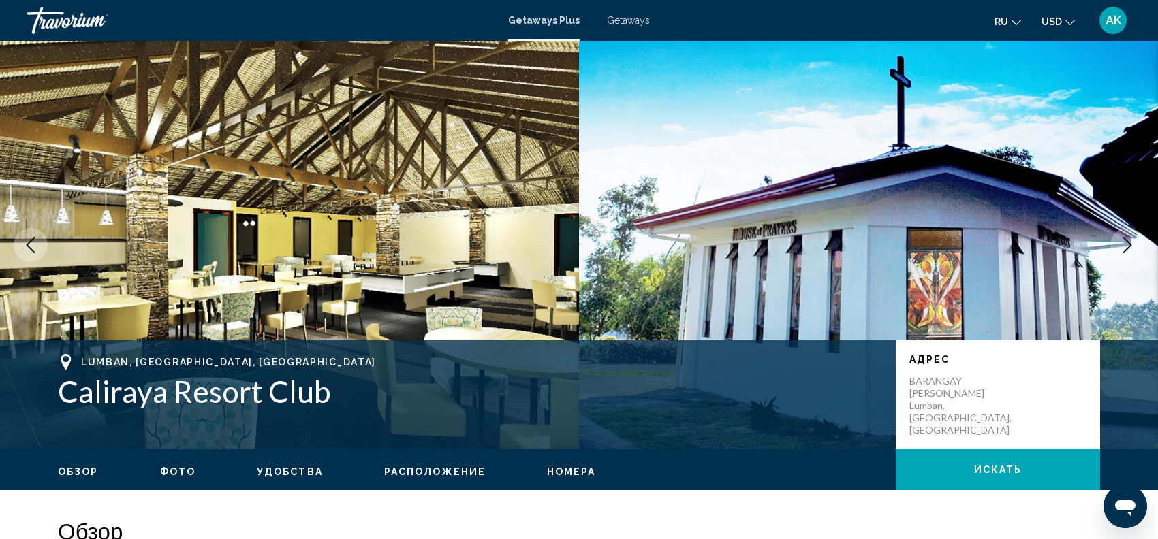
click at [1123, 241] on icon "Next image" at bounding box center [1127, 245] width 16 height 16
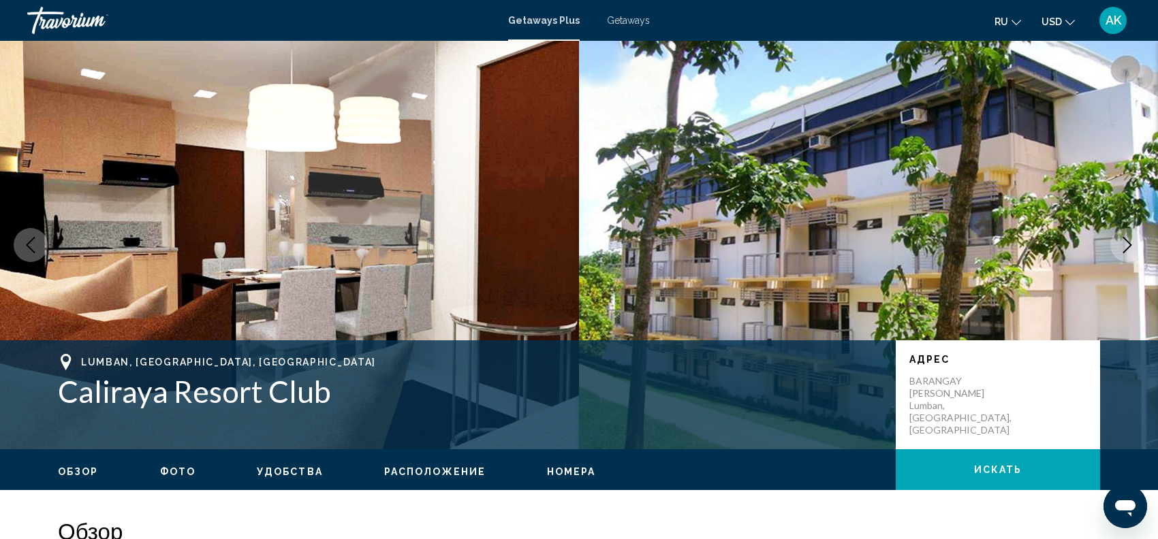
click at [1123, 241] on icon "Next image" at bounding box center [1127, 245] width 16 height 16
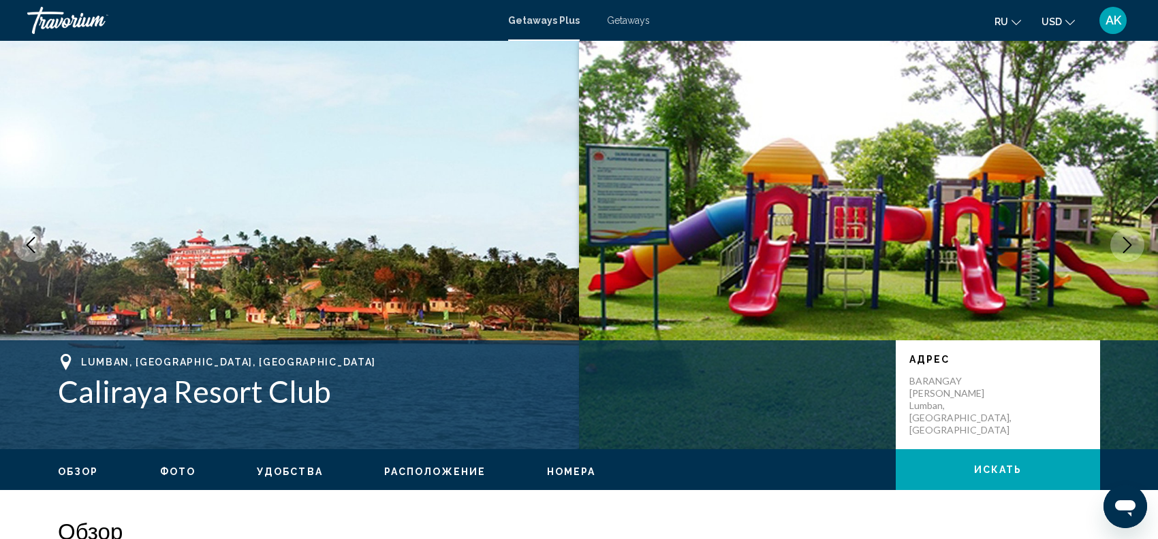
click at [1122, 242] on icon "Next image" at bounding box center [1127, 245] width 16 height 16
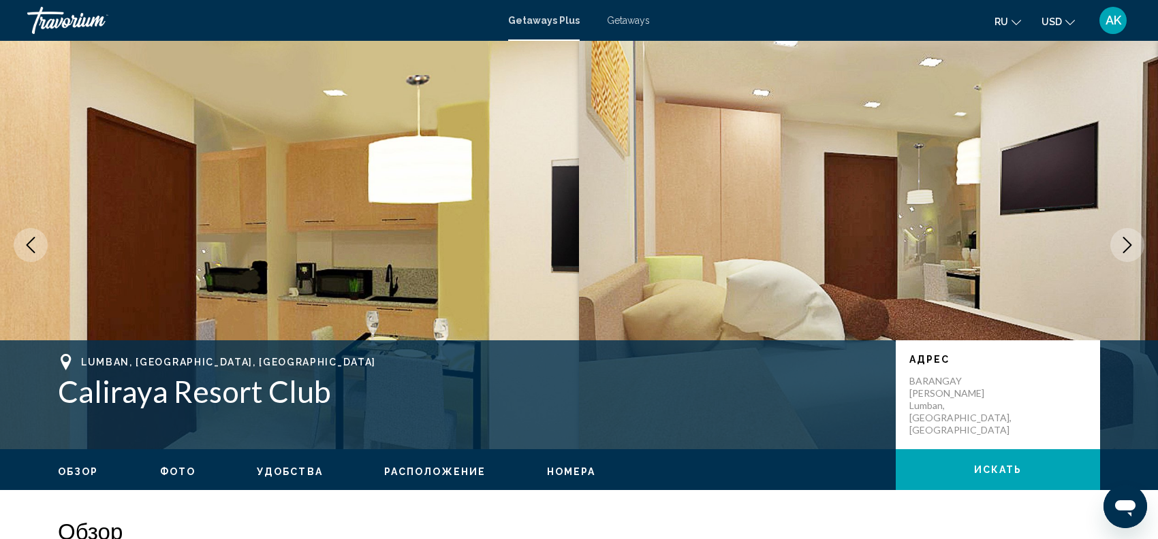
click at [1122, 242] on icon "Next image" at bounding box center [1127, 245] width 16 height 16
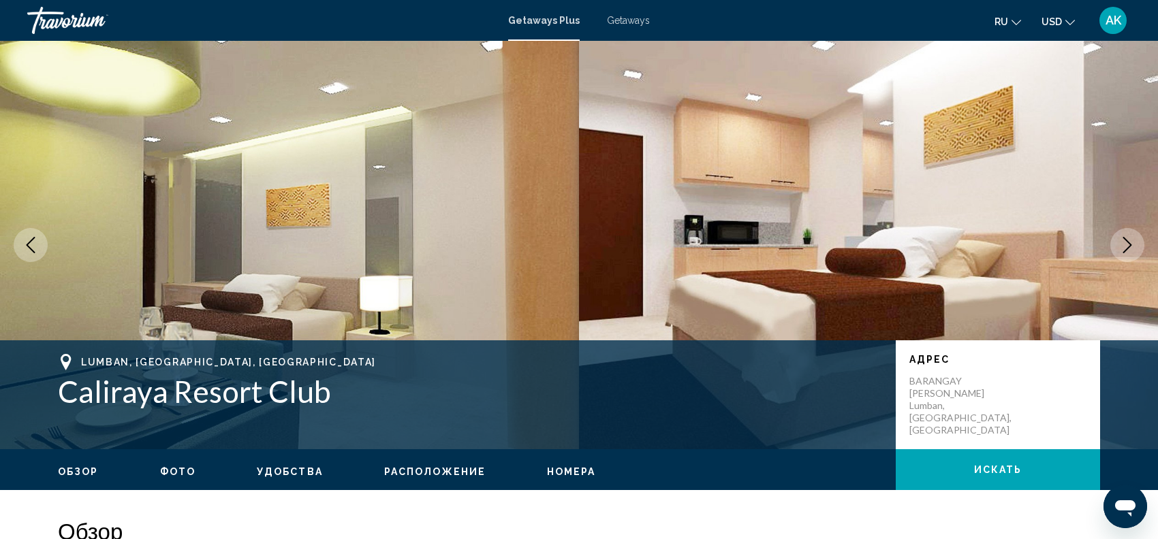
click at [1122, 242] on icon "Next image" at bounding box center [1127, 245] width 16 height 16
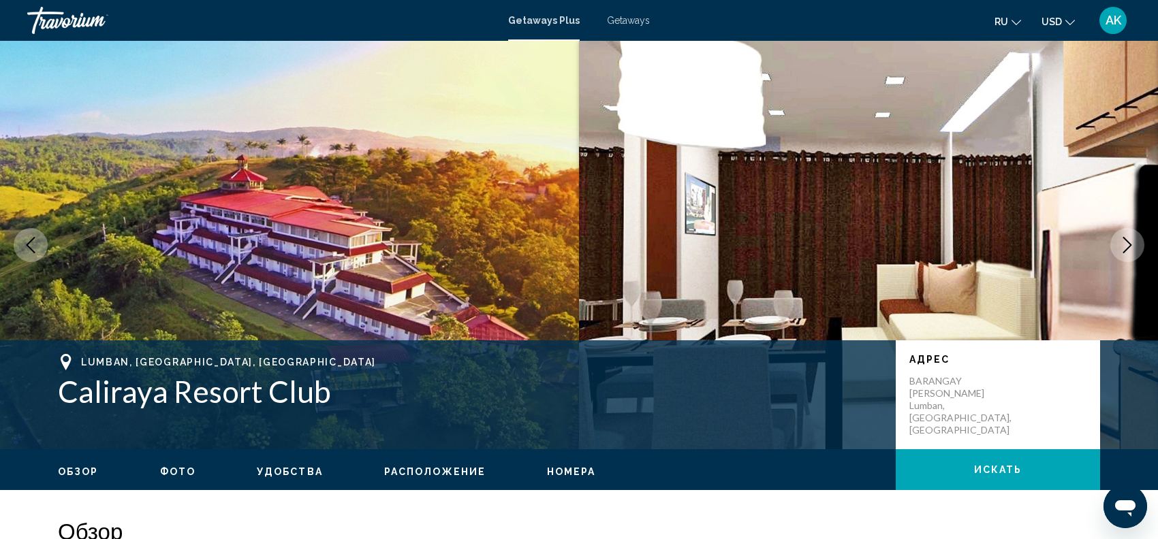
click at [1122, 242] on icon "Next image" at bounding box center [1127, 245] width 16 height 16
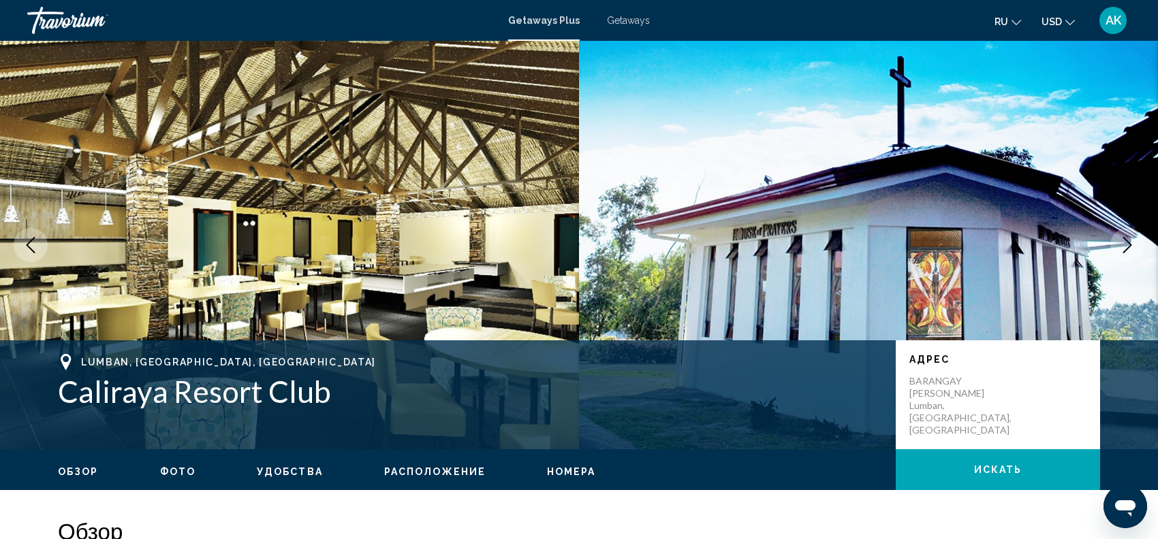
click at [1122, 242] on icon "Next image" at bounding box center [1127, 245] width 16 height 16
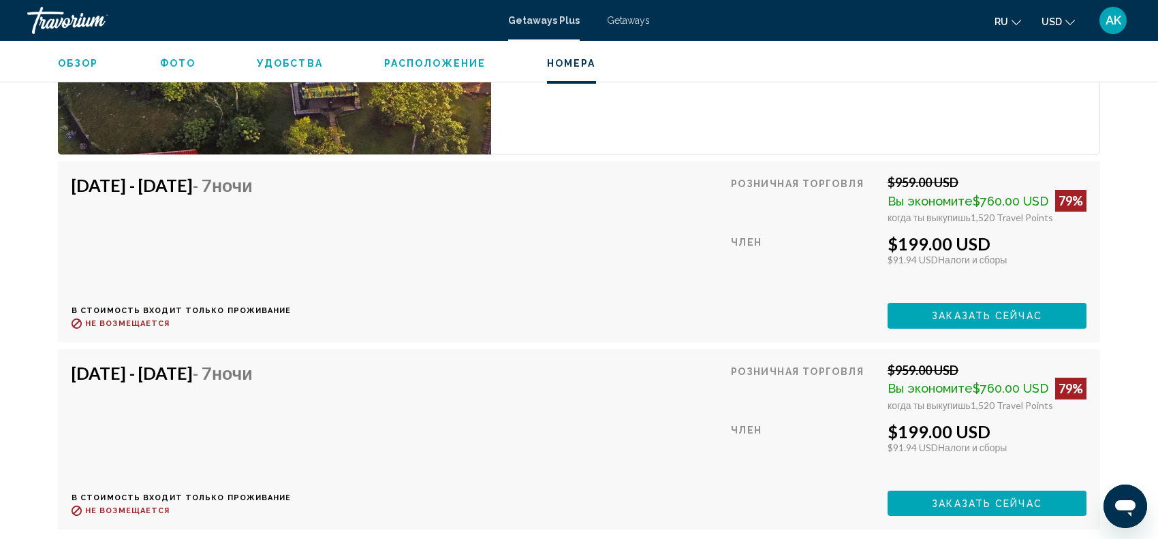
scroll to position [2158, 0]
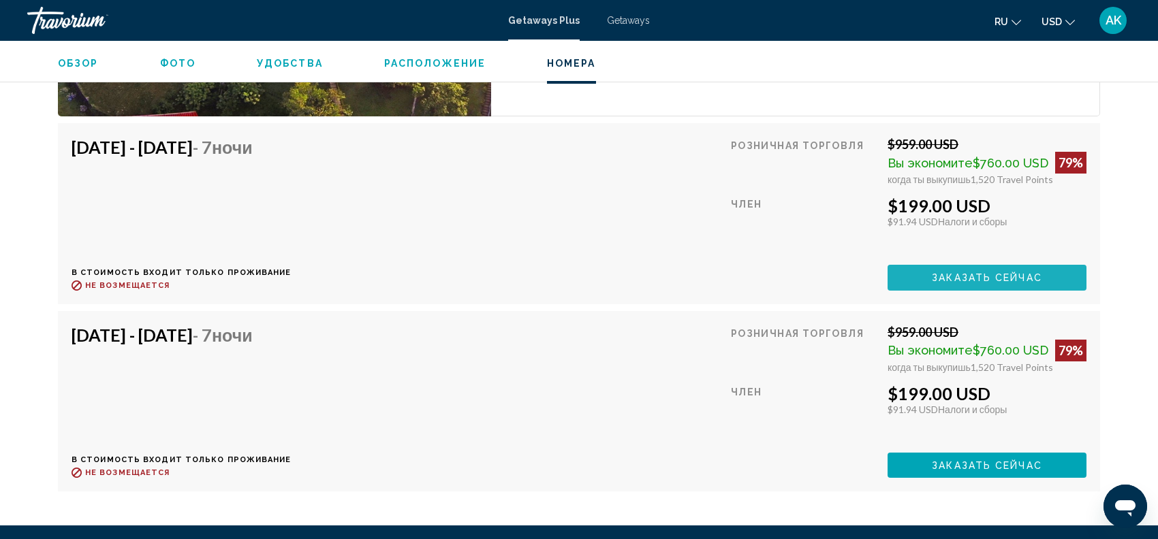
click at [956, 273] on span "Заказать сейчас" at bounding box center [987, 278] width 110 height 11
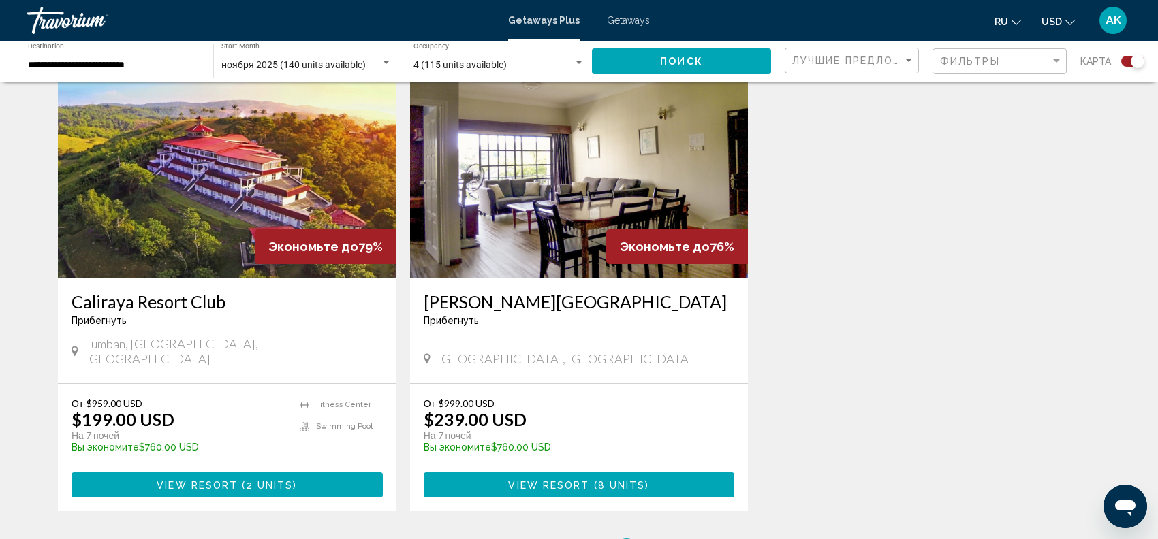
scroll to position [1970, 0]
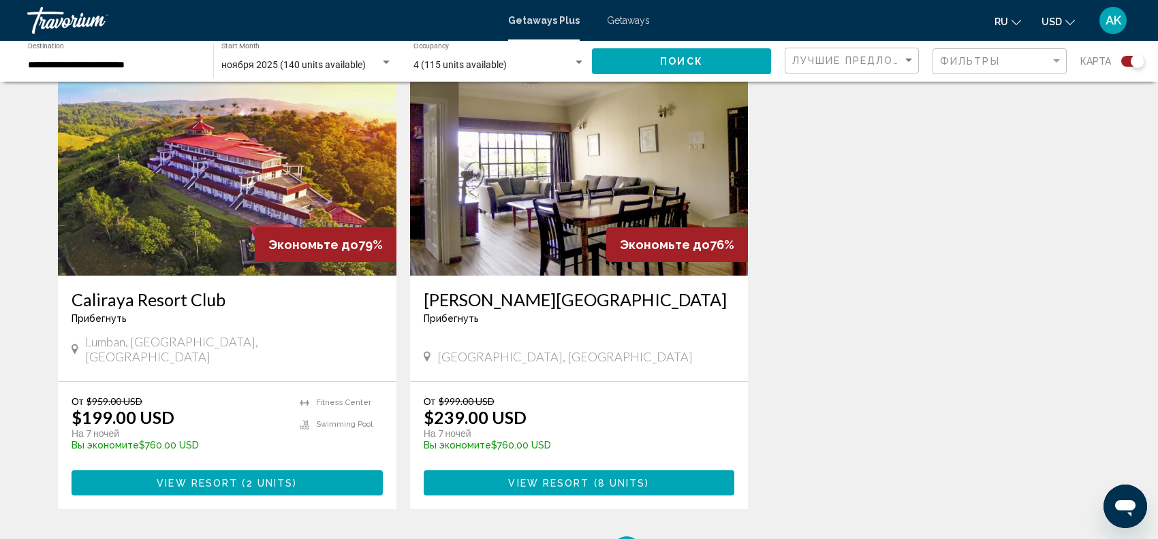
click at [562, 216] on img "Main content" at bounding box center [579, 167] width 338 height 218
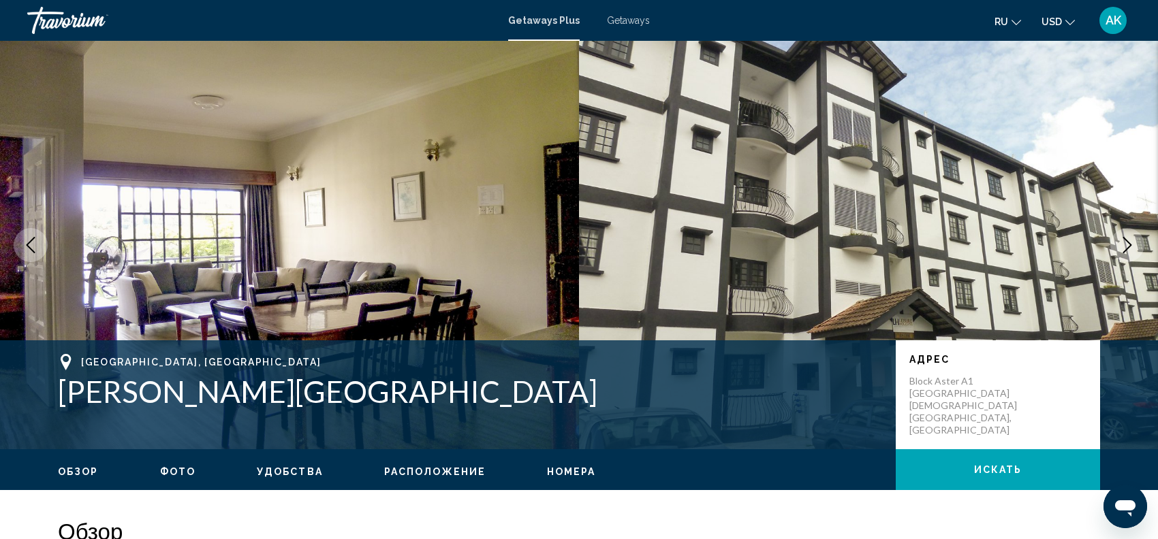
click at [1126, 248] on icon "Next image" at bounding box center [1127, 245] width 16 height 16
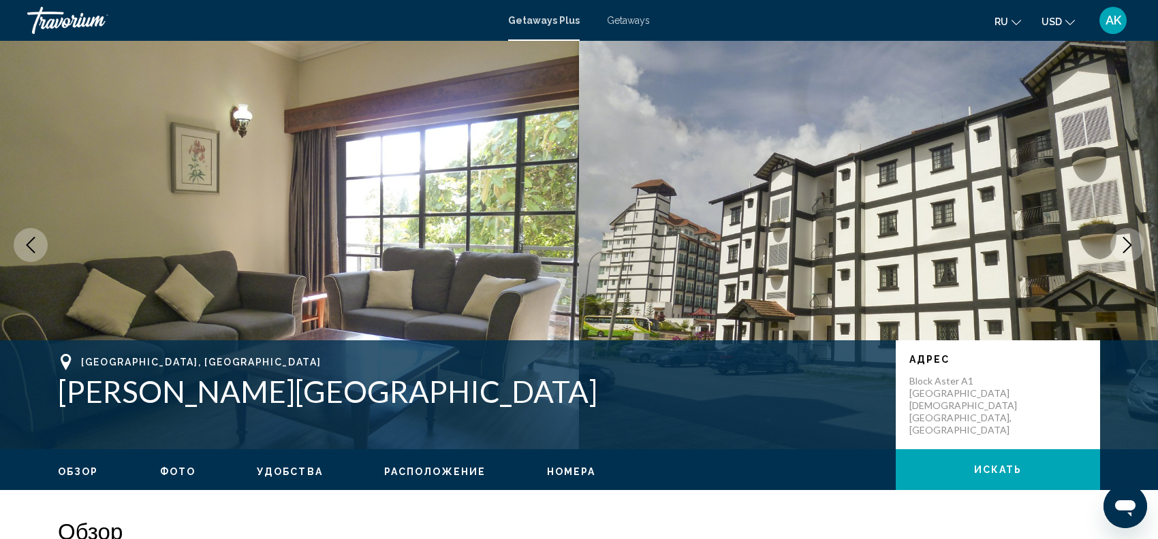
click at [1126, 248] on icon "Next image" at bounding box center [1127, 245] width 16 height 16
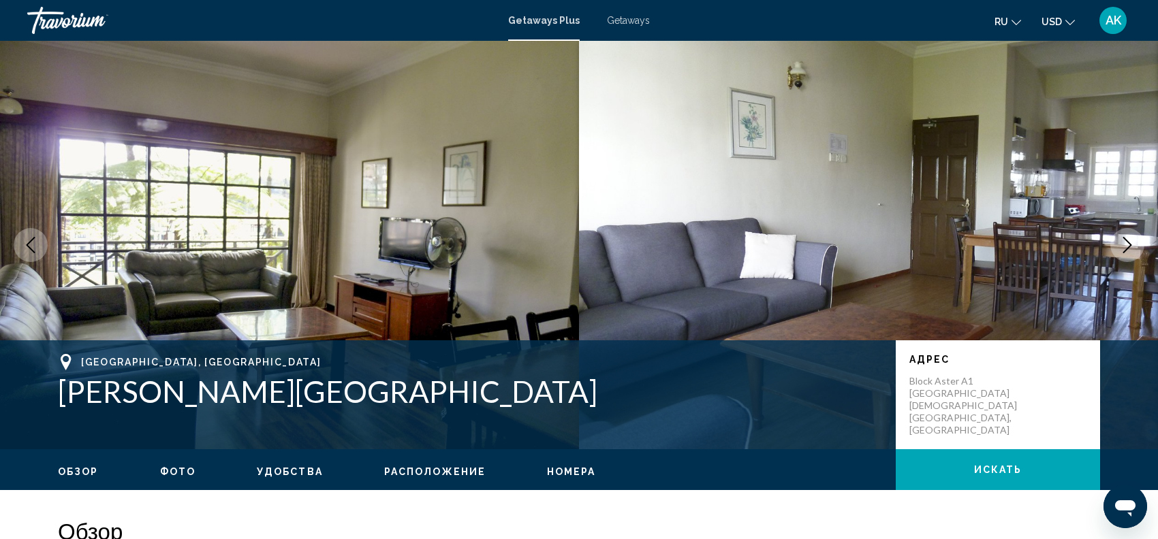
click at [1126, 248] on icon "Next image" at bounding box center [1127, 245] width 16 height 16
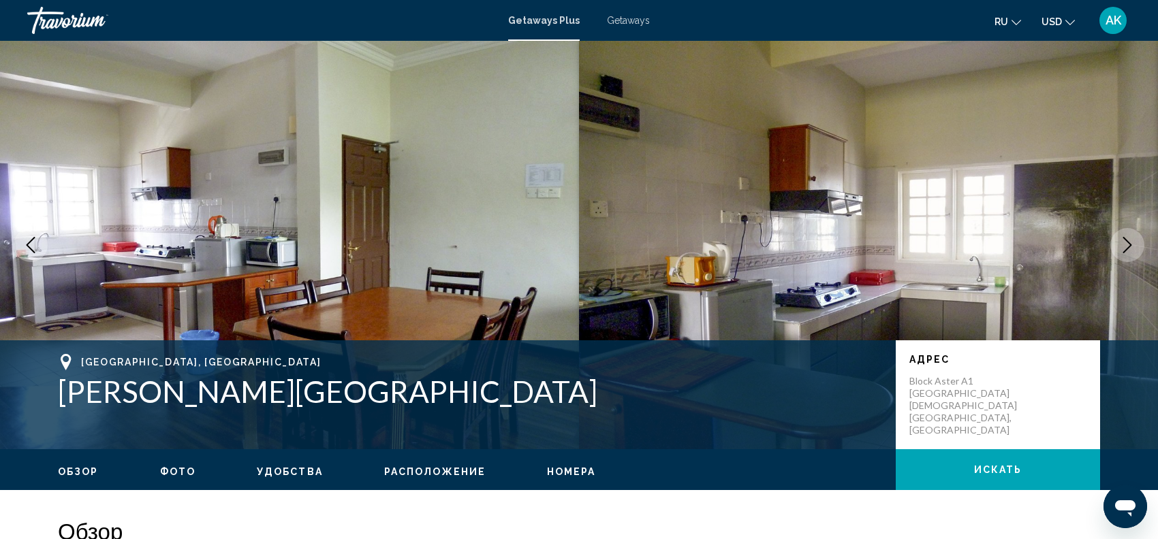
click at [1126, 248] on icon "Next image" at bounding box center [1127, 245] width 16 height 16
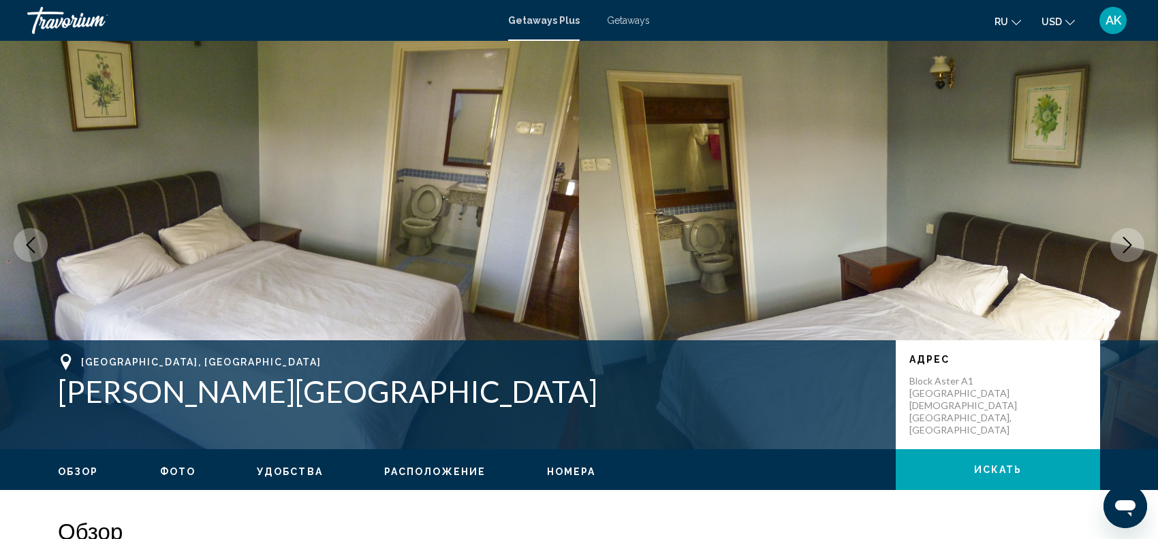
click at [1126, 249] on icon "Next image" at bounding box center [1127, 245] width 16 height 16
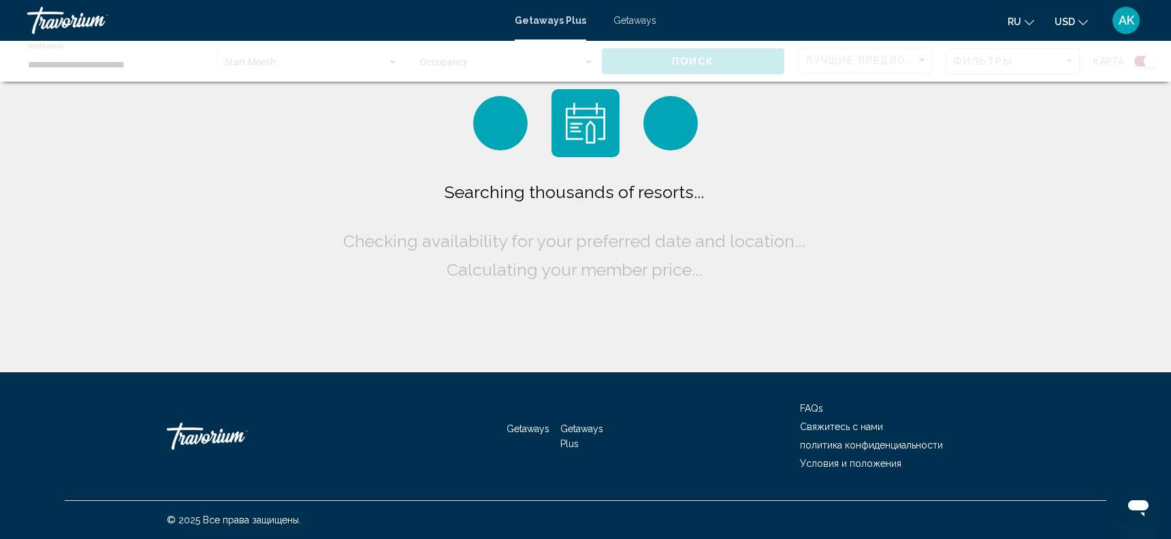
click at [308, 150] on div "Searching thousands of resorts... Checking availability for your preferred date…" at bounding box center [585, 186] width 1171 height 372
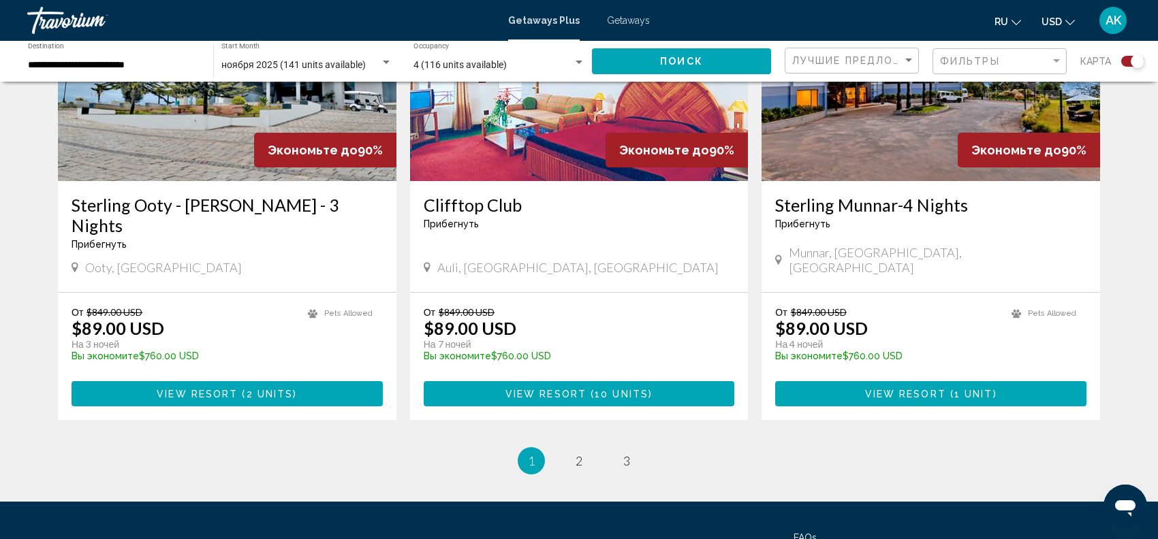
scroll to position [2144, 0]
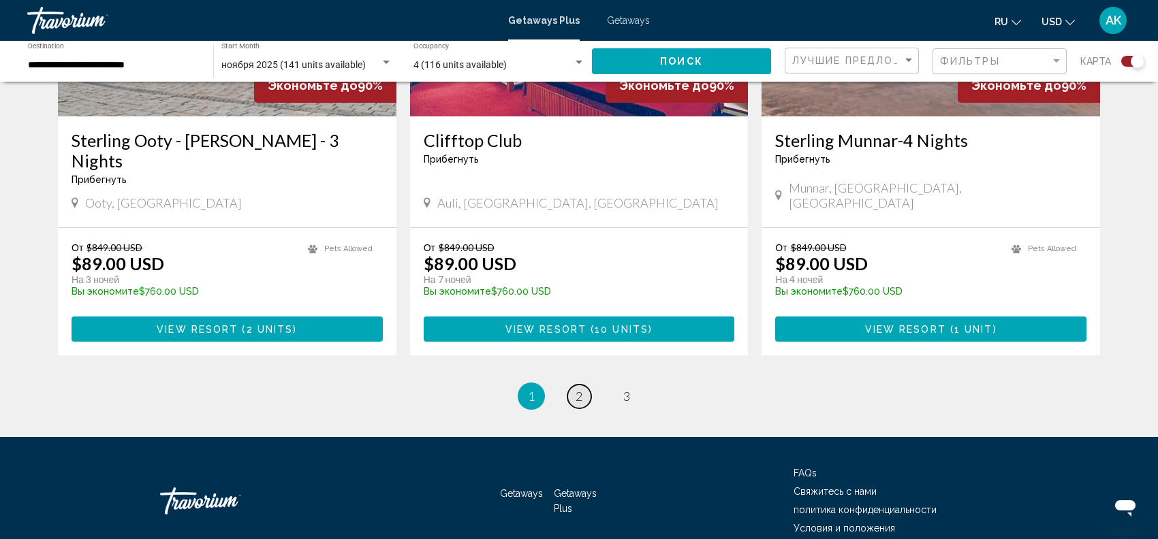
click at [588, 385] on link "page 2" at bounding box center [579, 397] width 24 height 24
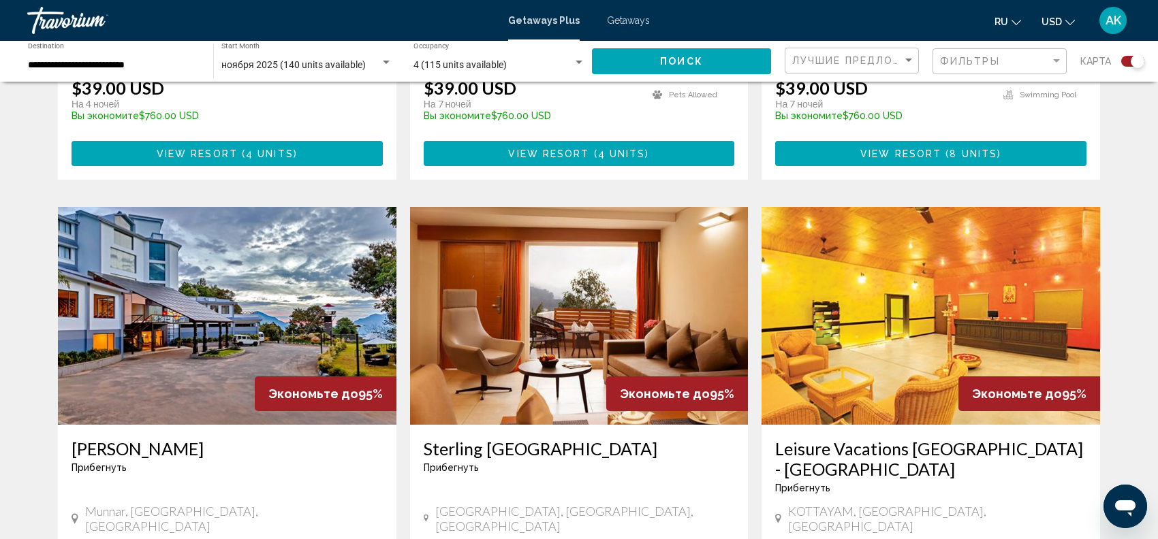
scroll to position [2123, 0]
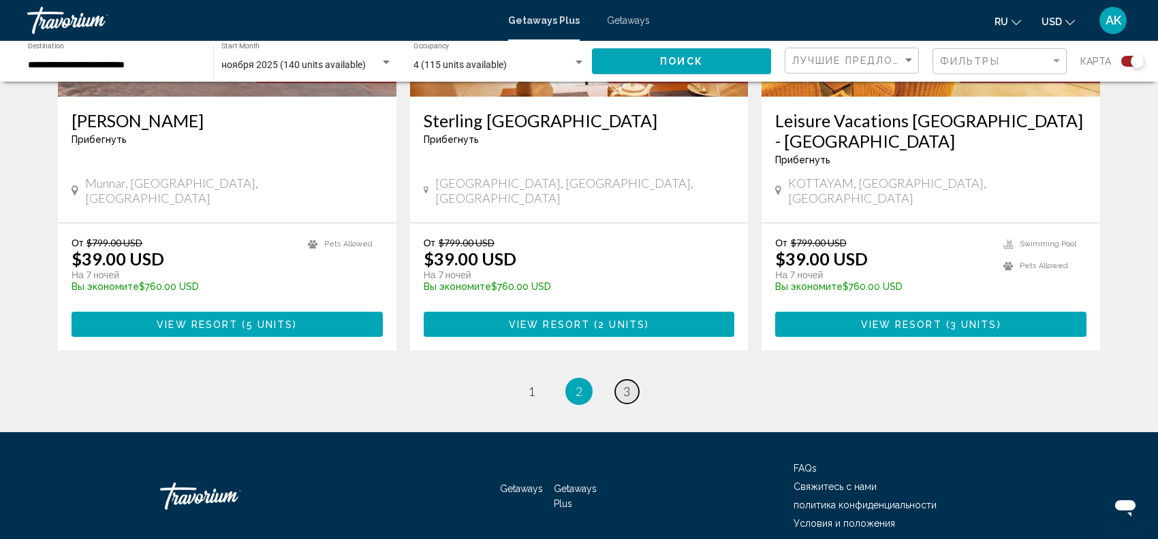
click at [622, 380] on link "page 3" at bounding box center [627, 392] width 24 height 24
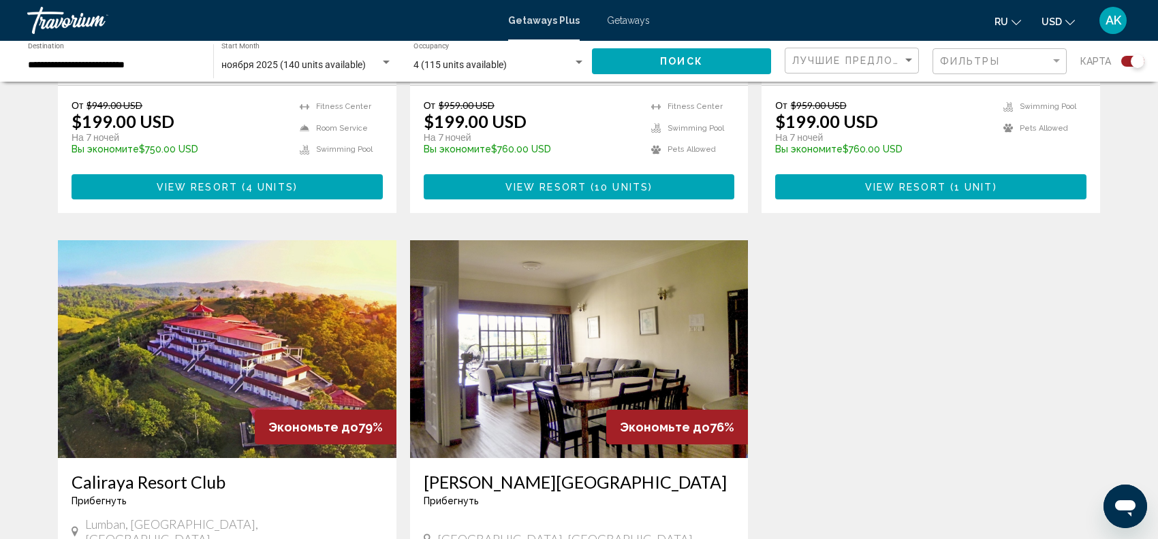
scroll to position [1788, 0]
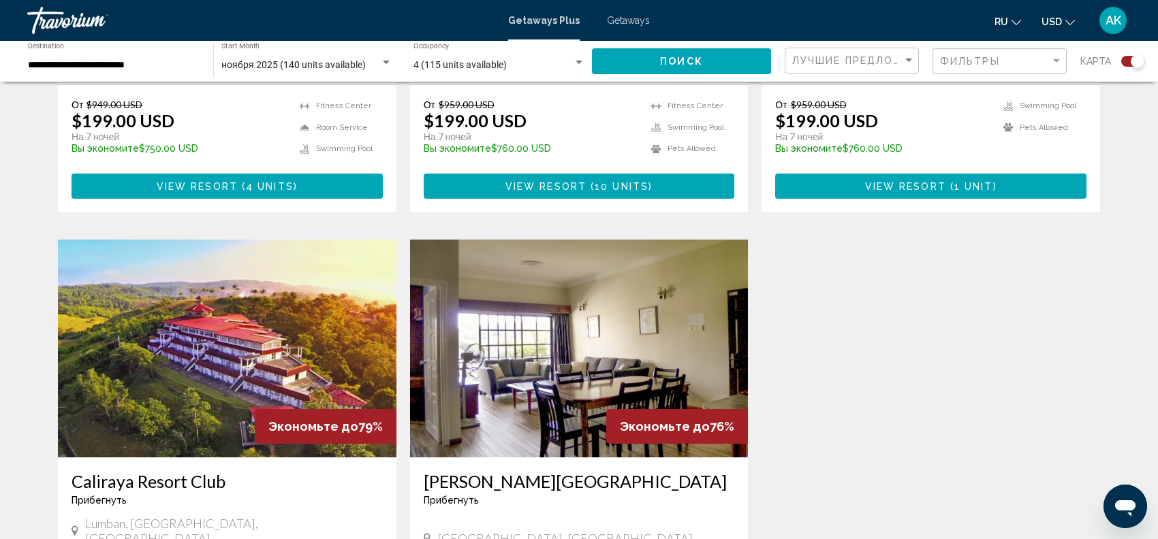
click at [249, 383] on img "Main content" at bounding box center [227, 349] width 338 height 218
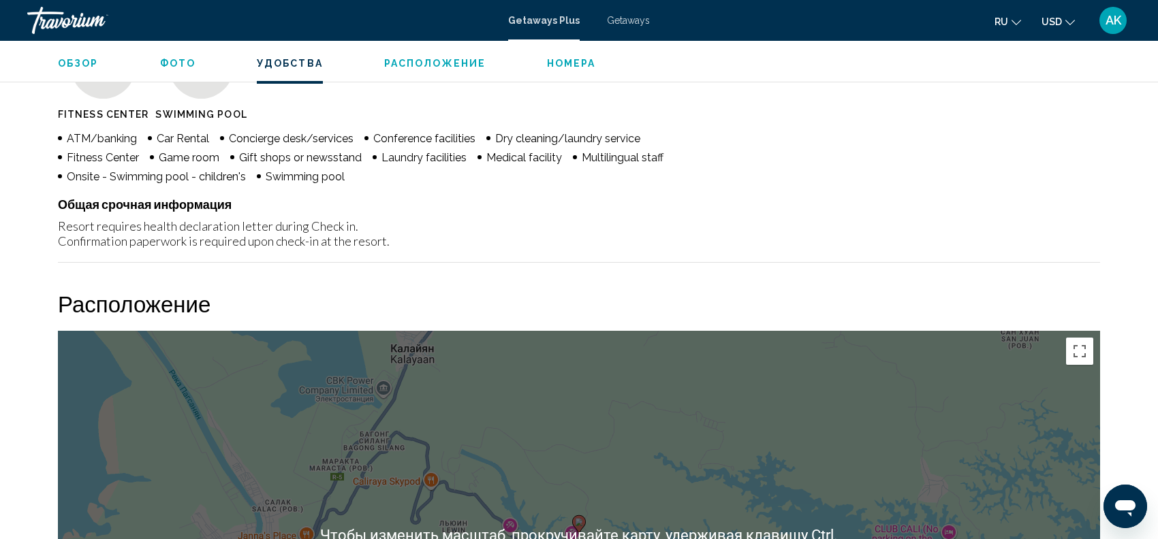
scroll to position [1114, 0]
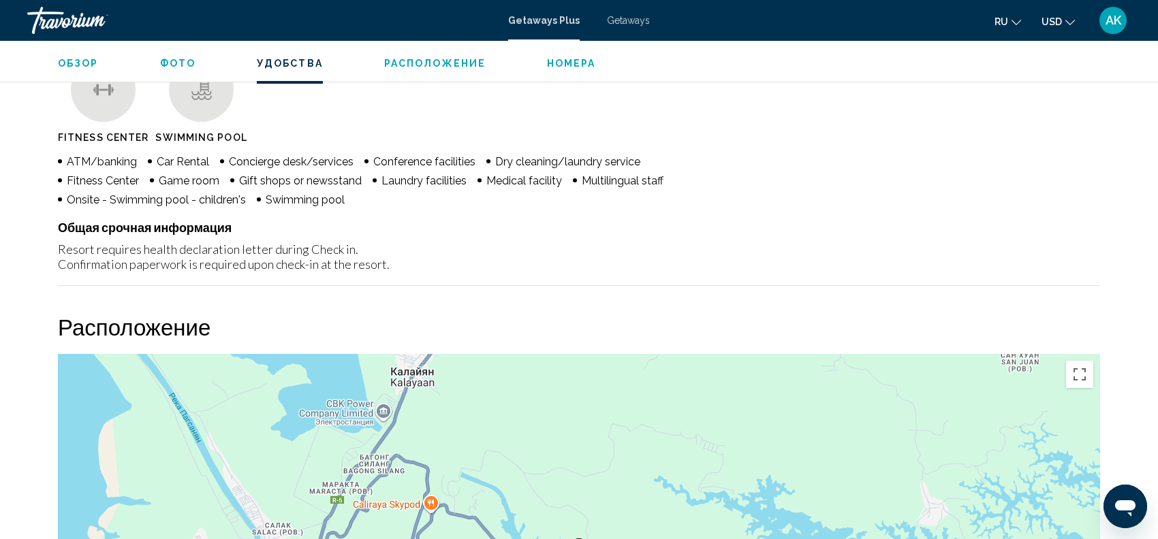
click at [61, 249] on div "Resort requires health declaration letter during Check in. Confirmation paperwo…" at bounding box center [579, 257] width 1042 height 30
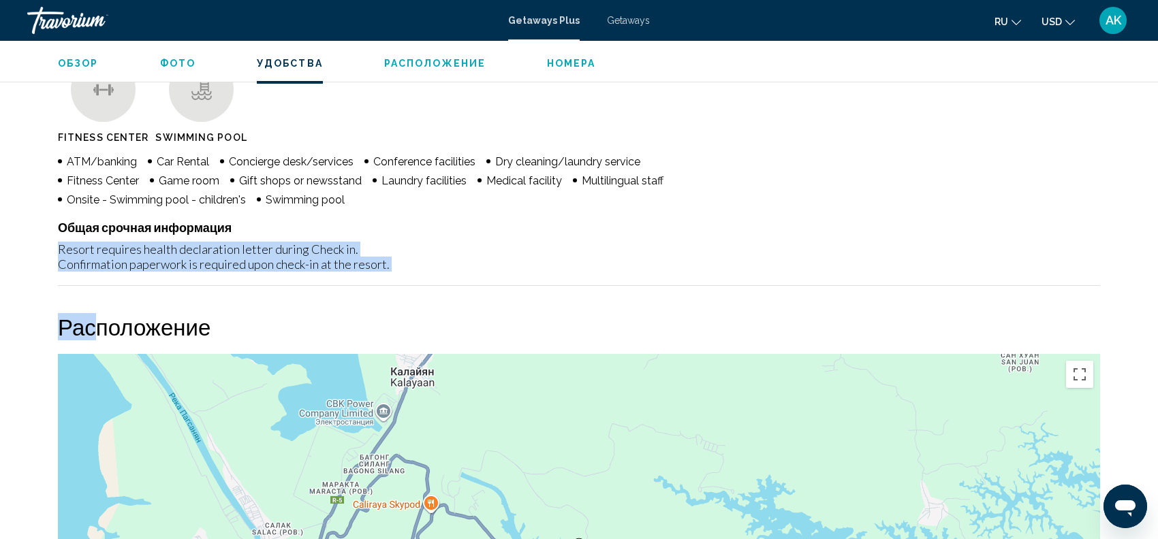
copy div "Resort requires health declaration letter during Check in. Confirmation paperwo…"
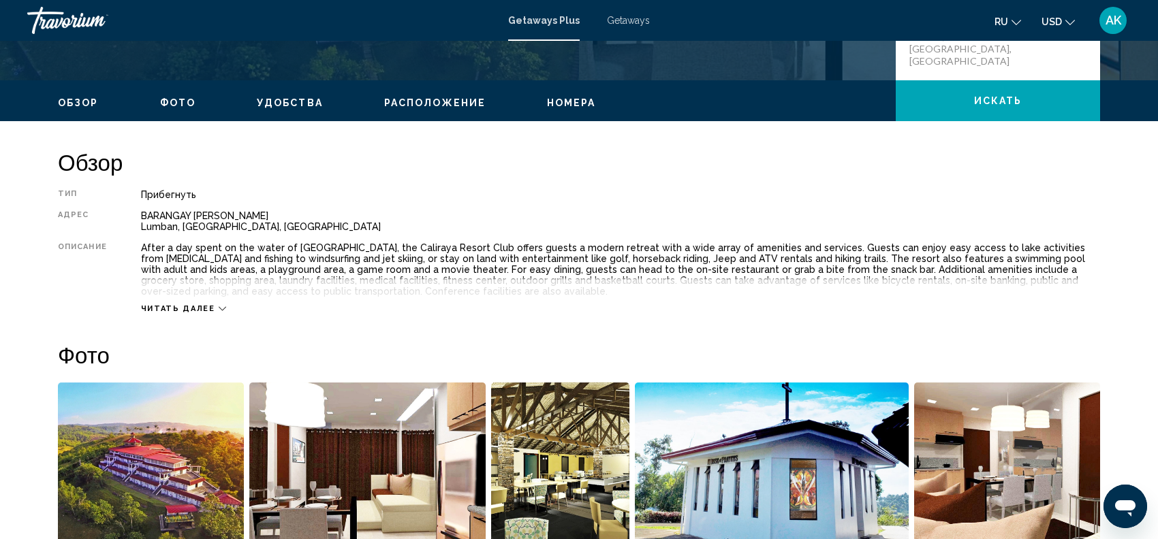
scroll to position [342, 0]
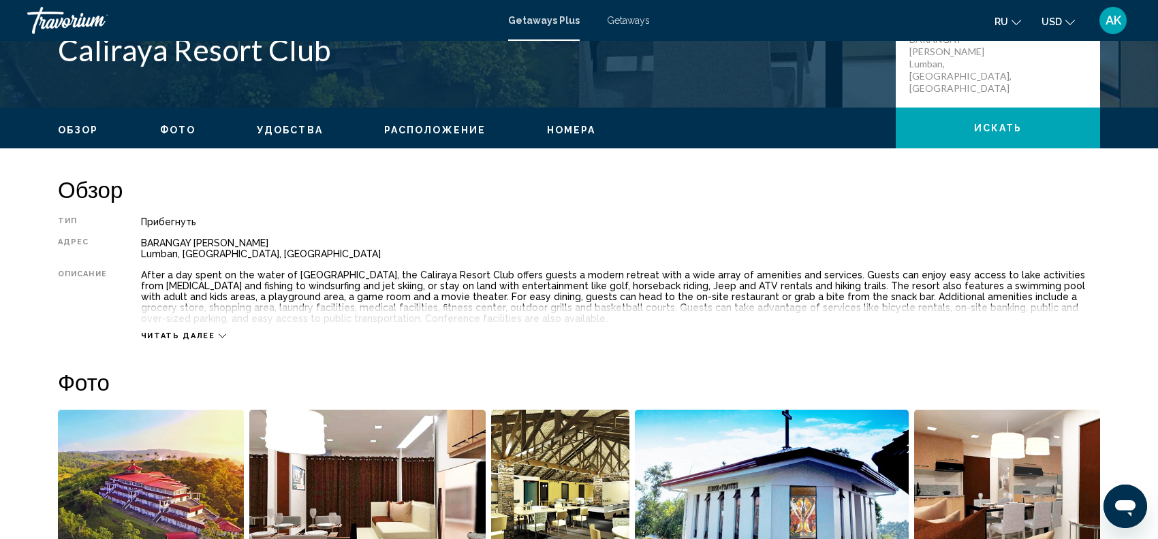
click at [210, 335] on div "Читать далее" at bounding box center [183, 336] width 85 height 9
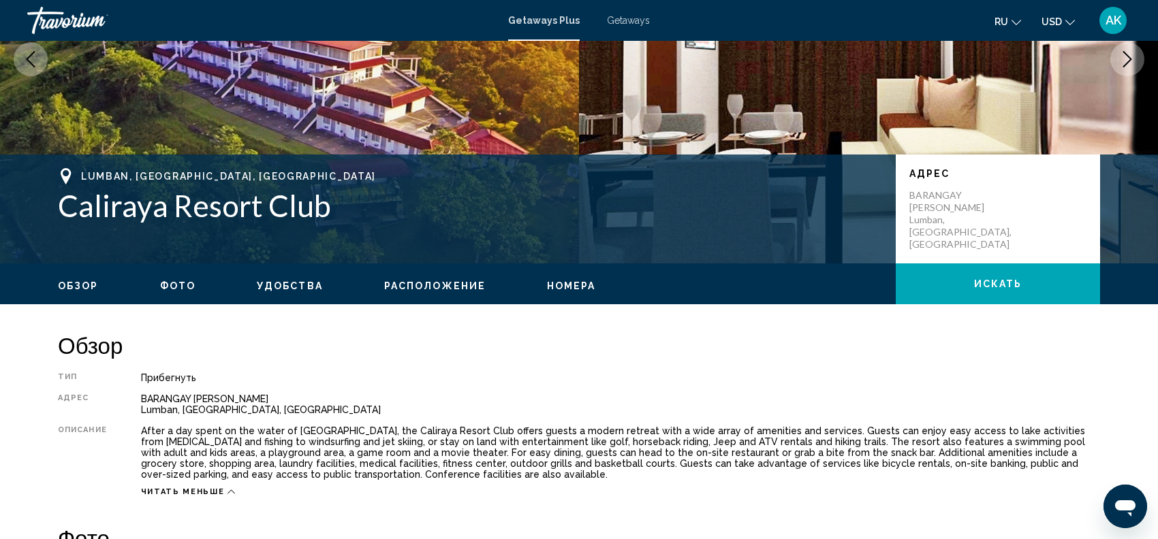
scroll to position [184, 0]
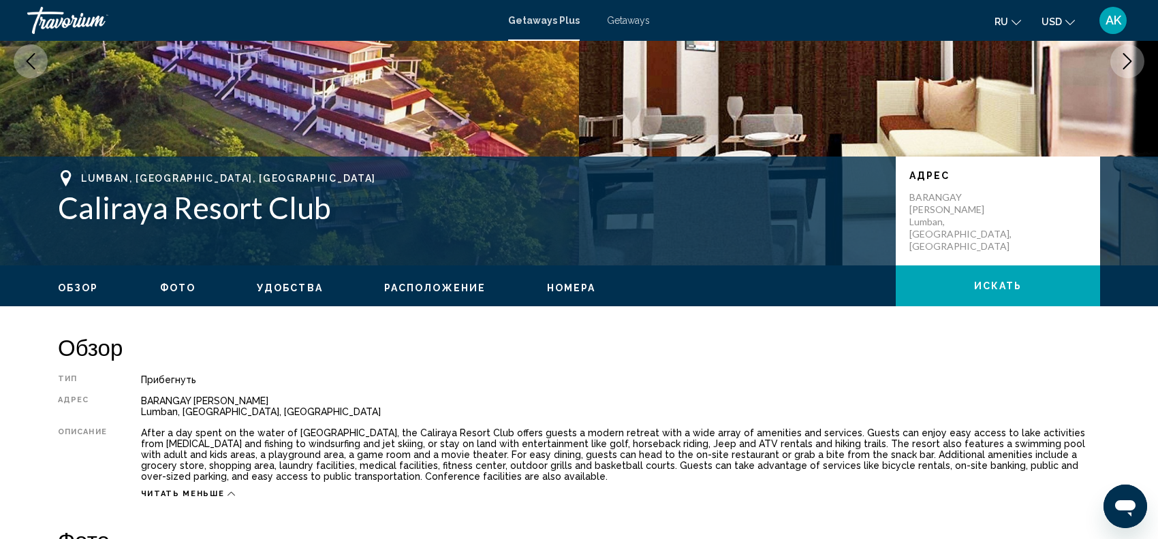
click at [144, 398] on div "BARANGAY [GEOGRAPHIC_DATA], [GEOGRAPHIC_DATA], [GEOGRAPHIC_DATA]" at bounding box center [620, 407] width 959 height 22
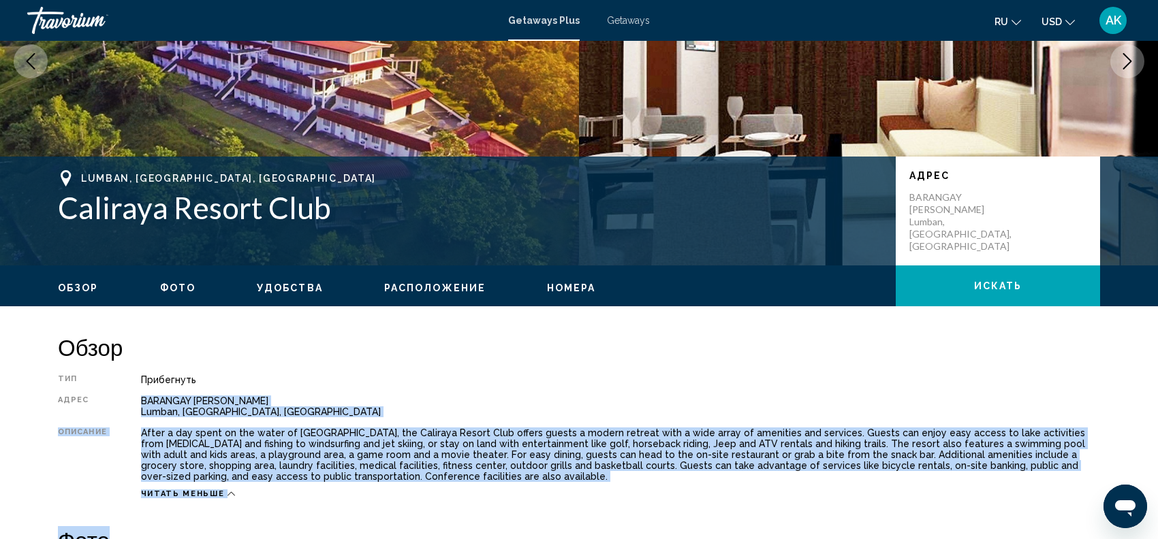
scroll to position [381, 0]
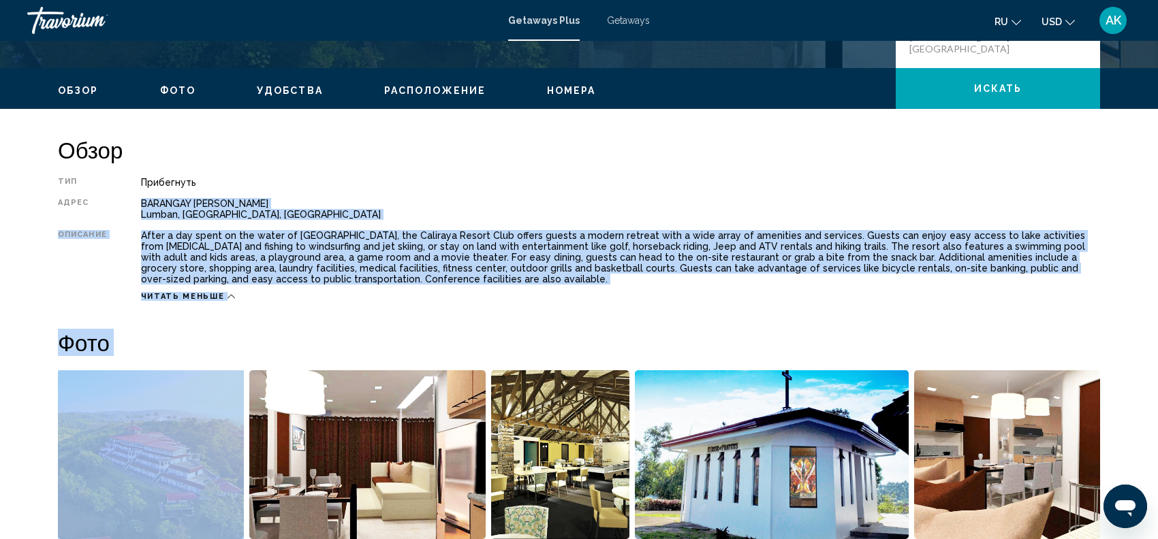
copy div "BARANGAY LEWIN Lumban, [GEOGRAPHIC_DATA], [GEOGRAPHIC_DATA] Описание After a da…"
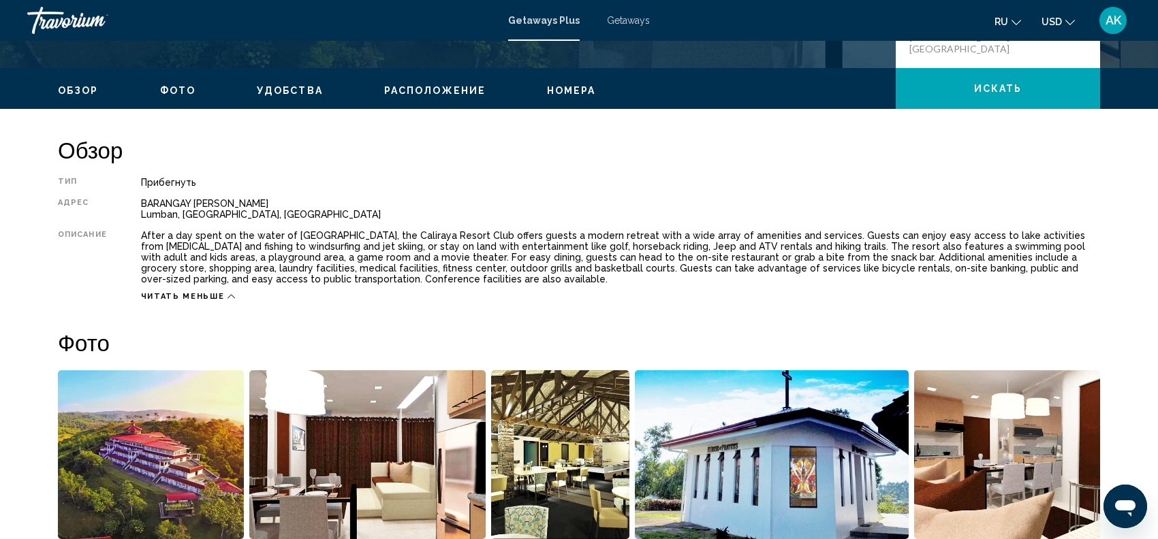
click at [554, 158] on h2 "Обзор" at bounding box center [579, 149] width 1042 height 27
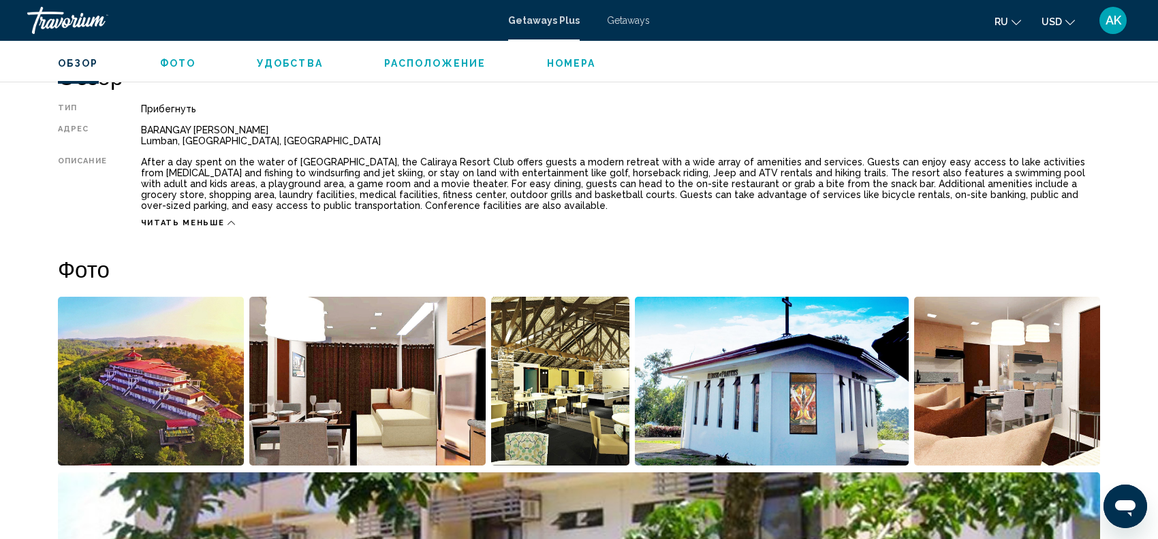
scroll to position [466, 0]
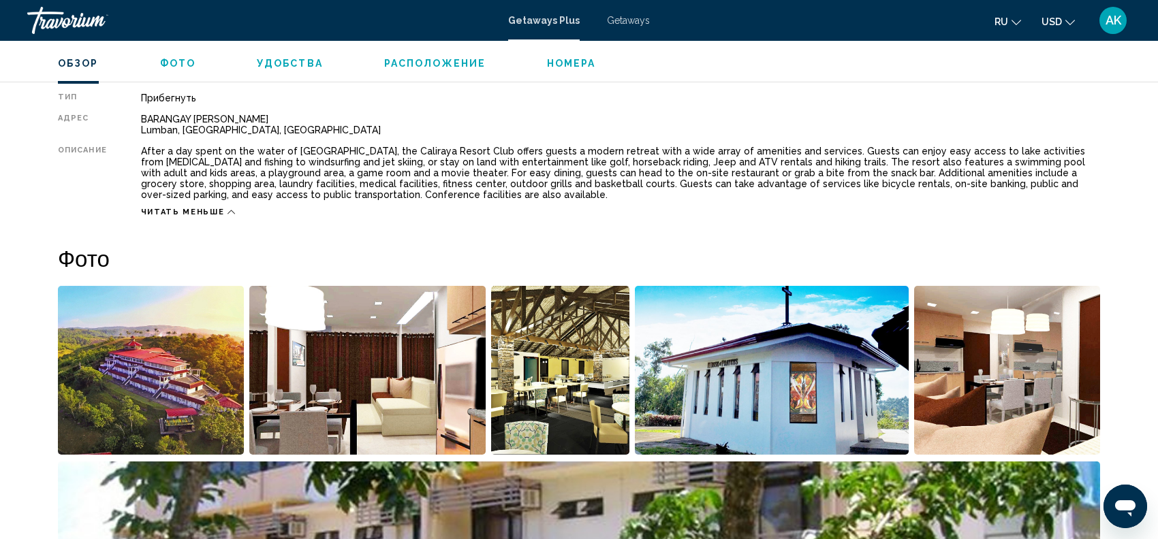
click at [982, 387] on img "Open full-screen image slider" at bounding box center [1007, 370] width 186 height 169
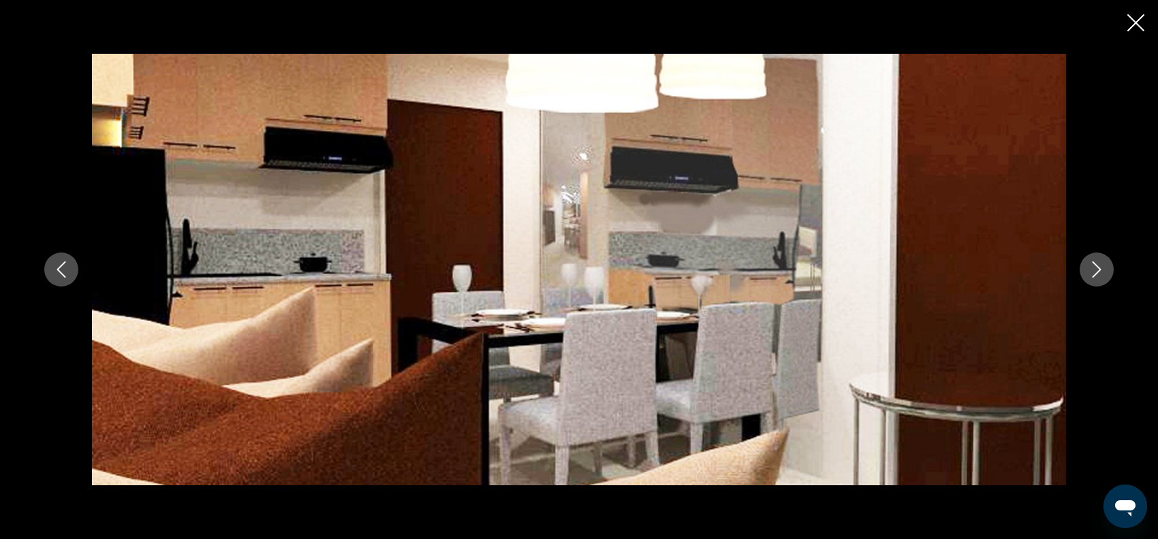
click at [1111, 268] on button "Next image" at bounding box center [1096, 270] width 34 height 34
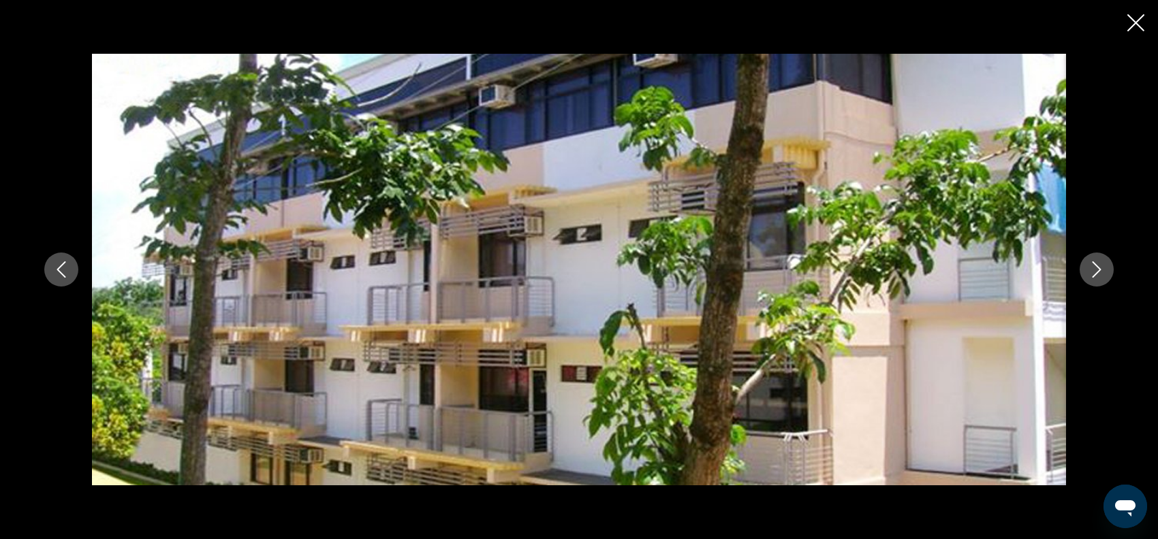
click at [1111, 268] on button "Next image" at bounding box center [1096, 270] width 34 height 34
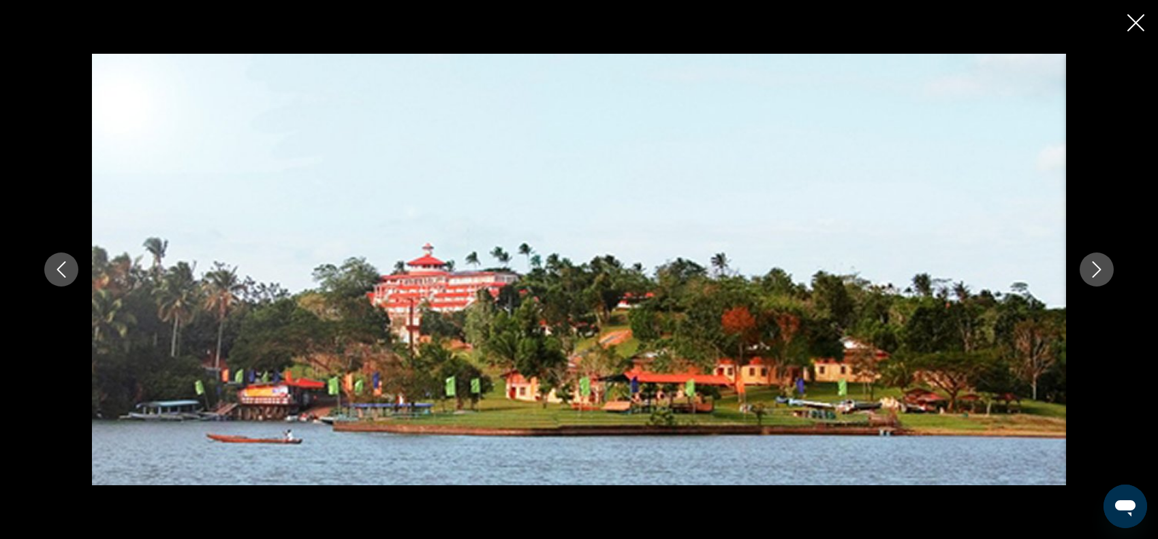
click at [1111, 268] on button "Next image" at bounding box center [1096, 270] width 34 height 34
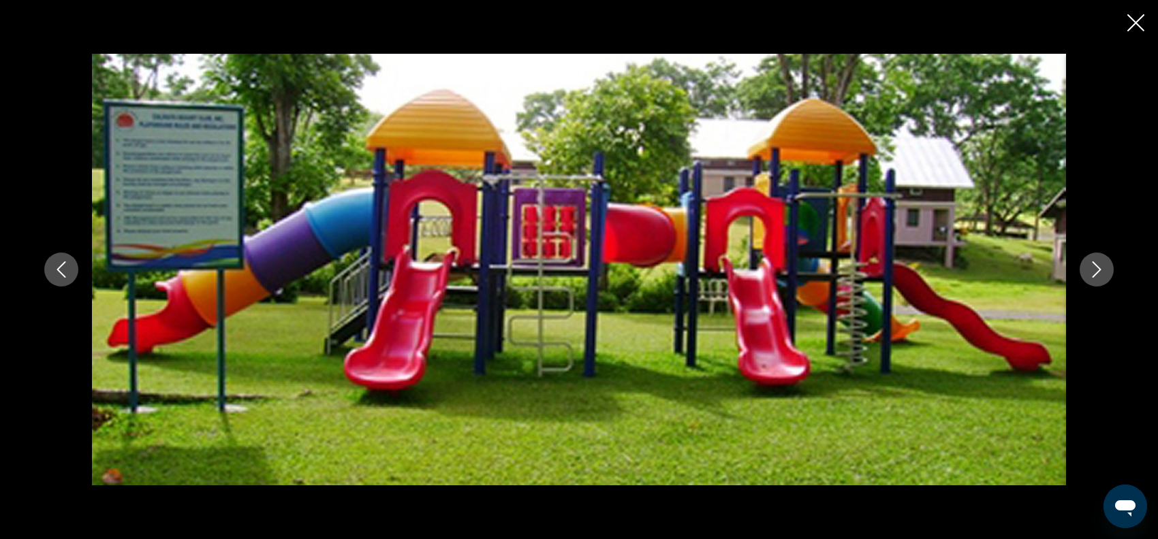
click at [1111, 268] on button "Next image" at bounding box center [1096, 270] width 34 height 34
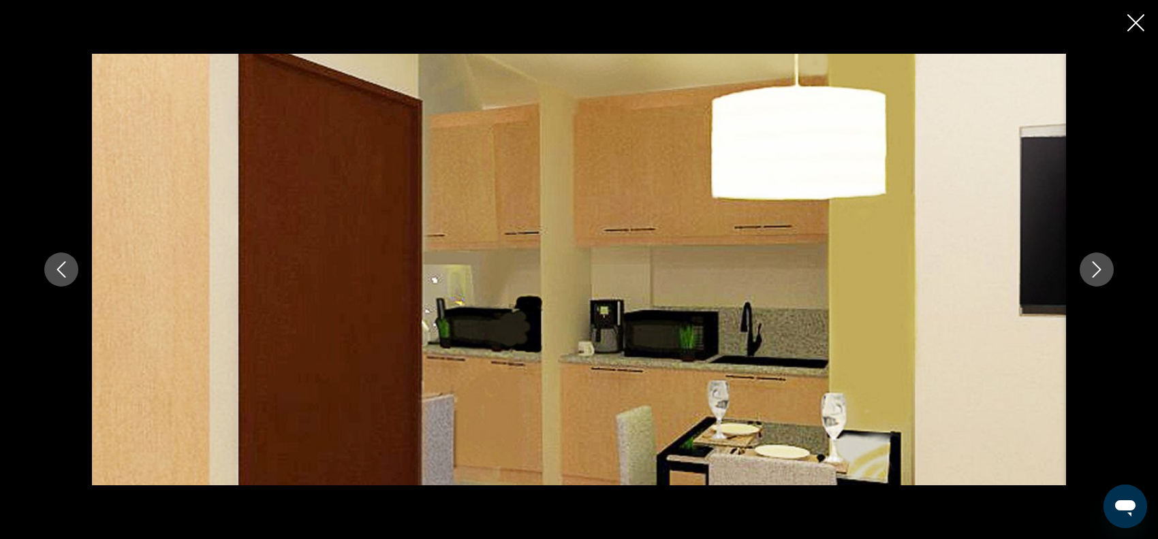
click at [1110, 268] on button "Next image" at bounding box center [1096, 270] width 34 height 34
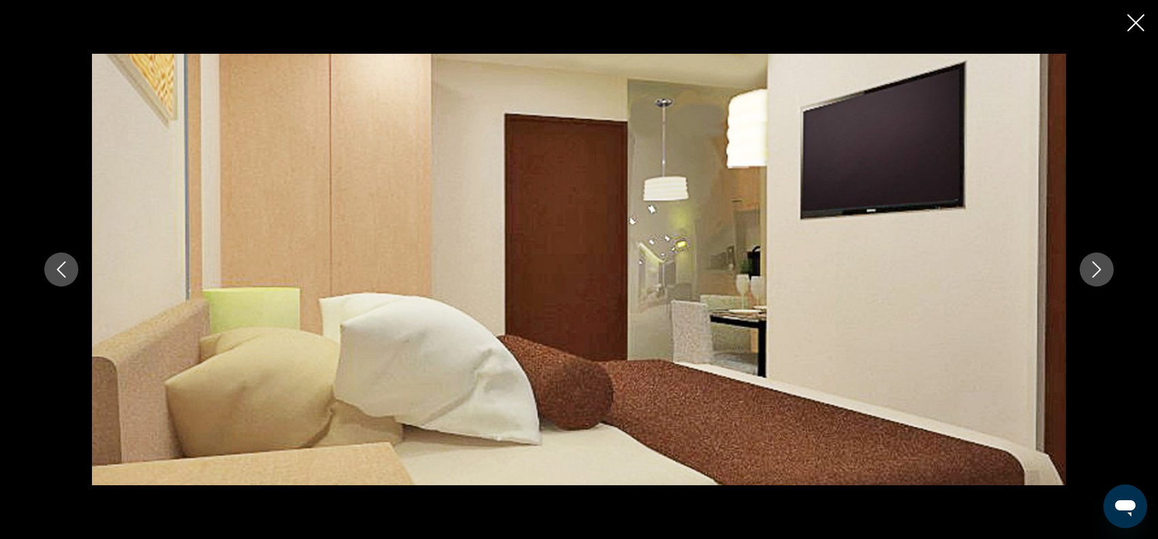
click at [1110, 270] on button "Next image" at bounding box center [1096, 270] width 34 height 34
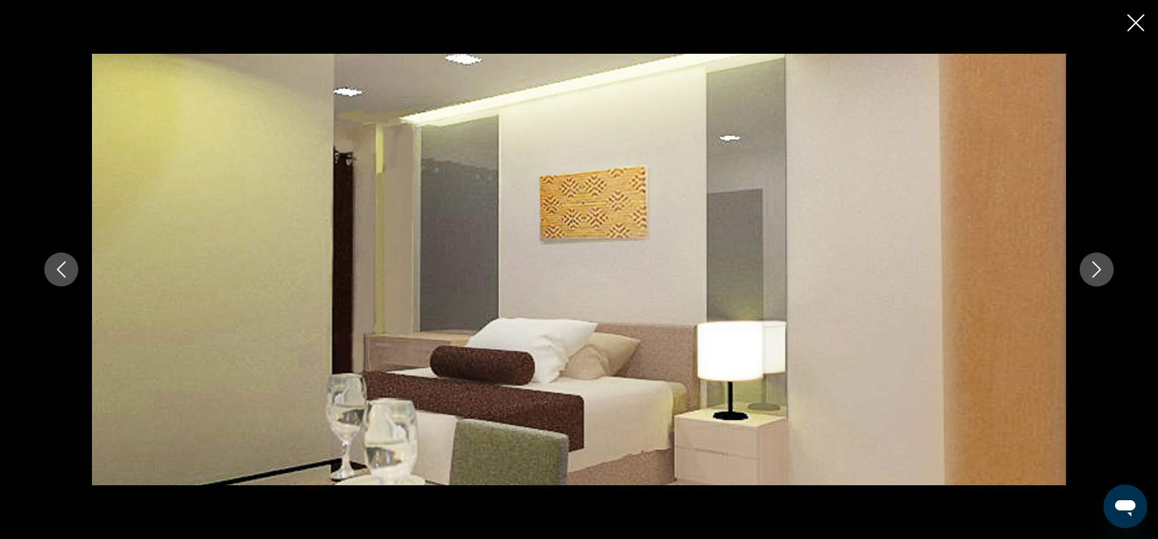
click at [1110, 270] on button "Next image" at bounding box center [1096, 270] width 34 height 34
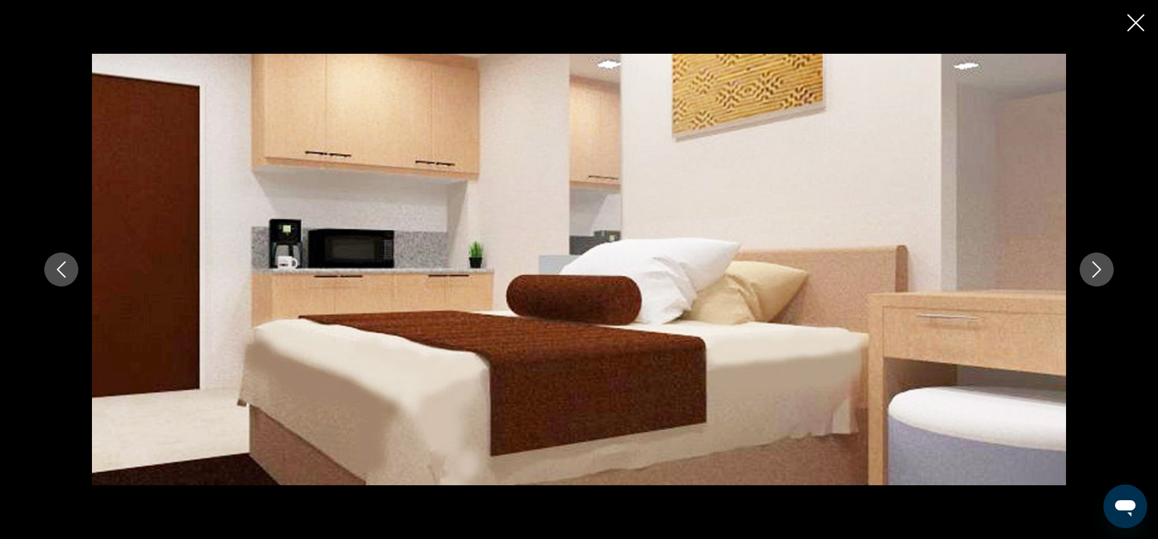
click at [1110, 270] on button "Next image" at bounding box center [1096, 270] width 34 height 34
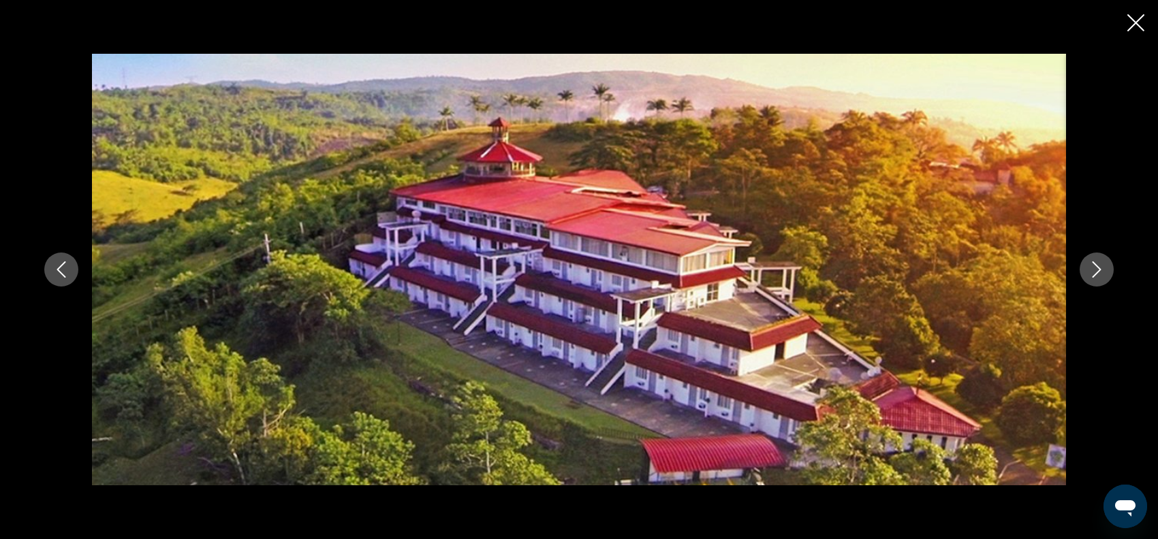
click at [1110, 270] on button "Next image" at bounding box center [1096, 270] width 34 height 34
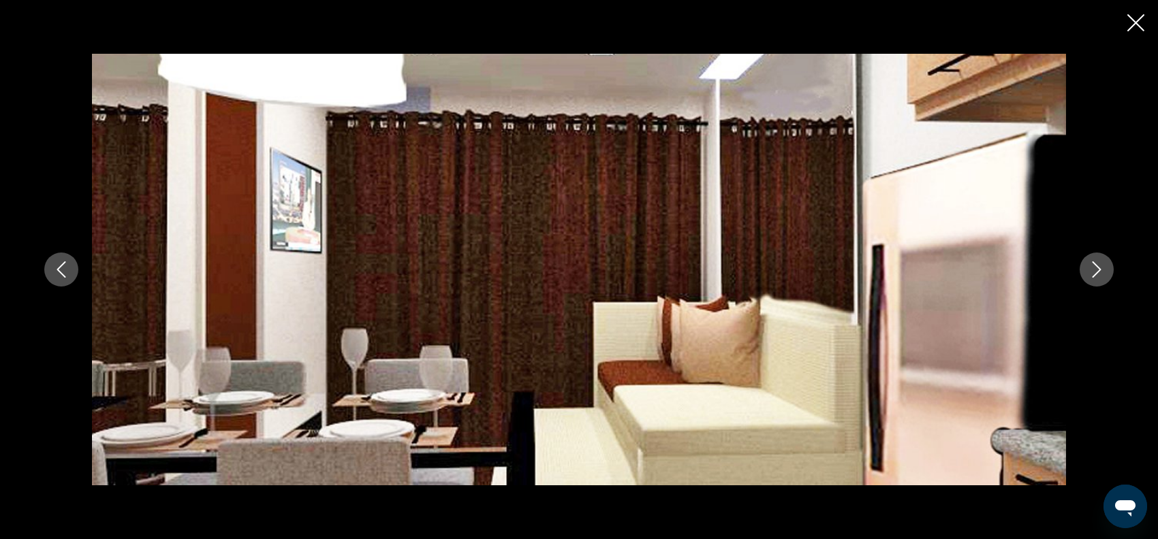
click at [1133, 28] on icon "Close slideshow" at bounding box center [1135, 22] width 17 height 17
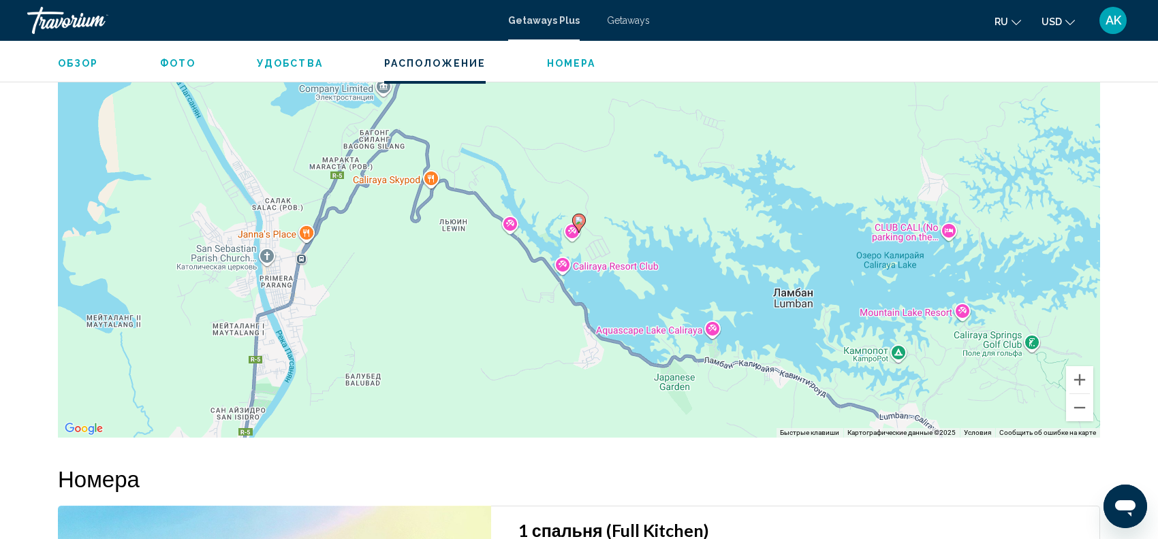
scroll to position [1455, 0]
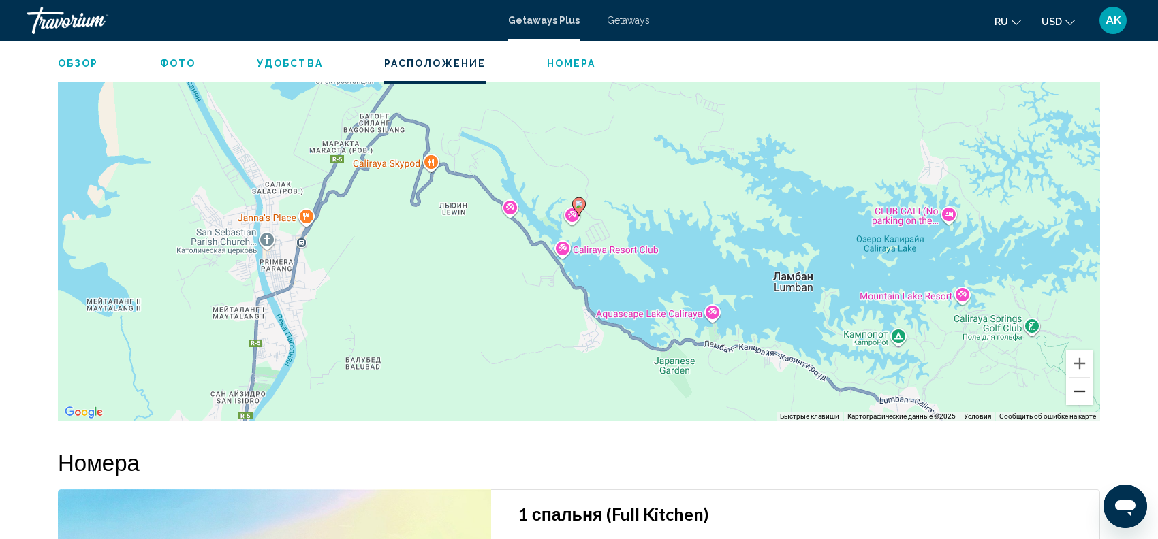
click at [1088, 395] on button "Уменьшить" at bounding box center [1079, 391] width 27 height 27
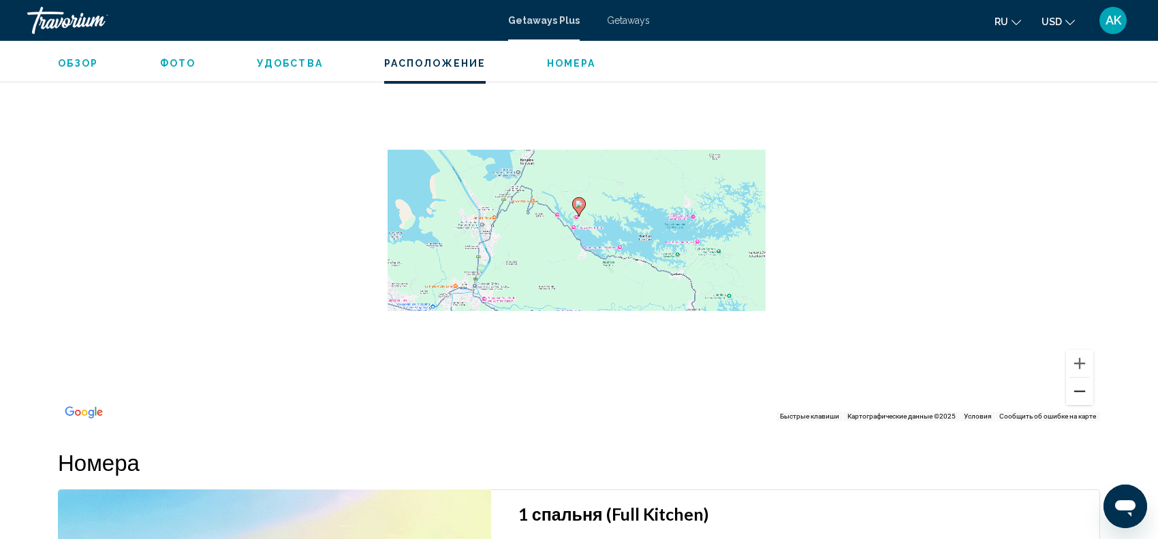
click at [1088, 396] on button "Уменьшить" at bounding box center [1079, 391] width 27 height 27
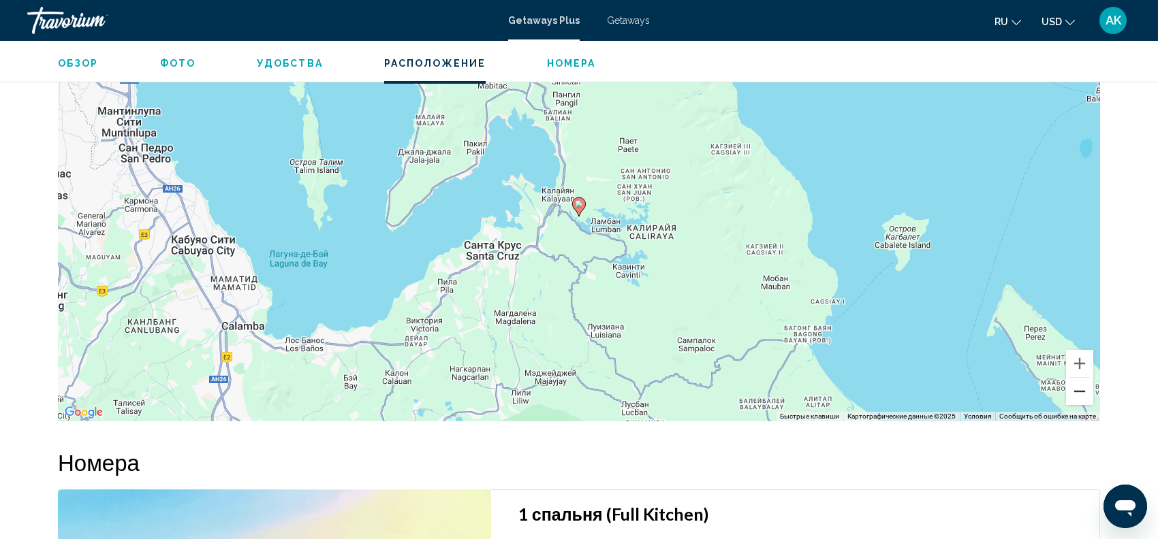
click at [1088, 396] on button "Уменьшить" at bounding box center [1079, 391] width 27 height 27
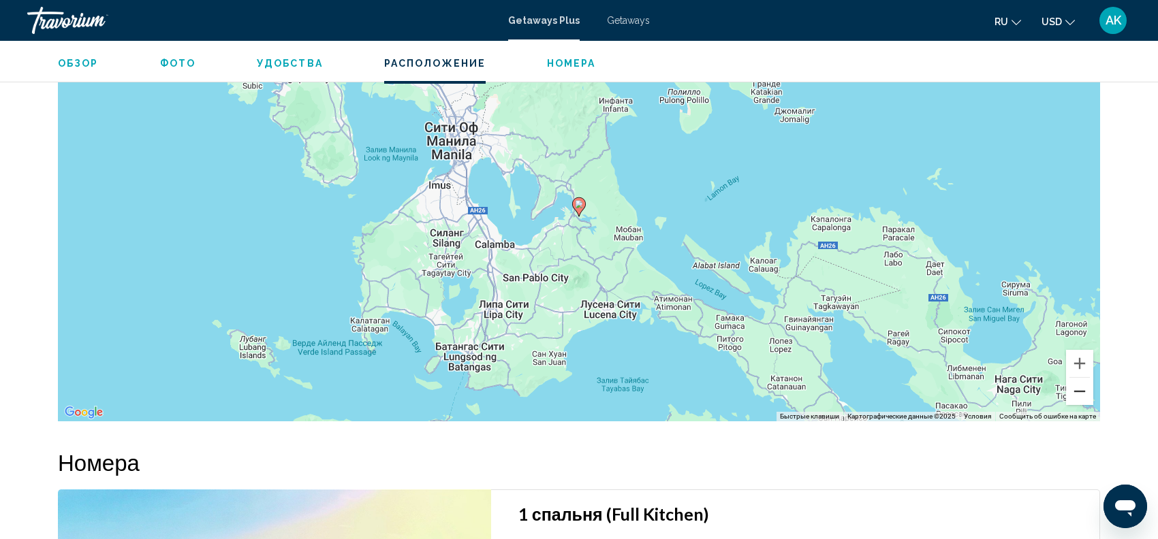
click at [1087, 396] on button "Уменьшить" at bounding box center [1079, 391] width 27 height 27
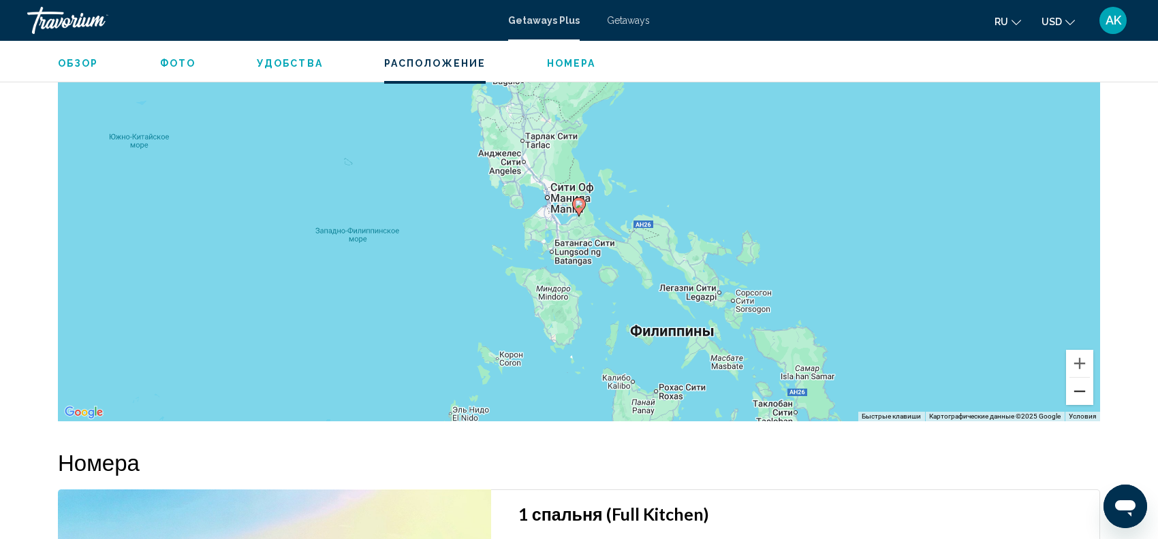
click at [1087, 396] on button "Уменьшить" at bounding box center [1079, 391] width 27 height 27
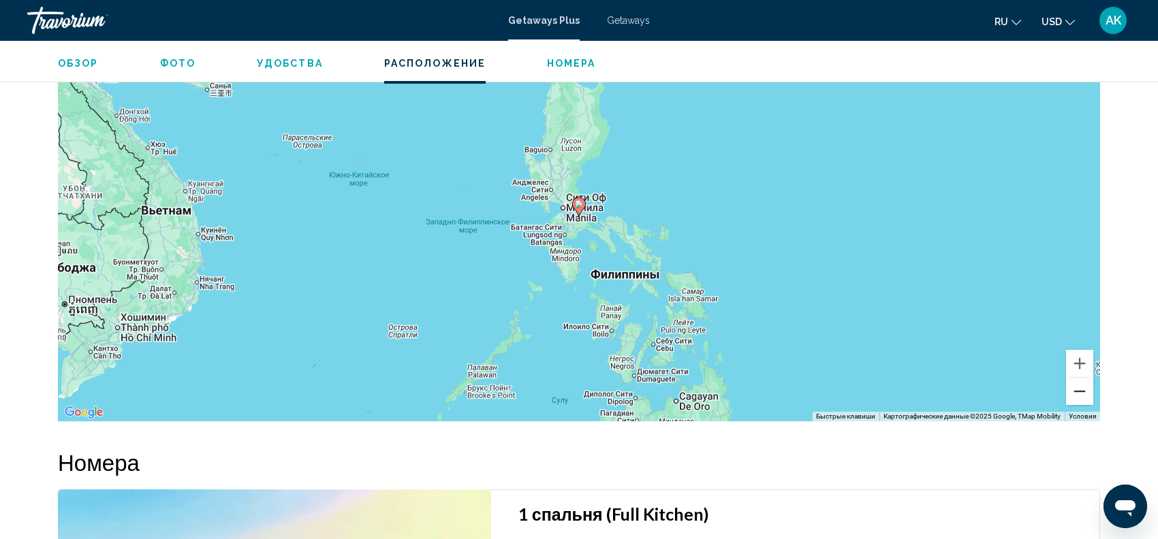
click at [1087, 396] on button "Уменьшить" at bounding box center [1079, 391] width 27 height 27
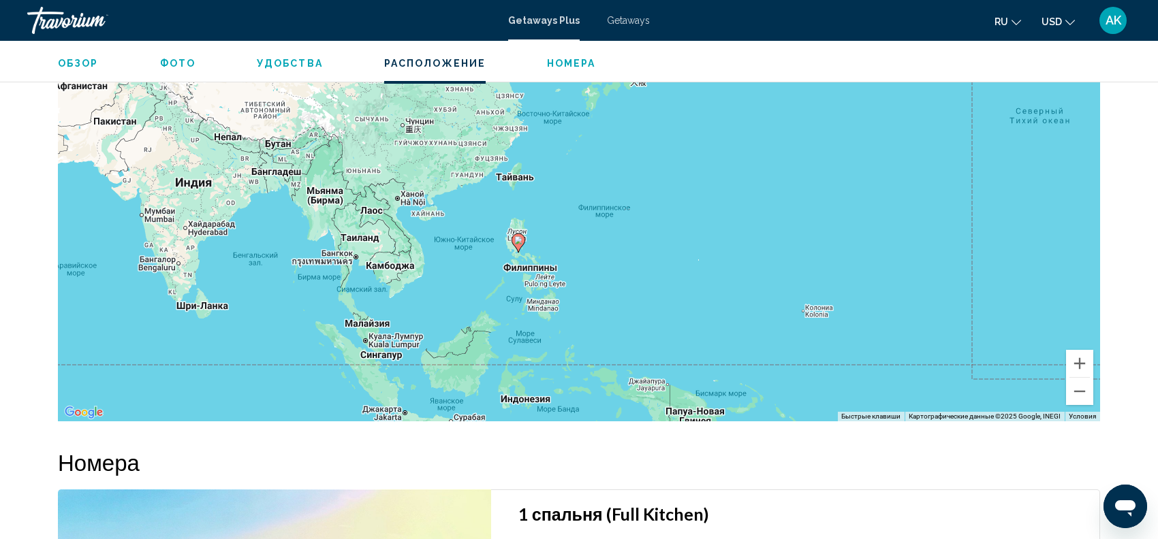
click at [383, 345] on div "Чтобы активировать перетаскивание с помощью клавиатуры, нажмите Alt + Ввод. Пос…" at bounding box center [579, 217] width 1042 height 409
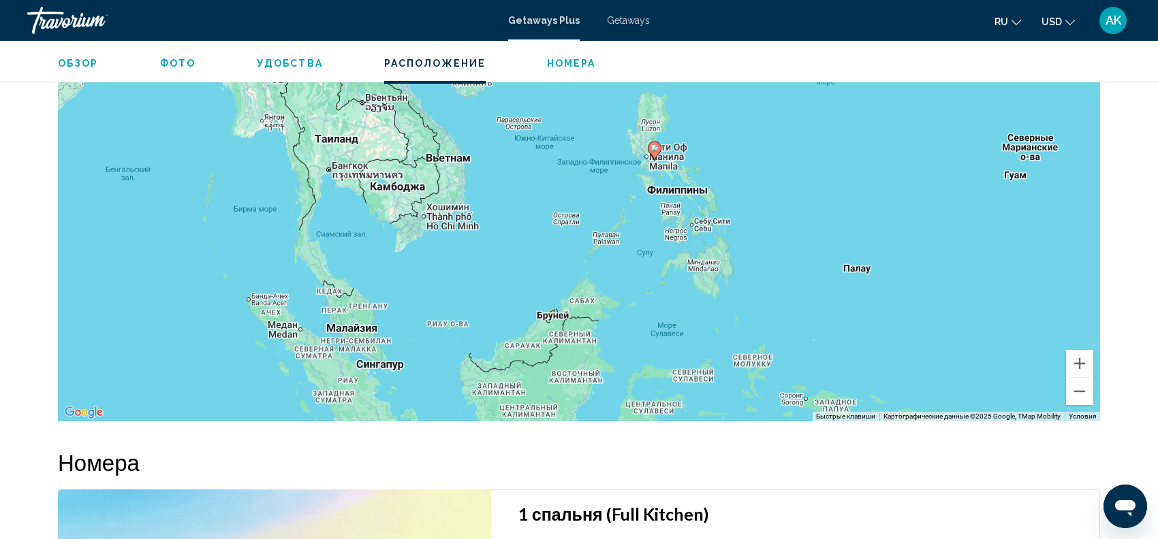
click at [383, 345] on div "Чтобы активировать перетаскивание с помощью клавиатуры, нажмите Alt + Ввод. Пос…" at bounding box center [579, 217] width 1042 height 409
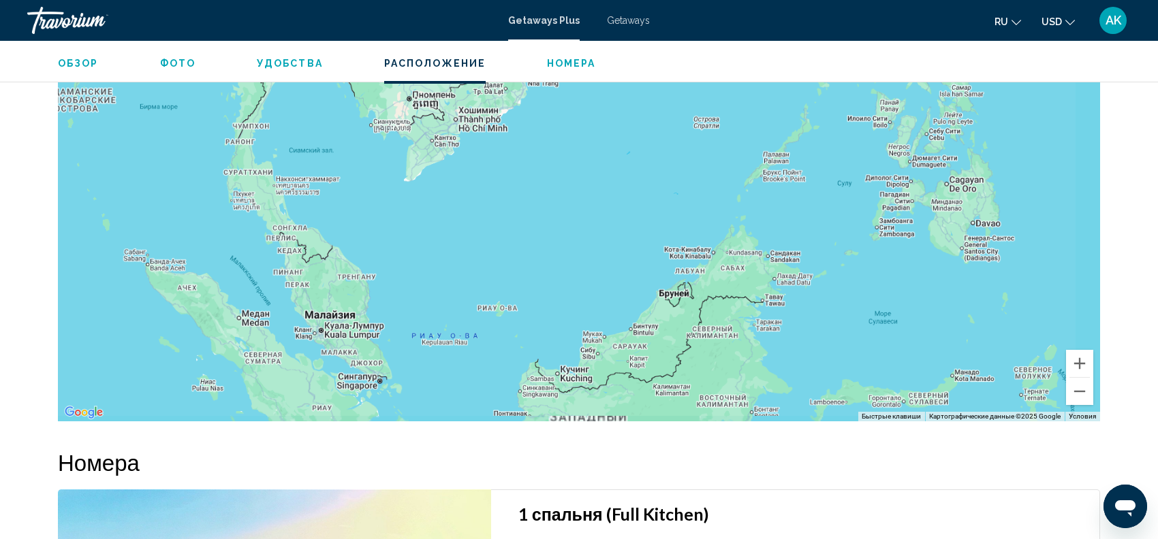
click at [383, 345] on div "Чтобы активировать перетаскивание с помощью клавиатуры, нажмите Alt + Ввод. Пос…" at bounding box center [579, 217] width 1042 height 409
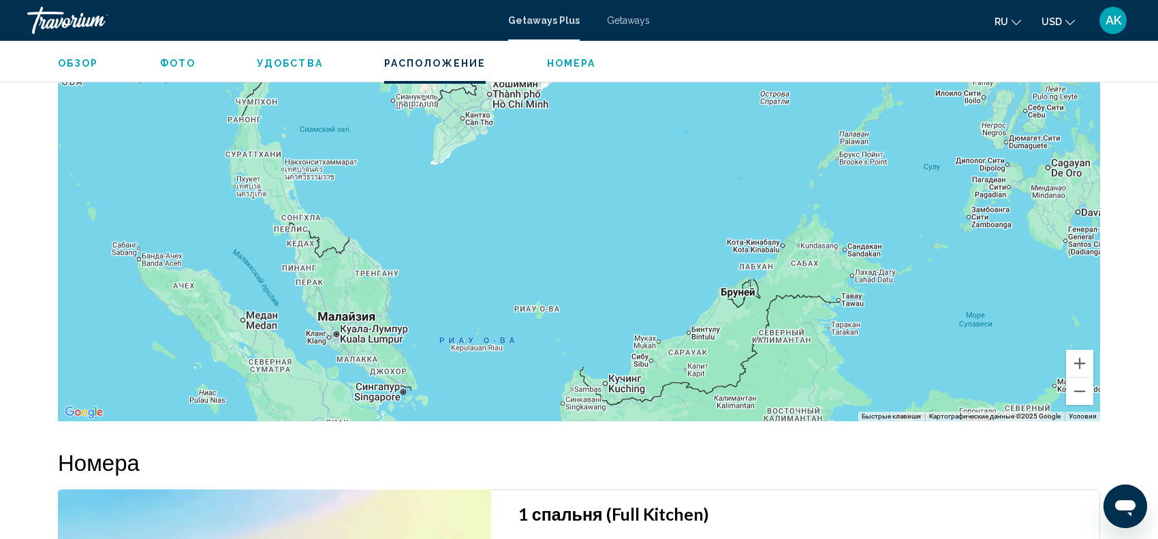
drag, startPoint x: 598, startPoint y: 185, endPoint x: 621, endPoint y: 192, distance: 24.1
click at [621, 192] on div "Чтобы активировать перетаскивание с помощью клавиатуры, нажмите Alt + Ввод. Пос…" at bounding box center [579, 217] width 1042 height 409
